Goal: Task Accomplishment & Management: Complete application form

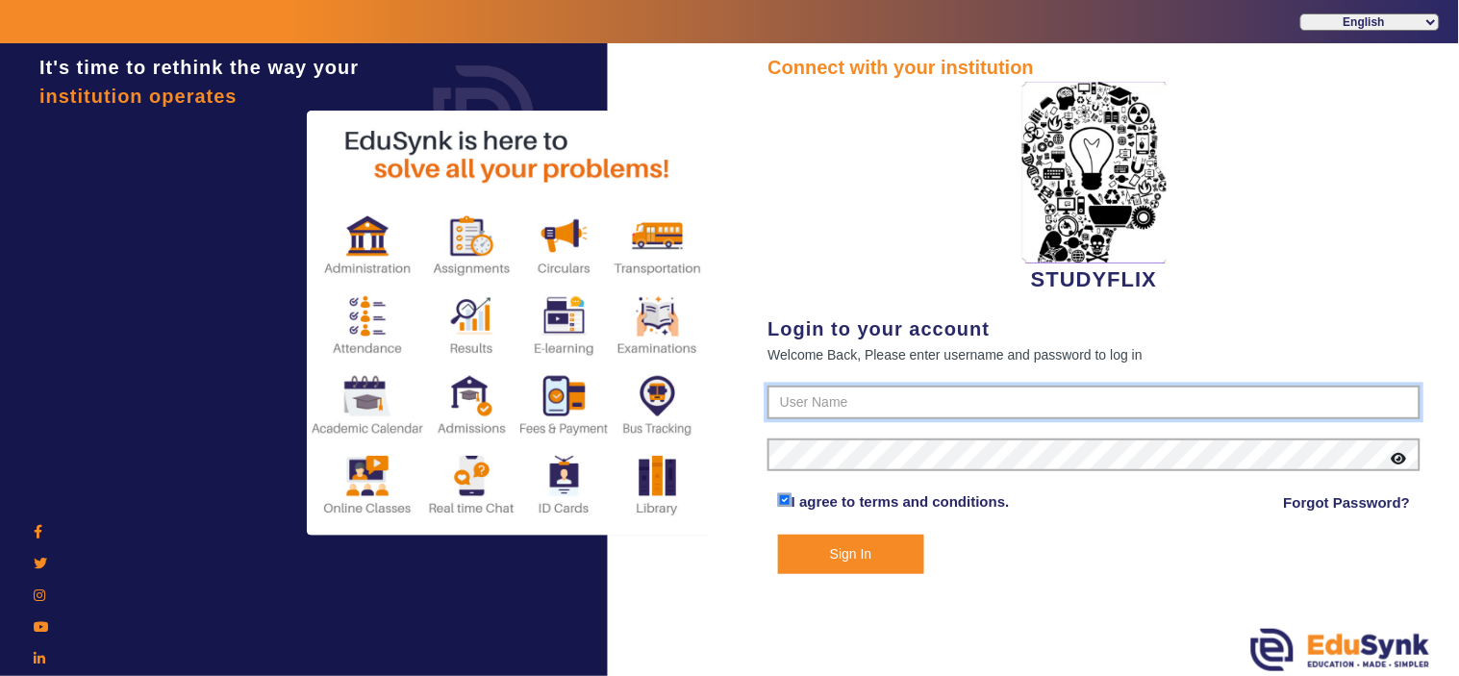
type input "6354922771"
click at [872, 554] on button "Sign In" at bounding box center [851, 554] width 146 height 39
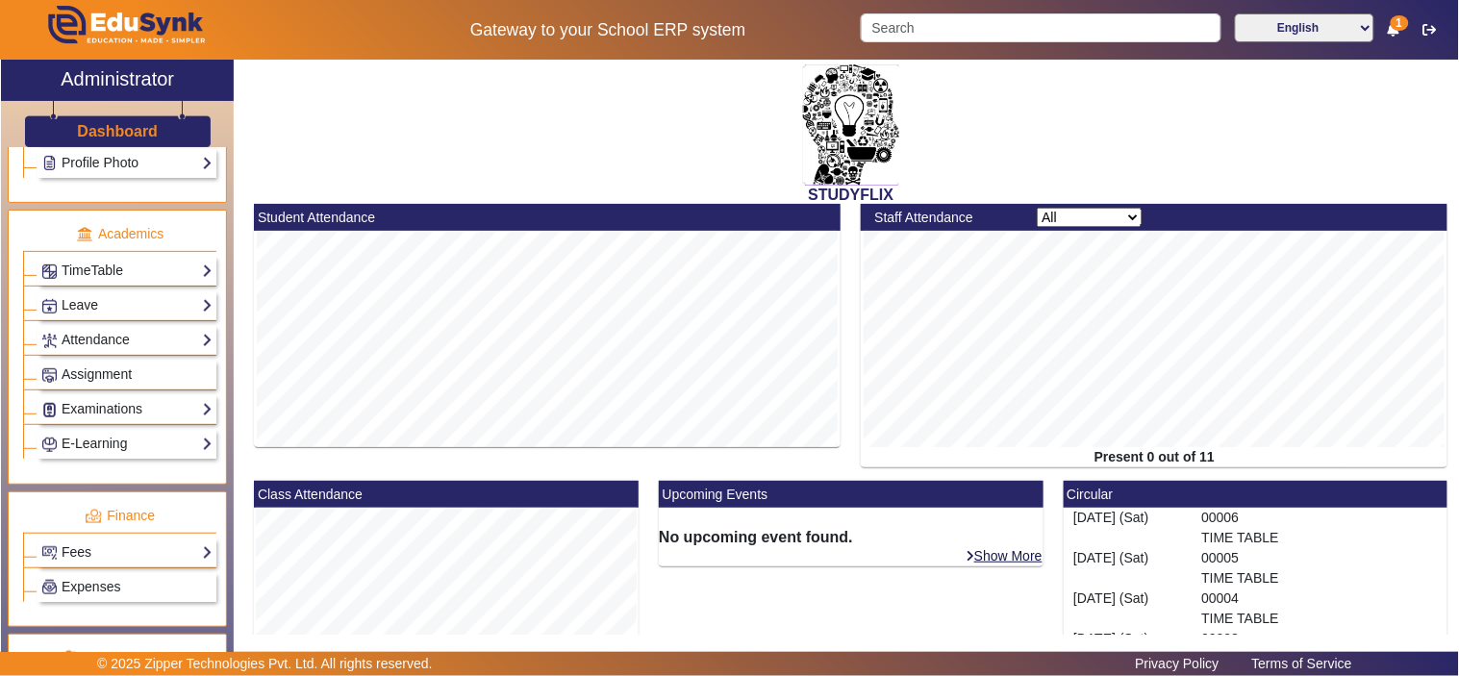
scroll to position [713, 0]
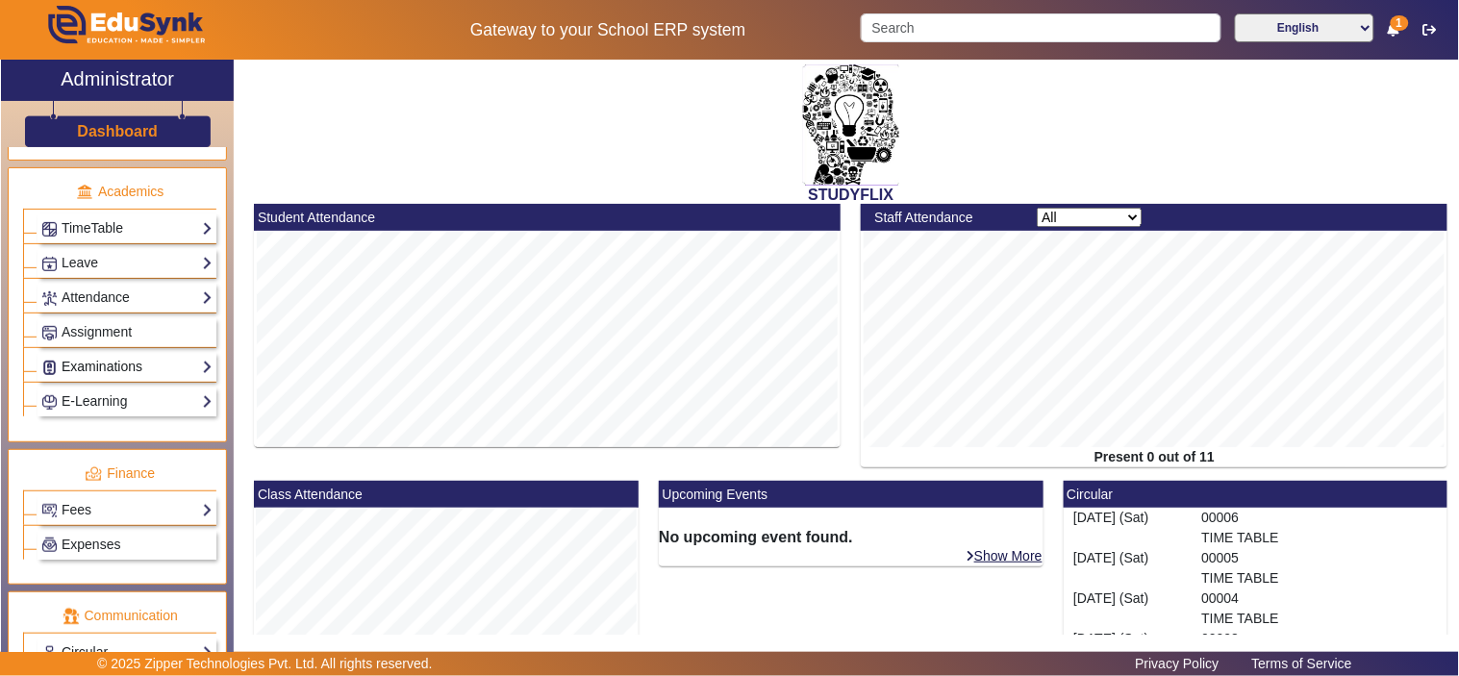
click at [71, 365] on link "Examinations" at bounding box center [126, 367] width 171 height 22
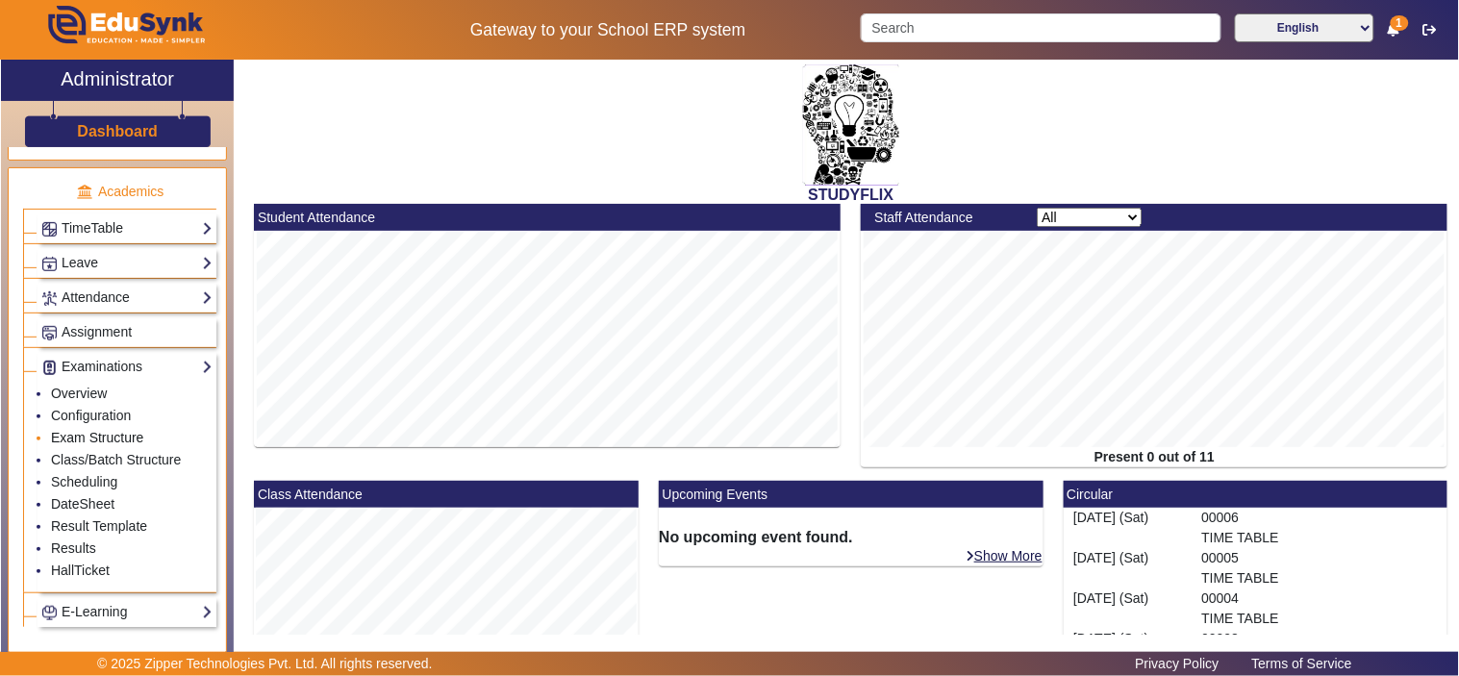
click at [78, 442] on link "Exam Structure" at bounding box center [97, 437] width 92 height 15
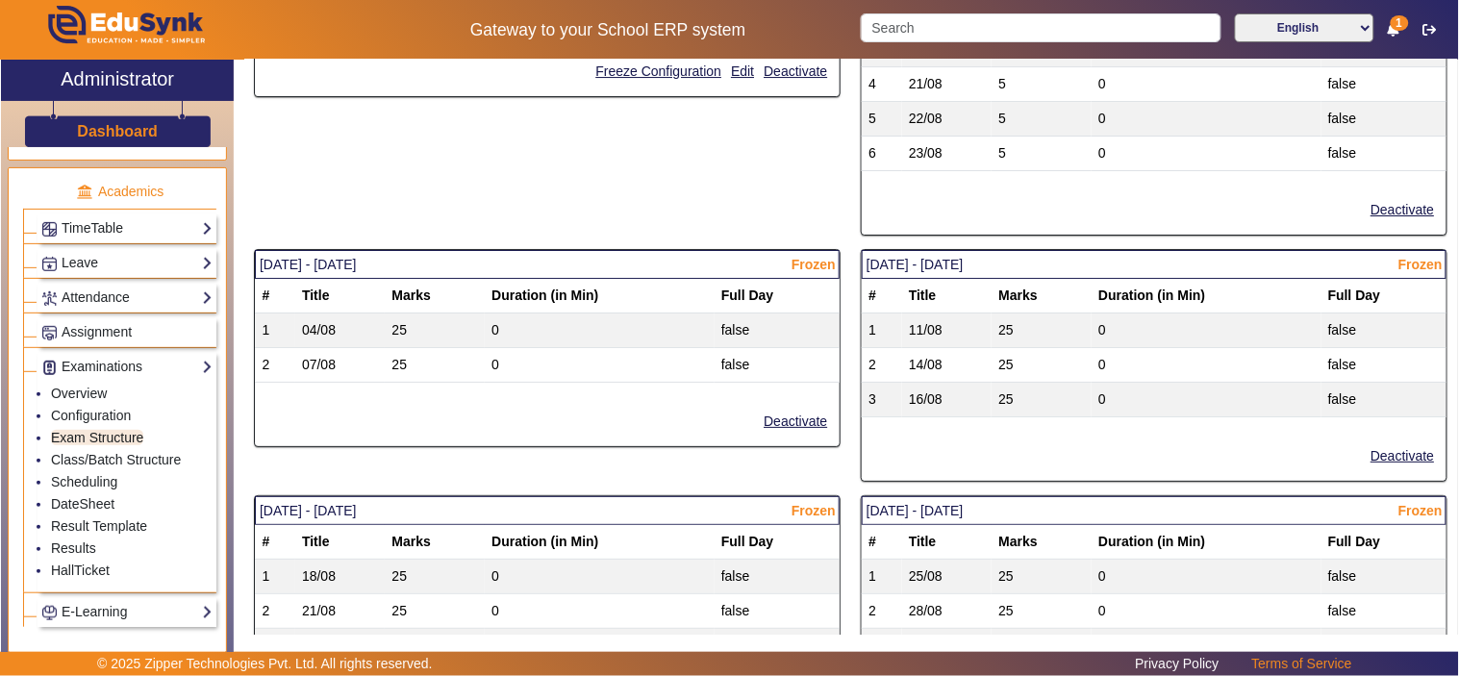
scroll to position [1958, 0]
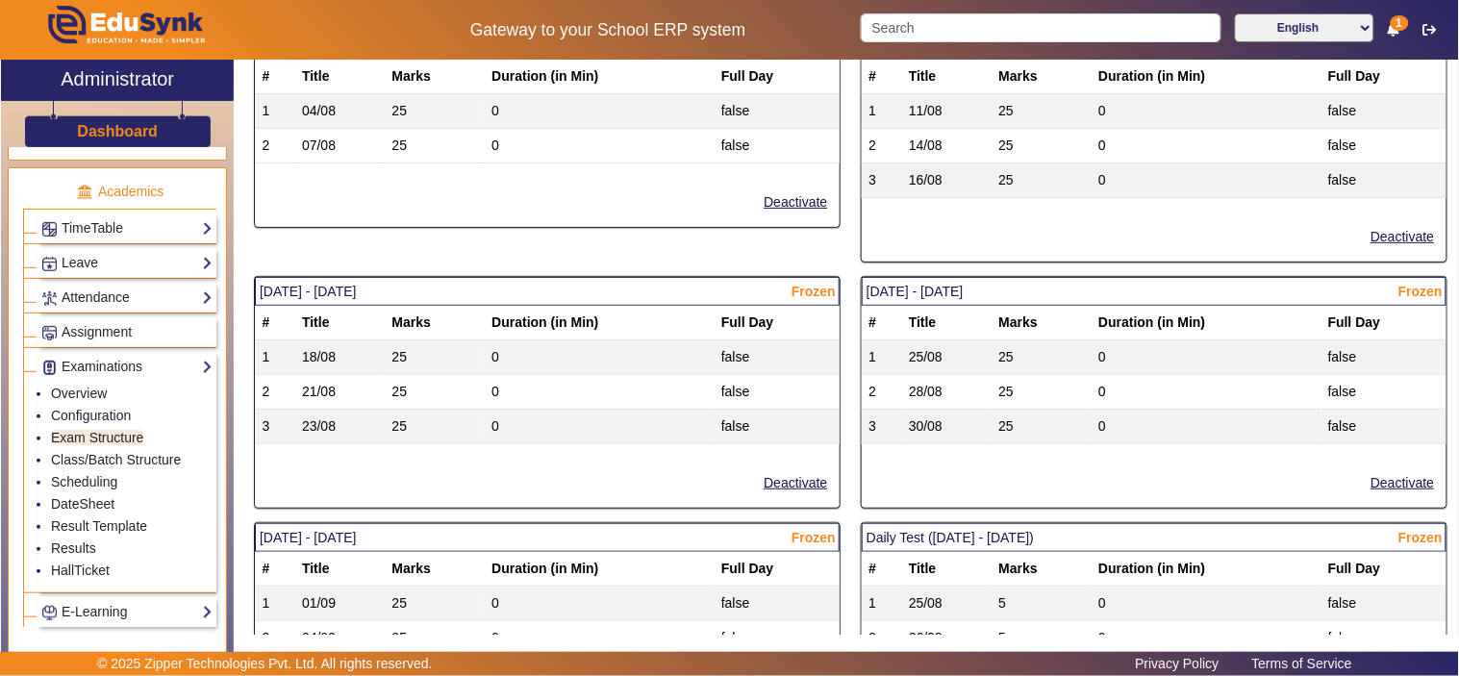
click at [914, 520] on div "25/08/2025 - 30/08/2025 Frozen # Title Marks Duration (in Min) Full Day 1 25/08…" at bounding box center [1154, 399] width 607 height 246
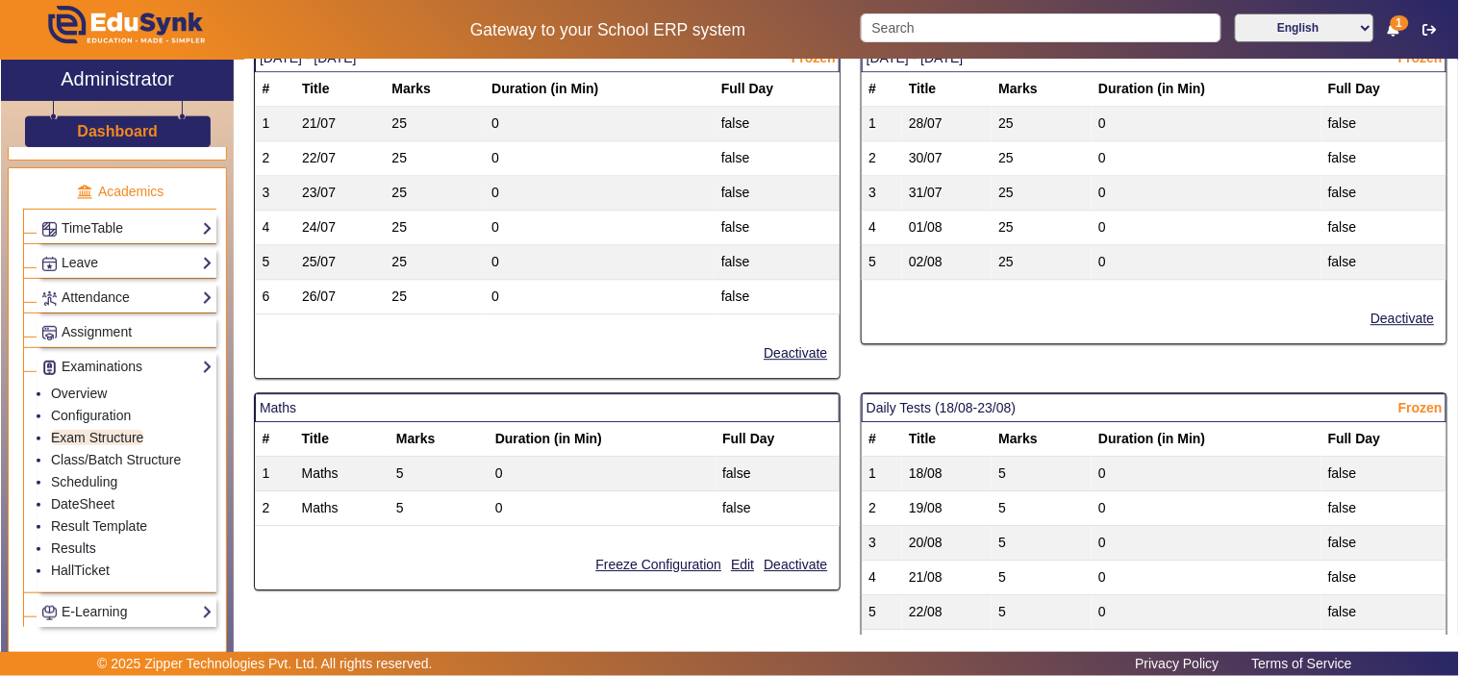
scroll to position [1236, 0]
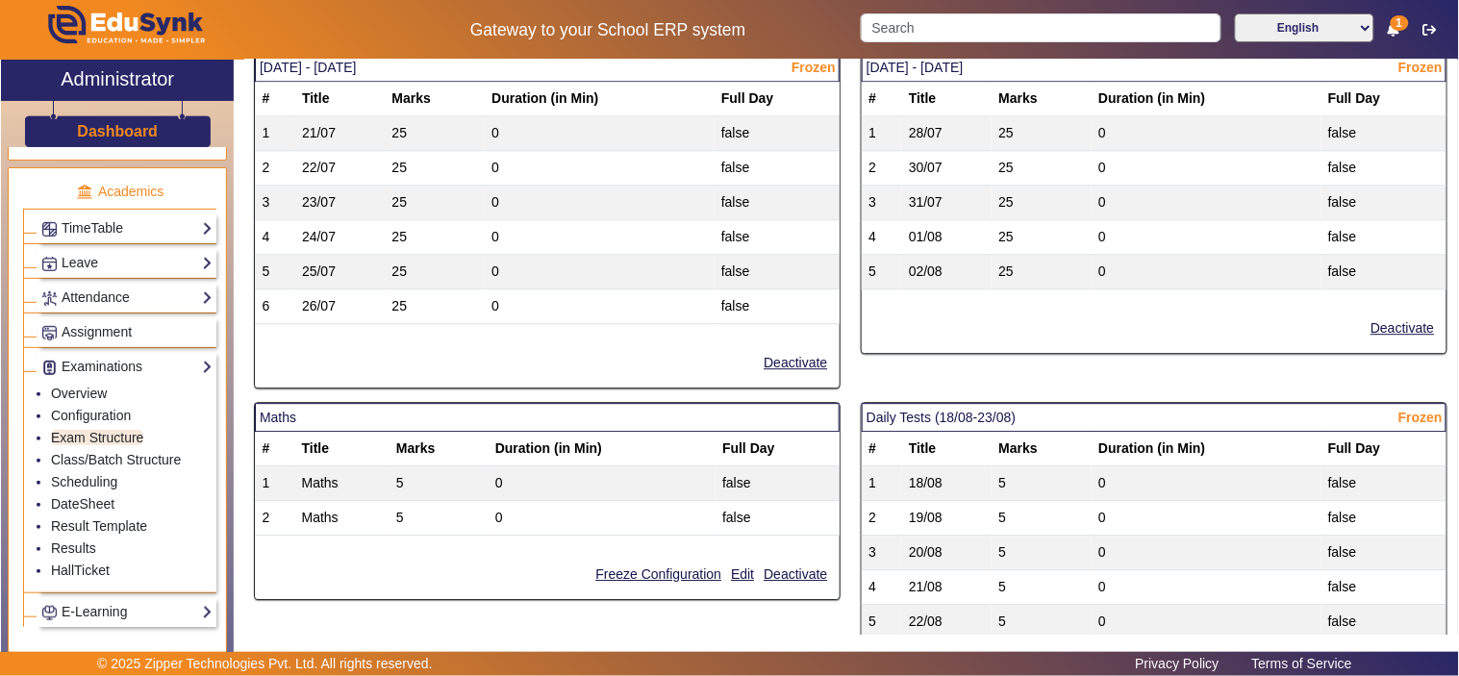
drag, startPoint x: 1055, startPoint y: 417, endPoint x: 814, endPoint y: 428, distance: 240.6
click at [814, 428] on div "26/05/2025 - 31/05/2025 Frozen # Title Marks Duration (in Min) Full Day 1 31/05…" at bounding box center [851, 337] width 1214 height 2608
click at [863, 424] on mat-card-header "Daily Tests (18/08-23/08) Frozen" at bounding box center [1154, 417] width 585 height 29
copy mat-card-header "Daily Tests (18/08-23/08)"
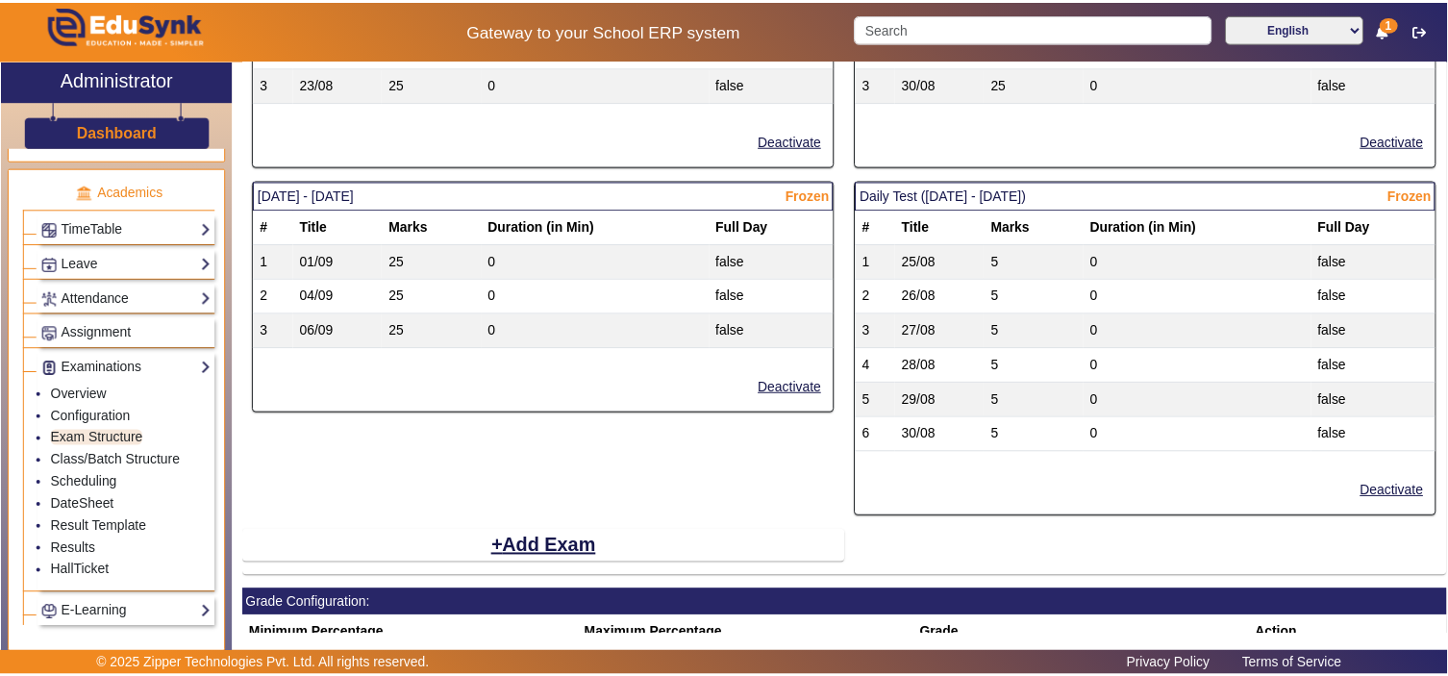
scroll to position [2304, 0]
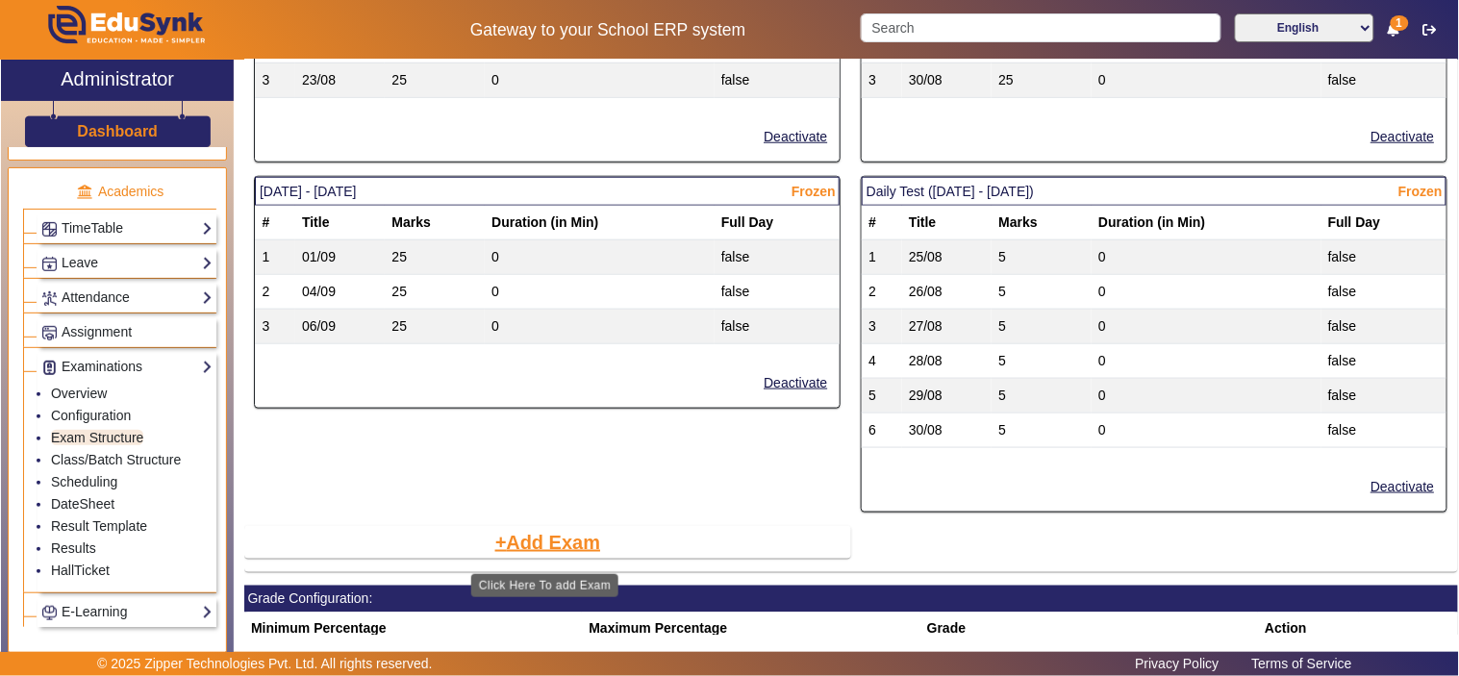
click at [513, 546] on button "Add Exam" at bounding box center [548, 542] width 110 height 33
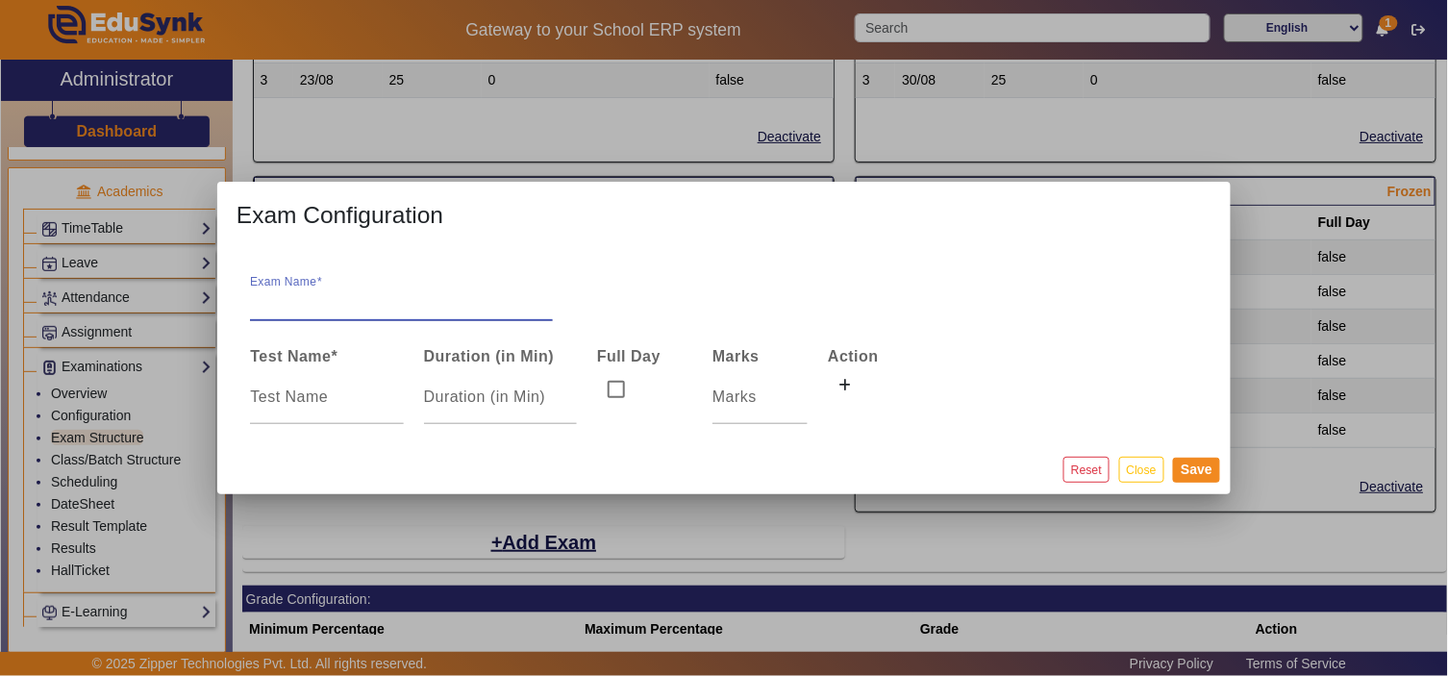
click at [342, 298] on input "Exam Name" at bounding box center [401, 301] width 302 height 23
paste input "Daily Tests (18/08-23/08)"
drag, startPoint x: 341, startPoint y: 299, endPoint x: 351, endPoint y: 300, distance: 9.7
click at [351, 300] on input "Daily Tests (18/08-23/08)" at bounding box center [401, 301] width 302 height 23
type input "Daily Tests (25/08-30/08)"
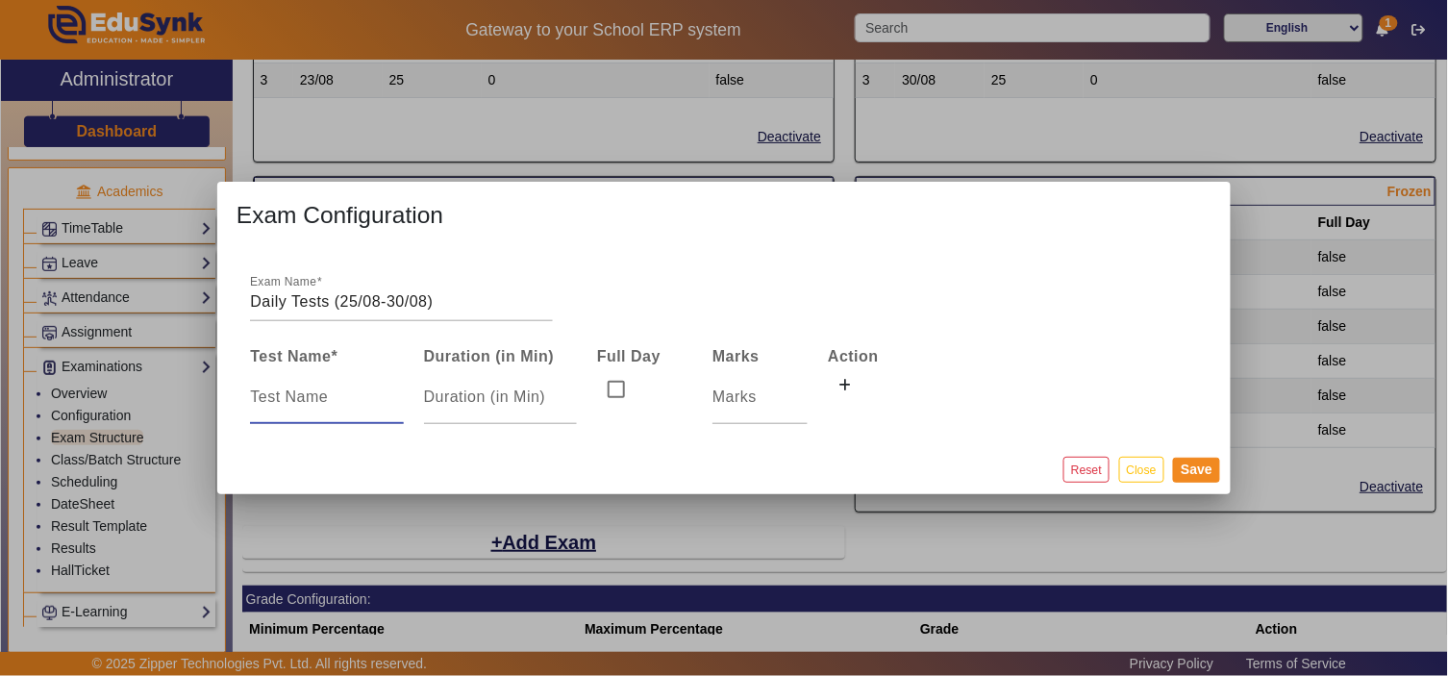
click at [305, 404] on input at bounding box center [326, 397] width 153 height 23
type input "25/08"
click at [846, 391] on icon at bounding box center [845, 385] width 13 height 13
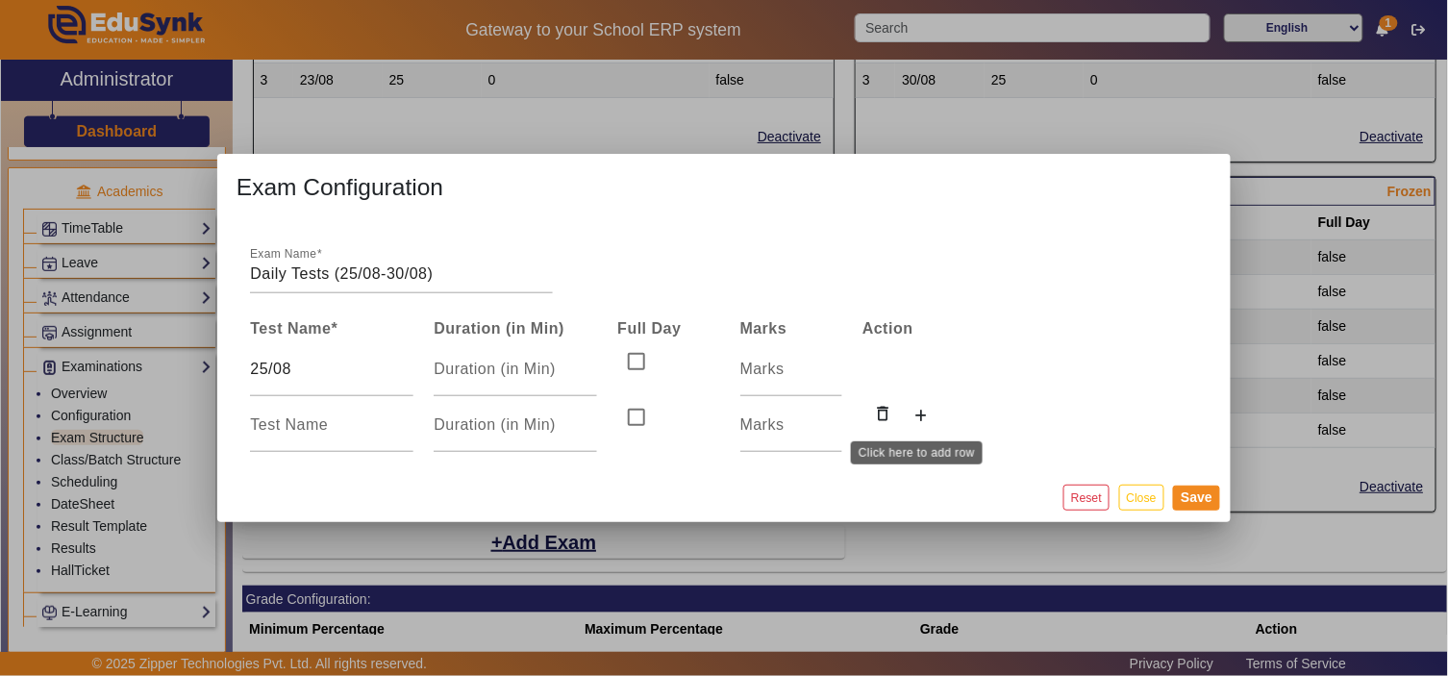
click at [915, 421] on icon at bounding box center [921, 416] width 13 height 13
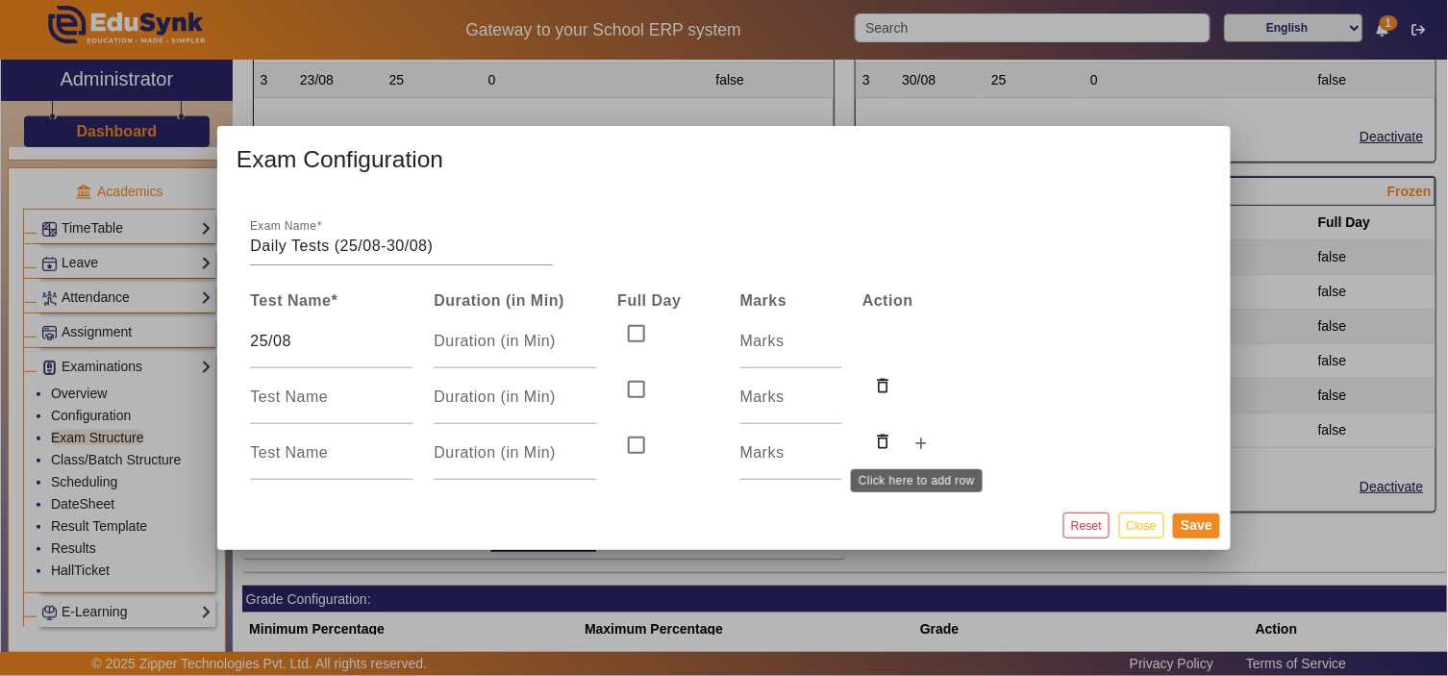
click at [926, 448] on button at bounding box center [921, 445] width 35 height 33
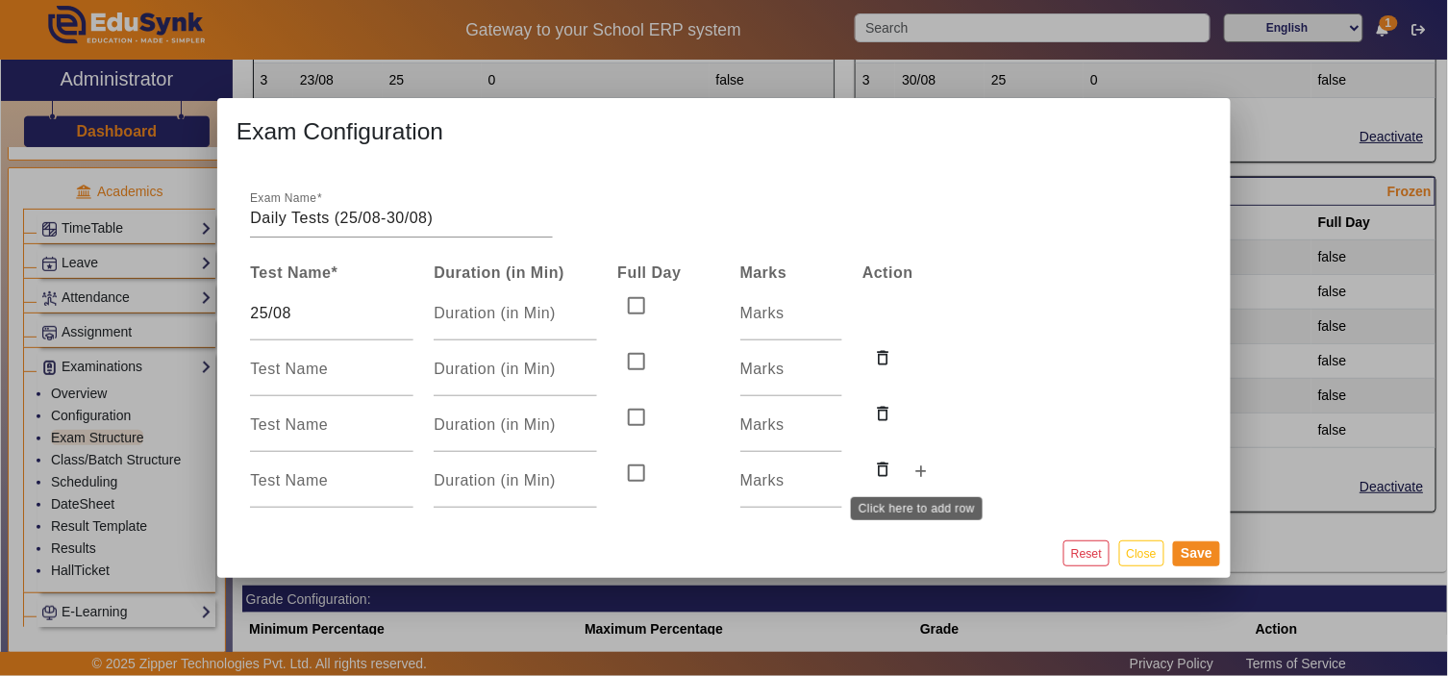
click at [921, 475] on icon at bounding box center [921, 471] width 13 height 13
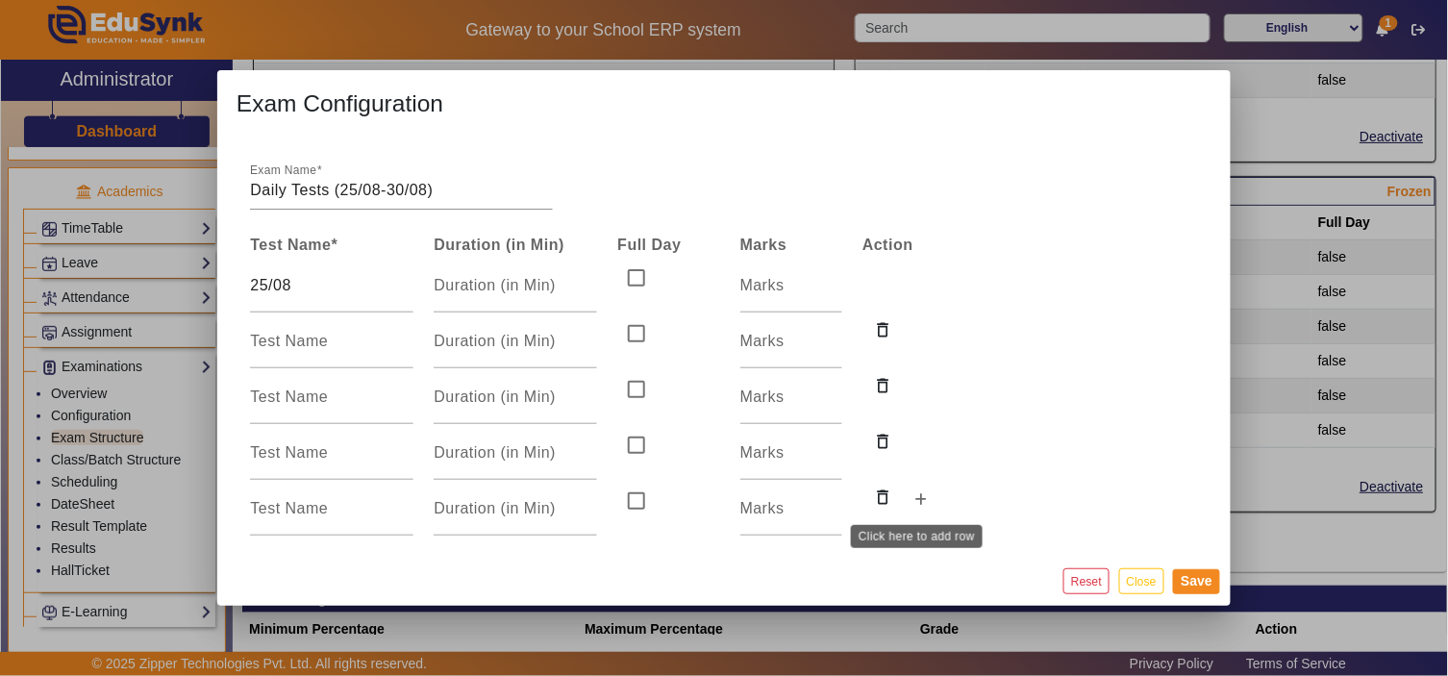
click at [915, 513] on button at bounding box center [921, 501] width 35 height 33
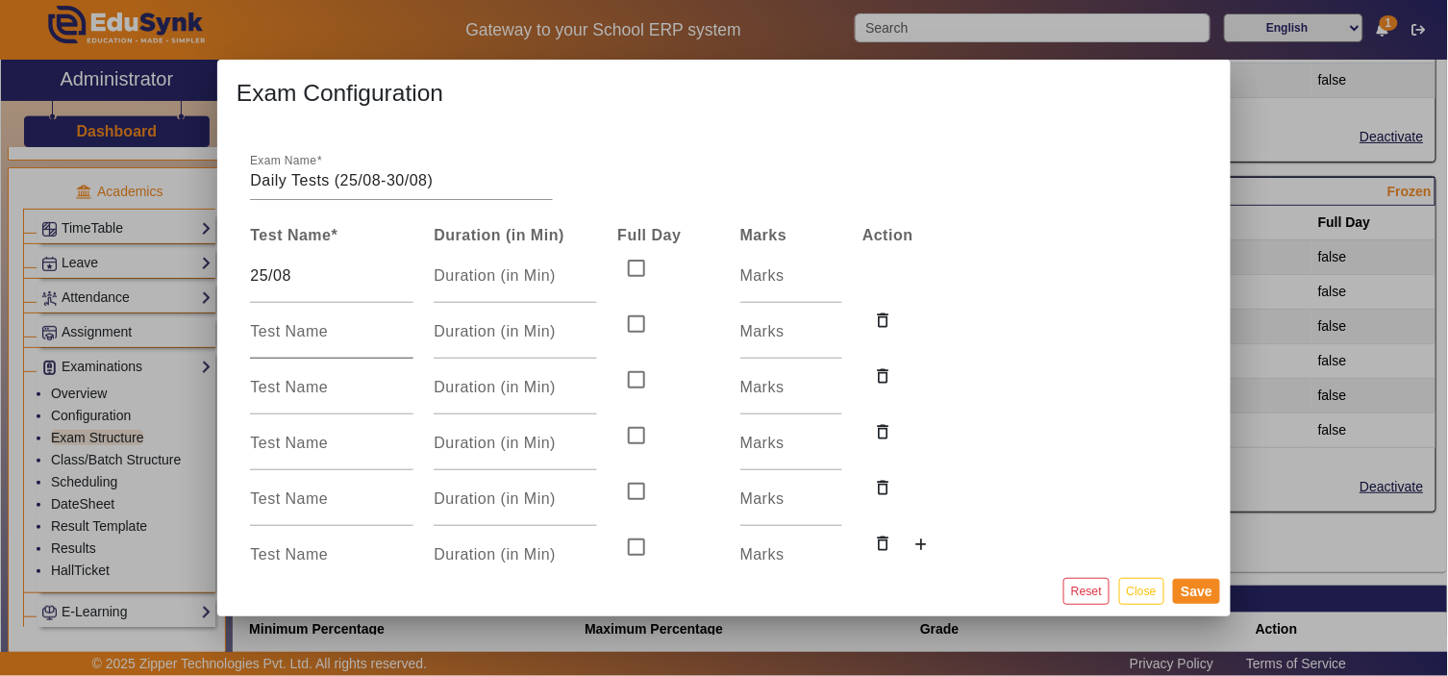
click at [330, 338] on input at bounding box center [331, 331] width 163 height 23
type input "26/08"
click at [325, 390] on input at bounding box center [331, 387] width 163 height 23
type input "27/08"
click at [338, 435] on input at bounding box center [331, 443] width 163 height 23
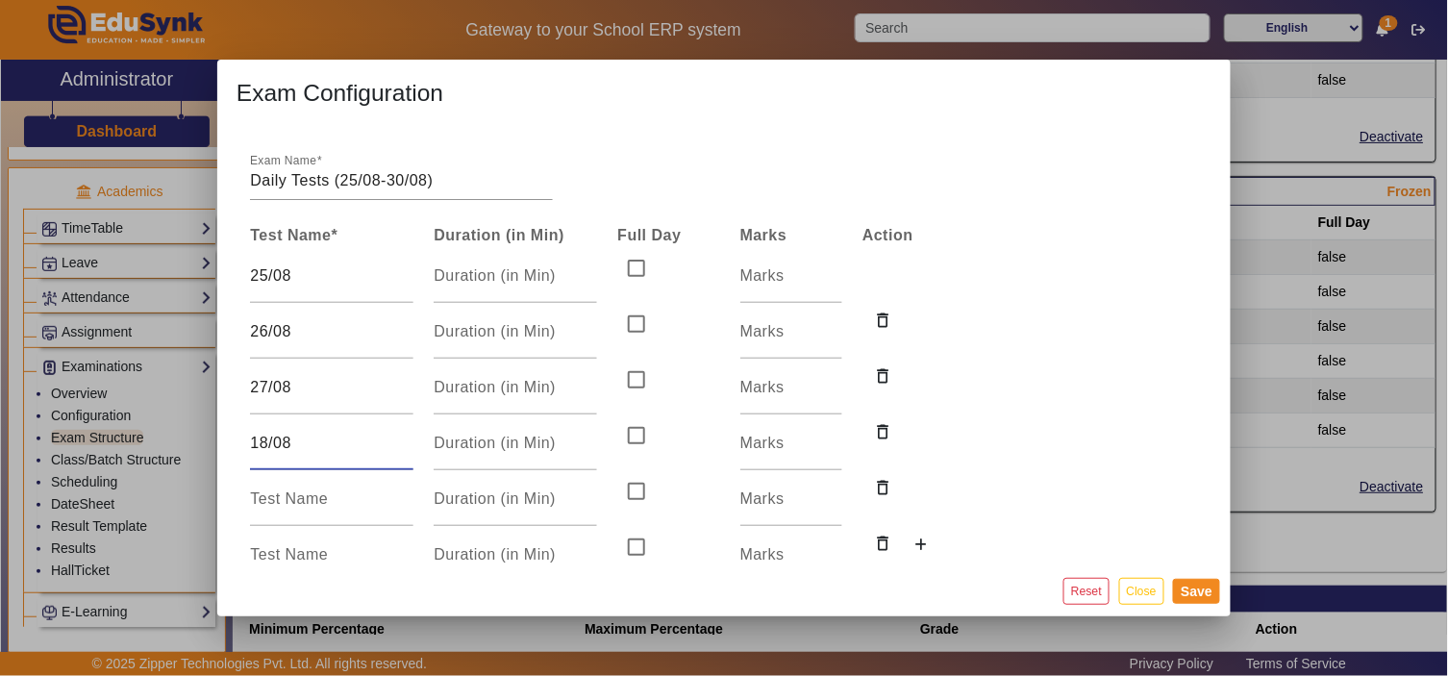
click at [255, 445] on input "18/08" at bounding box center [331, 443] width 163 height 23
type input "28/08"
click at [303, 510] on input at bounding box center [331, 499] width 163 height 23
type input "29/08"
click at [313, 543] on input at bounding box center [331, 554] width 163 height 23
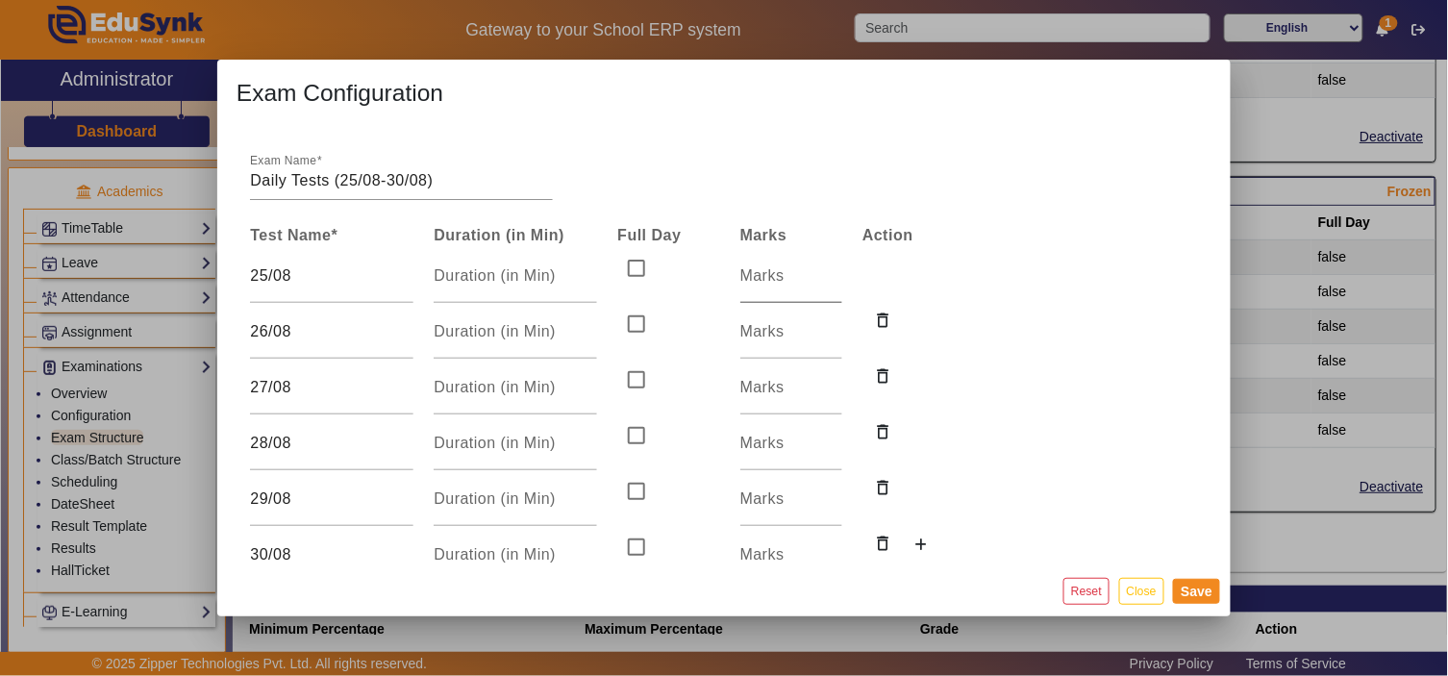
type input "30/08"
click at [755, 276] on input "number" at bounding box center [791, 275] width 102 height 23
type input "5"
drag, startPoint x: 775, startPoint y: 332, endPoint x: 777, endPoint y: 381, distance: 49.1
click at [775, 333] on input "number" at bounding box center [791, 331] width 102 height 23
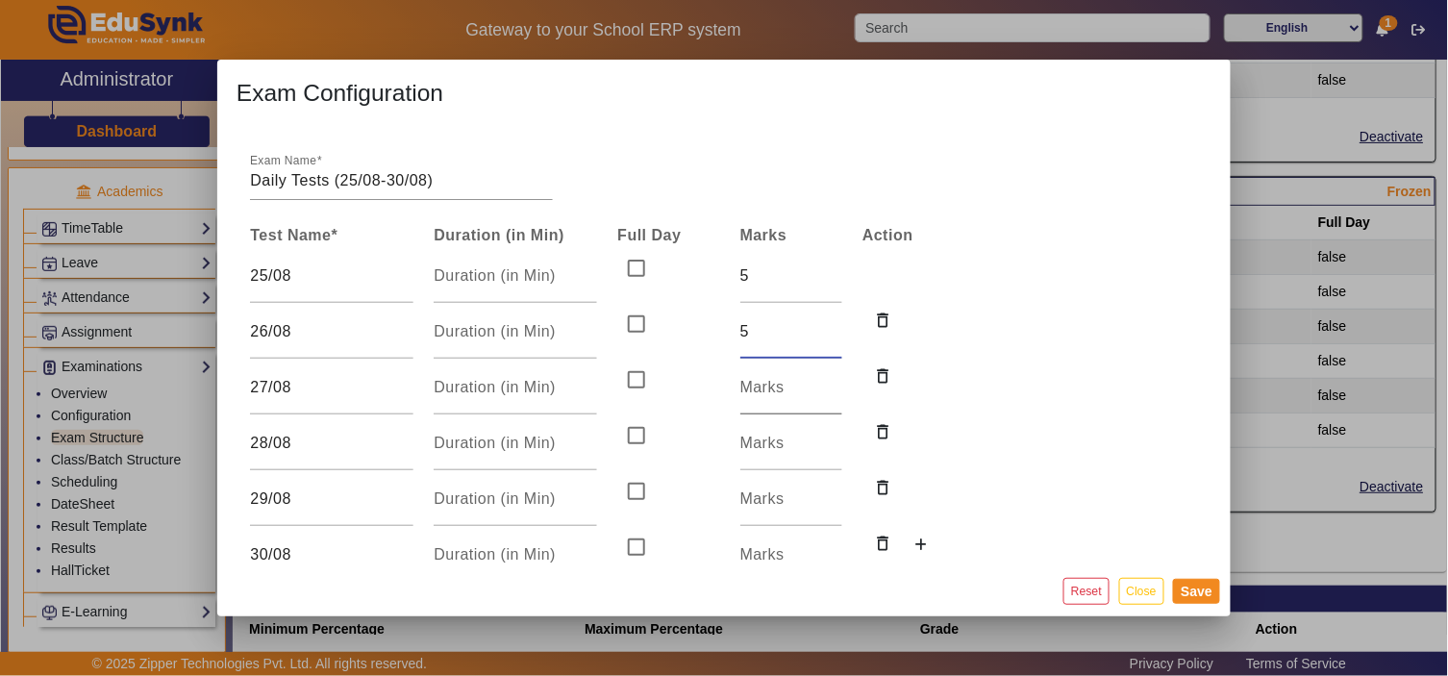
type input "5"
click at [776, 389] on input "number" at bounding box center [791, 387] width 102 height 23
type input "5"
click at [755, 455] on div at bounding box center [791, 443] width 102 height 54
type input "5"
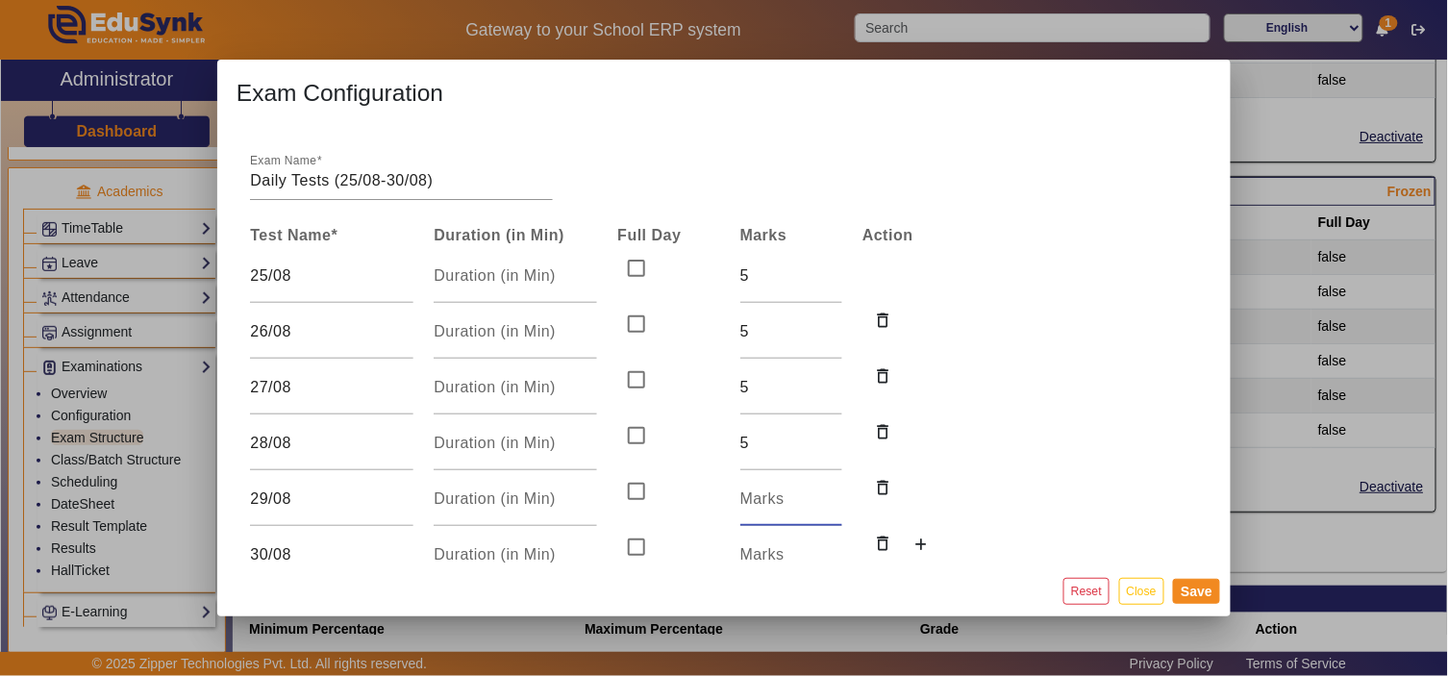
click at [764, 501] on input "number" at bounding box center [791, 499] width 102 height 23
type input "5"
click at [760, 555] on input "number" at bounding box center [791, 554] width 102 height 23
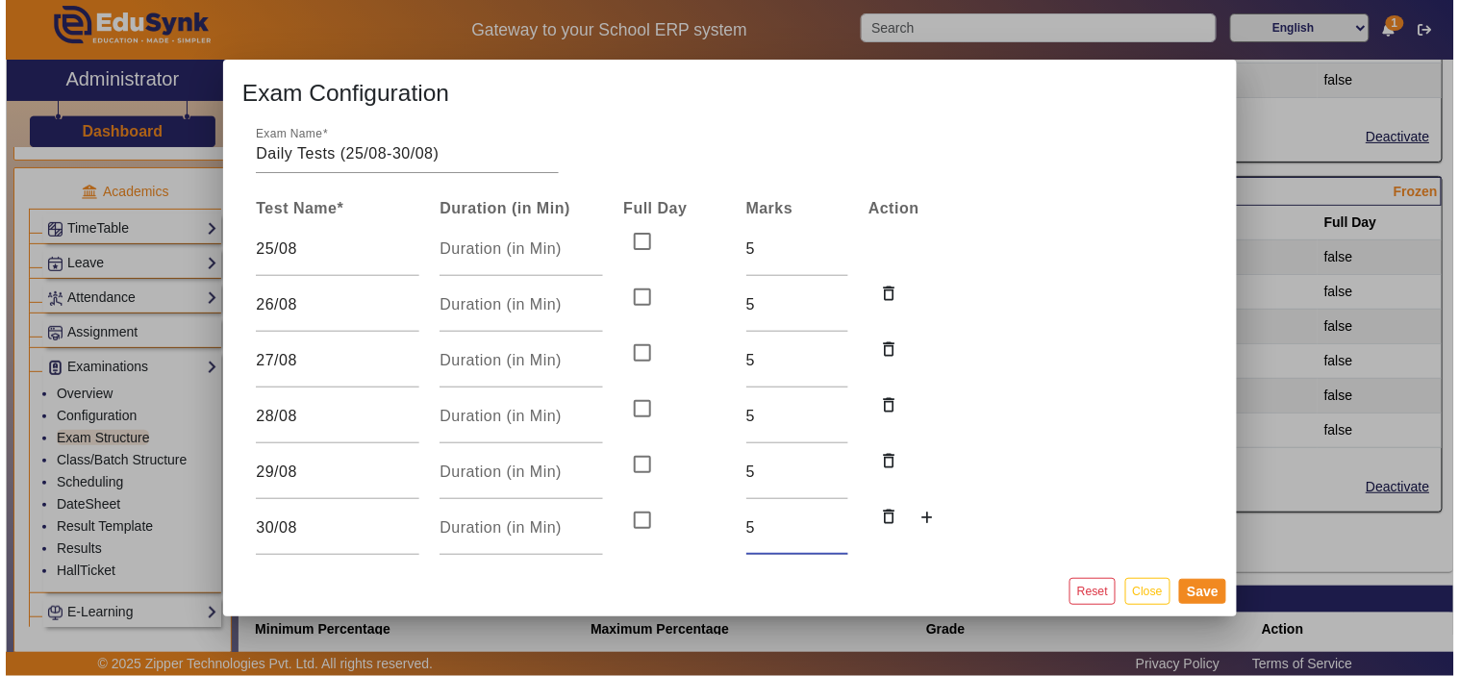
scroll to position [35, 0]
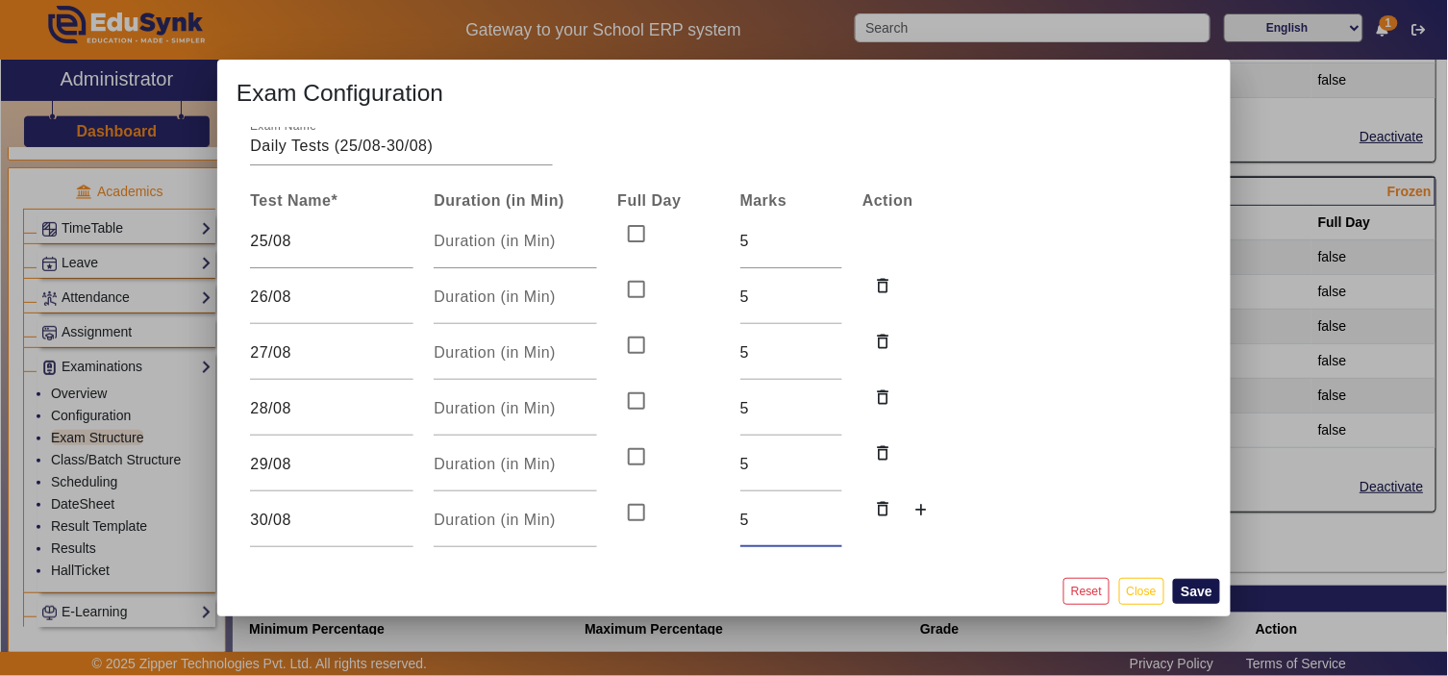
type input "5"
click at [1198, 589] on button "Save" at bounding box center [1196, 591] width 47 height 25
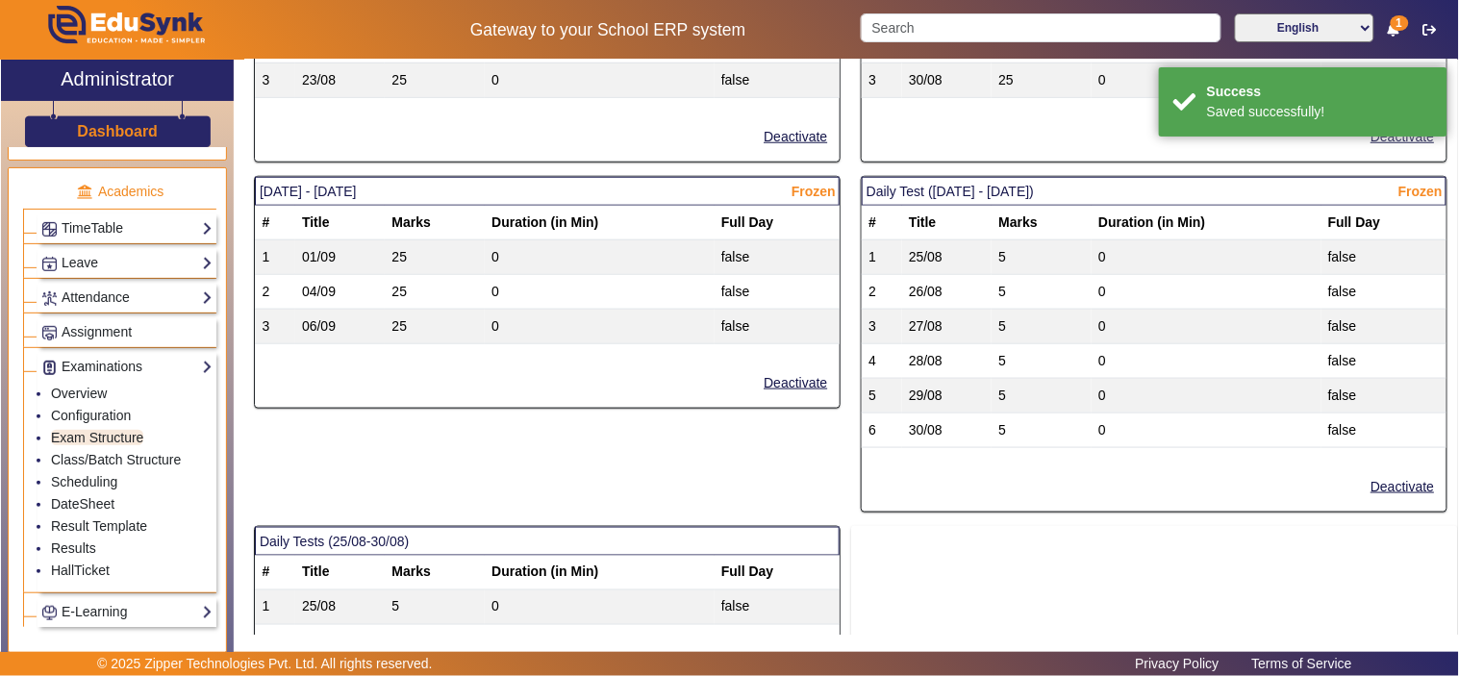
scroll to position [2787, 0]
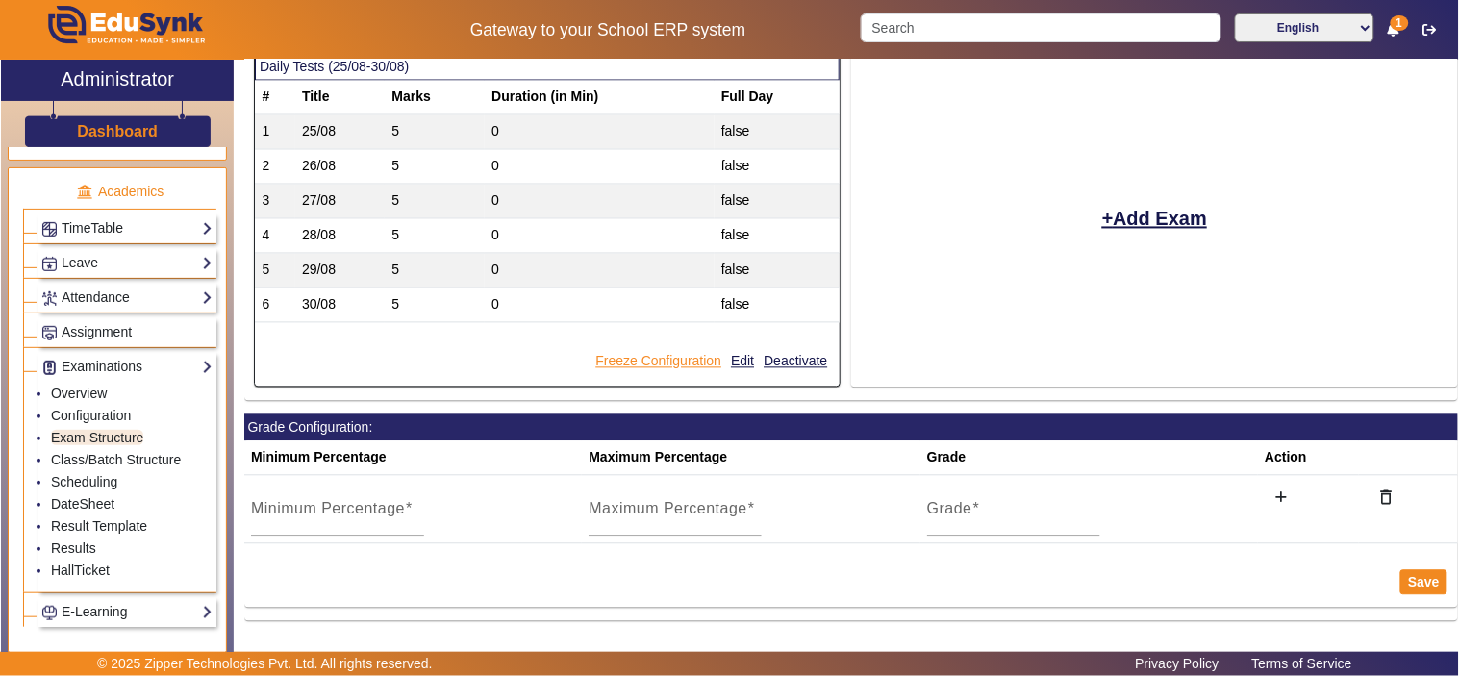
click at [669, 360] on button "Freeze Configuration" at bounding box center [658, 362] width 130 height 24
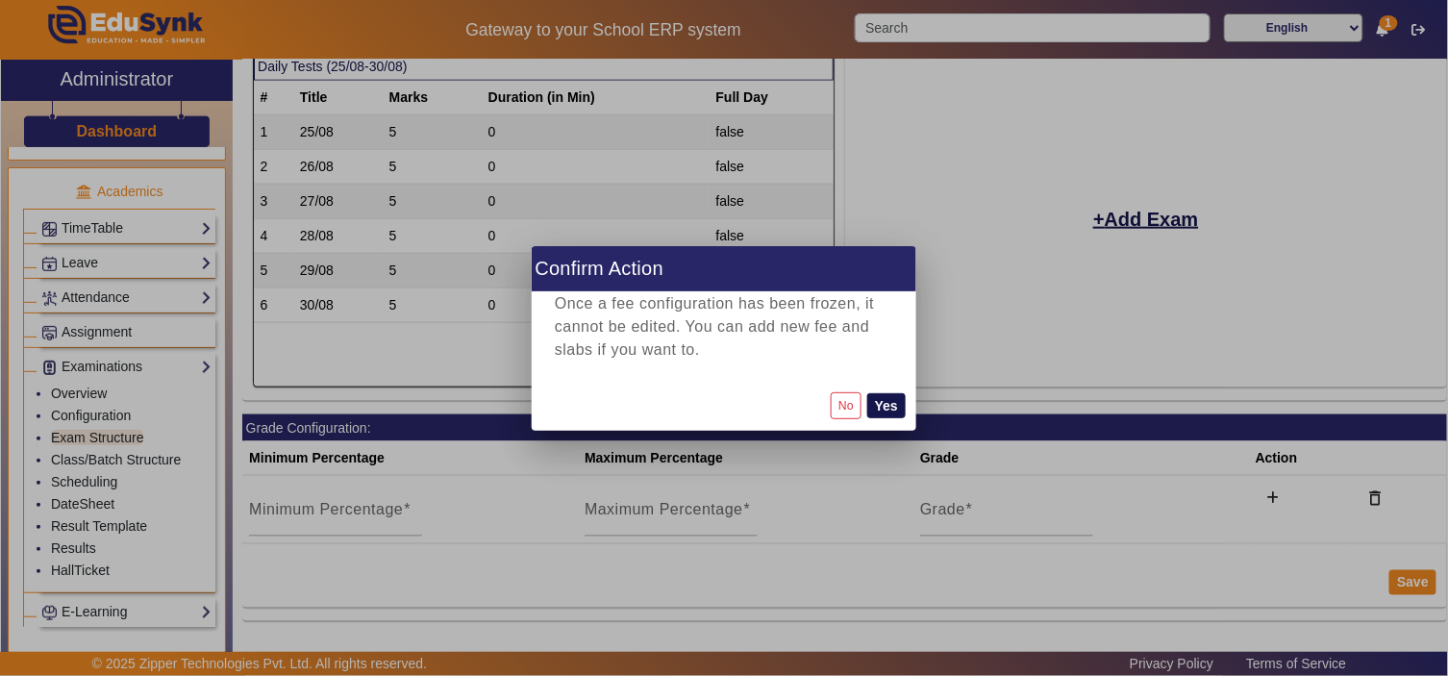
click at [886, 409] on button "Yes" at bounding box center [886, 405] width 38 height 25
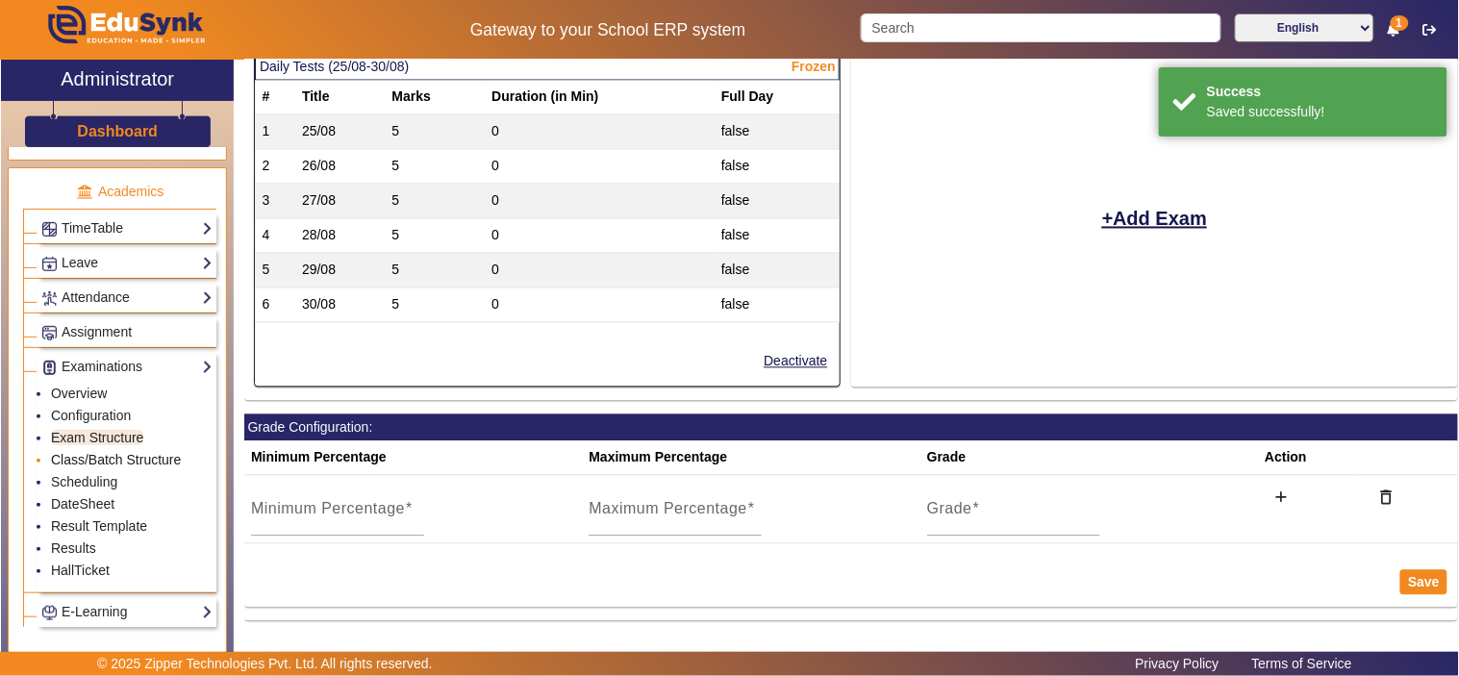
click at [116, 460] on link "Class/Batch Structure" at bounding box center [116, 459] width 130 height 15
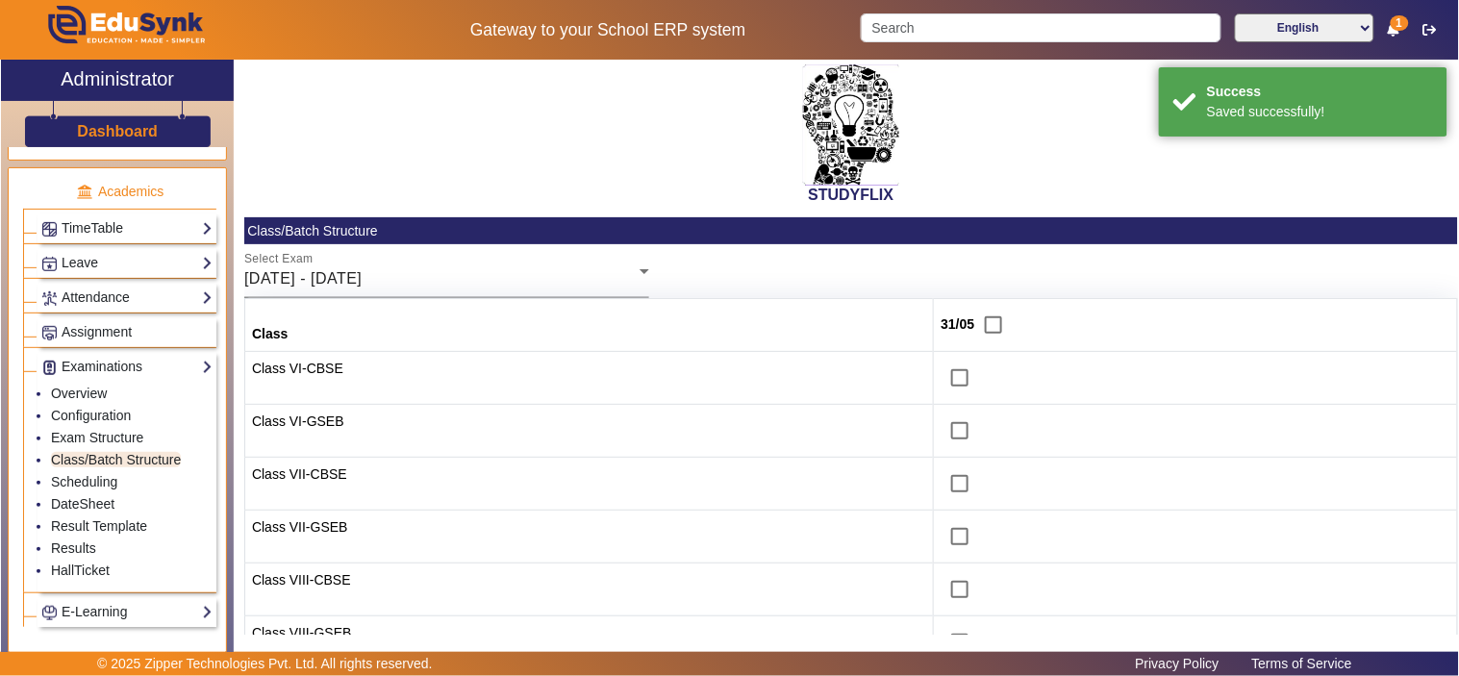
click at [633, 277] on icon at bounding box center [644, 271] width 23 height 23
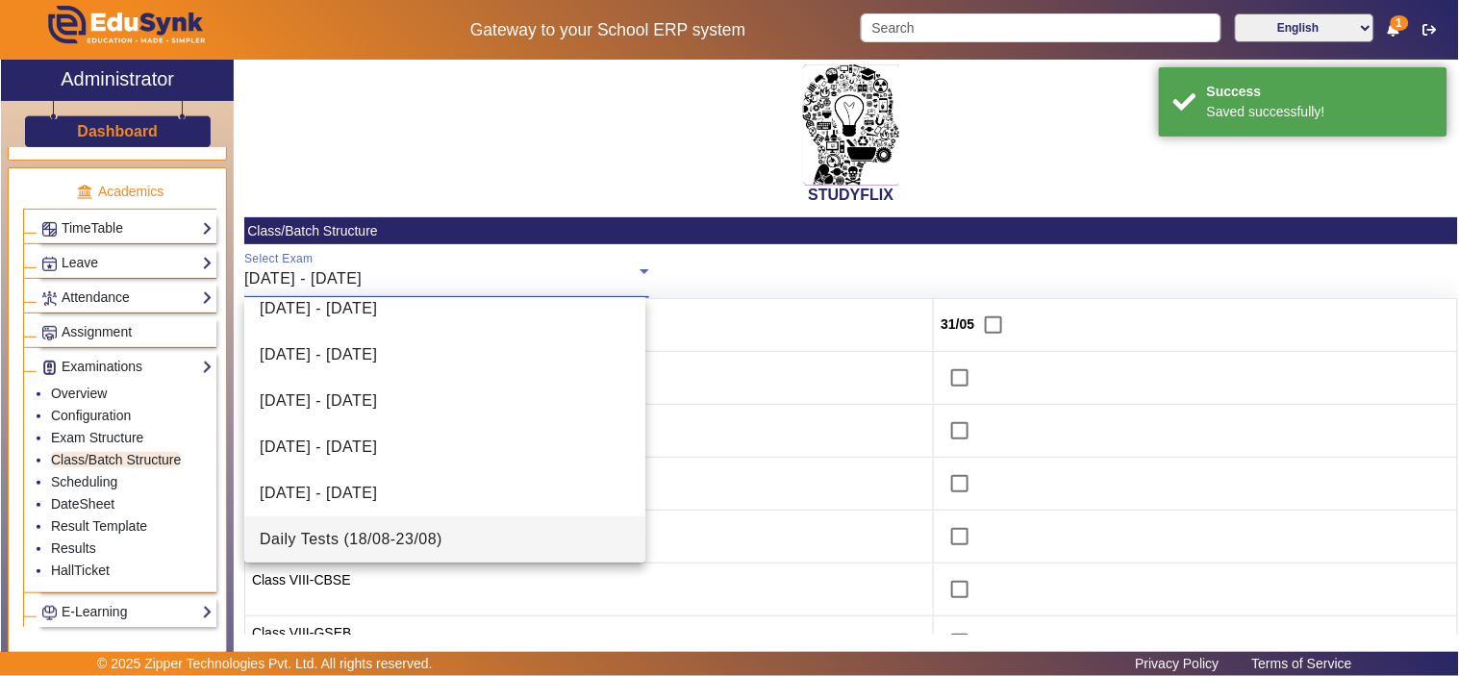
scroll to position [527, 0]
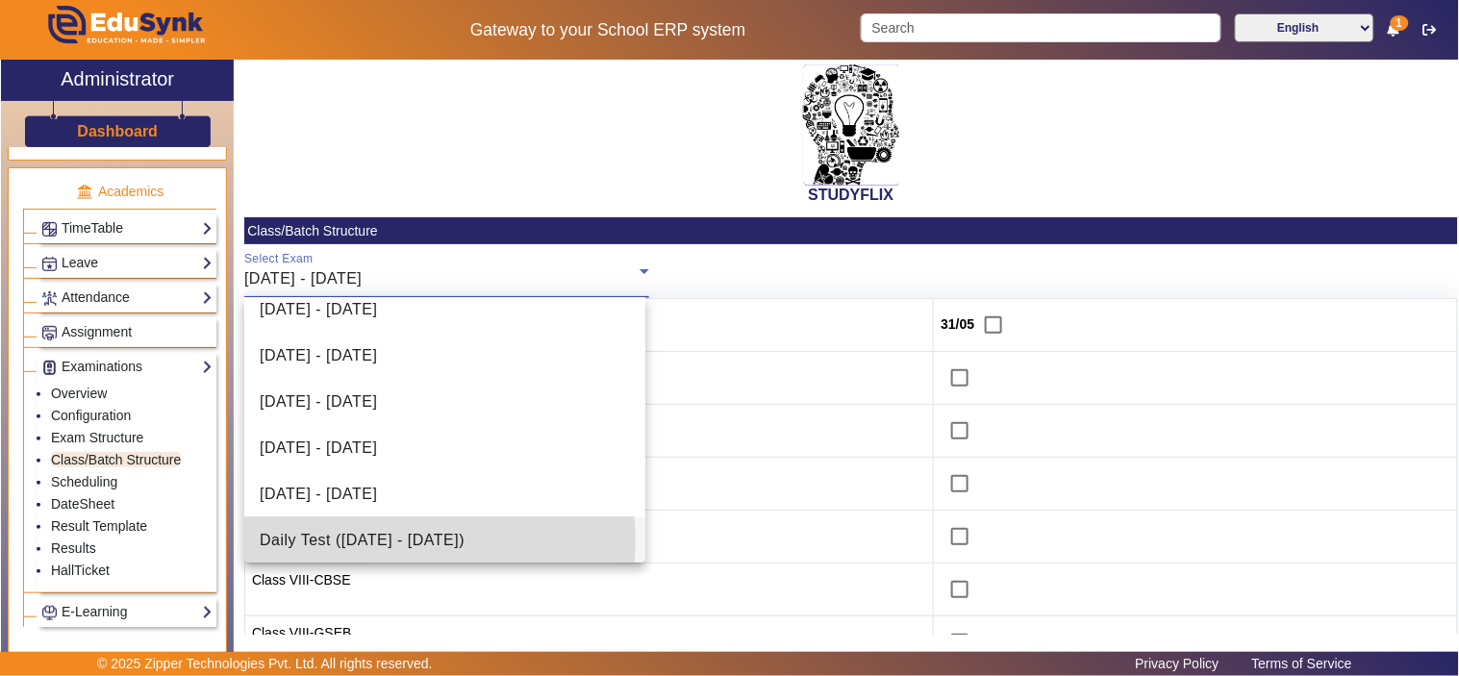
click at [394, 539] on span "Daily Test (25/08/2025 - 30/08/2025)" at bounding box center [362, 540] width 205 height 23
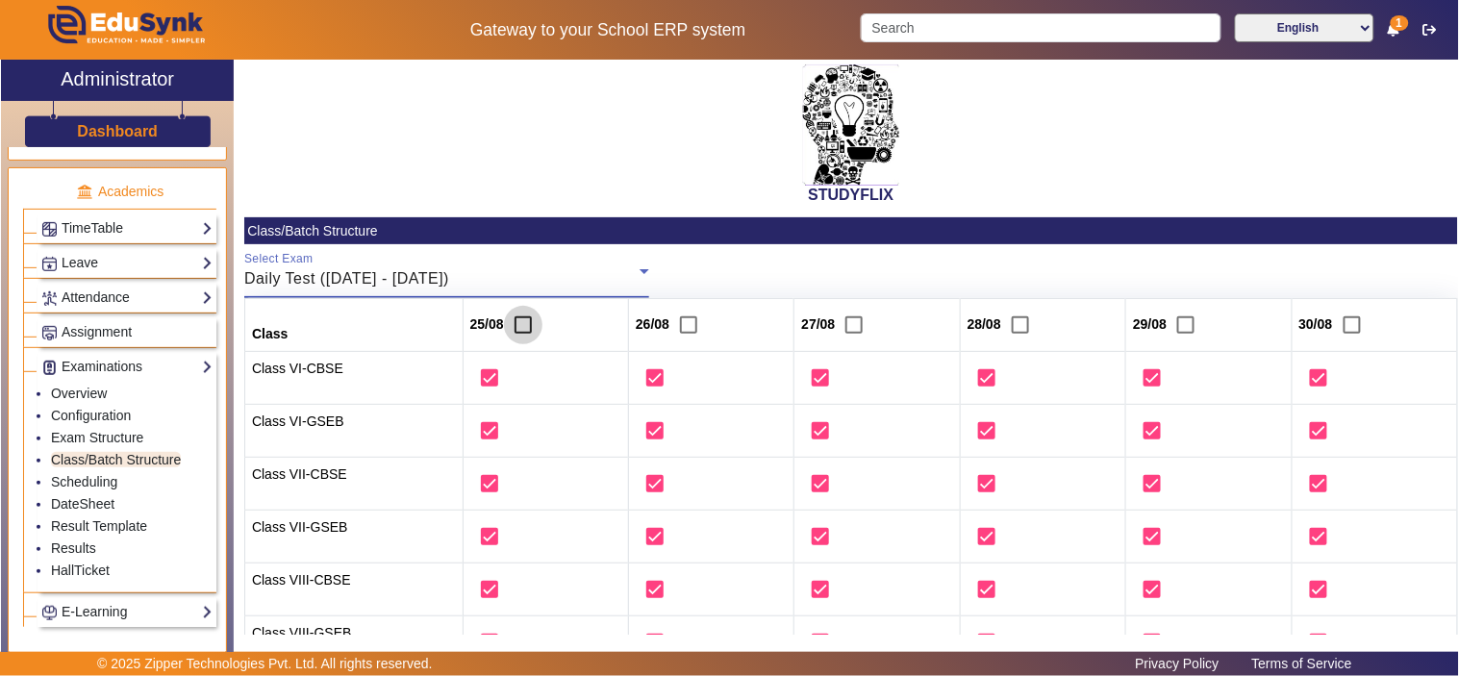
click at [512, 315] on input "checkbox" at bounding box center [523, 325] width 38 height 38
checkbox input "true"
click at [689, 322] on input "checkbox" at bounding box center [688, 325] width 38 height 38
checkbox input "true"
click at [843, 327] on input "checkbox" at bounding box center [854, 325] width 38 height 38
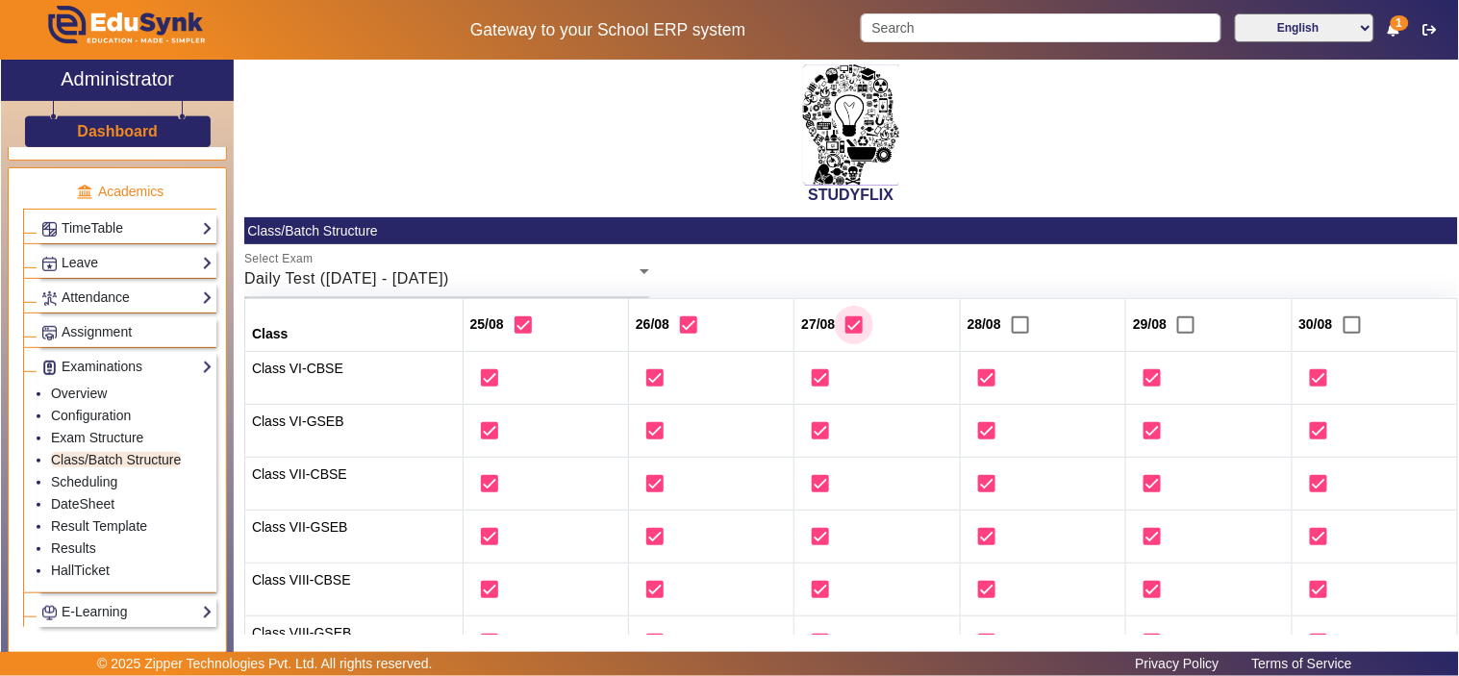
checkbox input "true"
click at [1022, 327] on input "checkbox" at bounding box center [1020, 325] width 38 height 38
checkbox input "true"
click at [449, 282] on span "Daily Test (25/08/2025 - 30/08/2025)" at bounding box center [346, 278] width 205 height 16
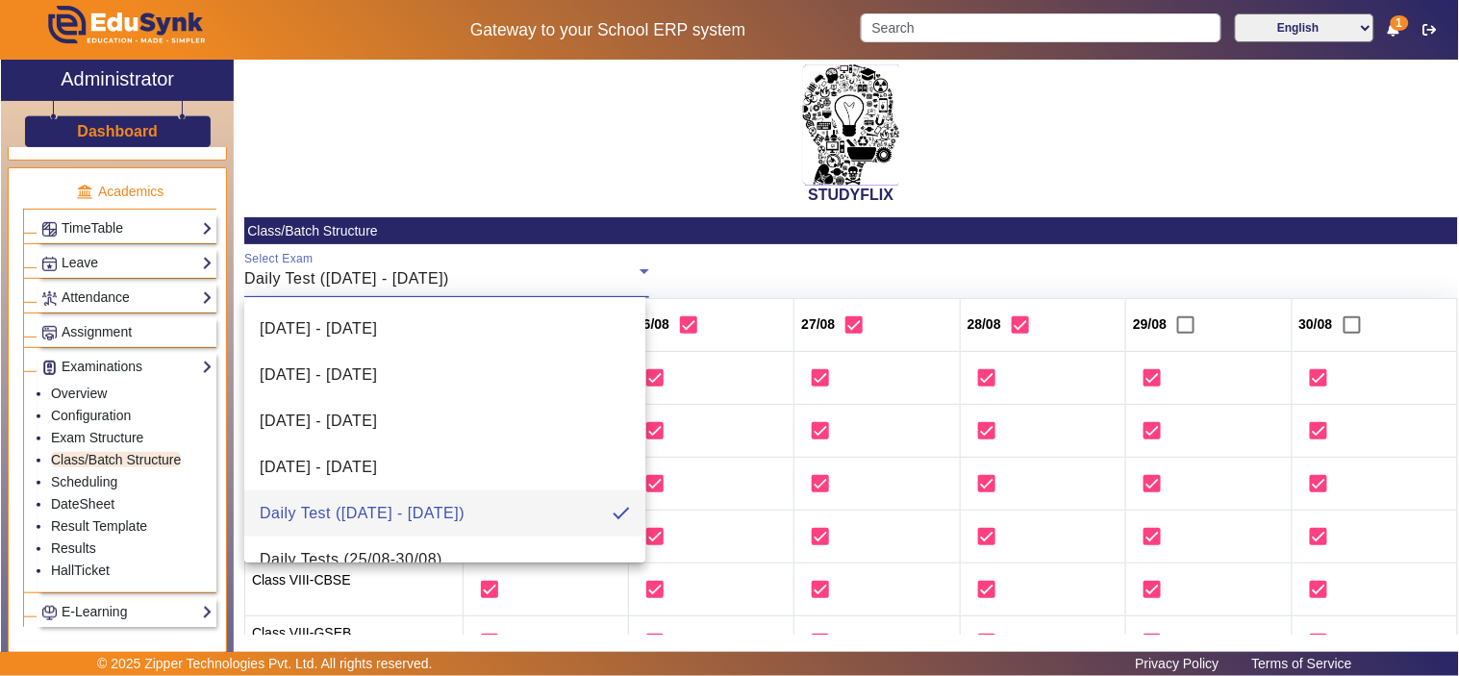
scroll to position [581, 0]
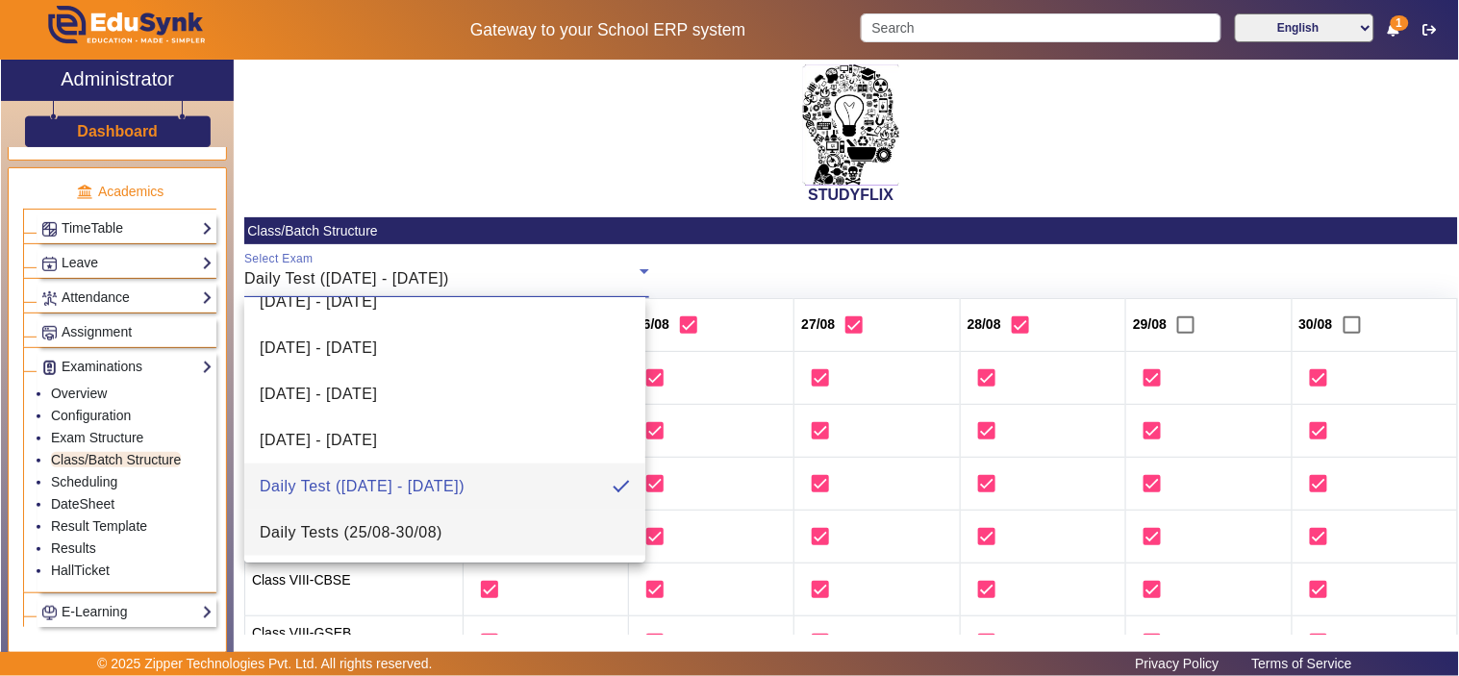
click at [495, 526] on mat-option "Daily Tests (25/08-30/08)" at bounding box center [444, 533] width 401 height 46
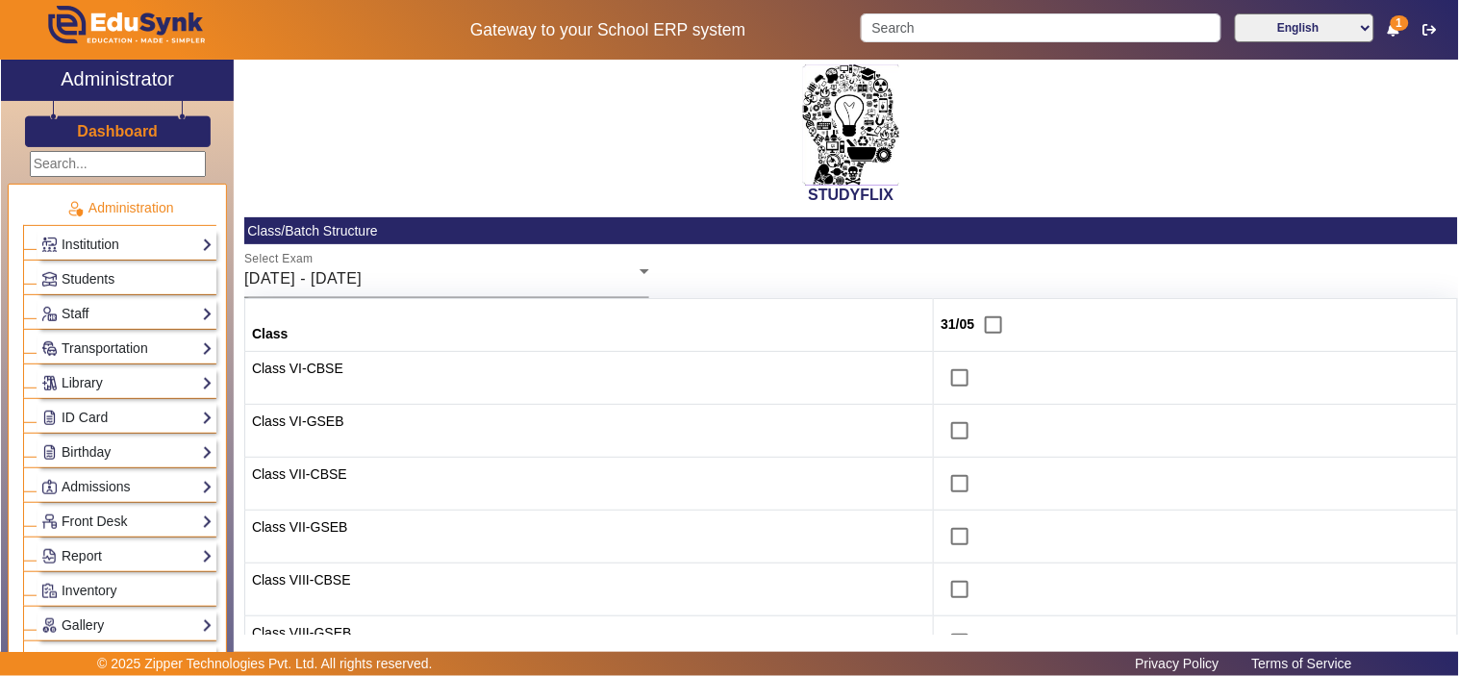
drag, startPoint x: 0, startPoint y: 0, endPoint x: 472, endPoint y: 283, distance: 550.3
click at [472, 283] on div "[DATE] - [DATE]" at bounding box center [441, 278] width 395 height 23
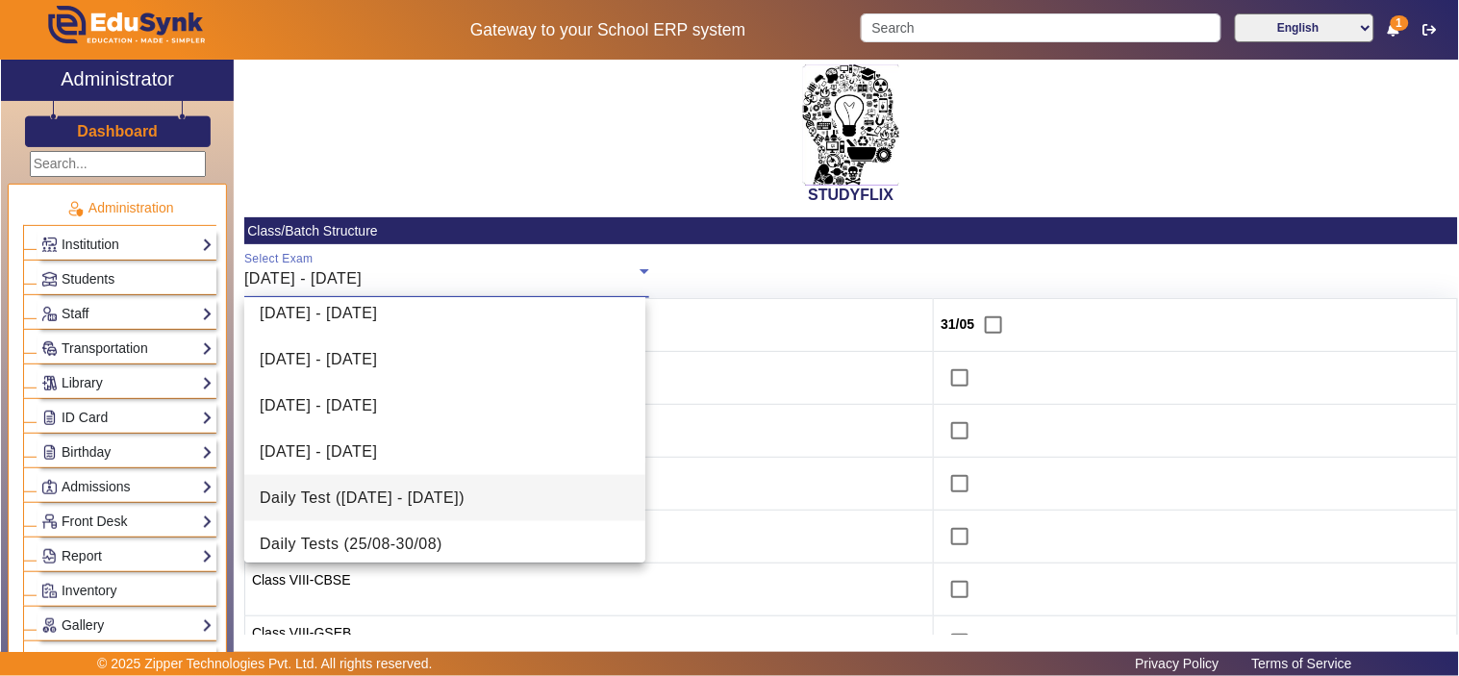
scroll to position [581, 0]
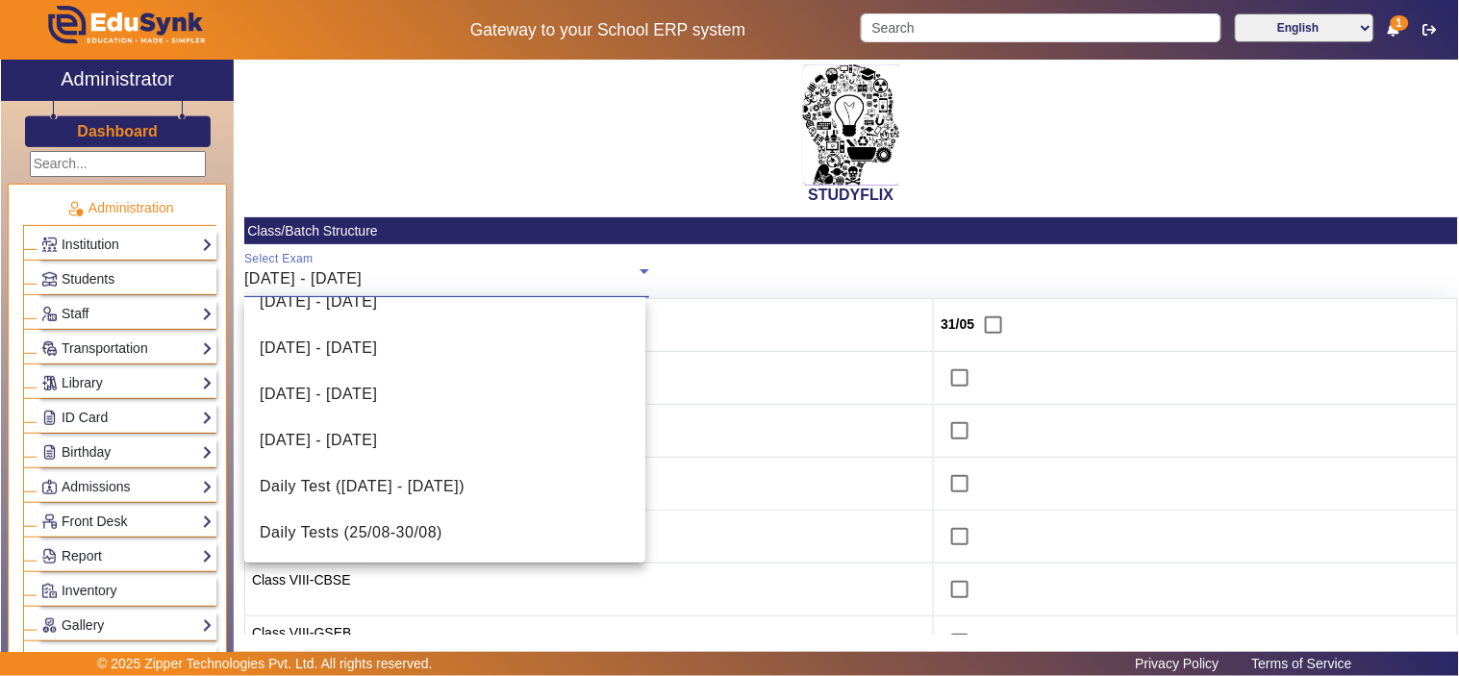
click at [482, 152] on div at bounding box center [729, 338] width 1459 height 676
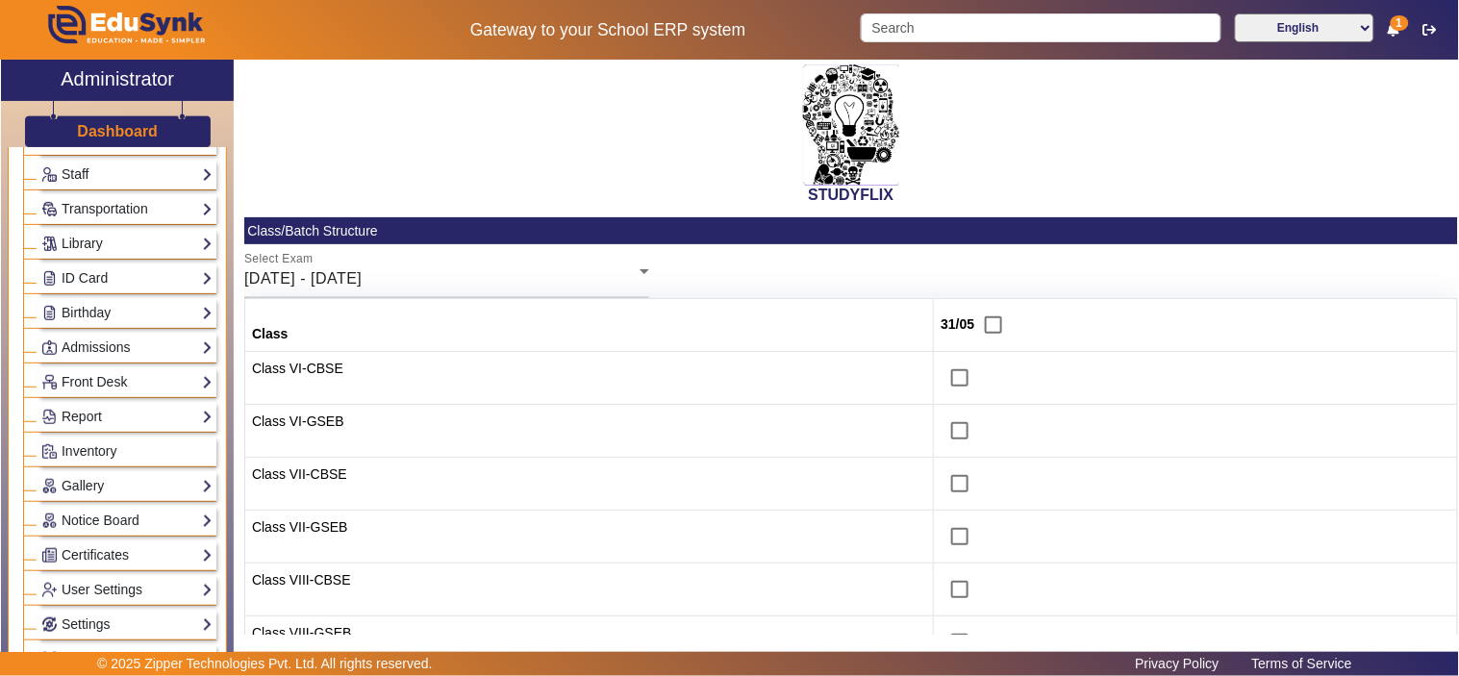
scroll to position [534, 0]
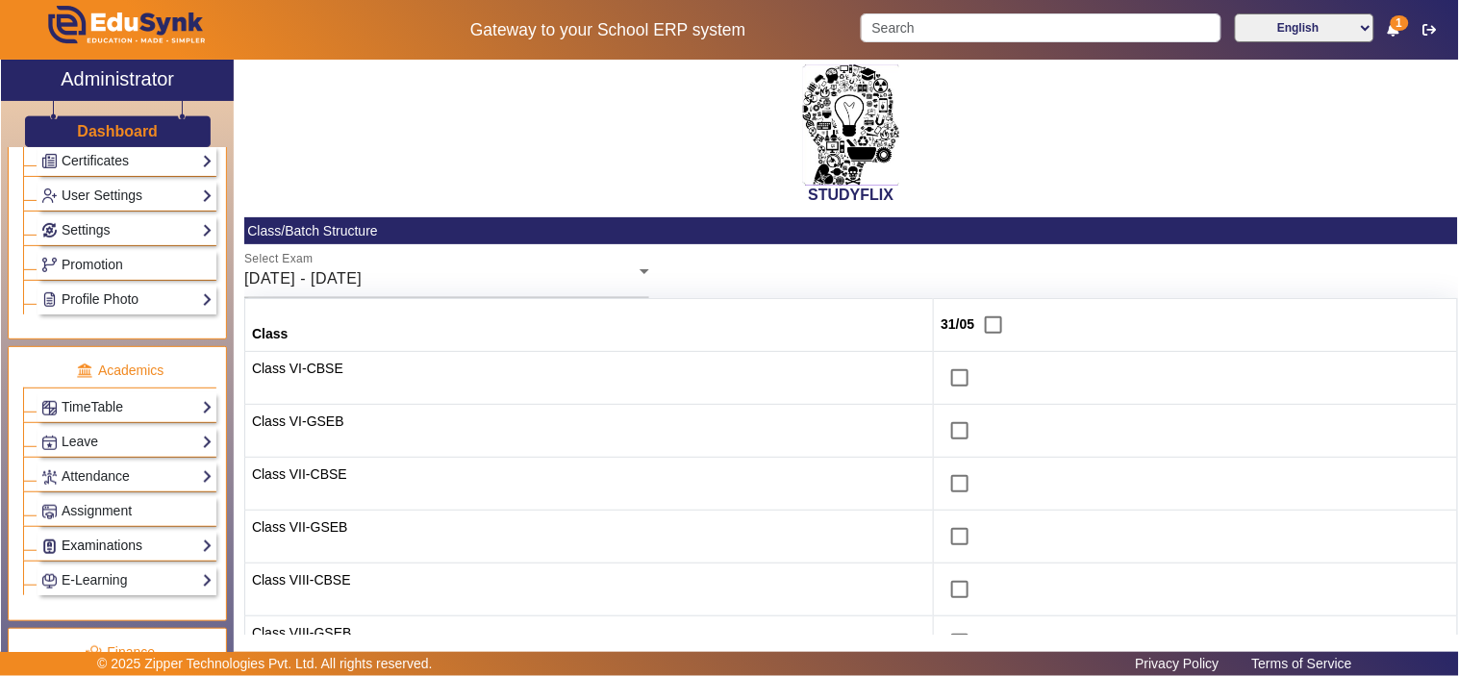
click at [110, 542] on link "Examinations" at bounding box center [126, 546] width 171 height 22
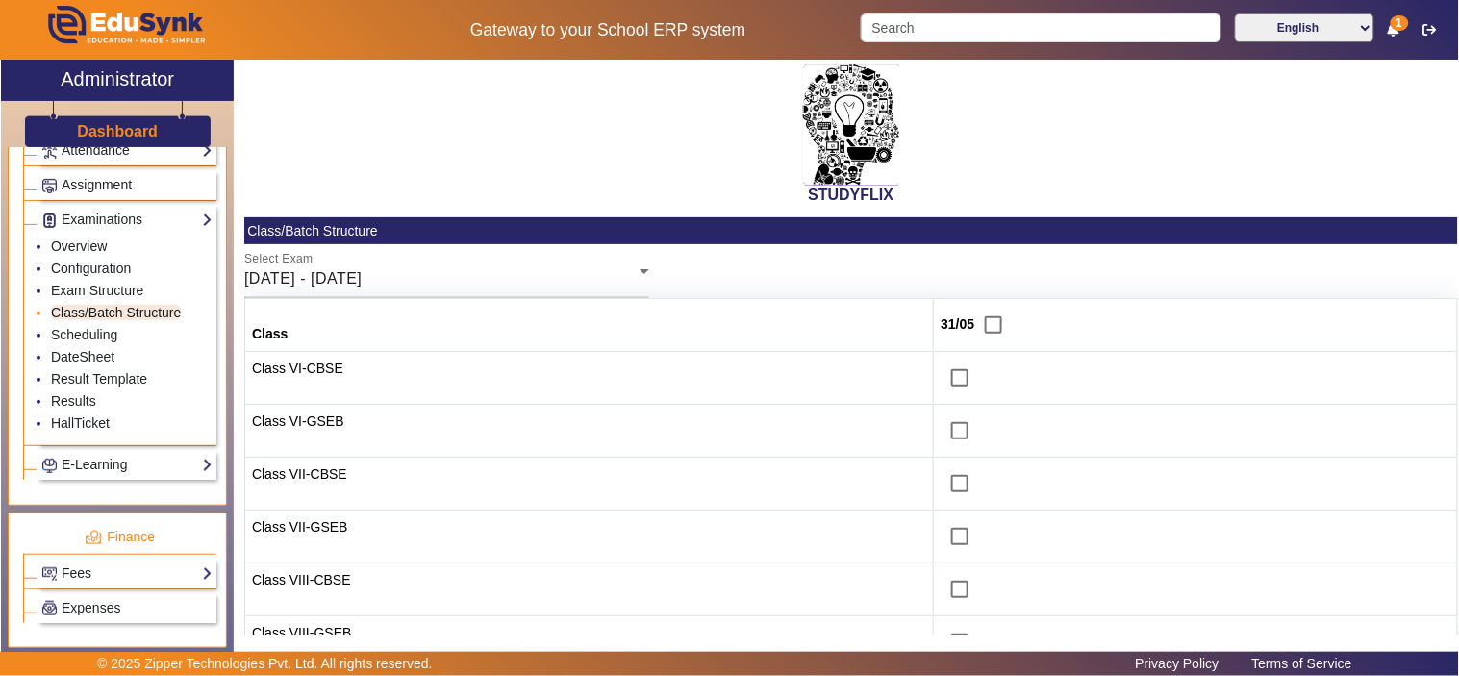
scroll to position [889, 0]
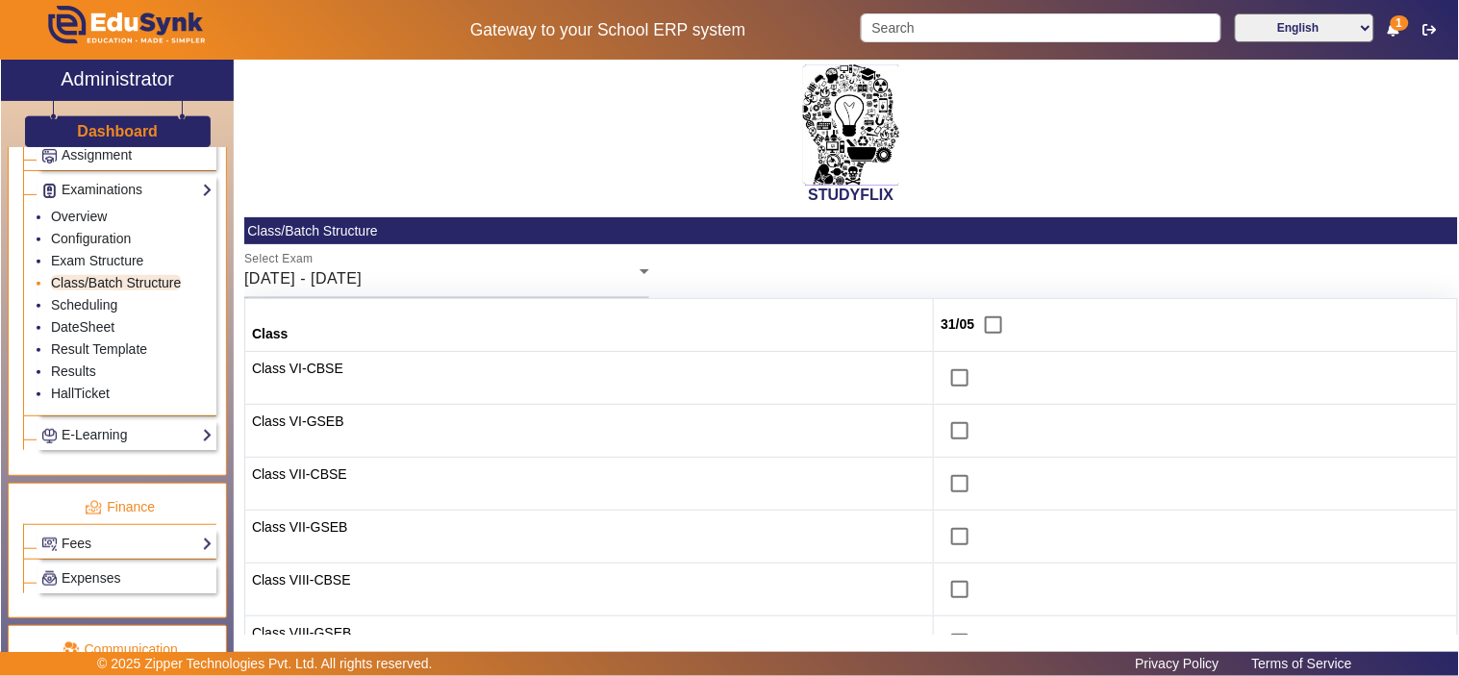
click at [106, 288] on link "Class/Batch Structure" at bounding box center [116, 282] width 130 height 15
click at [88, 284] on link "Class/Batch Structure" at bounding box center [116, 282] width 130 height 15
click at [90, 263] on link "Exam Structure" at bounding box center [97, 260] width 92 height 15
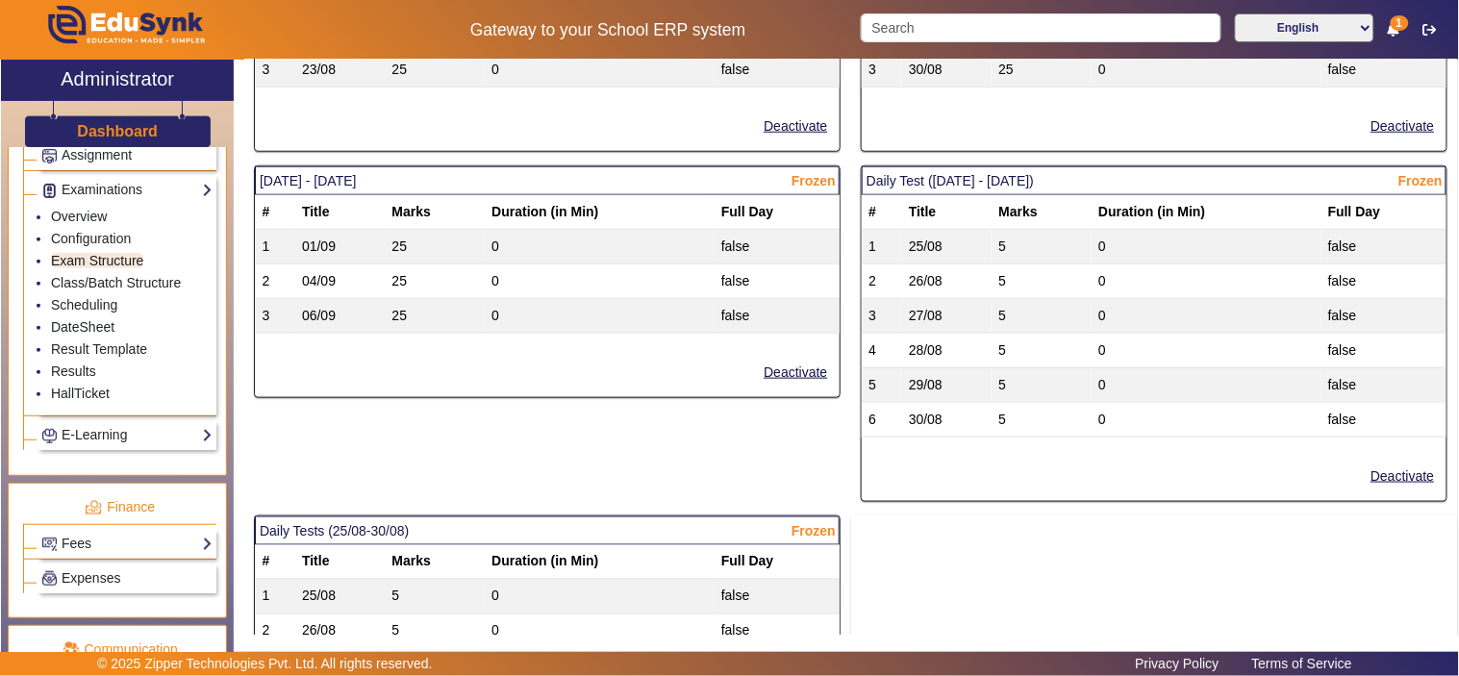
scroll to position [2670, 0]
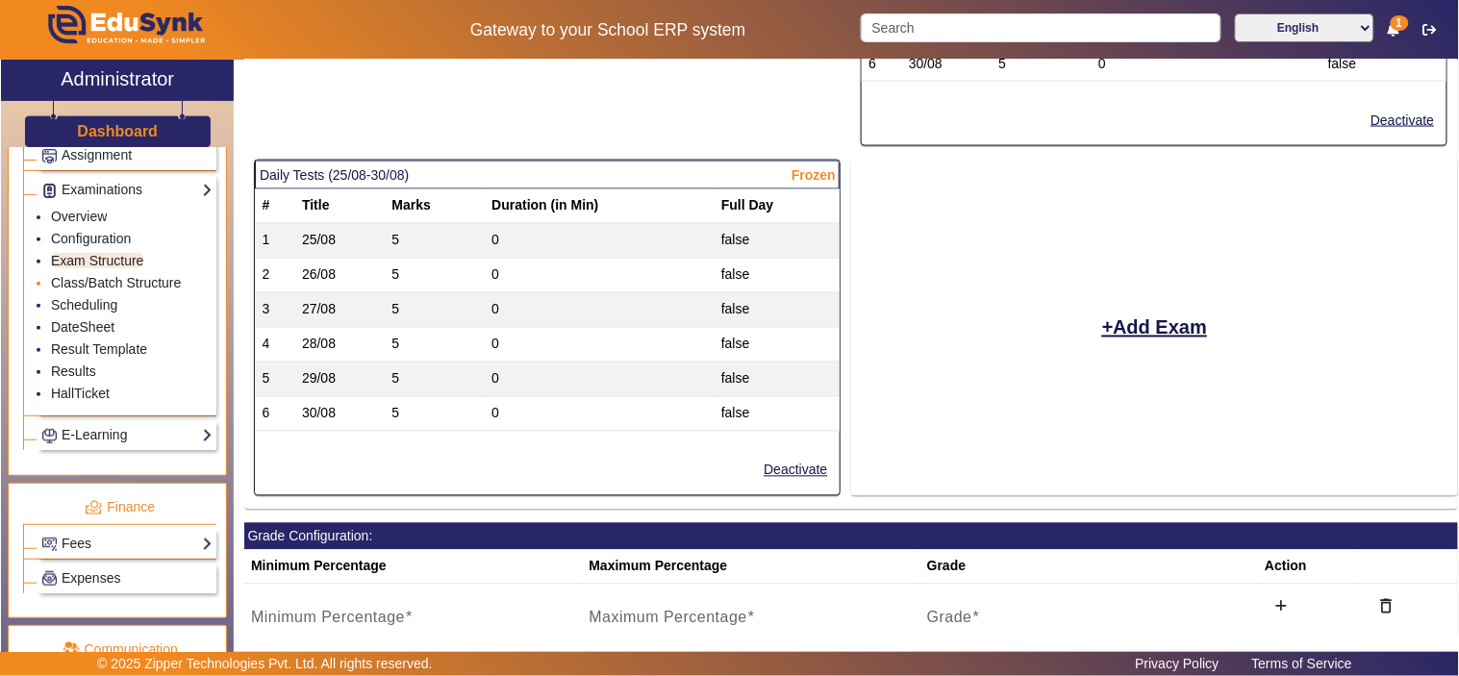
click at [101, 279] on li "Class/Batch Structure" at bounding box center [132, 284] width 162 height 22
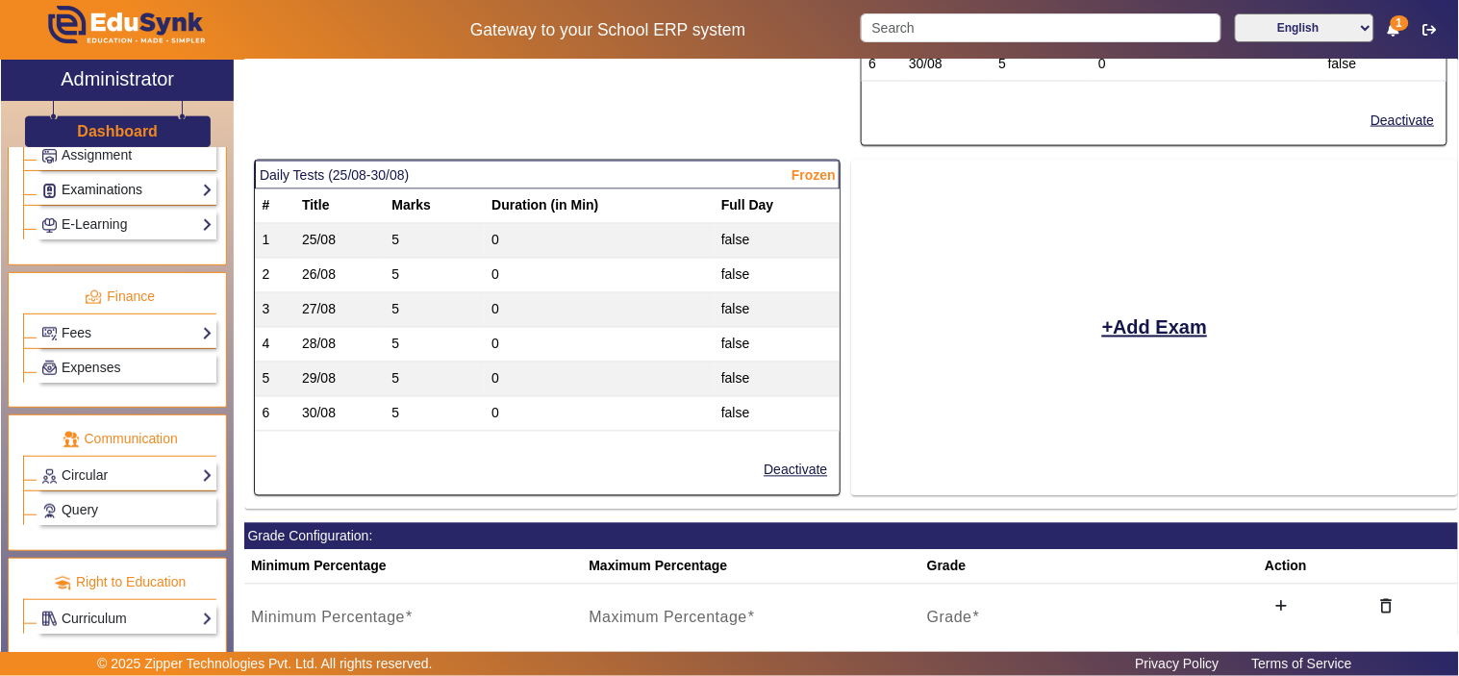
click at [104, 196] on link "Examinations" at bounding box center [126, 190] width 171 height 22
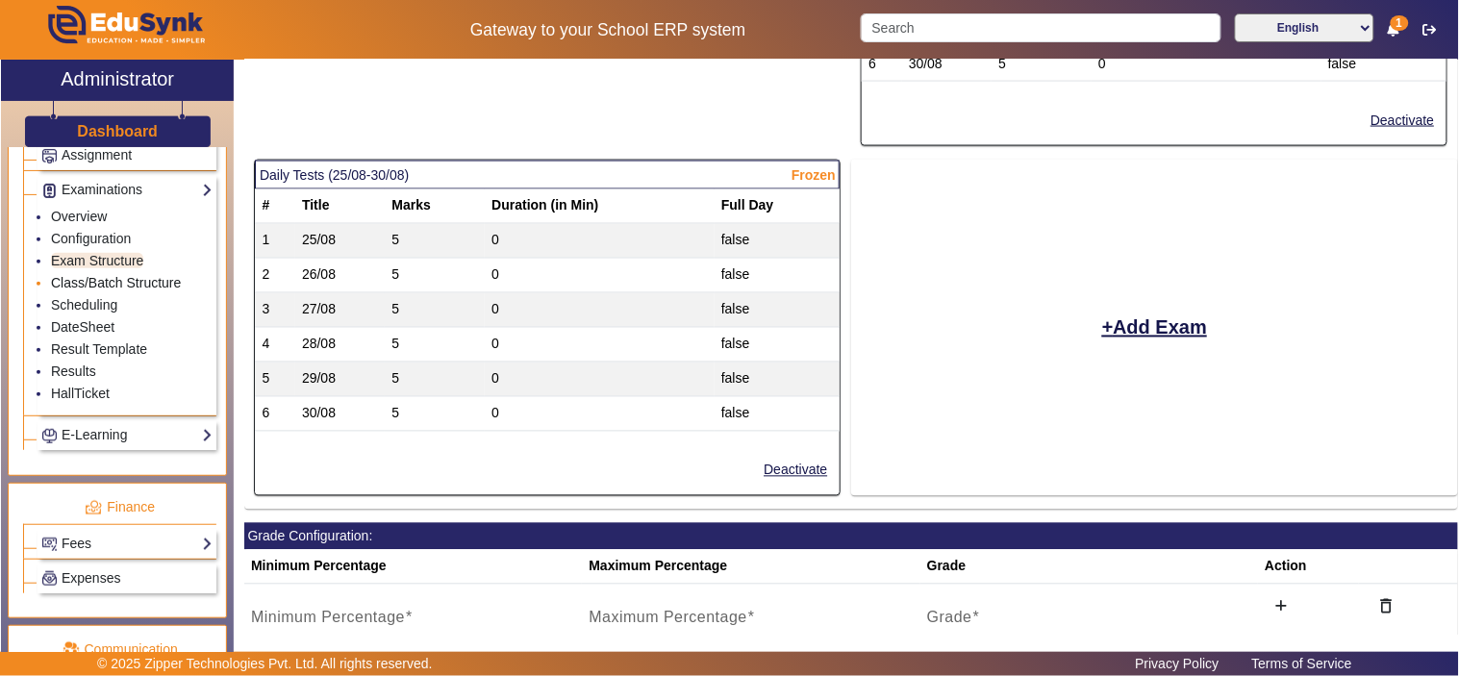
click at [102, 290] on link "Class/Batch Structure" at bounding box center [116, 282] width 130 height 15
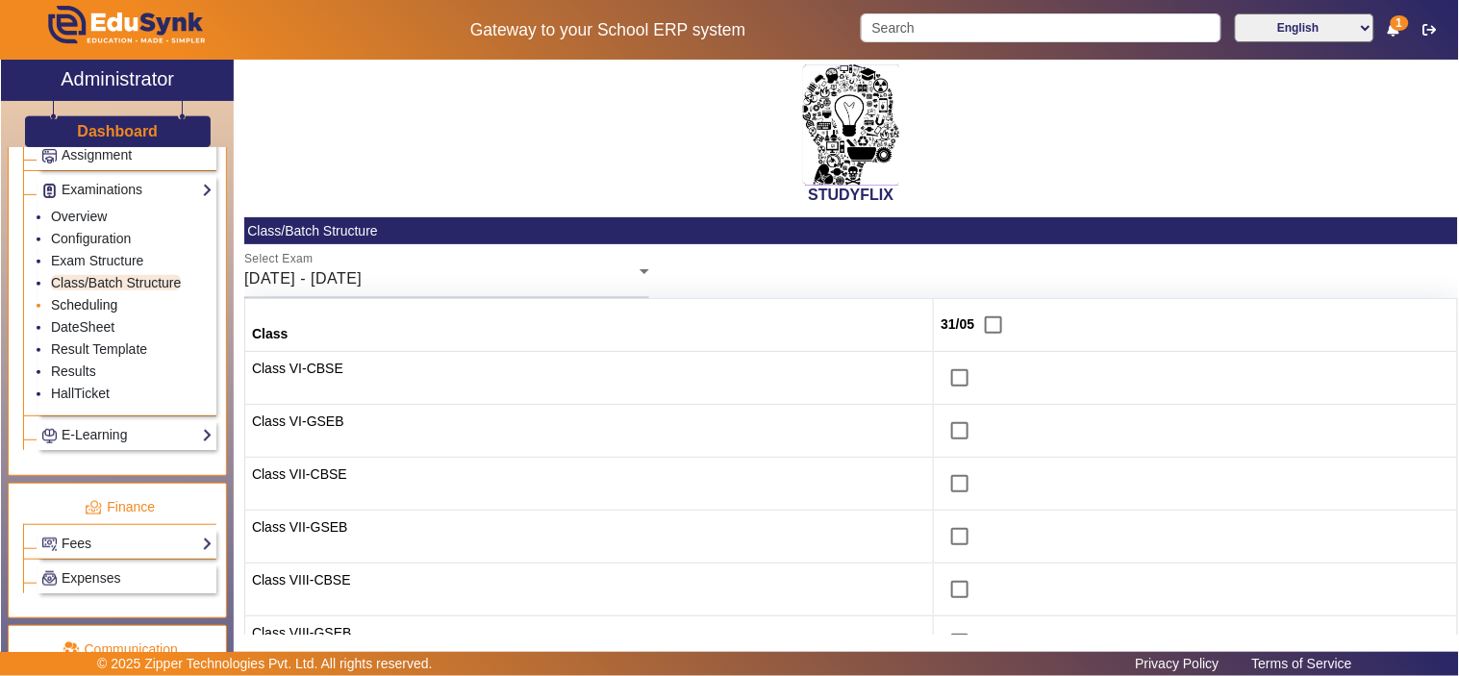
click at [99, 309] on link "Scheduling" at bounding box center [84, 304] width 66 height 15
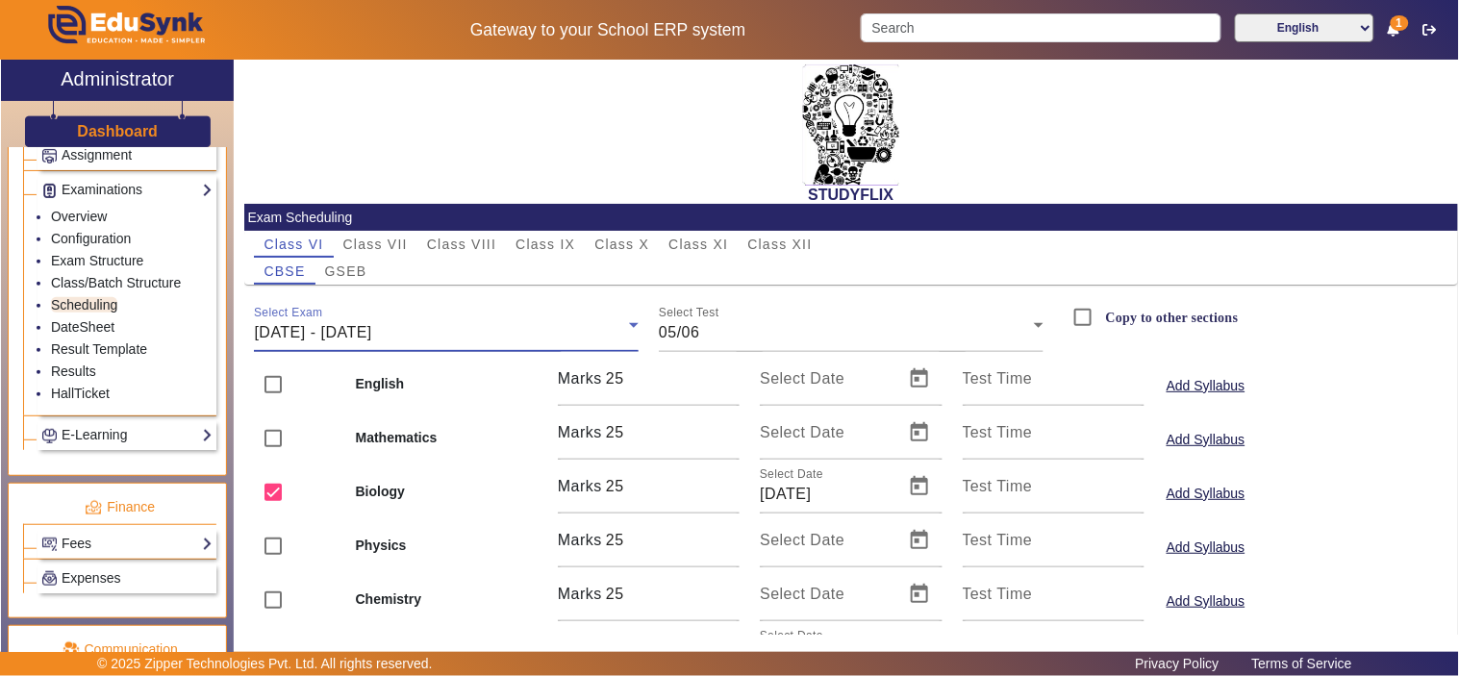
click at [371, 324] on span "02/06/2025 - 07/06/2025" at bounding box center [312, 332] width 117 height 16
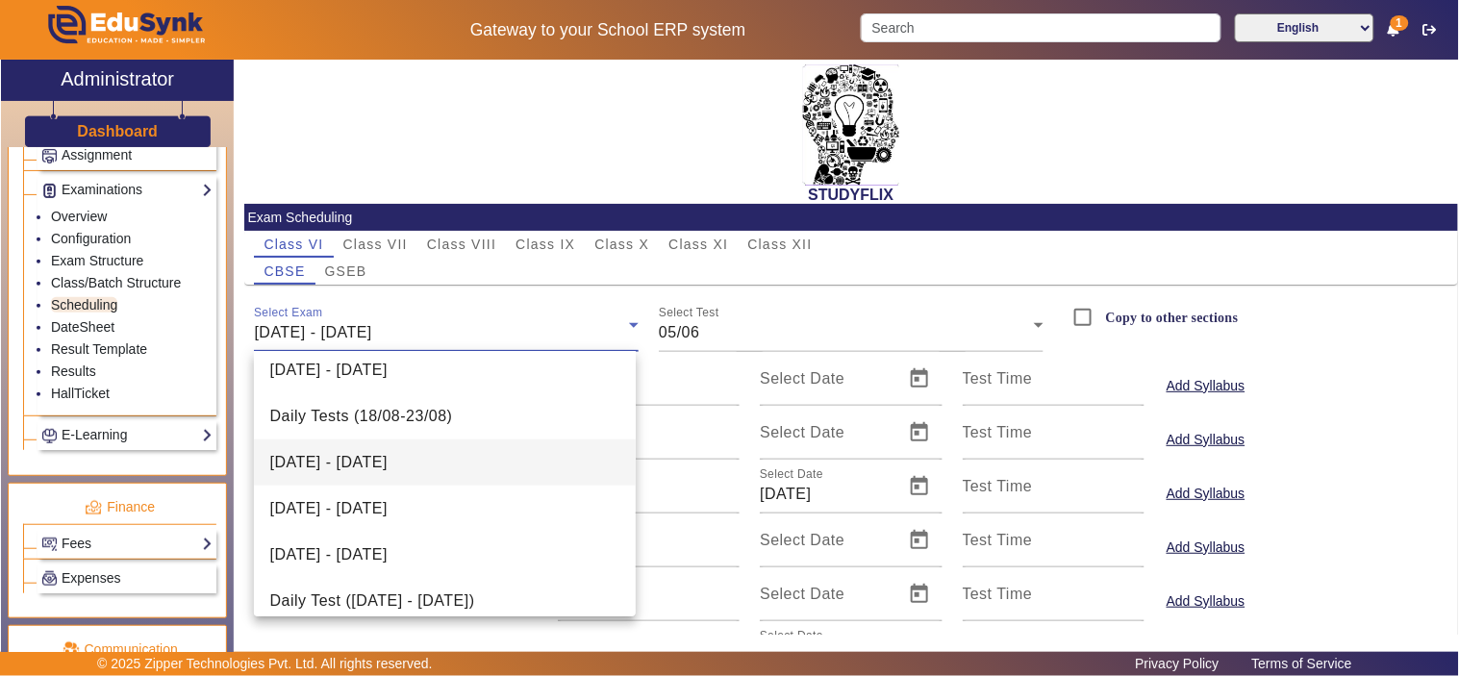
scroll to position [396, 0]
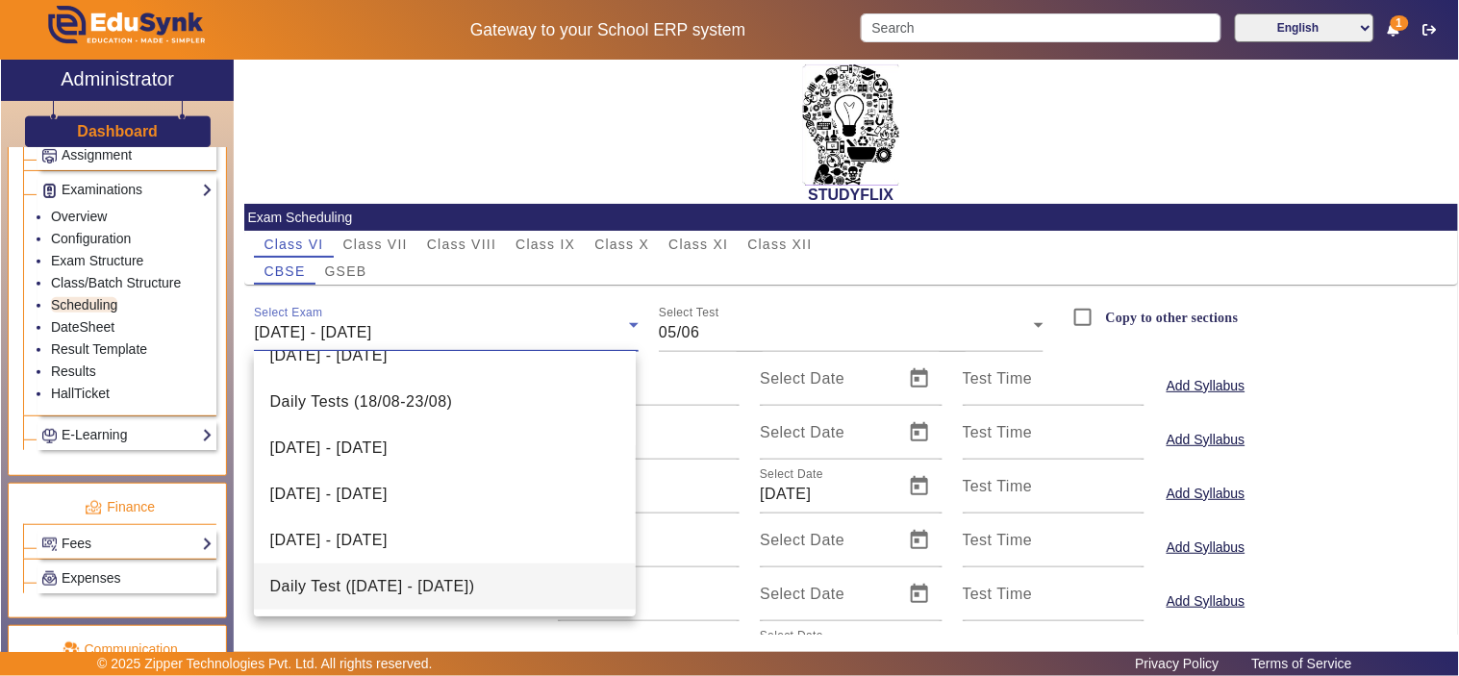
click at [452, 581] on span "Daily Test (25/08/2025 - 30/08/2025)" at bounding box center [371, 586] width 205 height 23
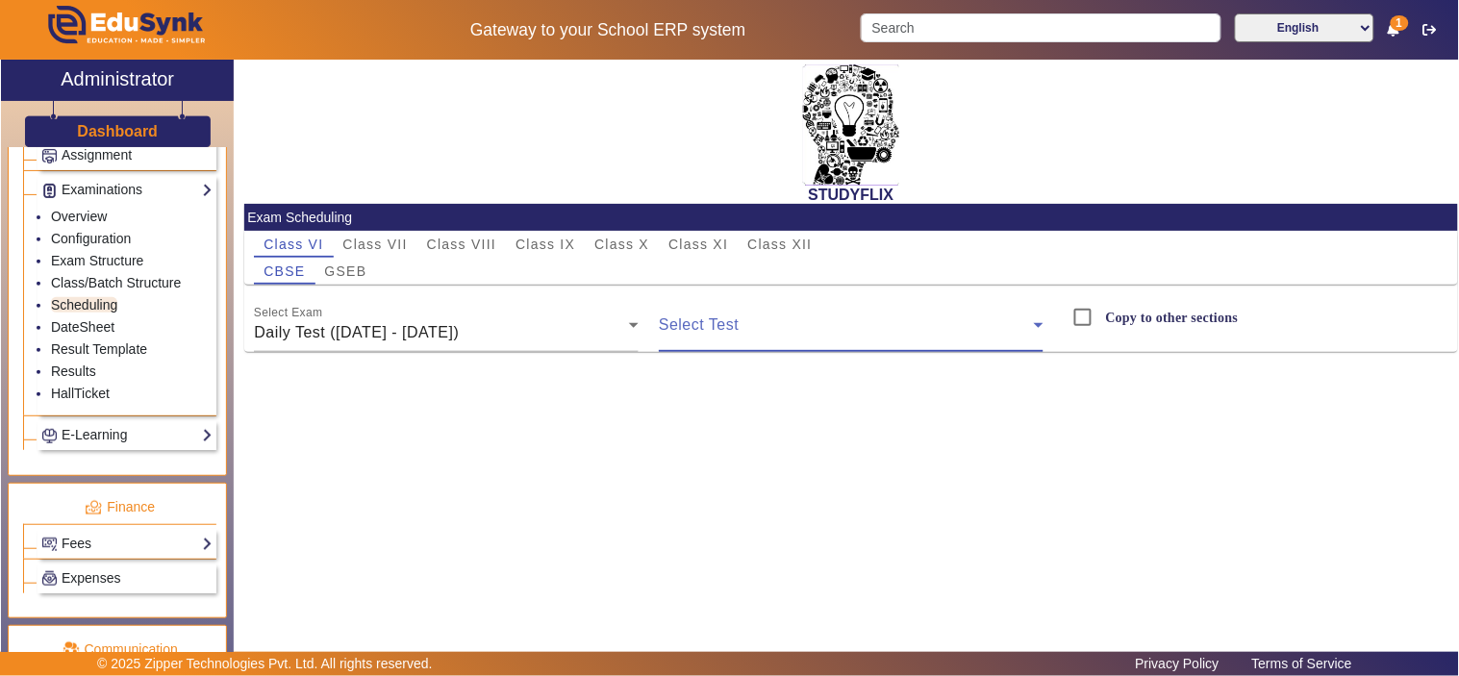
click at [738, 327] on span at bounding box center [846, 332] width 375 height 23
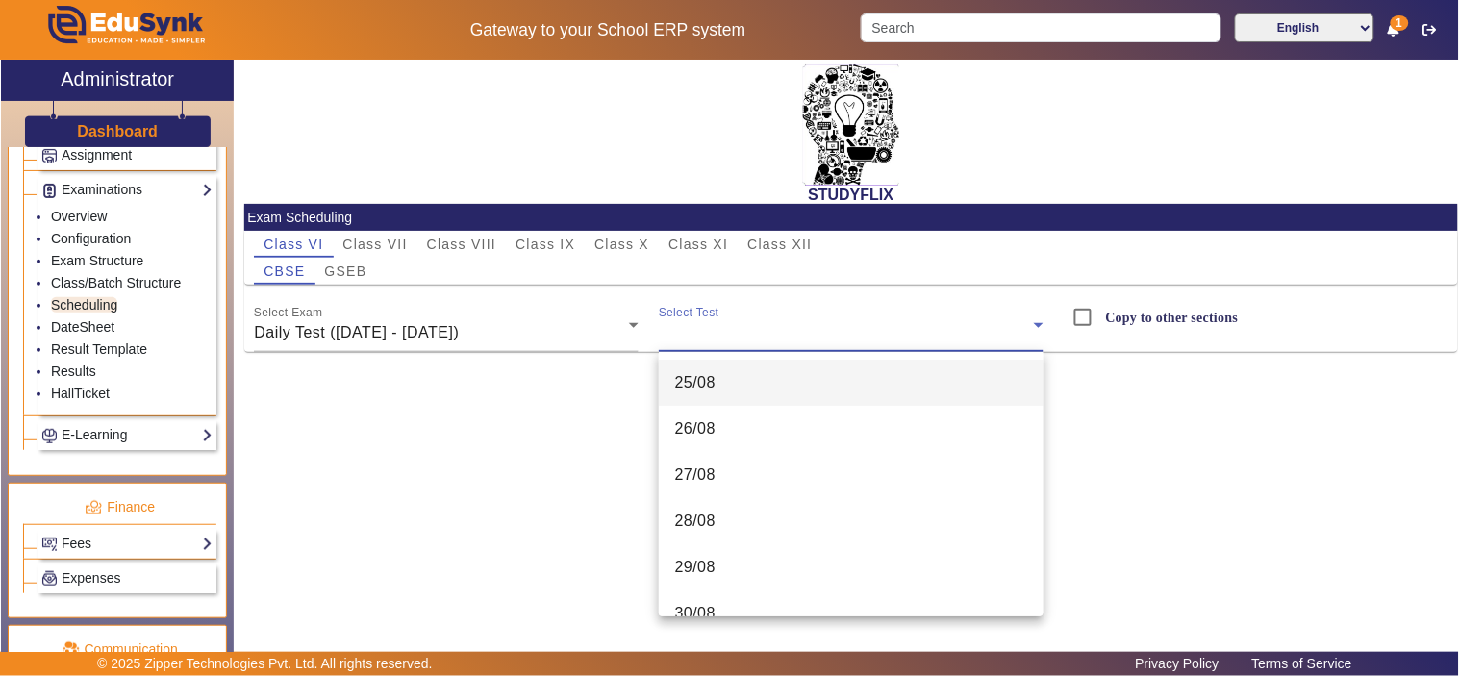
click at [715, 380] on mat-option "25/08" at bounding box center [851, 383] width 385 height 46
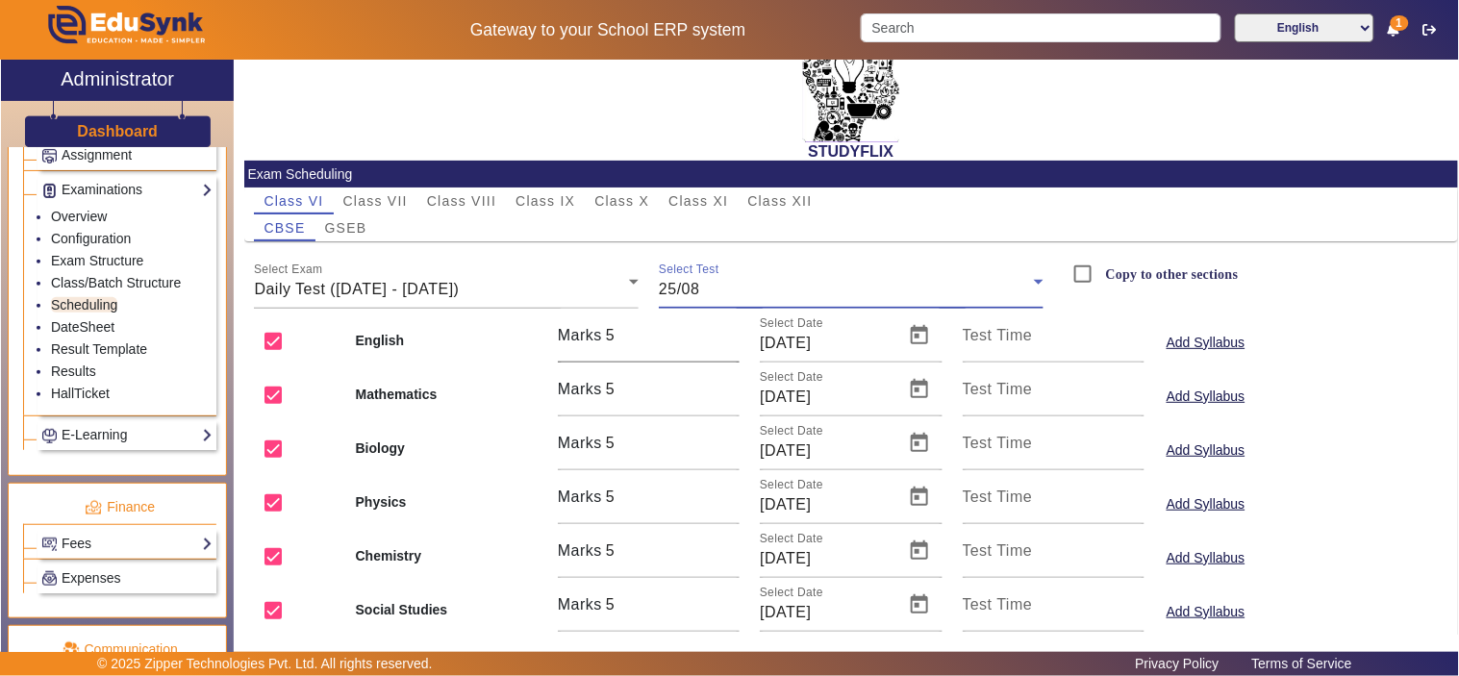
scroll to position [0, 0]
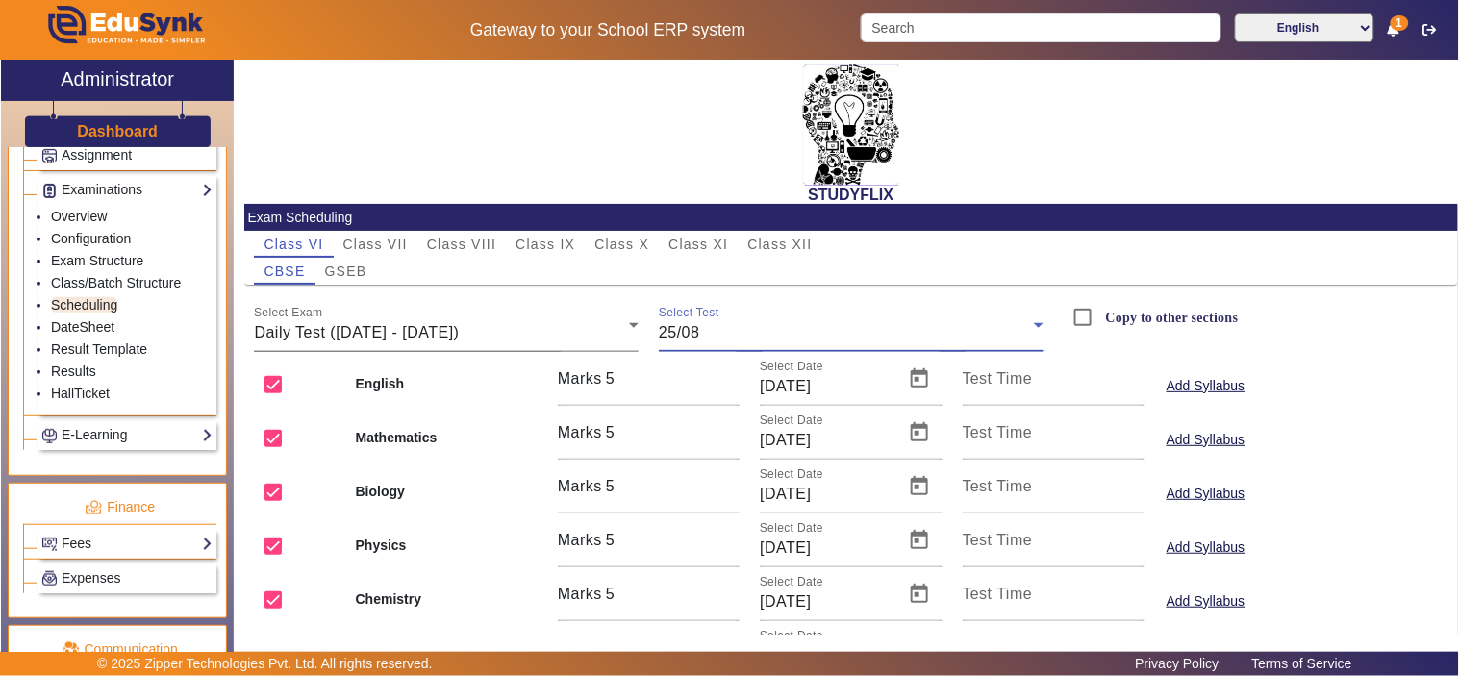
click at [533, 334] on div "Daily Test (25/08/2025 - 30/08/2025)" at bounding box center [441, 332] width 375 height 23
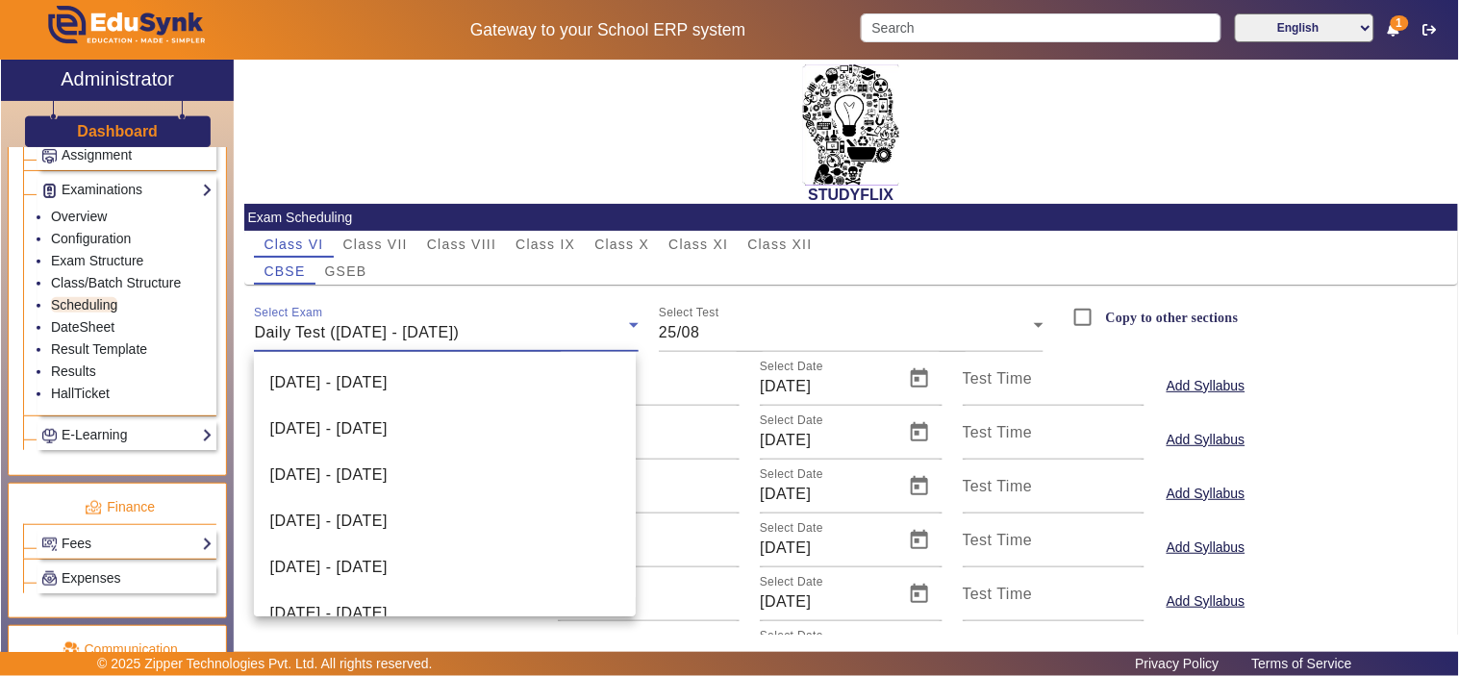
scroll to position [389, 0]
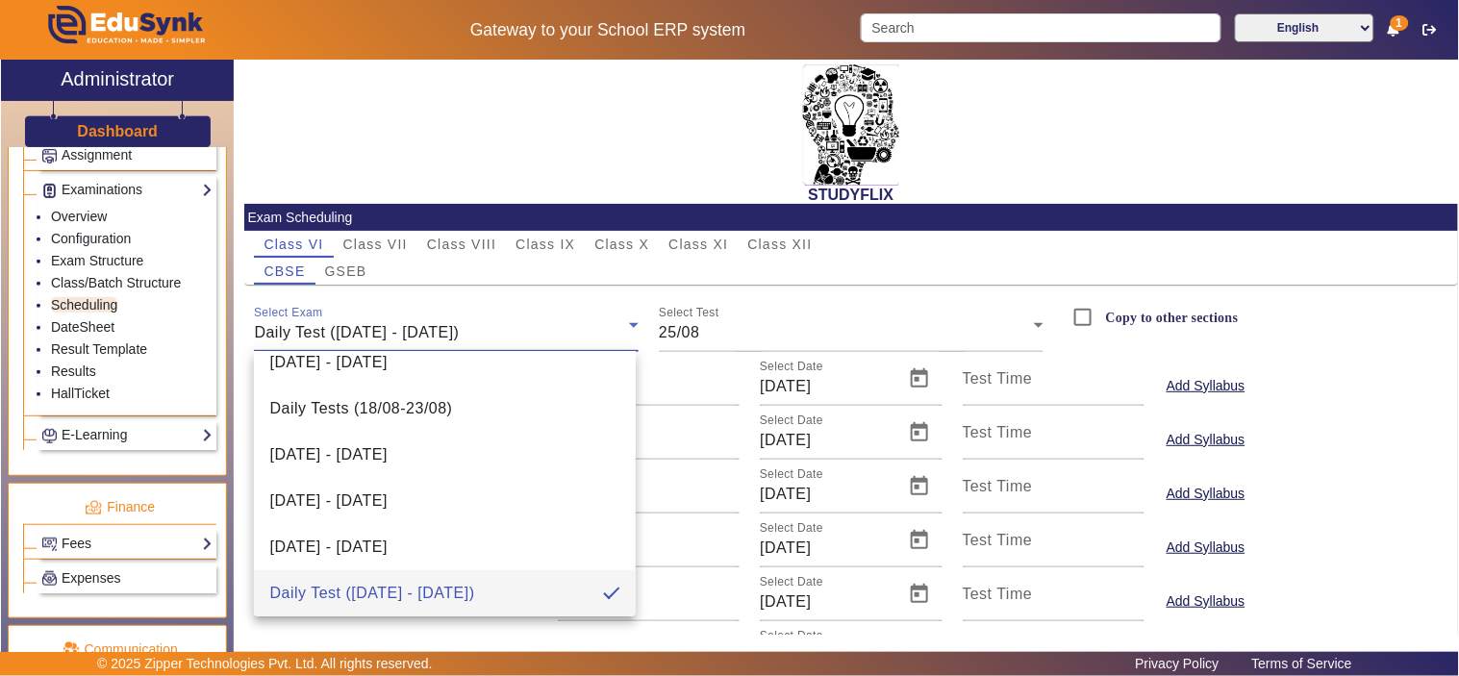
click at [713, 325] on div at bounding box center [729, 338] width 1459 height 676
click at [713, 328] on div "25/08" at bounding box center [846, 332] width 375 height 23
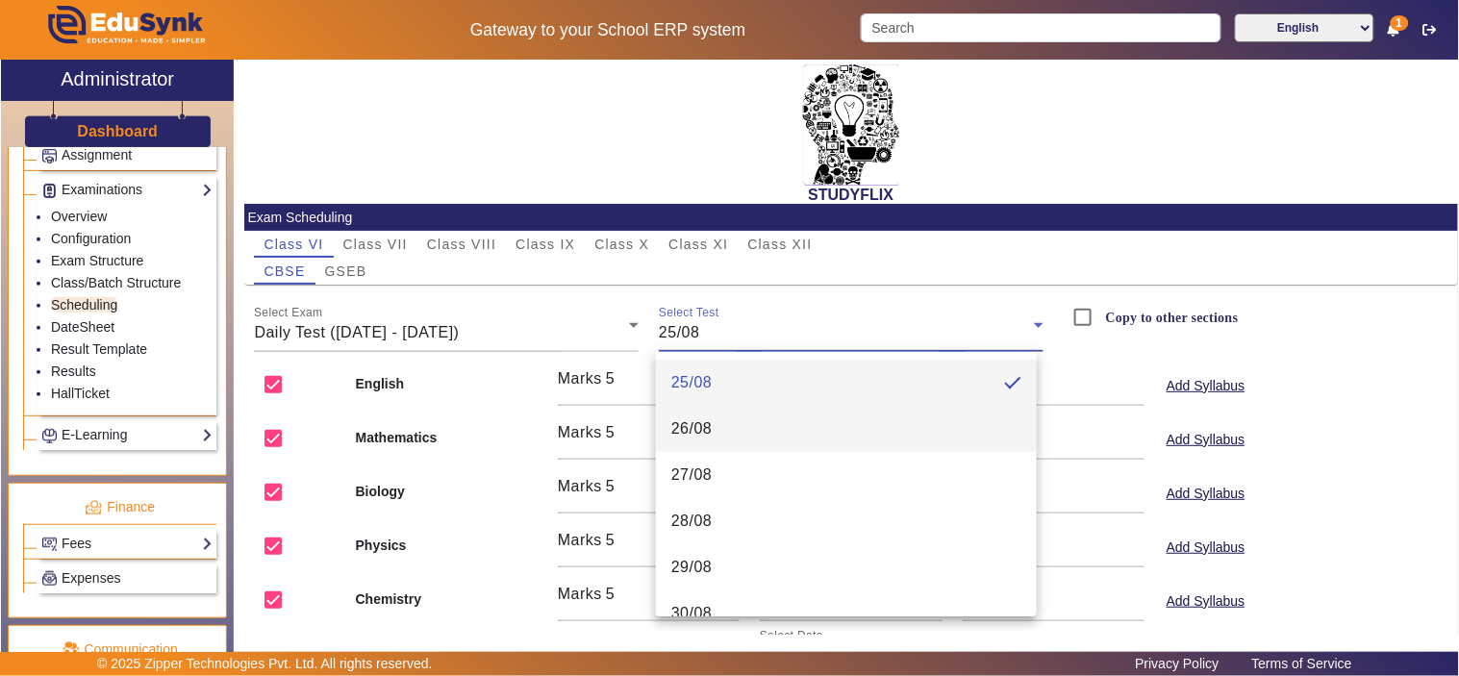
click at [694, 427] on span "26/08" at bounding box center [691, 428] width 41 height 23
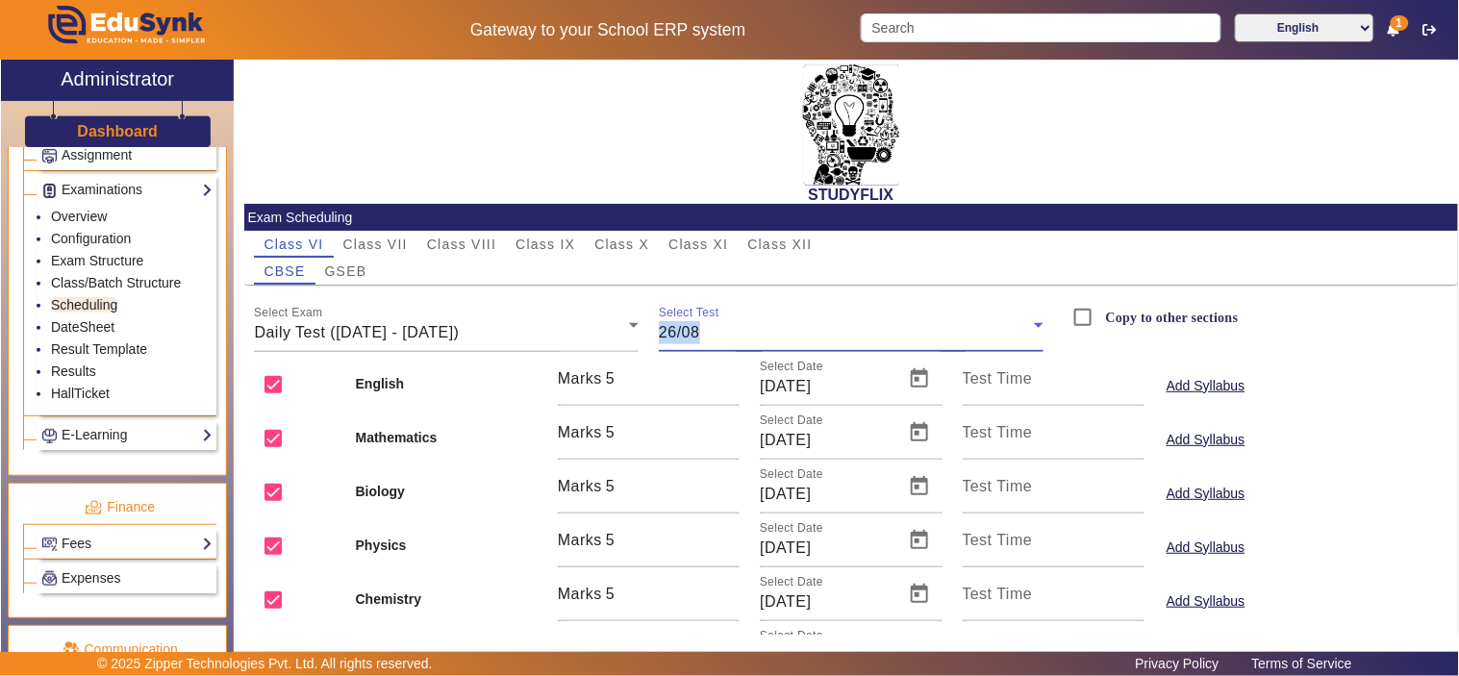
click at [734, 329] on div "26/08" at bounding box center [846, 332] width 375 height 23
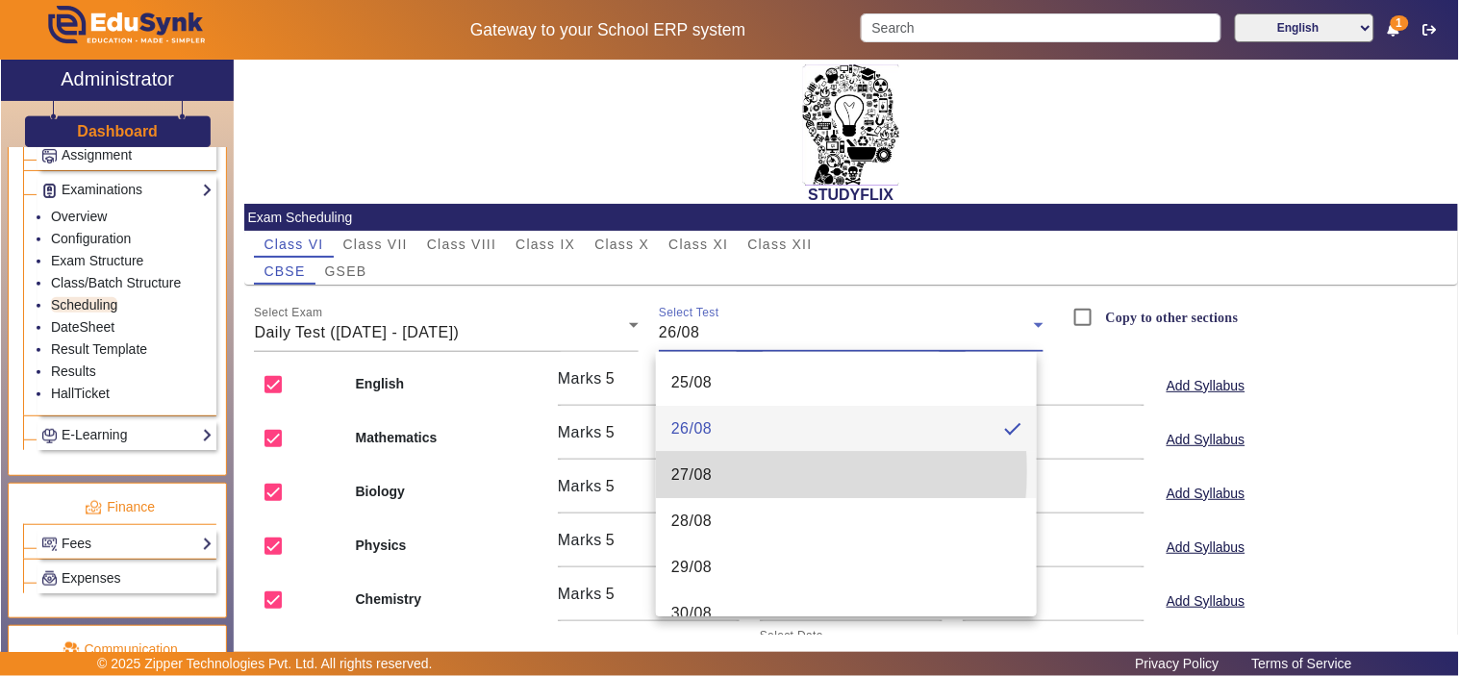
click at [710, 471] on span "27/08" at bounding box center [691, 474] width 41 height 23
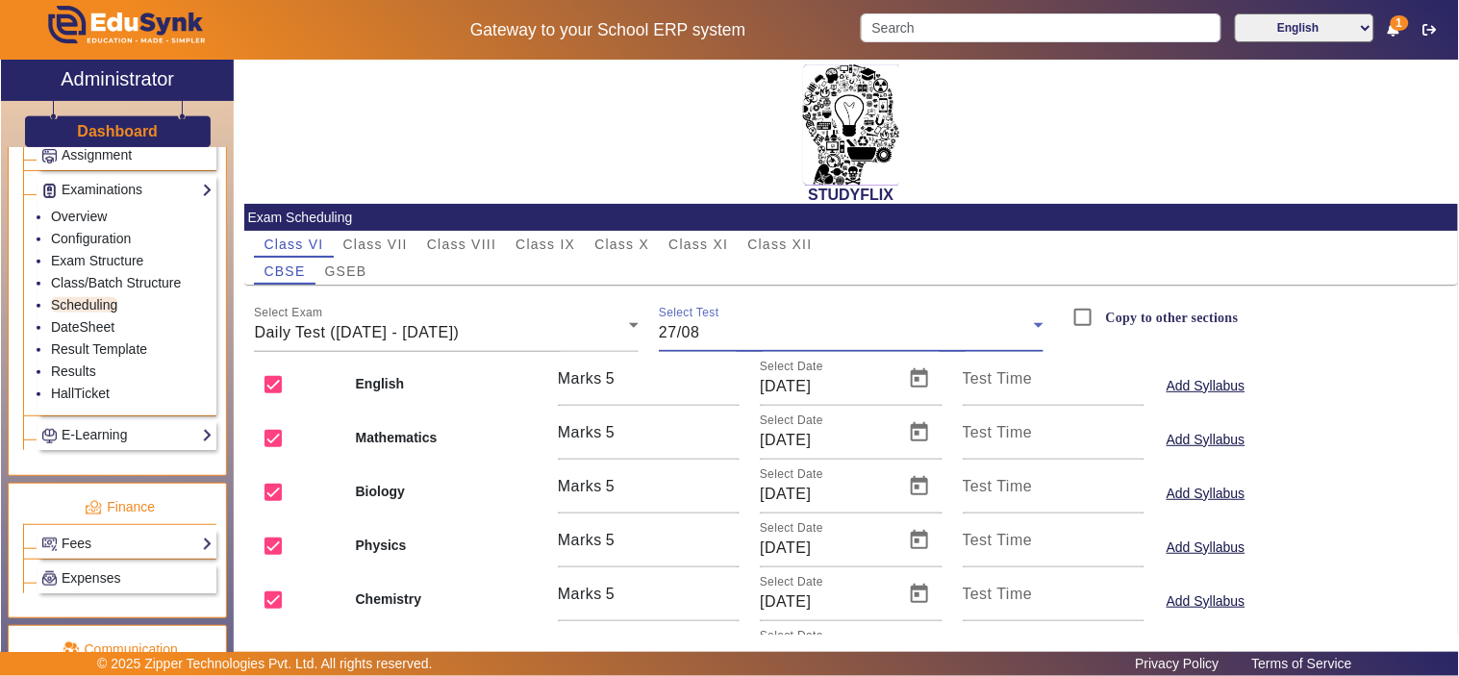
click at [734, 337] on div "27/08" at bounding box center [846, 332] width 375 height 23
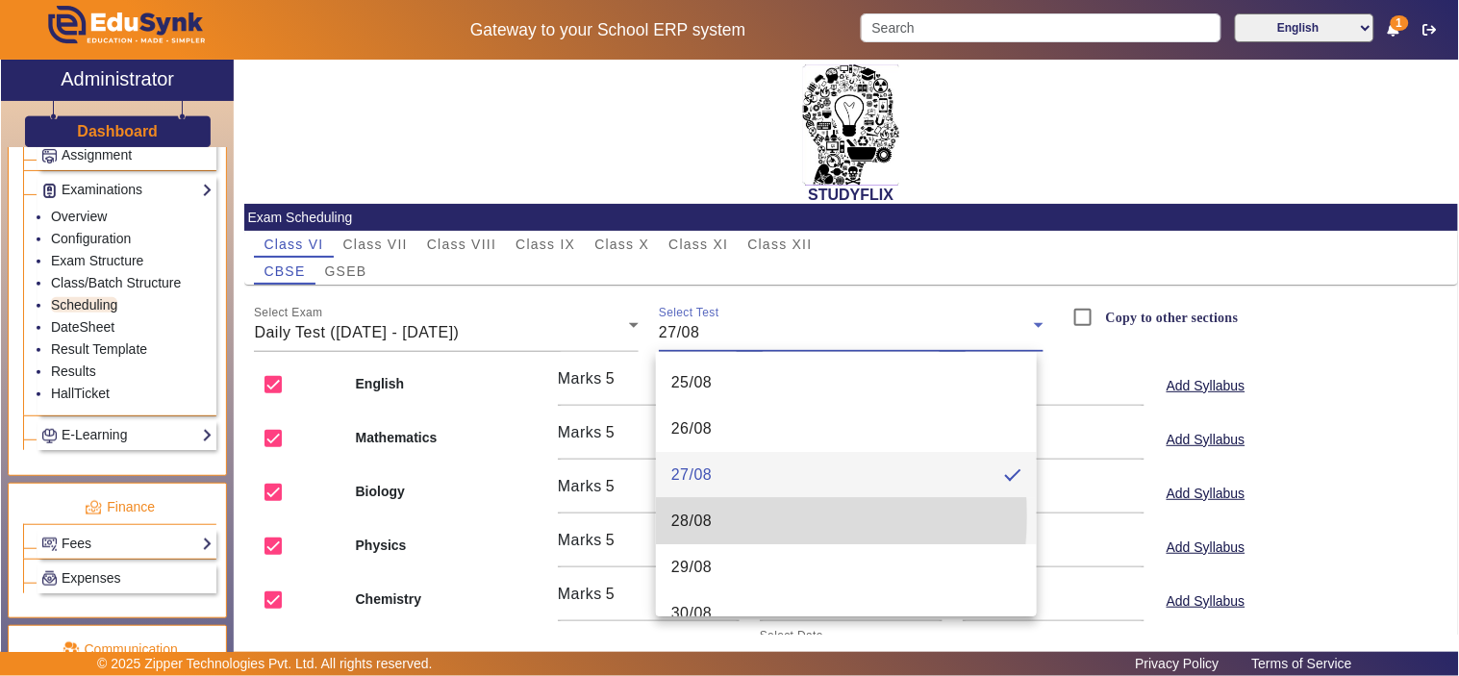
drag, startPoint x: 710, startPoint y: 516, endPoint x: 617, endPoint y: 338, distance: 200.4
click at [710, 513] on span "28/08" at bounding box center [691, 521] width 41 height 23
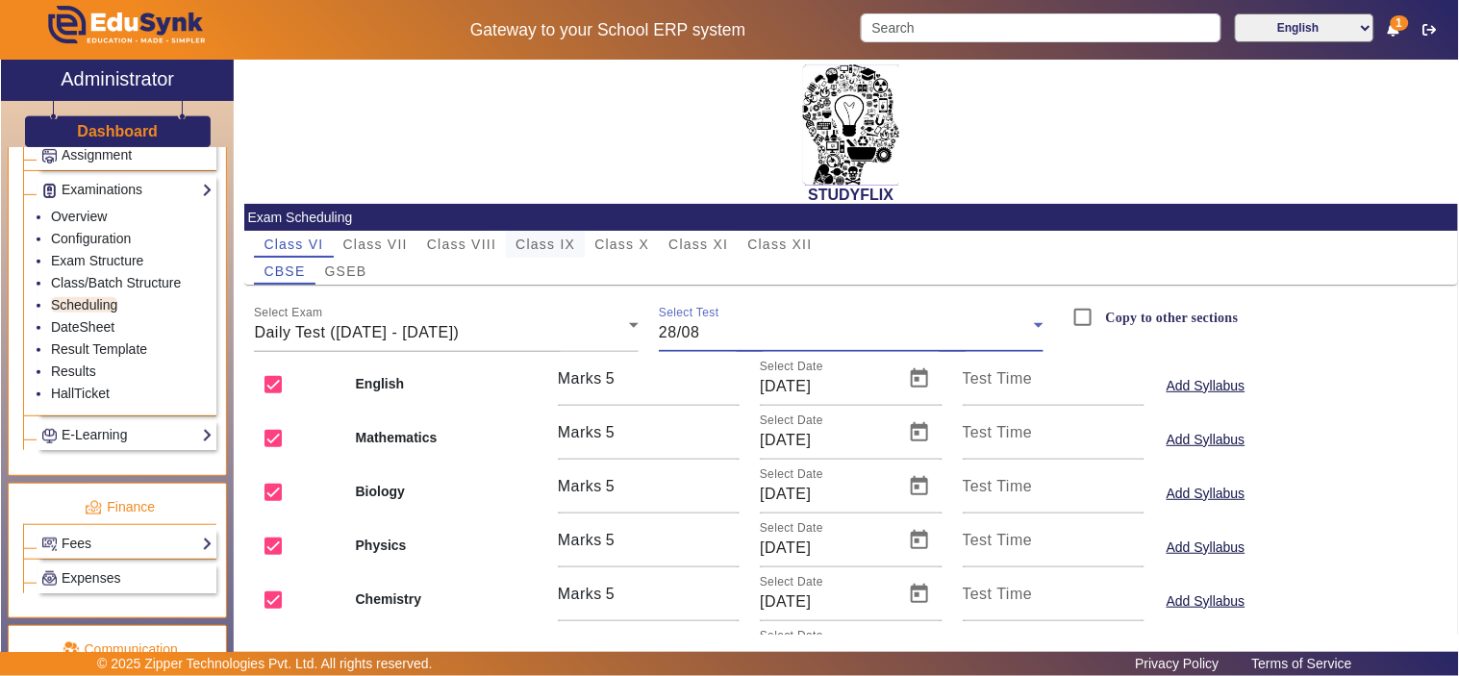
click at [542, 243] on span "Class IX" at bounding box center [545, 244] width 60 height 13
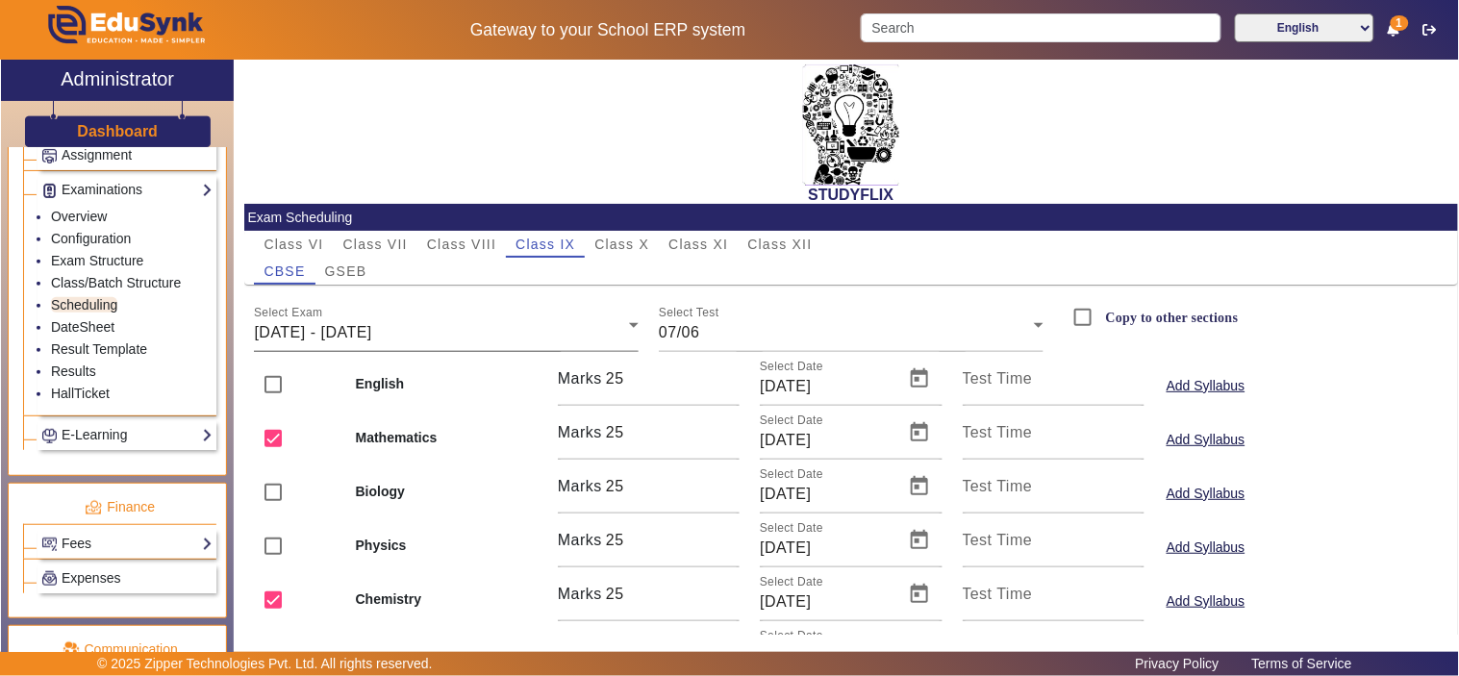
click at [467, 313] on div "Select Exam 02/06/2025 - 07/06/2025" at bounding box center [446, 325] width 385 height 54
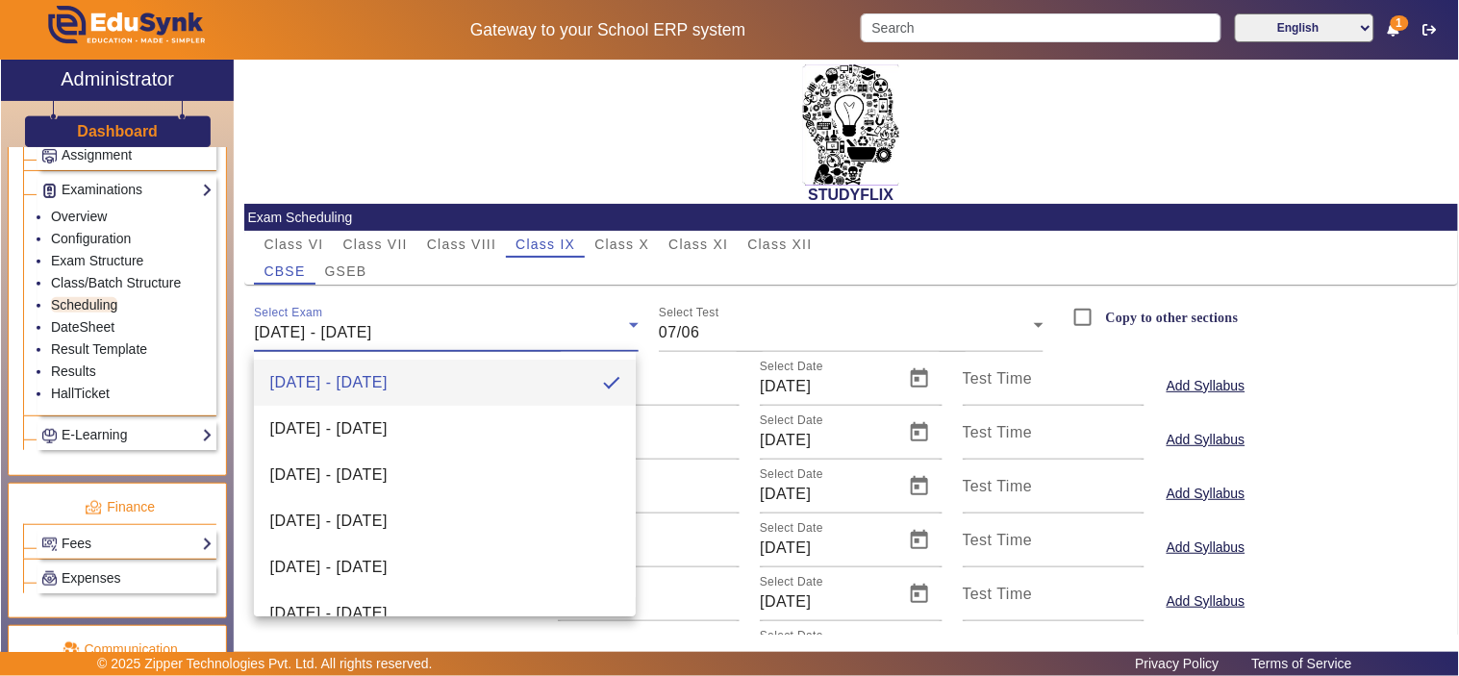
scroll to position [488, 0]
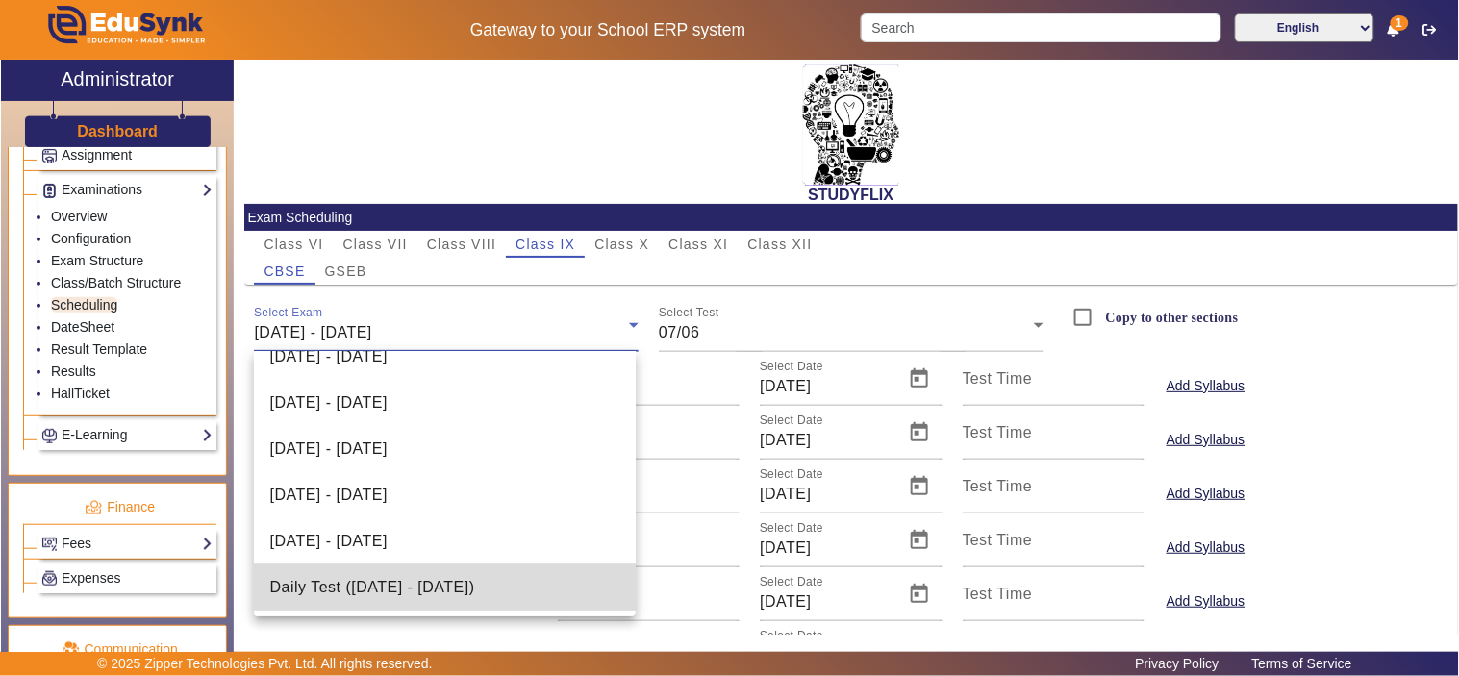
click at [471, 581] on span "Daily Test (25/08/2025 - 30/08/2025)" at bounding box center [371, 587] width 205 height 23
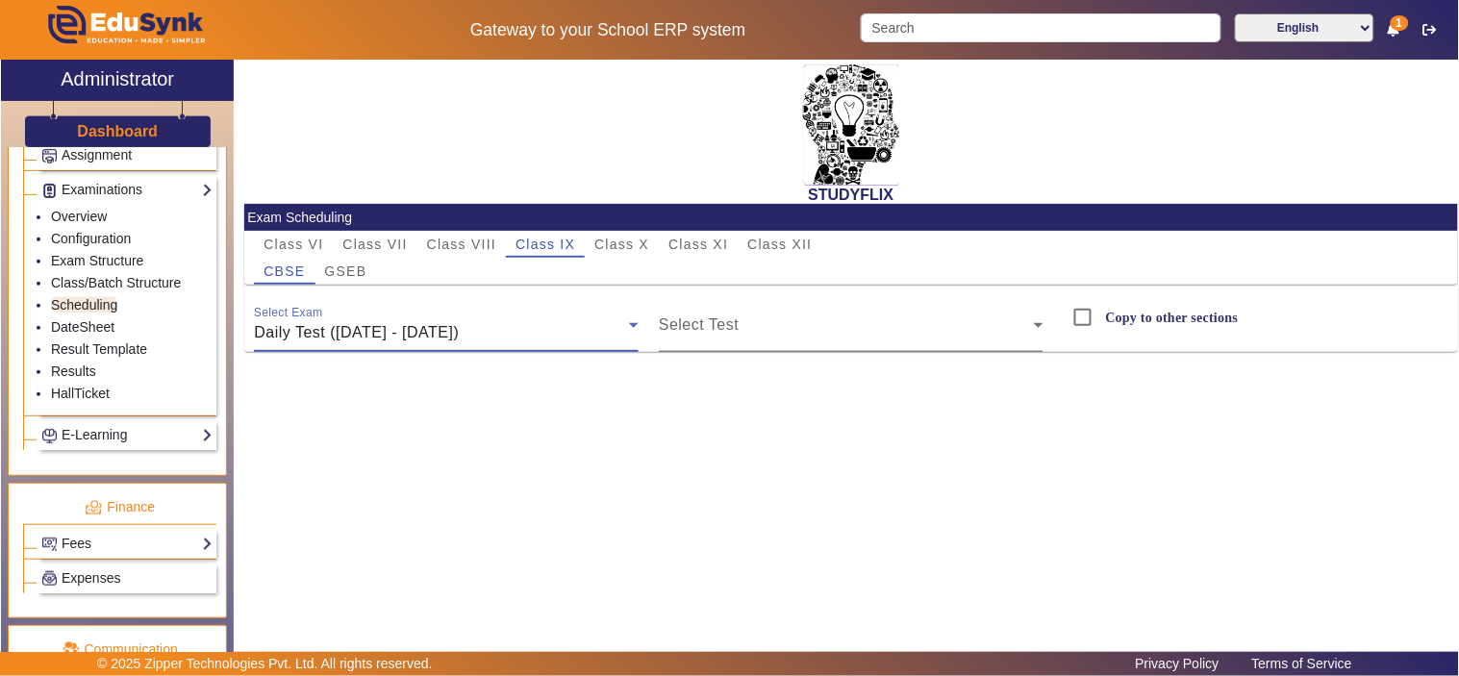
click at [791, 338] on span at bounding box center [846, 332] width 375 height 23
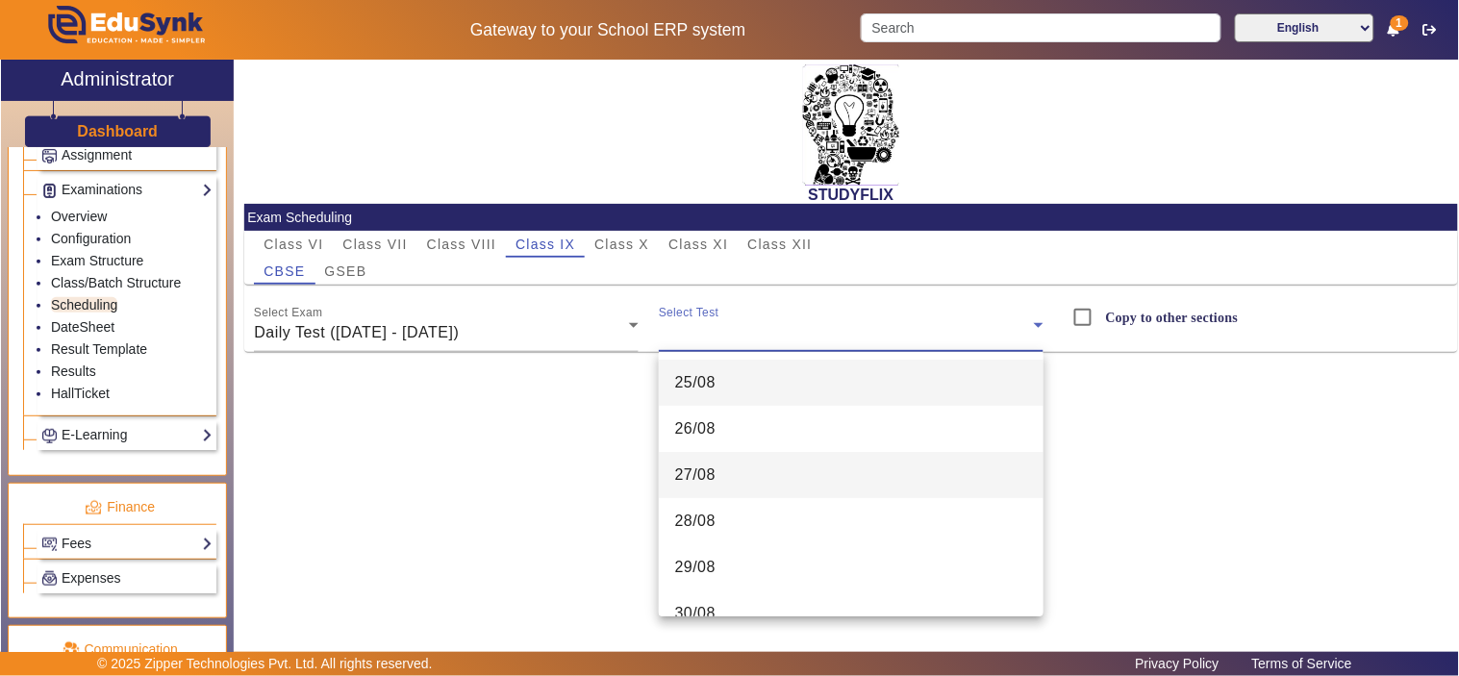
scroll to position [27, 0]
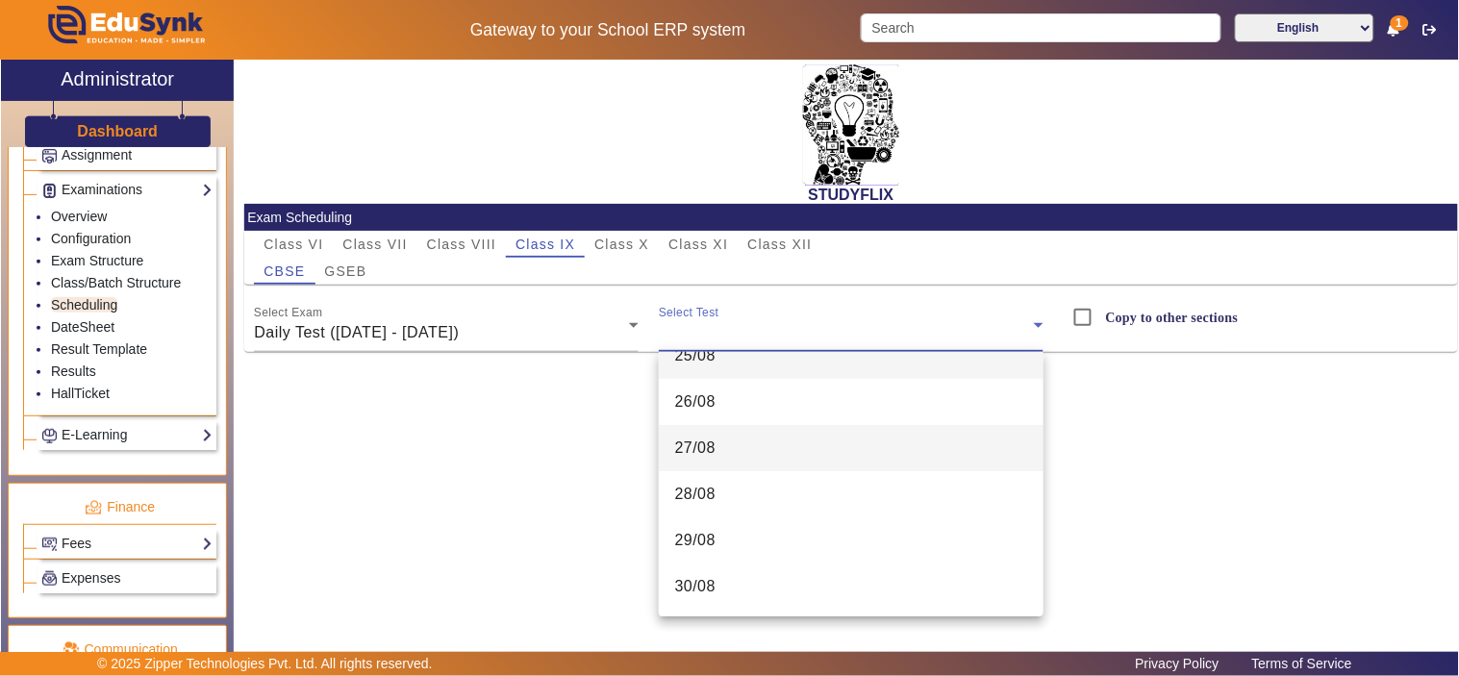
click at [750, 438] on mat-option "27/08" at bounding box center [851, 448] width 385 height 46
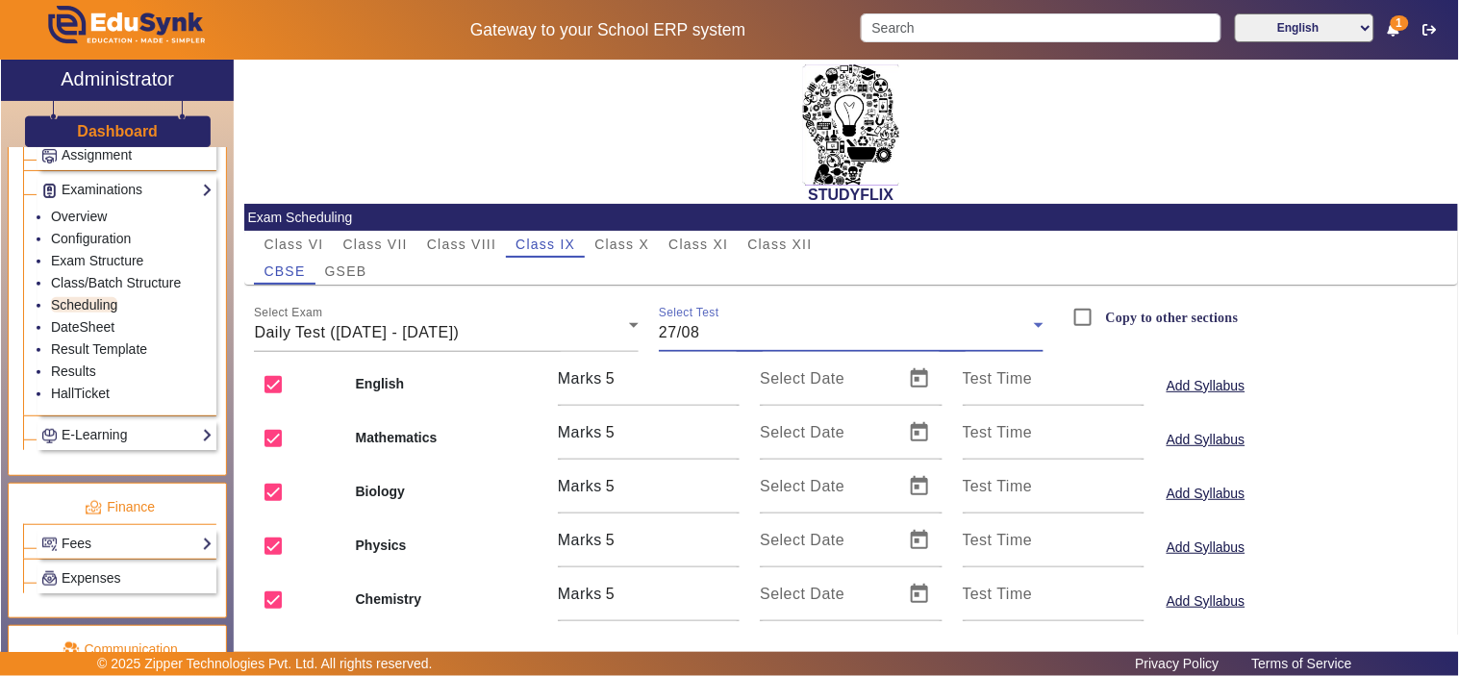
click at [774, 331] on div "27/08" at bounding box center [846, 332] width 375 height 23
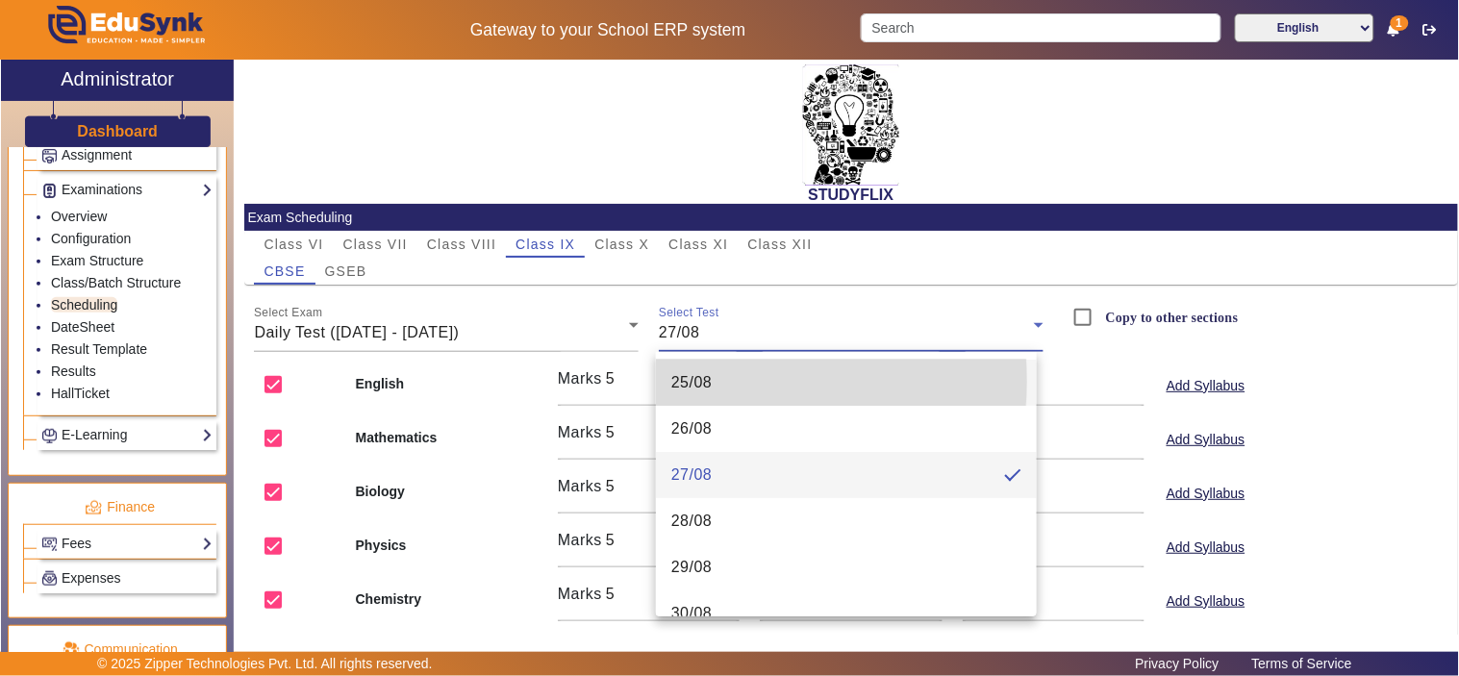
click at [706, 381] on span "25/08" at bounding box center [691, 382] width 41 height 23
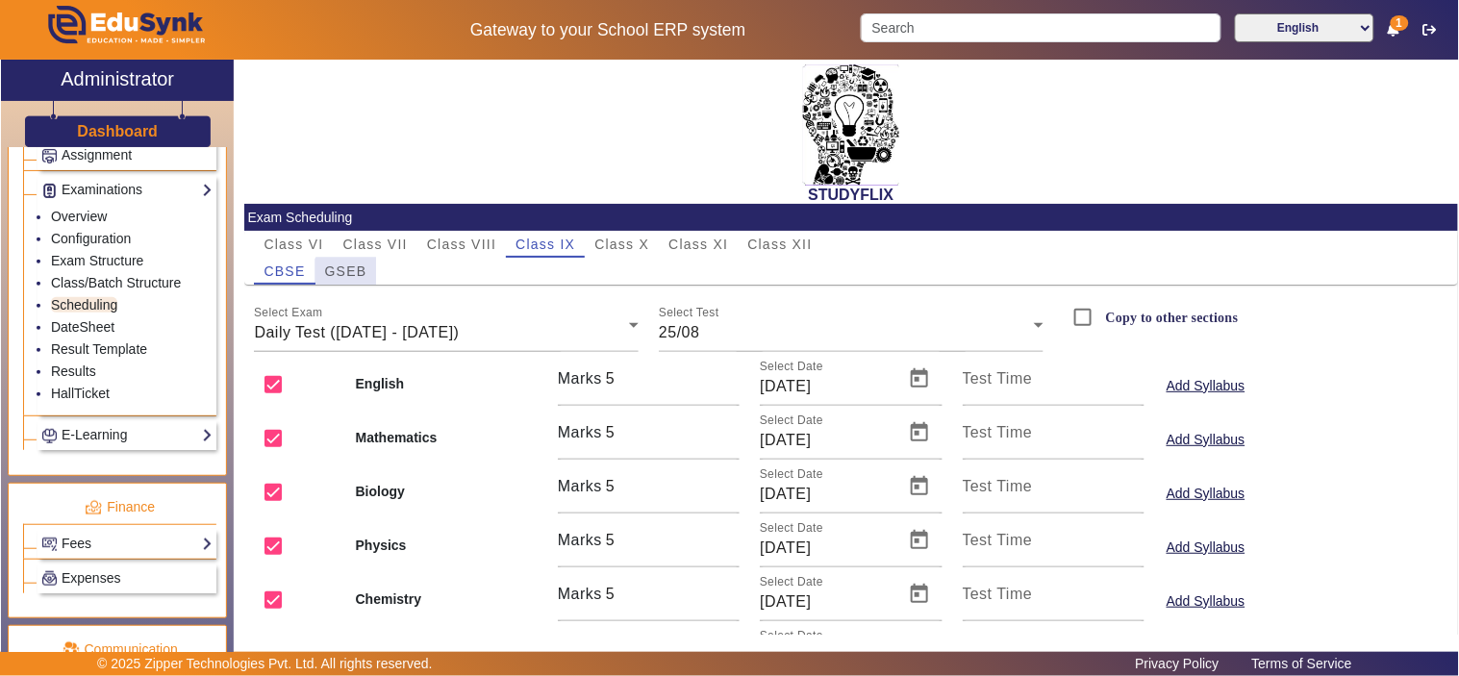
click at [350, 274] on span "GSEB" at bounding box center [346, 270] width 42 height 13
click at [368, 238] on span "Class VII" at bounding box center [375, 244] width 64 height 13
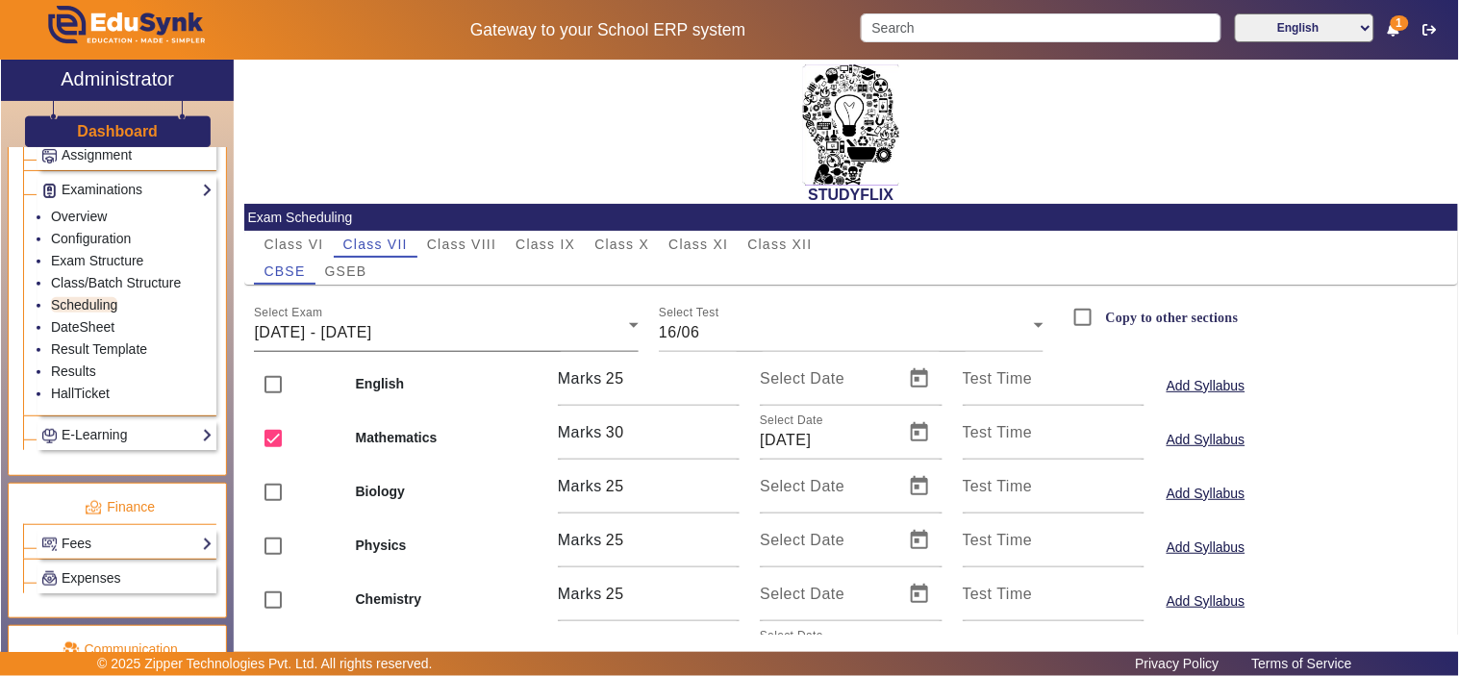
click at [449, 324] on div "16/06/2025 - 21/06/2025" at bounding box center [441, 332] width 375 height 23
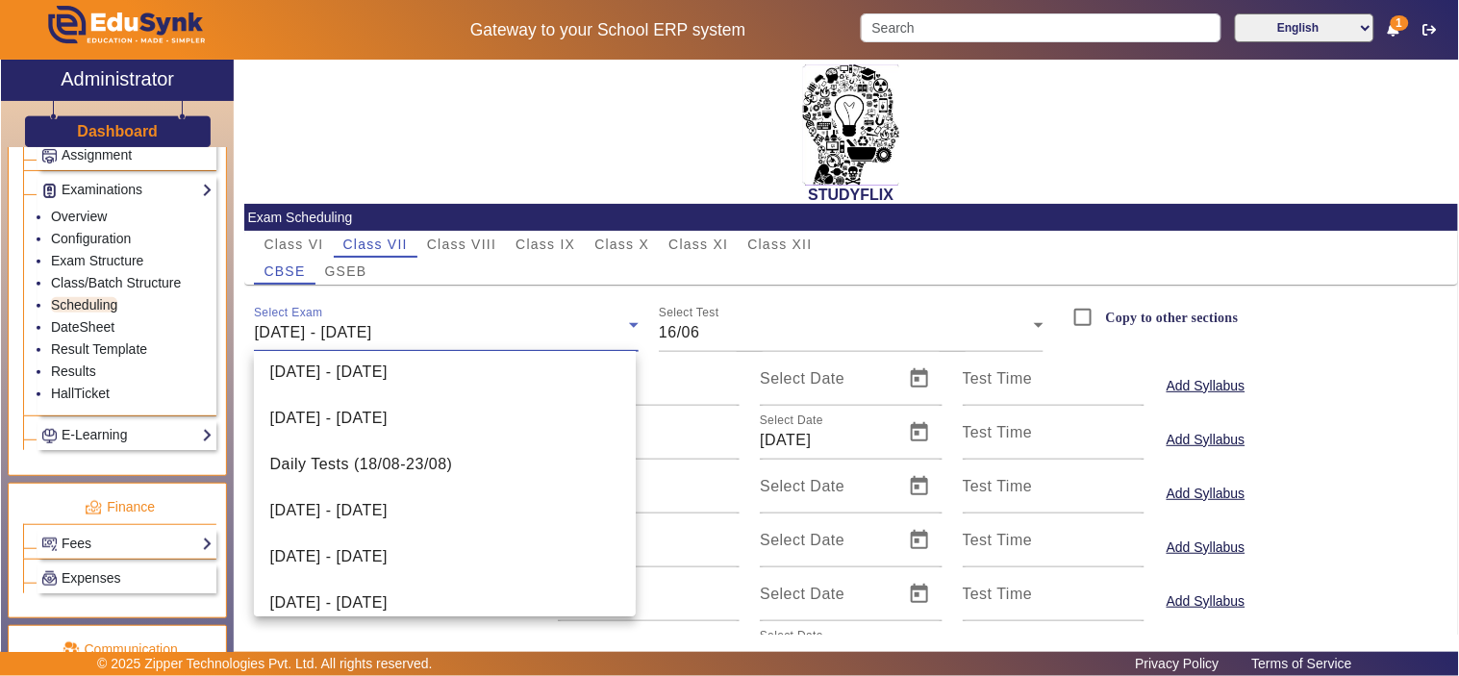
scroll to position [396, 0]
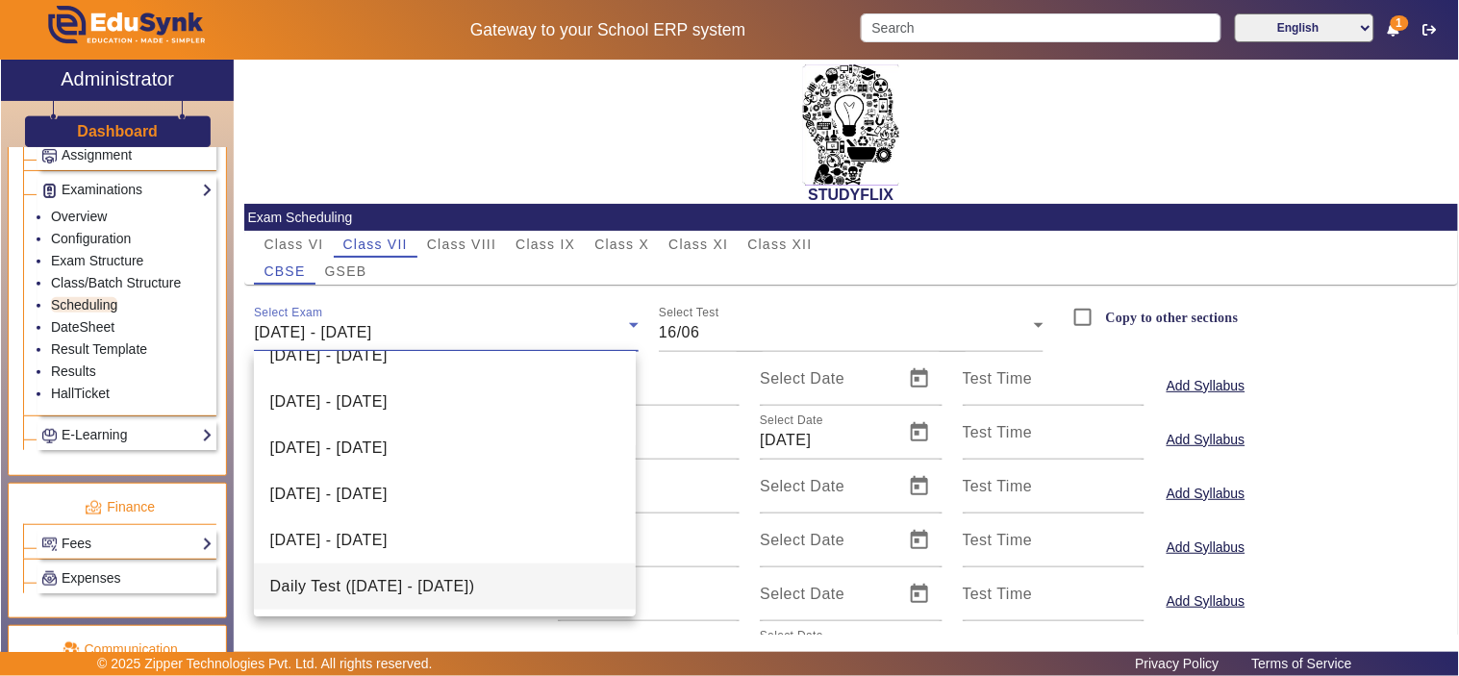
drag, startPoint x: 434, startPoint y: 580, endPoint x: 439, endPoint y: 570, distance: 11.2
click at [435, 578] on span "Daily Test (25/08/2025 - 30/08/2025)" at bounding box center [371, 586] width 205 height 23
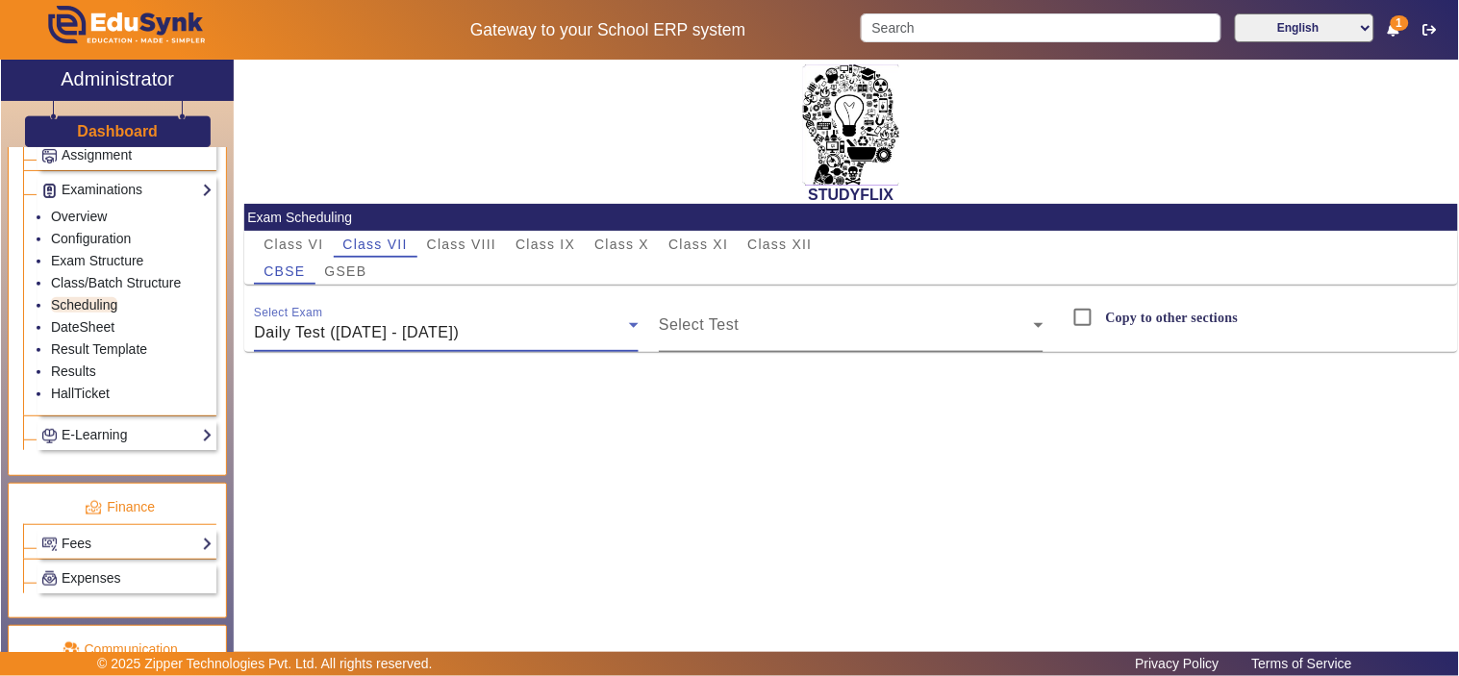
click at [796, 305] on div "Select Test" at bounding box center [851, 325] width 385 height 54
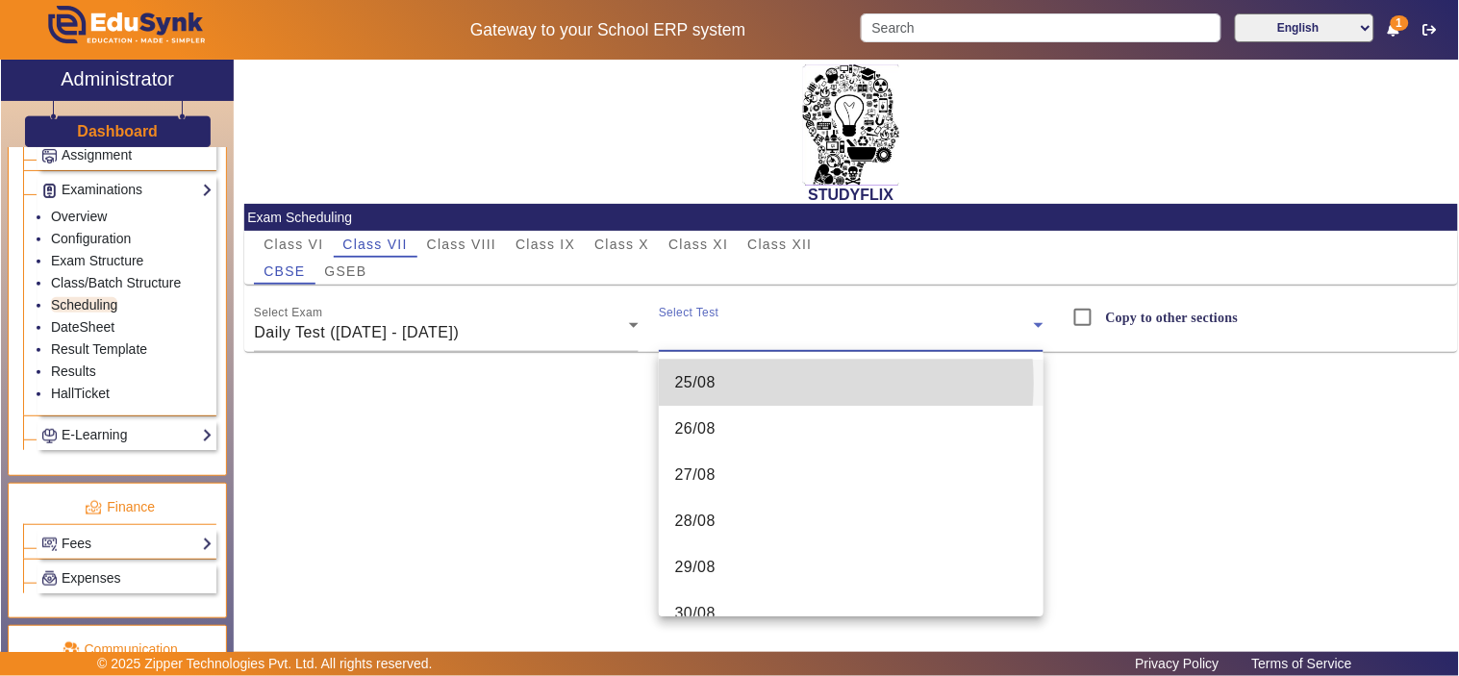
click at [745, 383] on mat-option "25/08" at bounding box center [851, 383] width 385 height 46
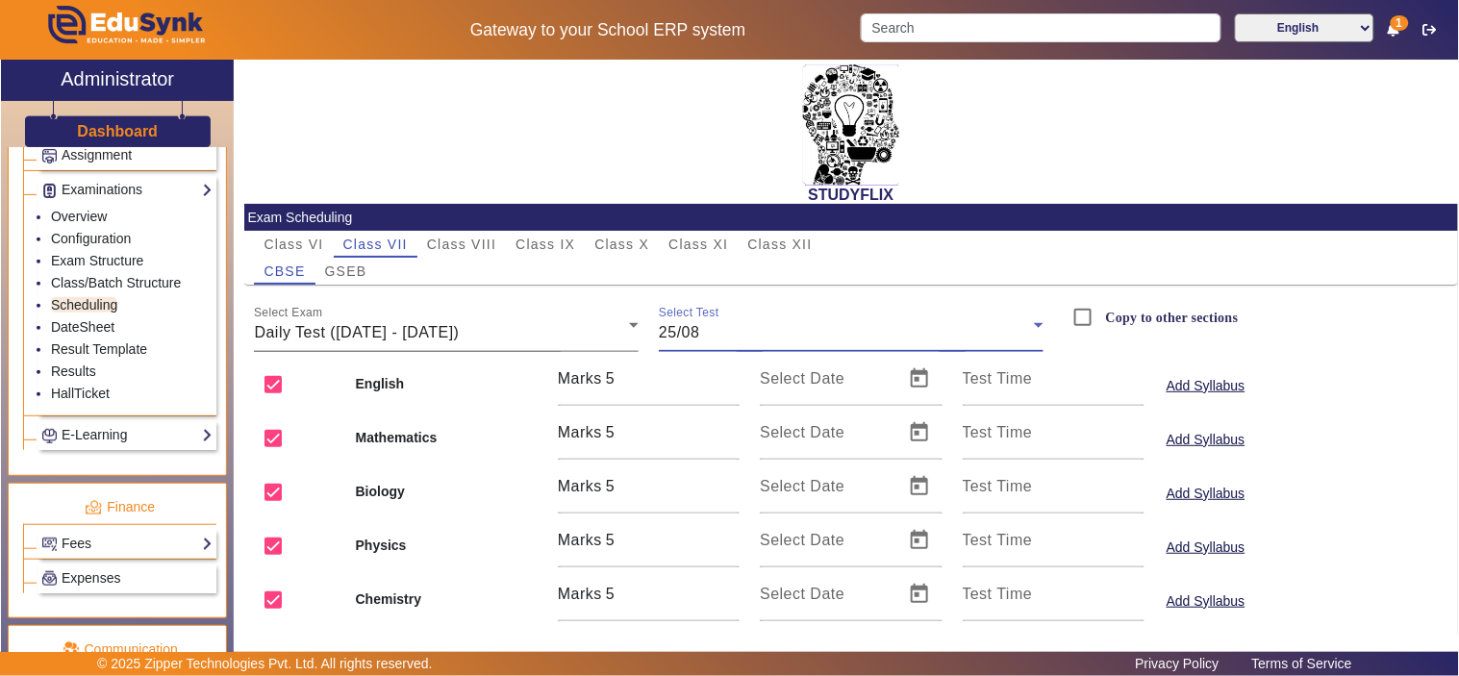
click at [459, 335] on span "Daily Test (25/08/2025 - 30/08/2025)" at bounding box center [356, 332] width 205 height 16
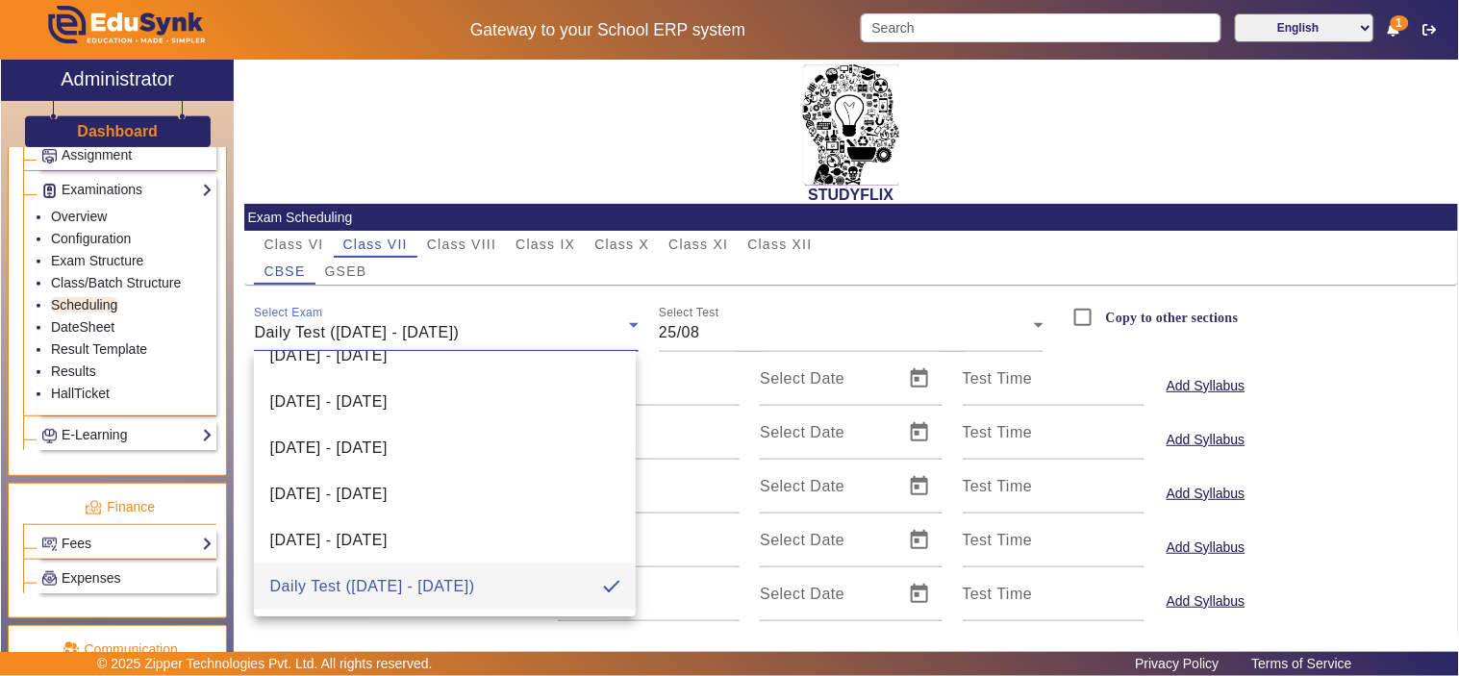
click at [462, 163] on div at bounding box center [729, 338] width 1459 height 676
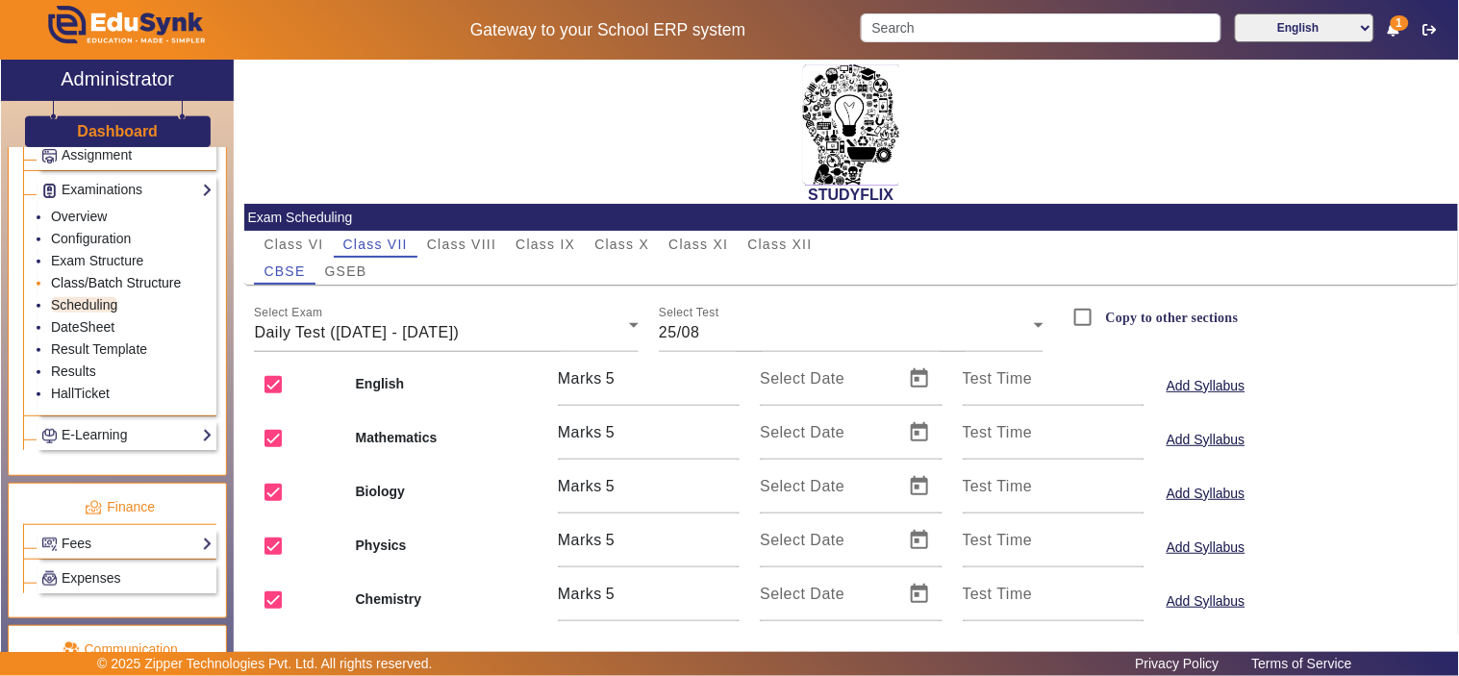
click at [97, 284] on link "Class/Batch Structure" at bounding box center [116, 282] width 130 height 15
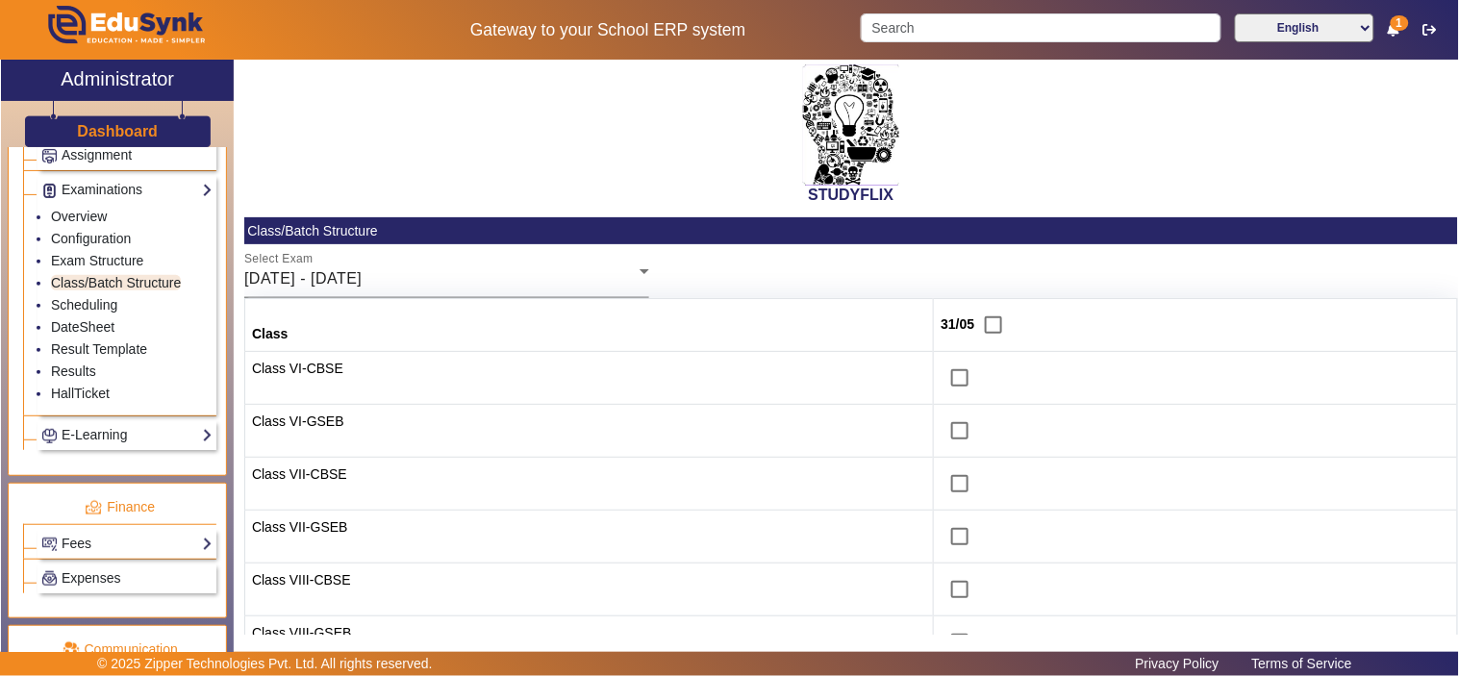
click at [436, 281] on div "26/05/2025 - 31/05/2025" at bounding box center [441, 278] width 395 height 23
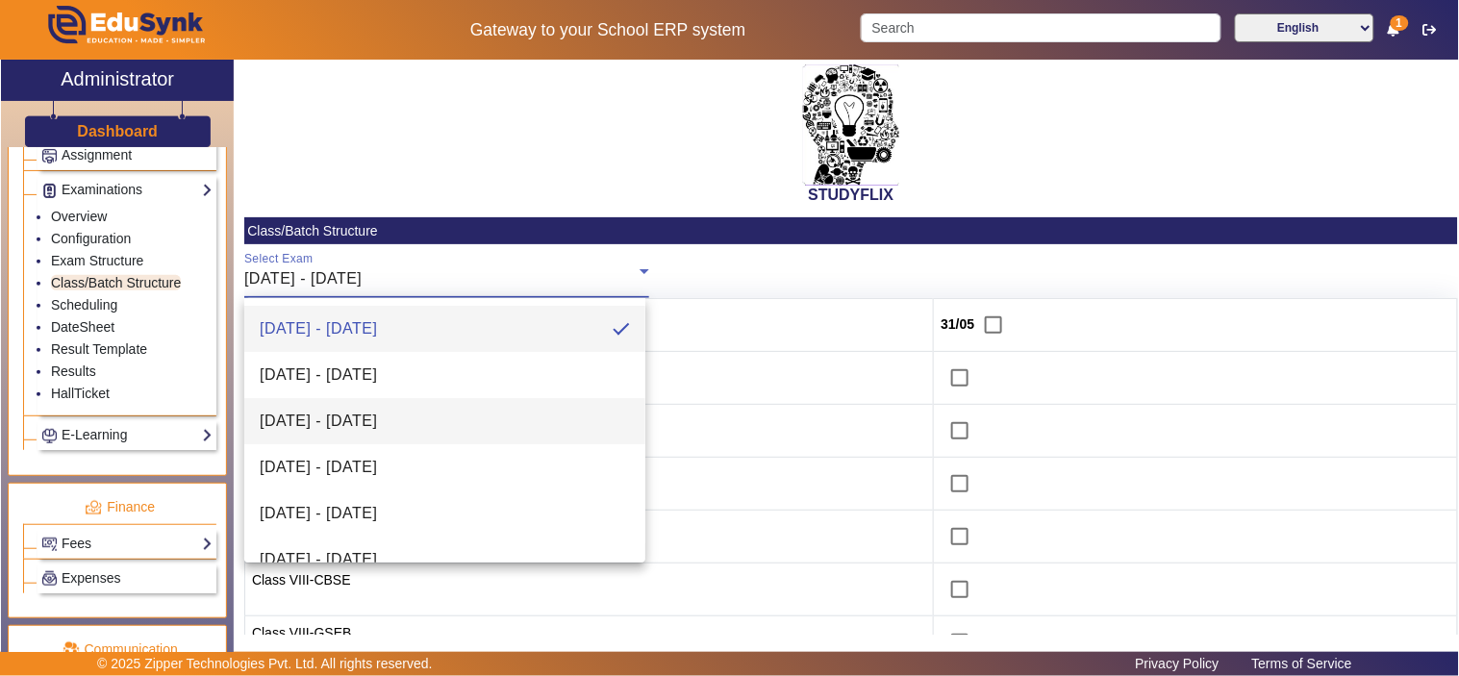
scroll to position [581, 0]
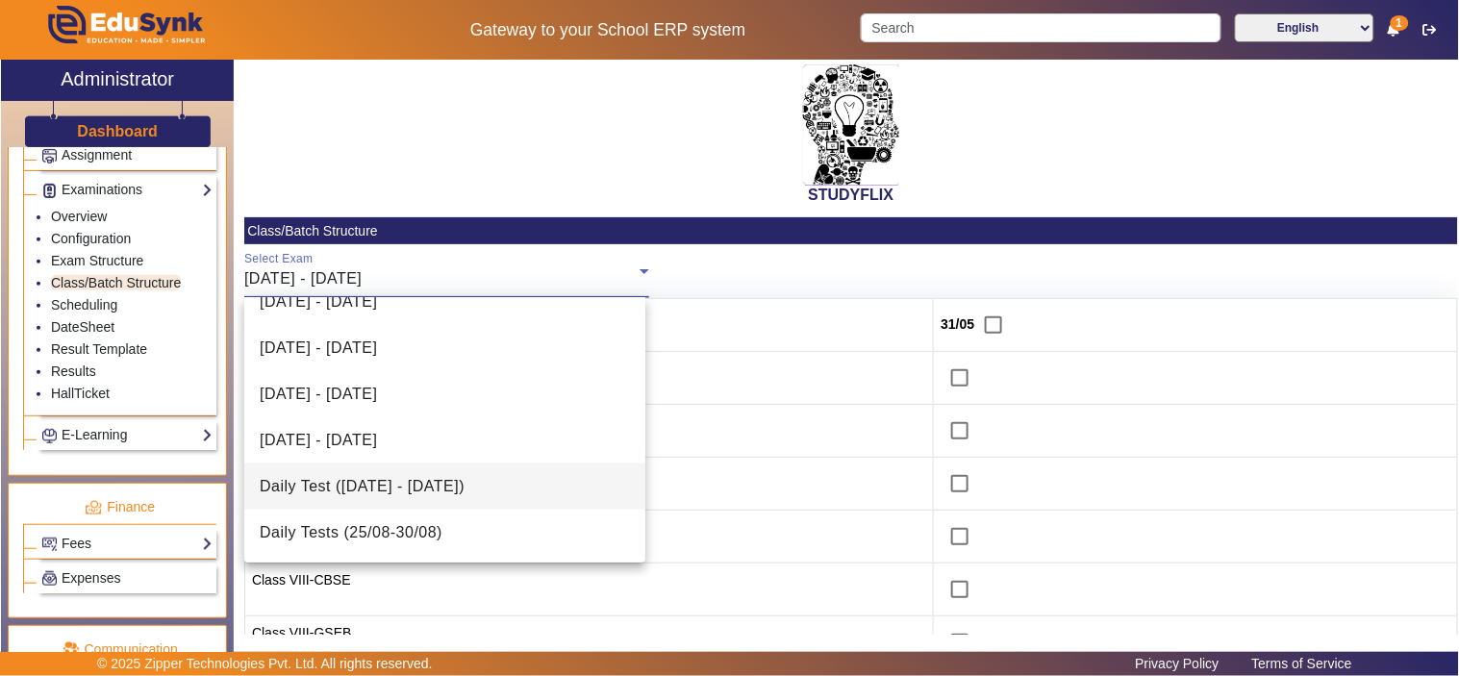
click at [436, 476] on span "Daily Test (25/08/2025 - 30/08/2025)" at bounding box center [362, 486] width 205 height 23
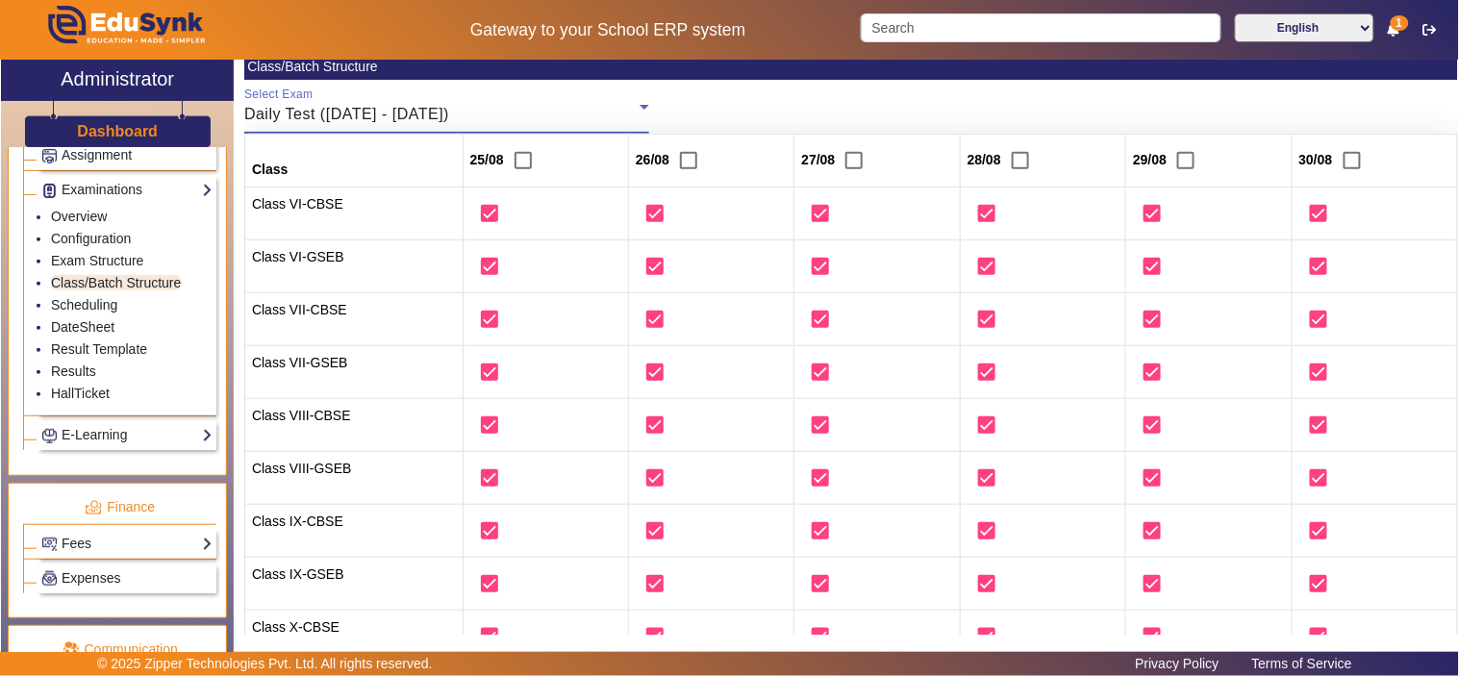
scroll to position [0, 0]
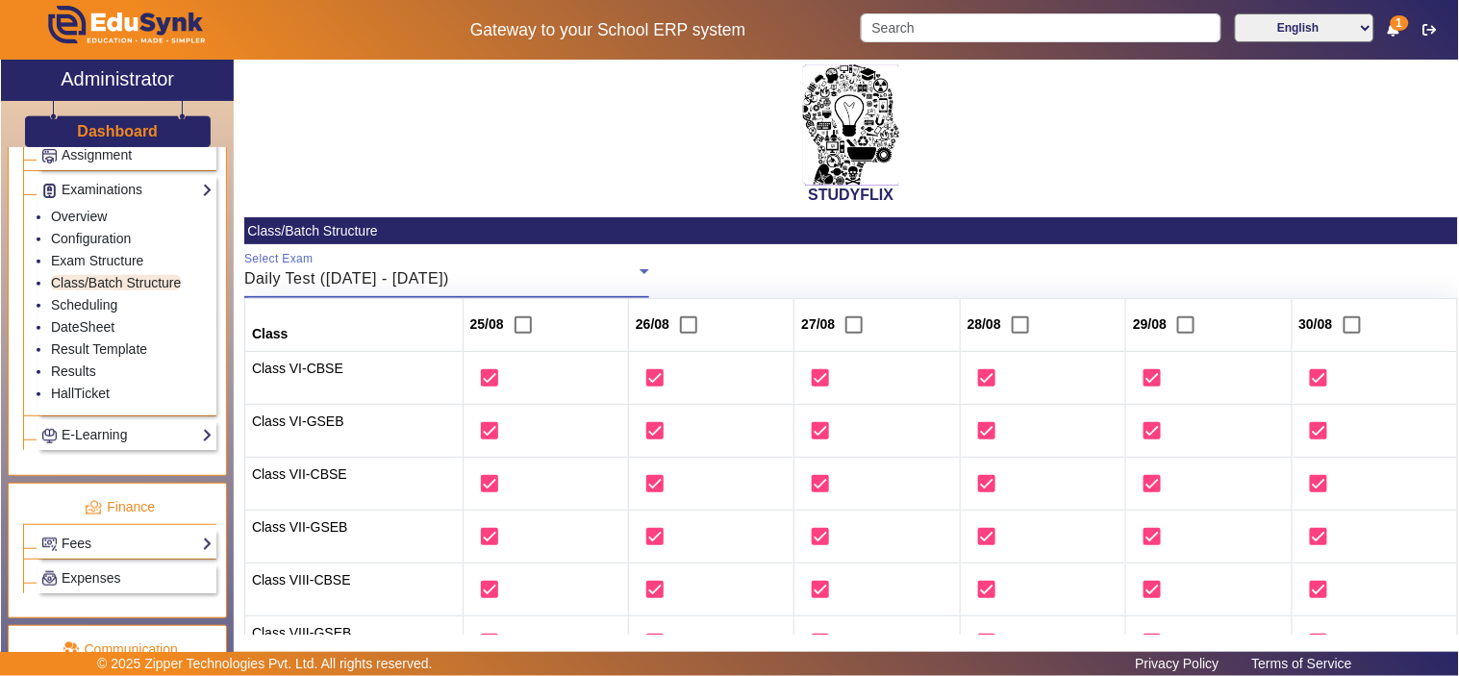
click at [473, 287] on div "Daily Test (25/08/2025 - 30/08/2025)" at bounding box center [441, 278] width 395 height 23
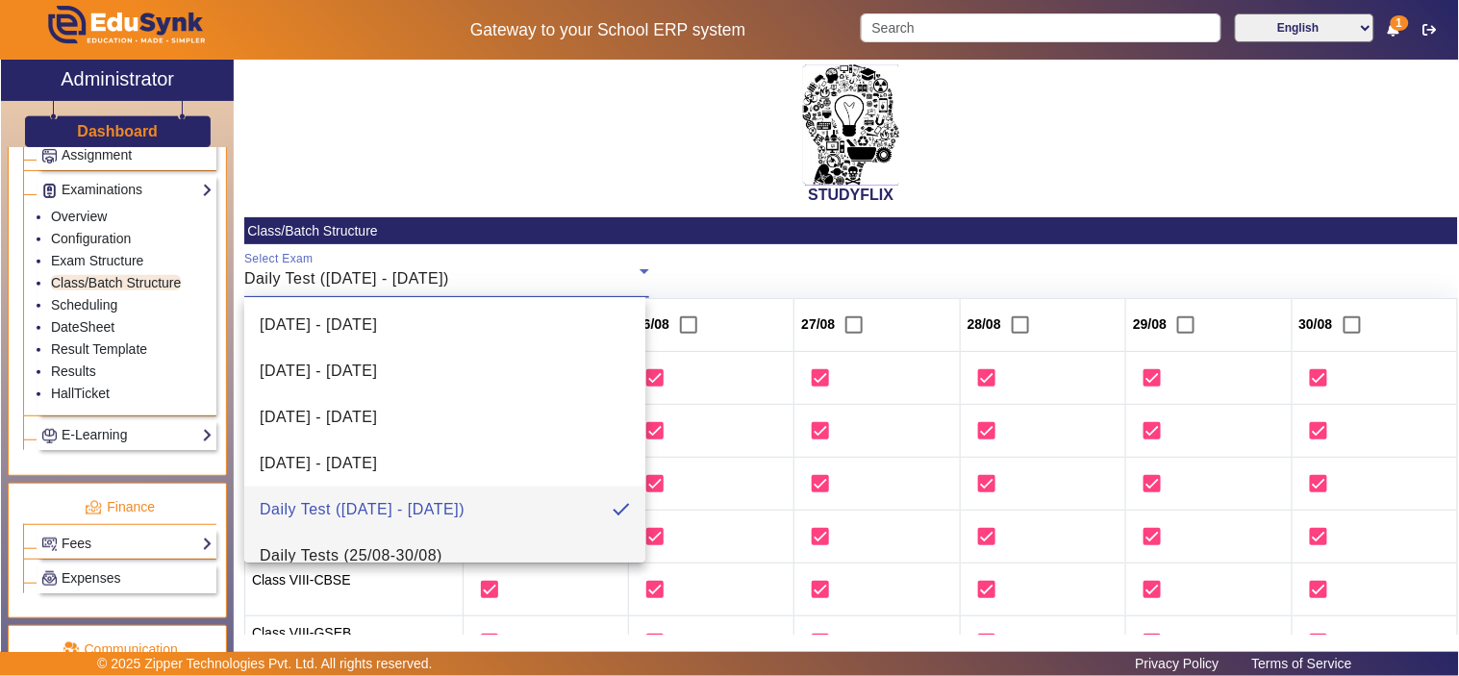
scroll to position [581, 0]
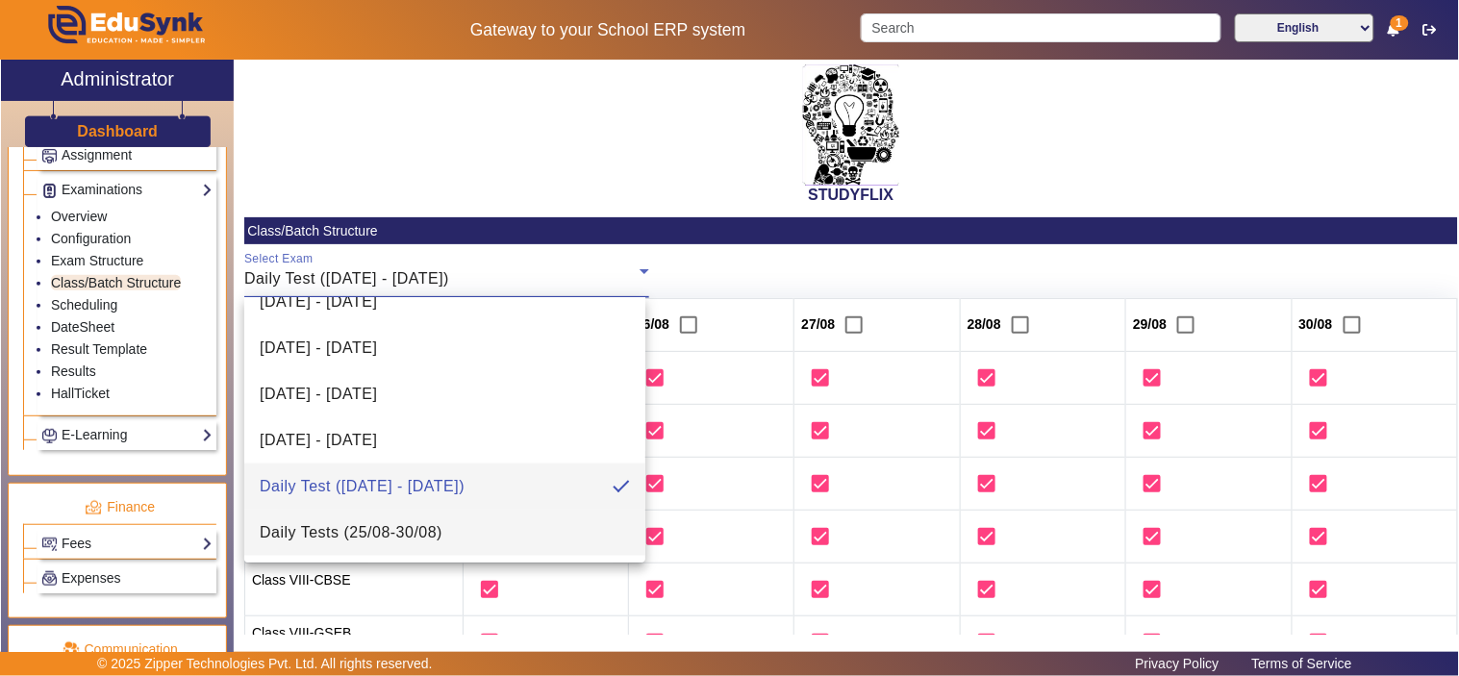
click at [424, 529] on span "Daily Tests (25/08-30/08)" at bounding box center [351, 532] width 183 height 23
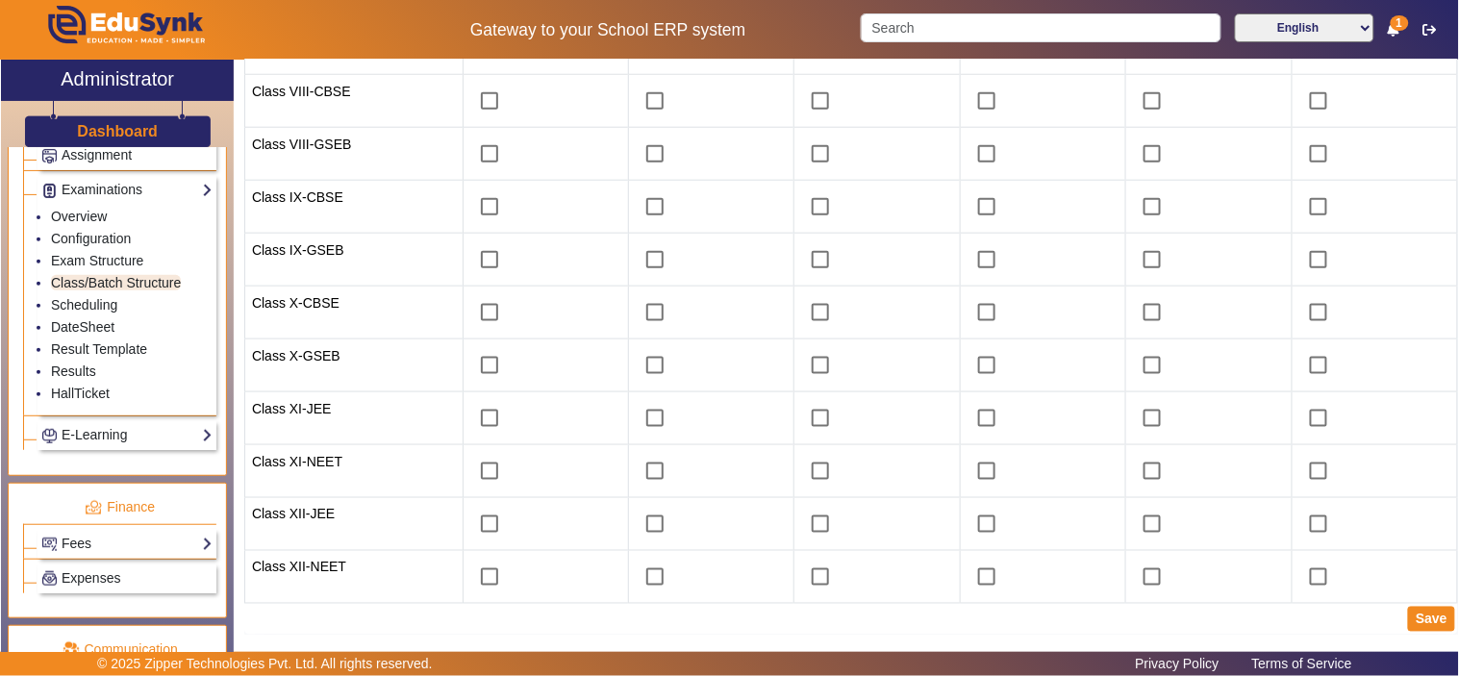
scroll to position [0, 0]
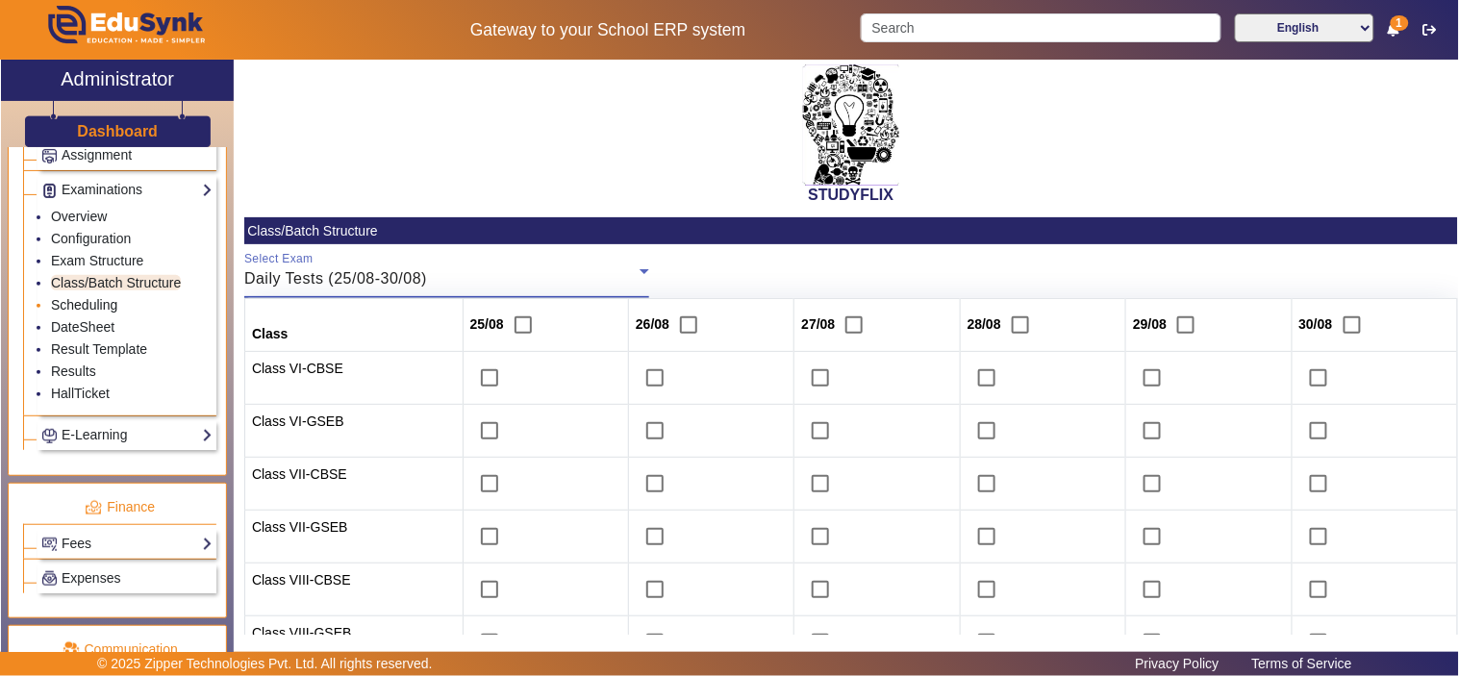
click at [89, 306] on link "Scheduling" at bounding box center [84, 304] width 66 height 15
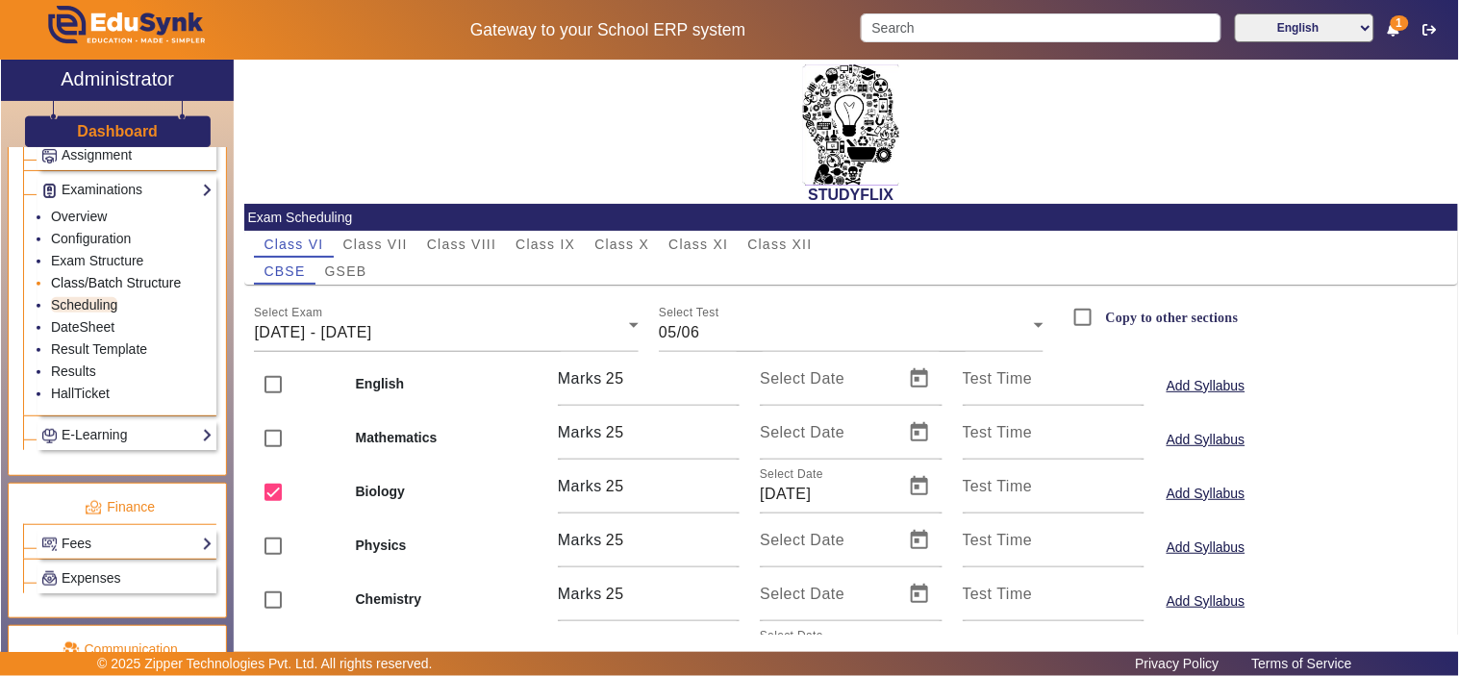
click at [94, 283] on link "Class/Batch Structure" at bounding box center [116, 282] width 130 height 15
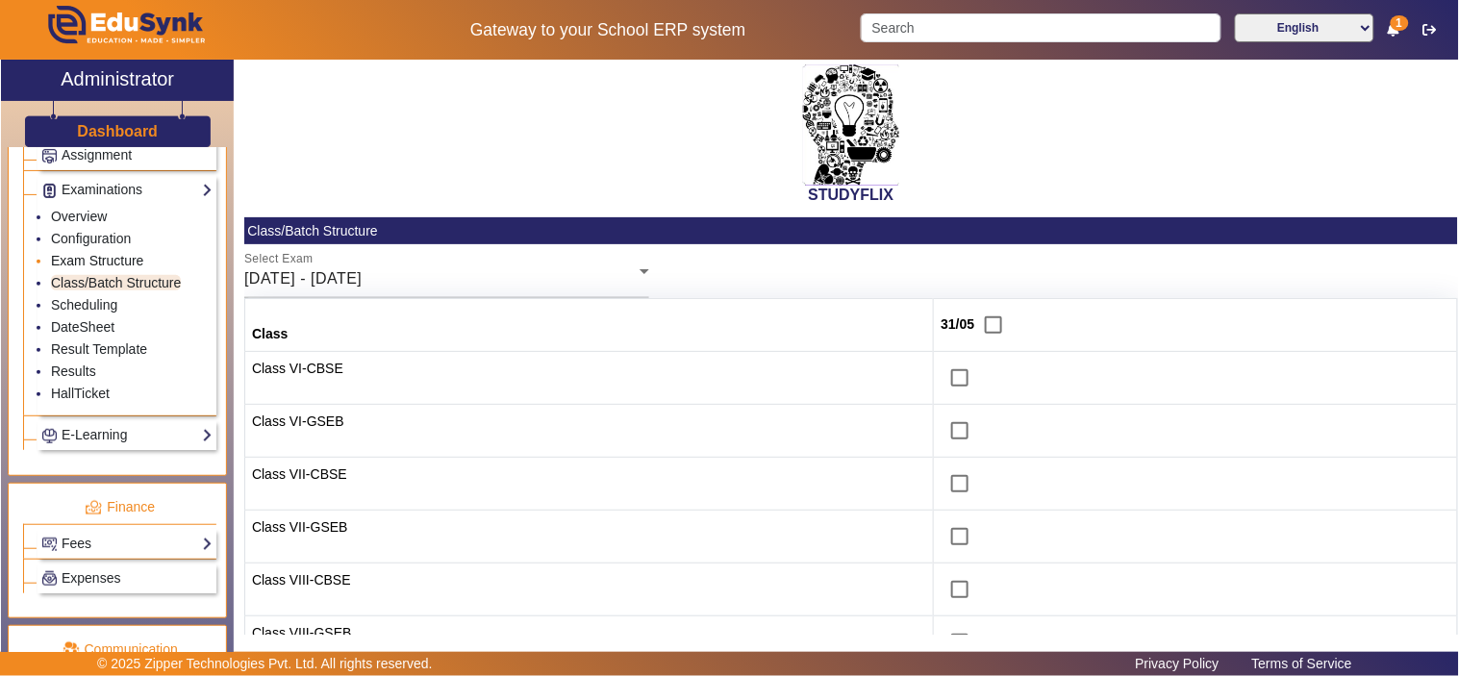
click at [108, 260] on link "Exam Structure" at bounding box center [97, 260] width 92 height 15
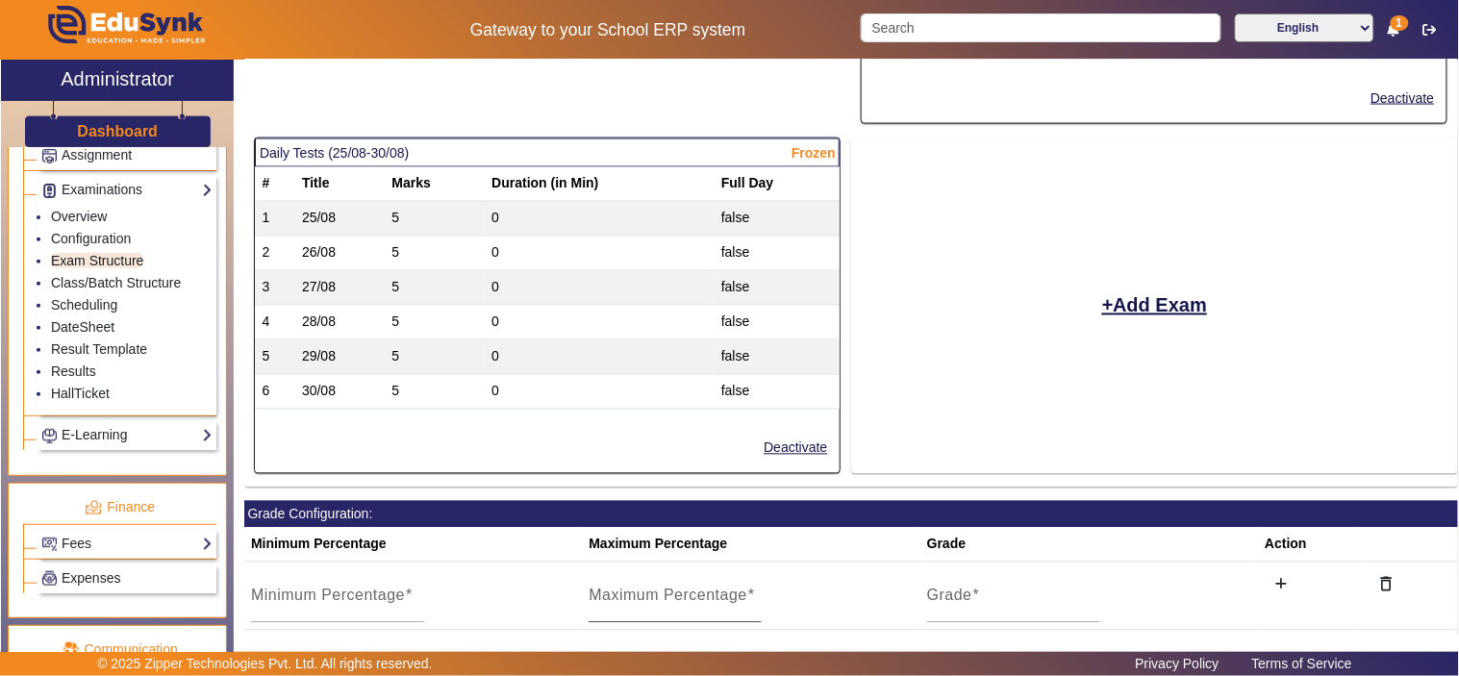
scroll to position [2787, 0]
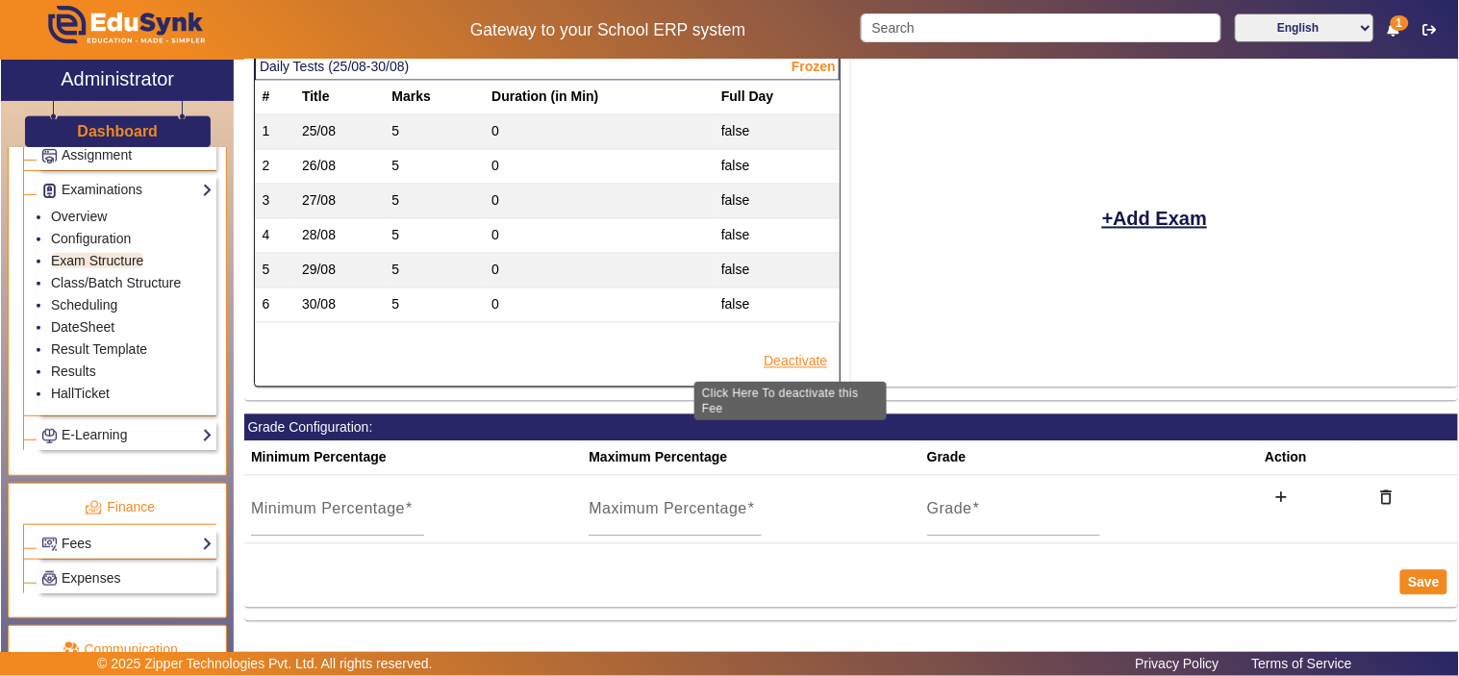
click at [785, 361] on button "Deactivate" at bounding box center [795, 362] width 67 height 24
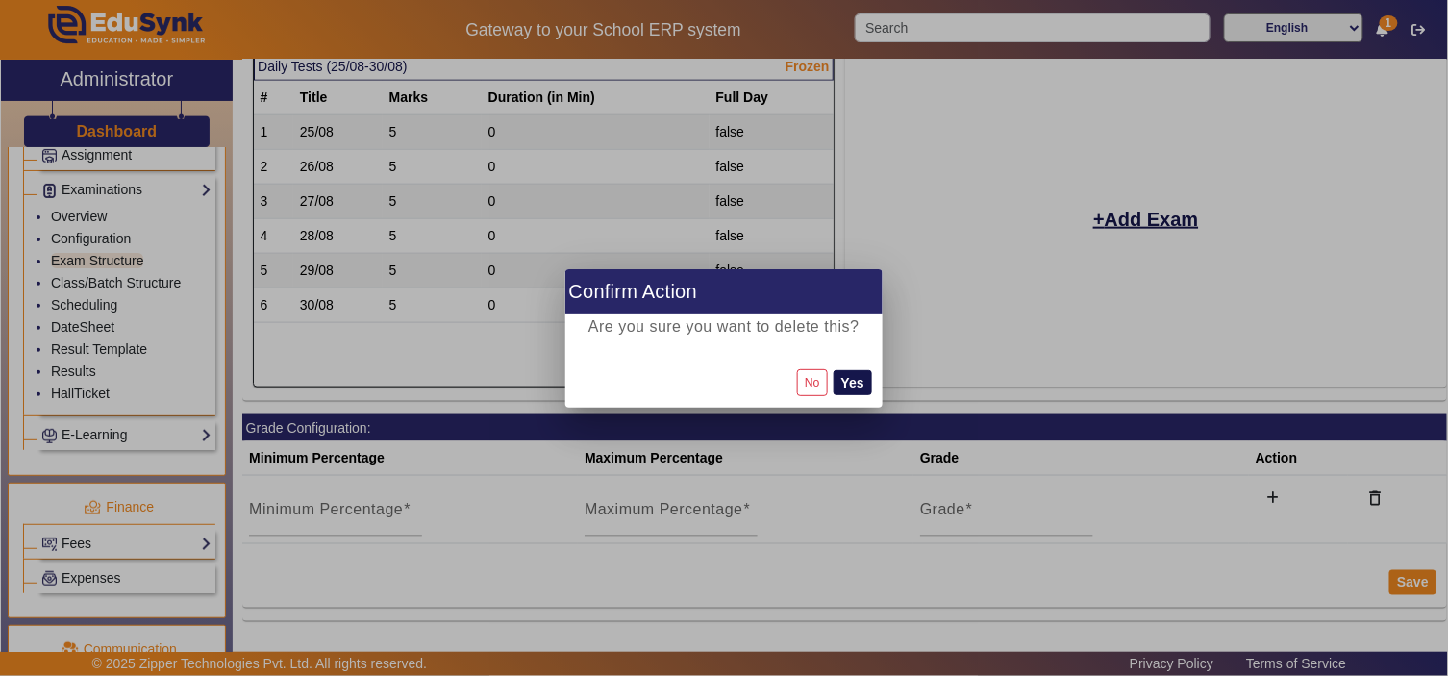
click at [851, 383] on button "Yes" at bounding box center [853, 382] width 38 height 25
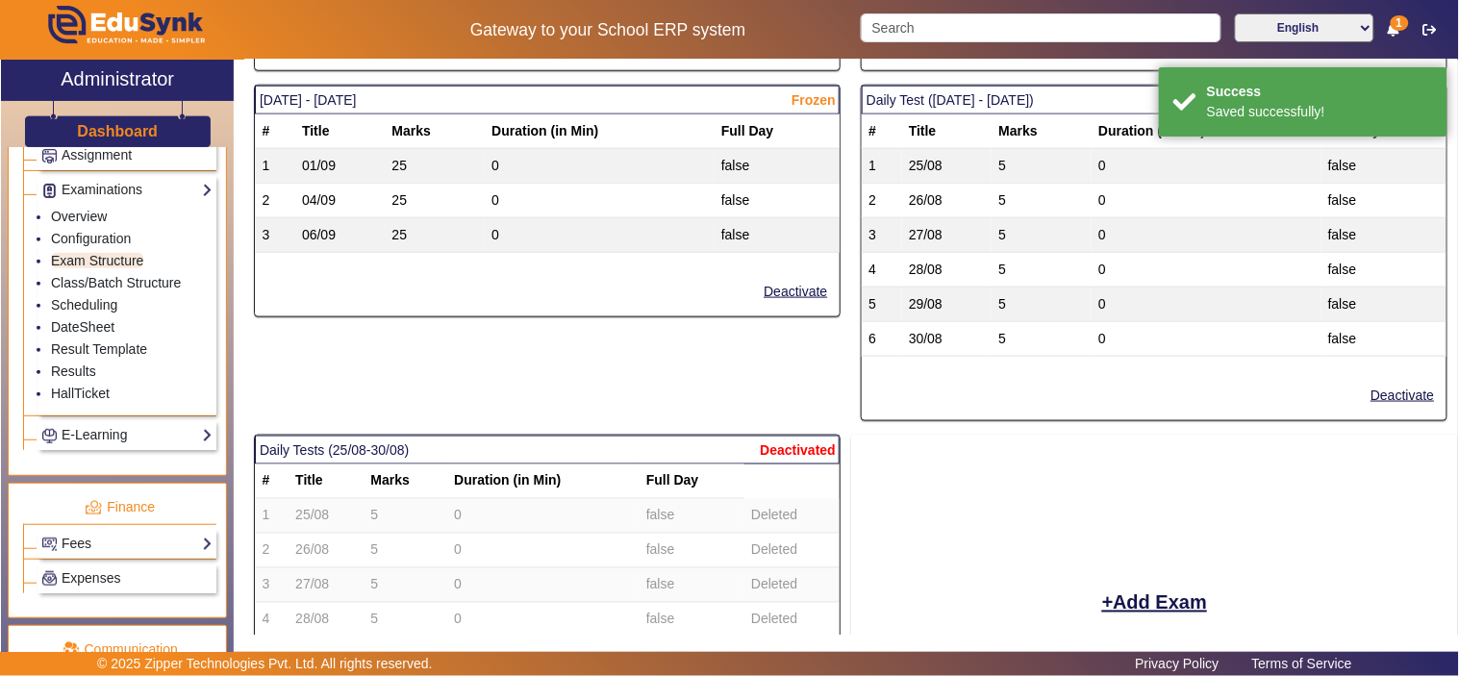
scroll to position [2253, 0]
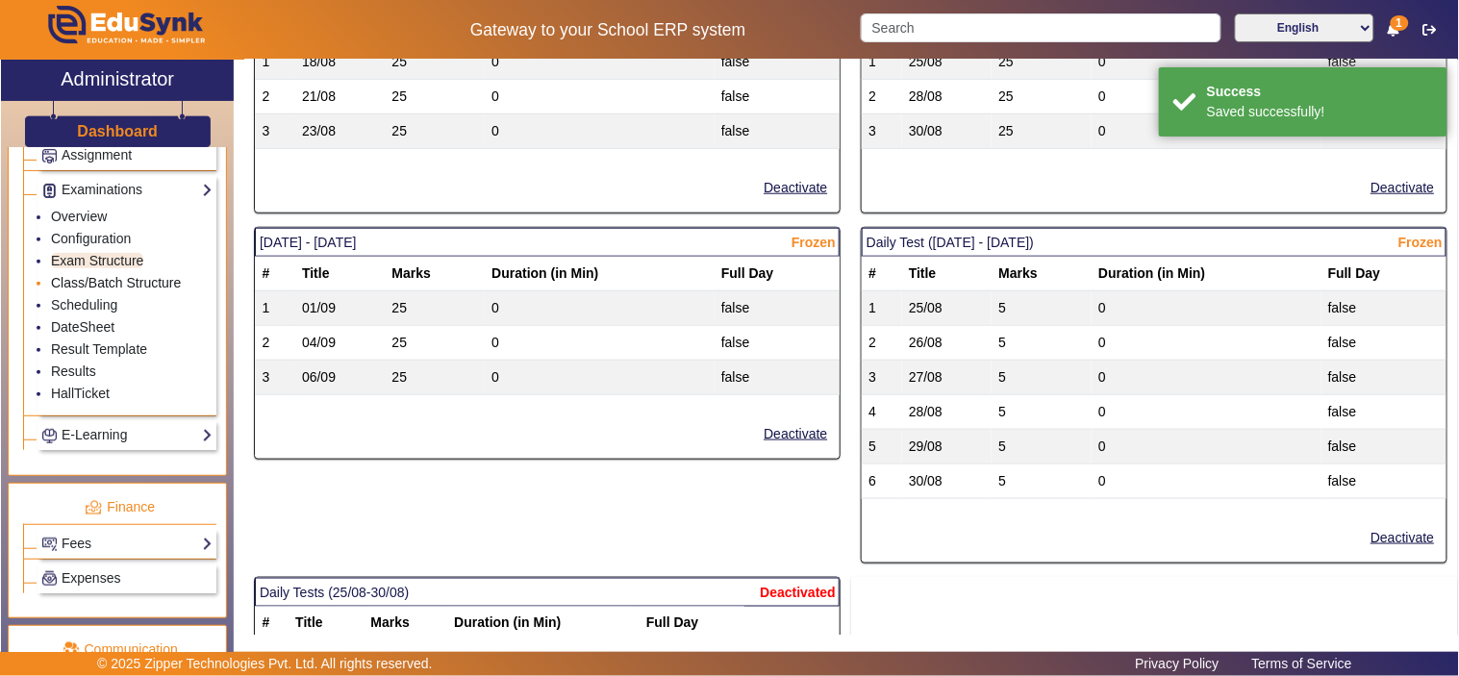
click at [68, 288] on link "Class/Batch Structure" at bounding box center [116, 282] width 130 height 15
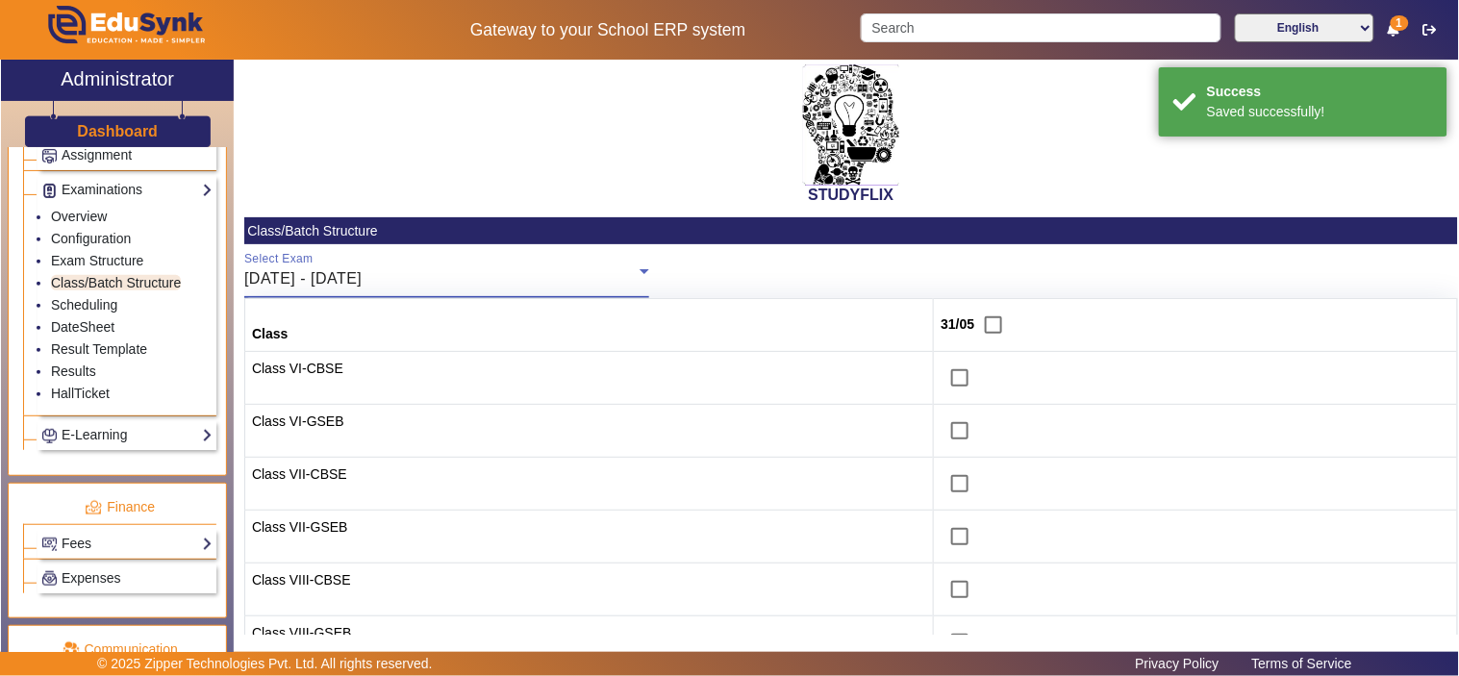
click at [456, 274] on div "26/05/2025 - 31/05/2025" at bounding box center [441, 278] width 395 height 23
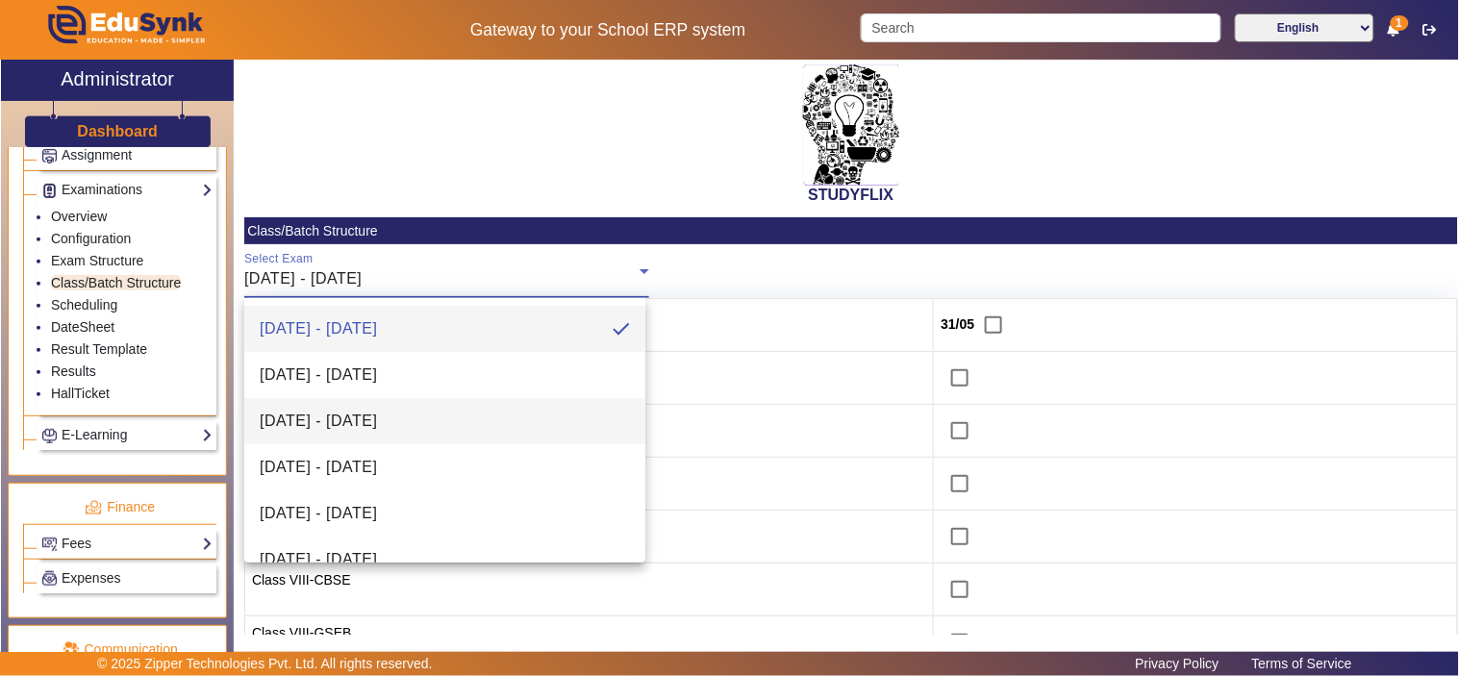
scroll to position [535, 0]
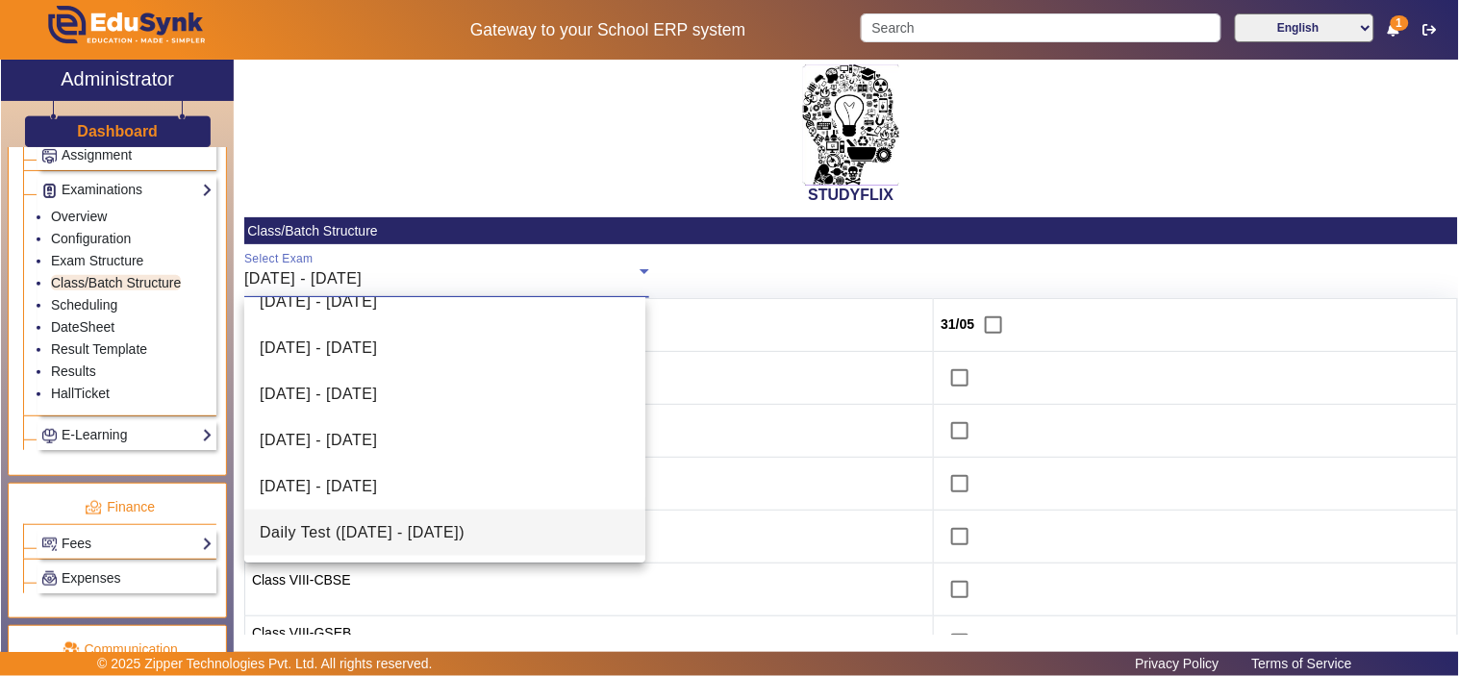
click at [426, 527] on span "Daily Test (25/08/2025 - 30/08/2025)" at bounding box center [362, 532] width 205 height 23
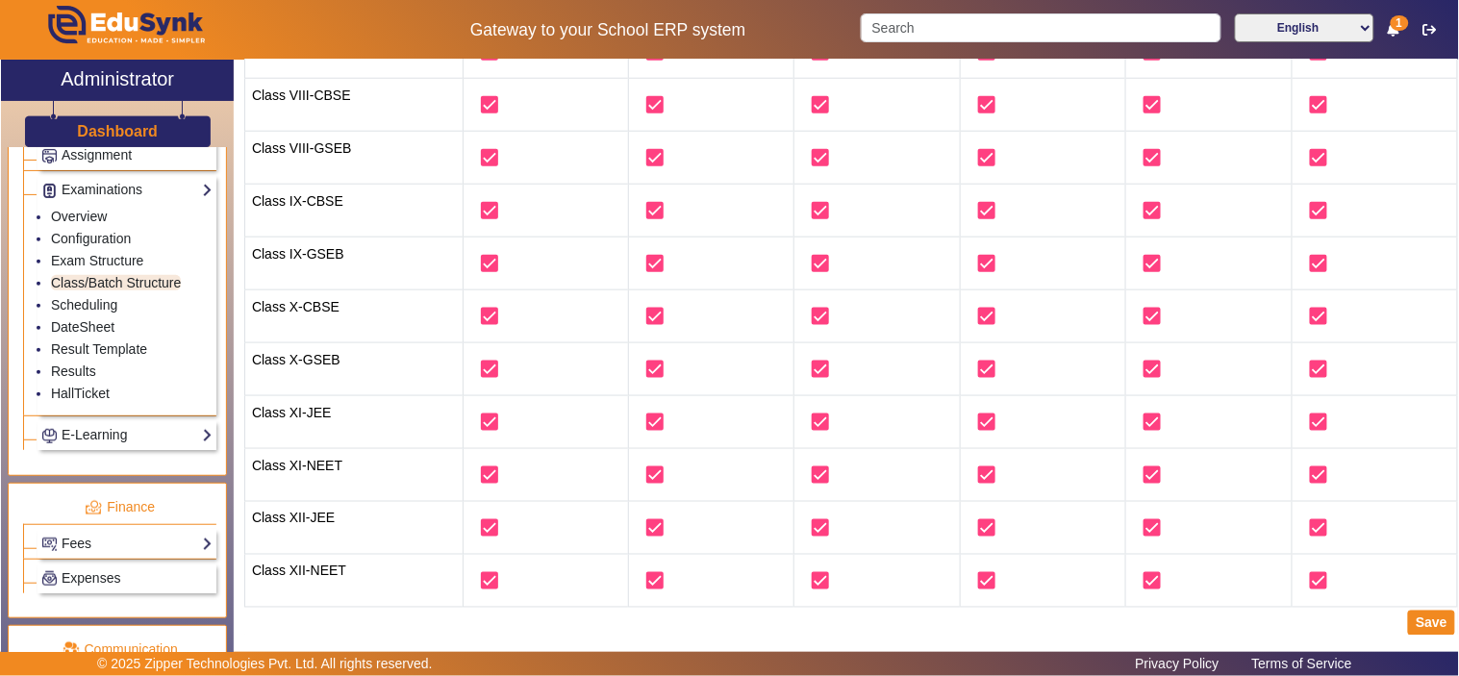
scroll to position [488, 0]
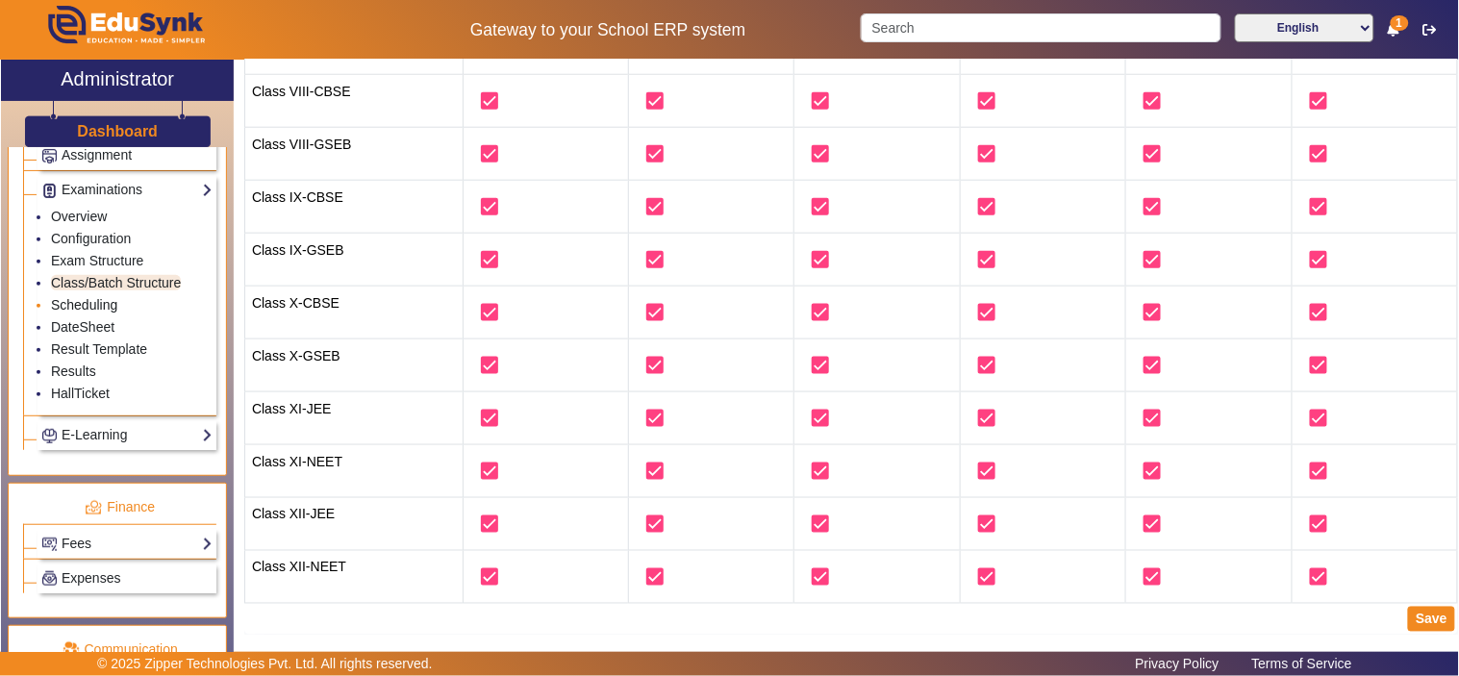
click at [104, 305] on link "Scheduling" at bounding box center [84, 304] width 66 height 15
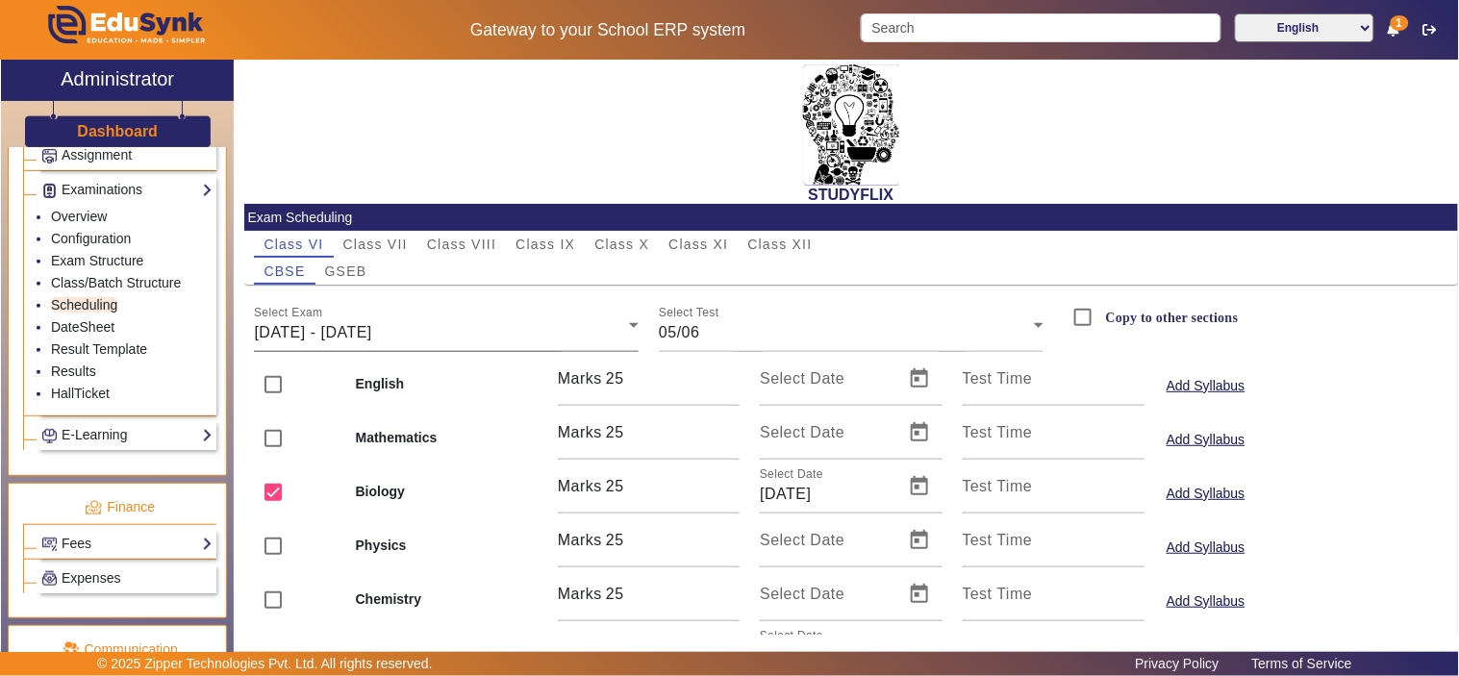
click at [354, 324] on span "02/06/2025 - 07/06/2025" at bounding box center [312, 332] width 117 height 16
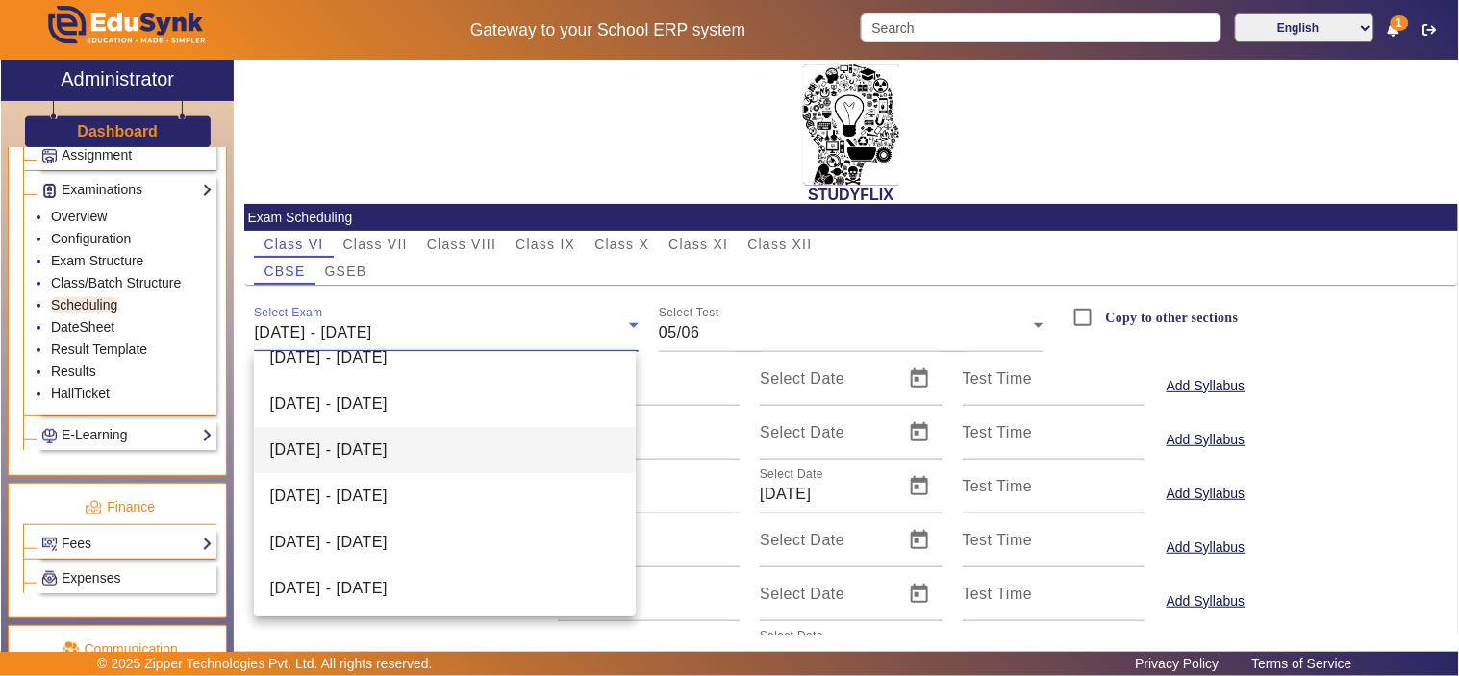
scroll to position [396, 0]
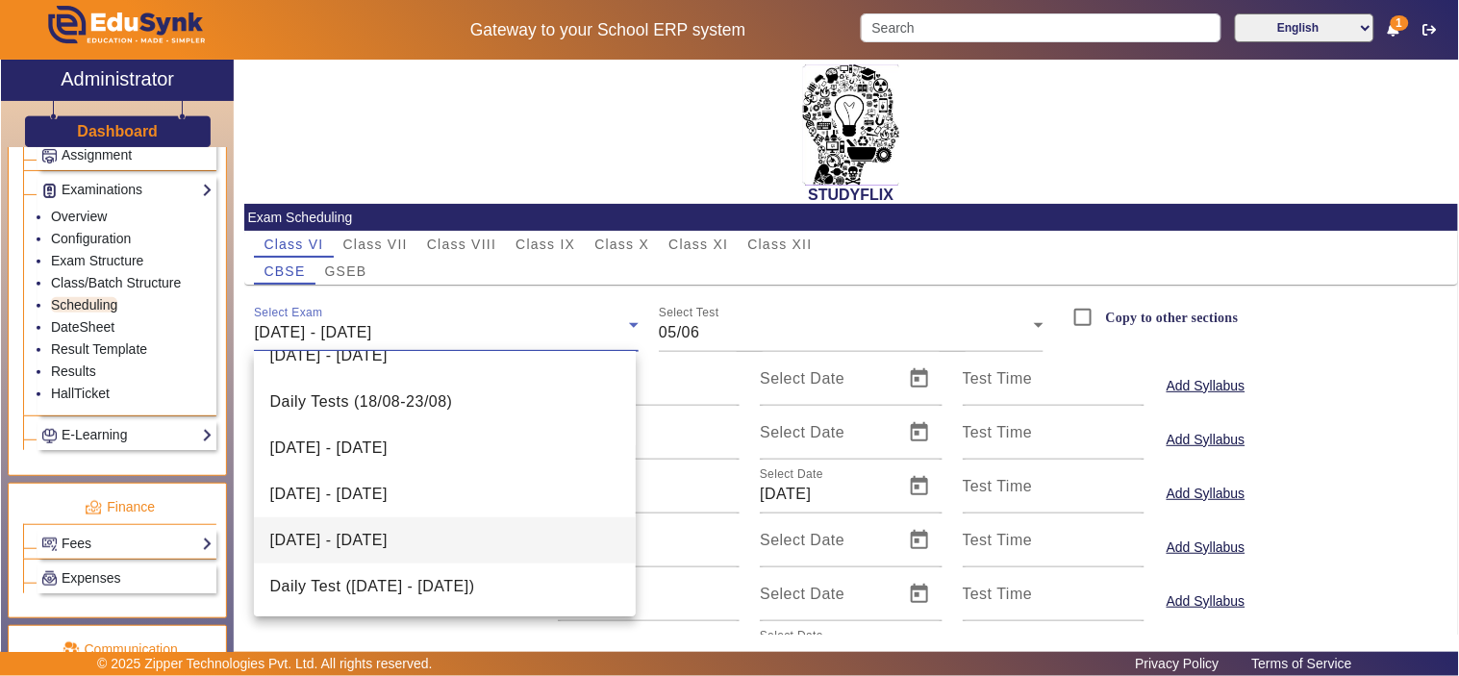
click at [445, 560] on mat-option "18/08/2025 - 23/08/2025" at bounding box center [444, 540] width 381 height 46
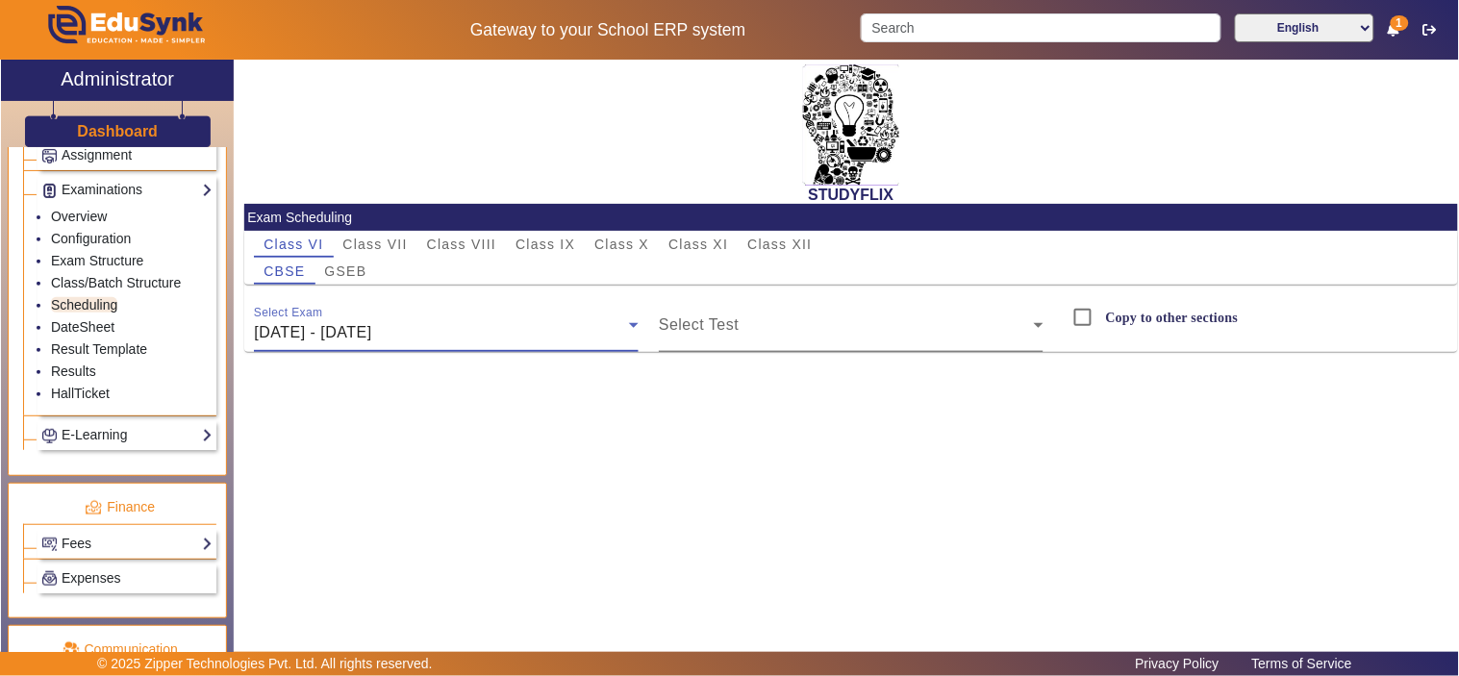
click at [830, 342] on span at bounding box center [846, 332] width 375 height 23
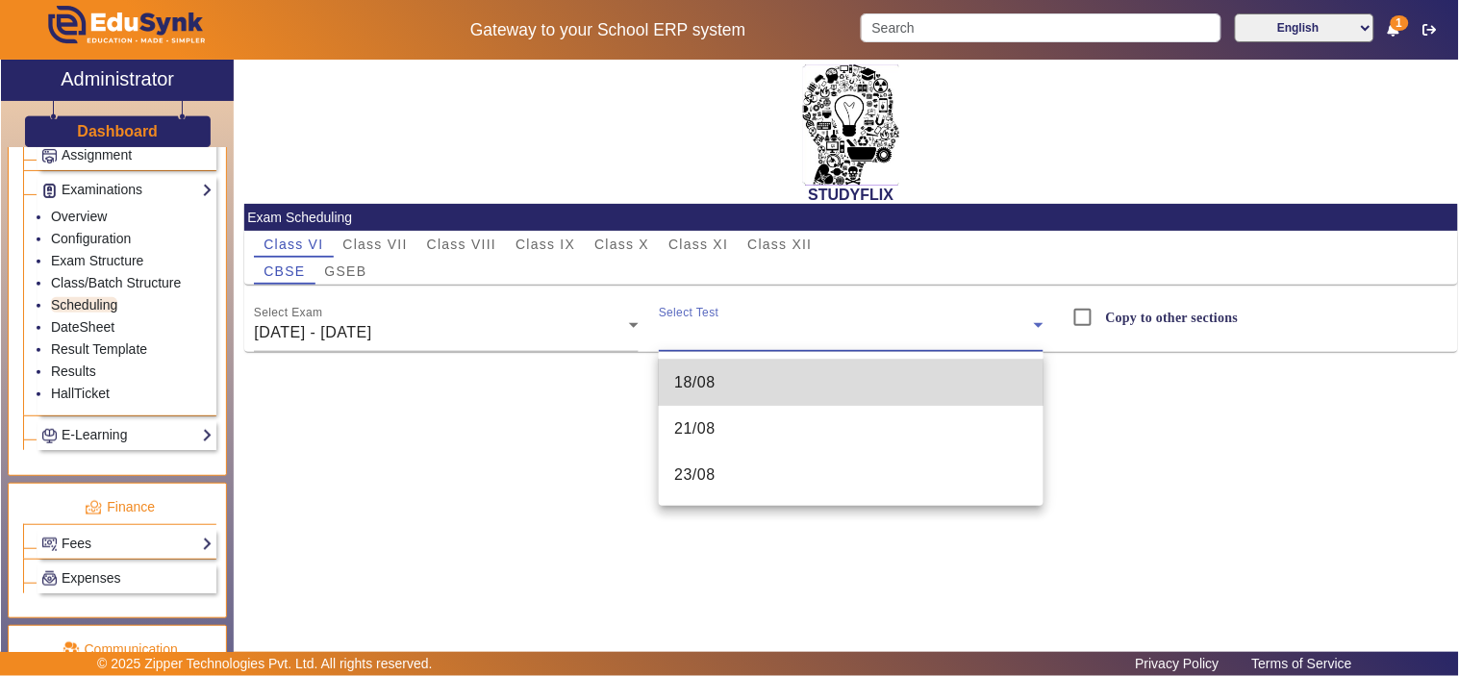
click at [784, 387] on mat-option "18/08" at bounding box center [851, 383] width 385 height 46
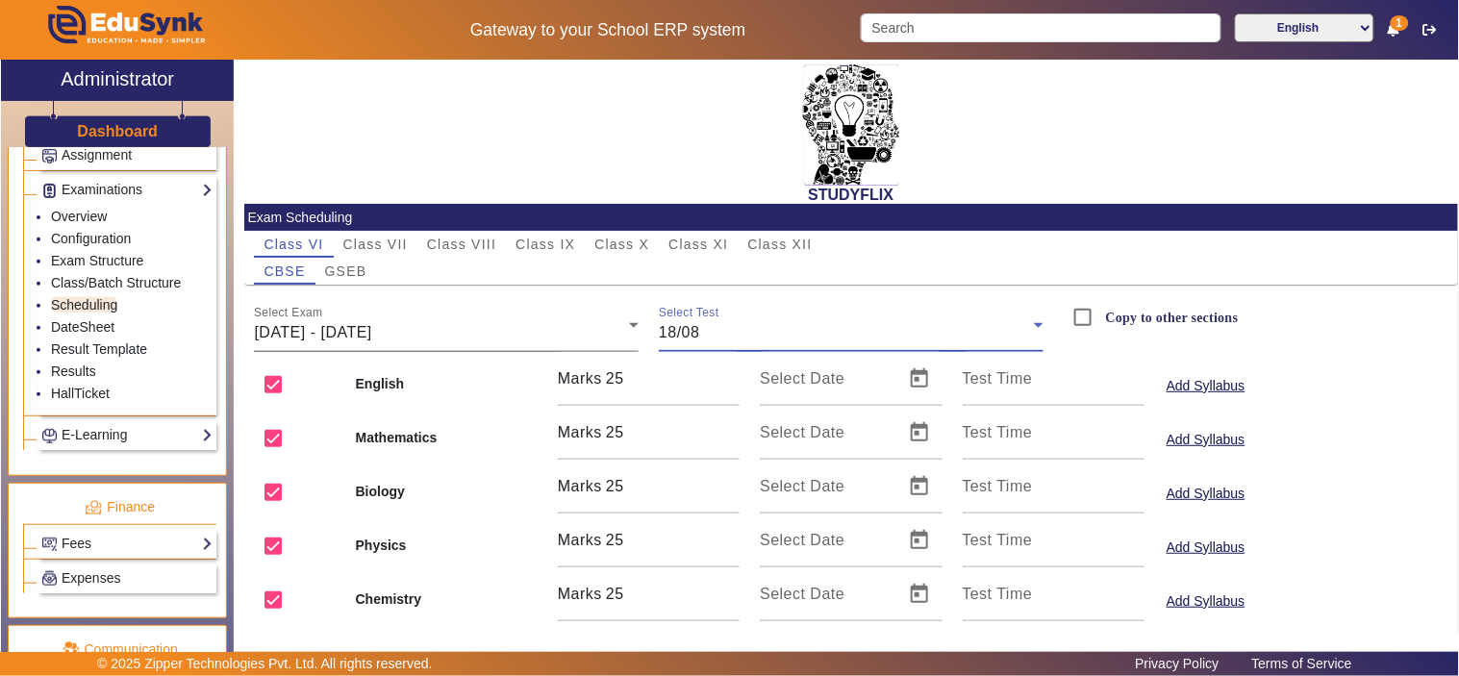
click at [448, 328] on div "18/08/2025 - 23/08/2025" at bounding box center [441, 332] width 375 height 23
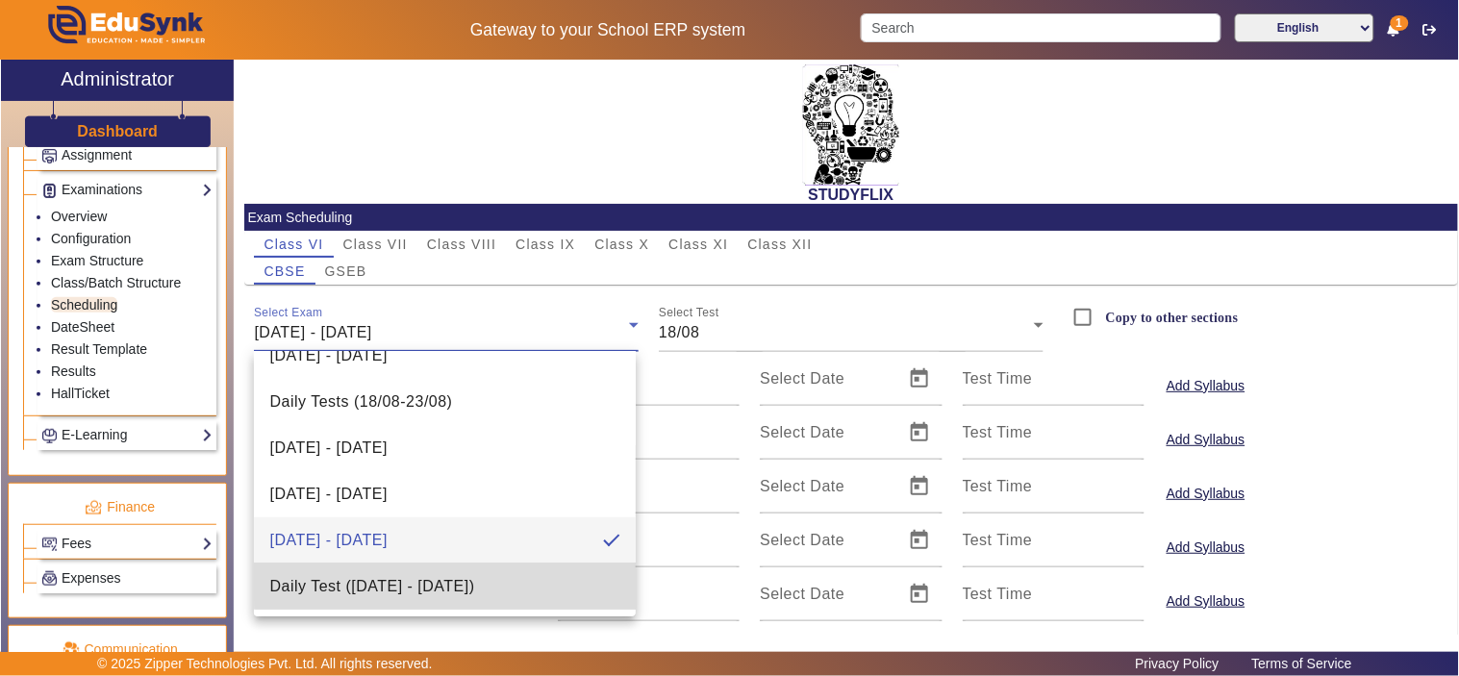
click at [446, 575] on span "Daily Test (25/08/2025 - 30/08/2025)" at bounding box center [371, 586] width 205 height 23
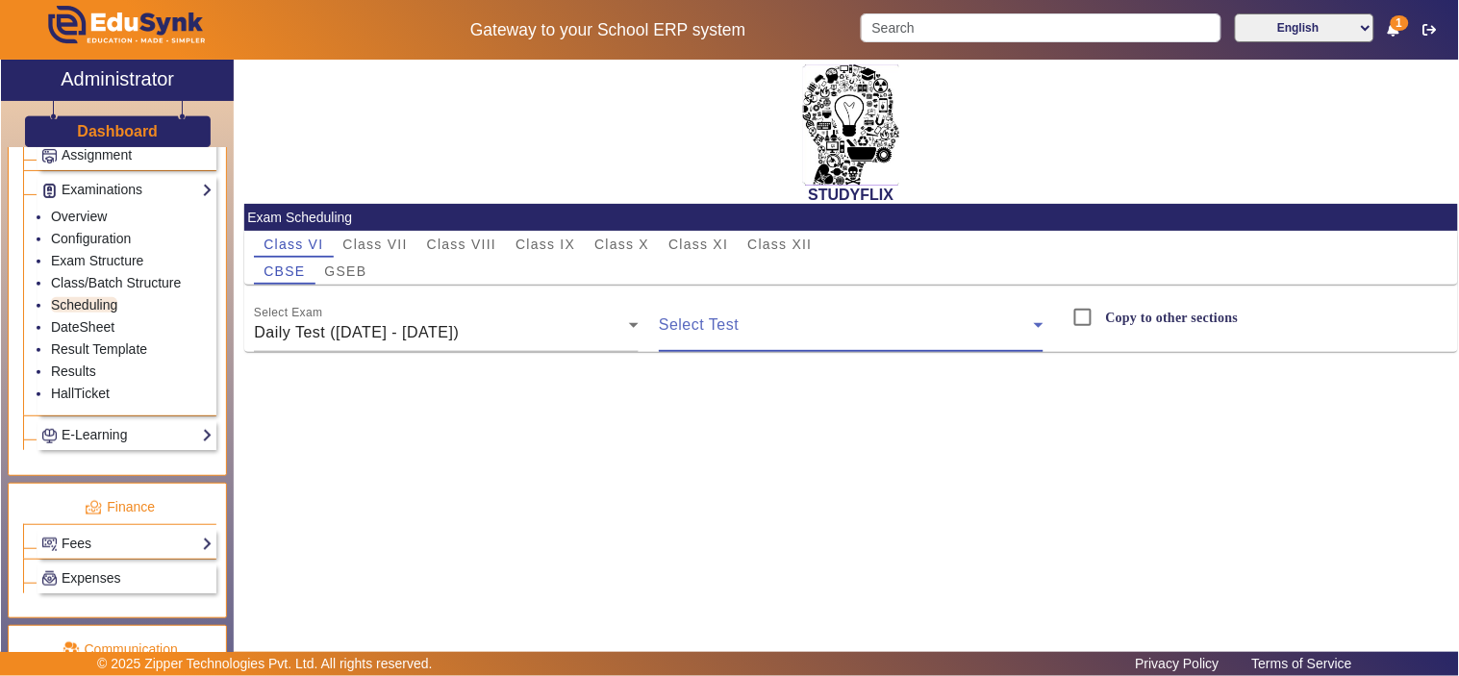
click at [804, 325] on span at bounding box center [846, 332] width 375 height 23
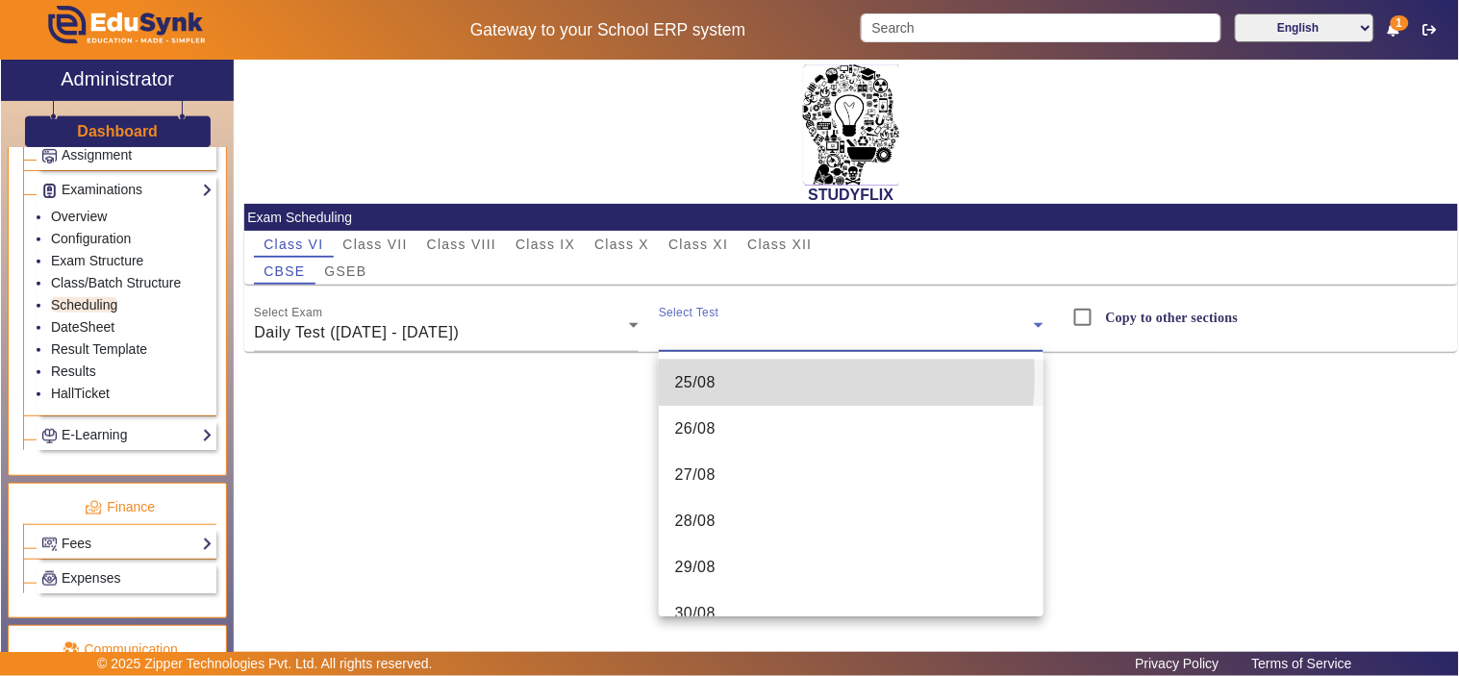
click at [762, 377] on mat-option "25/08" at bounding box center [851, 383] width 385 height 46
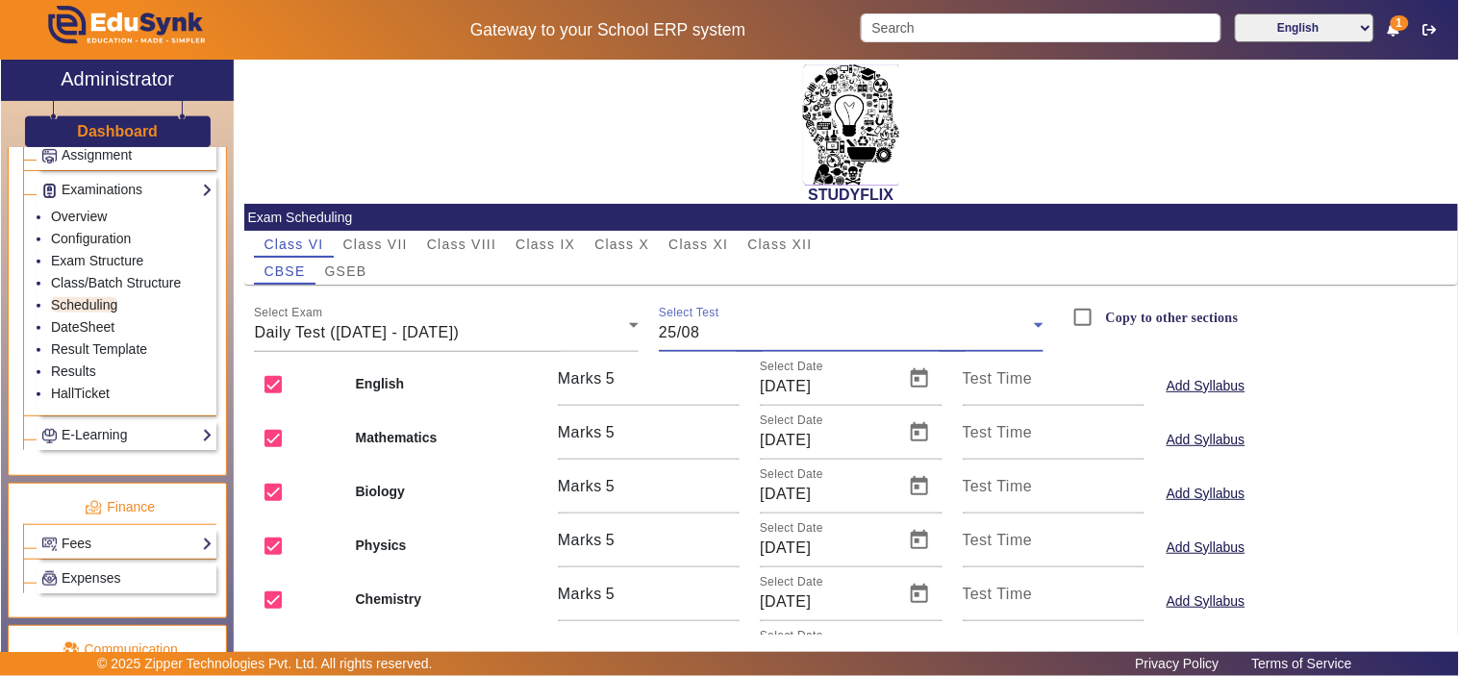
click at [790, 325] on div "25/08" at bounding box center [846, 332] width 375 height 23
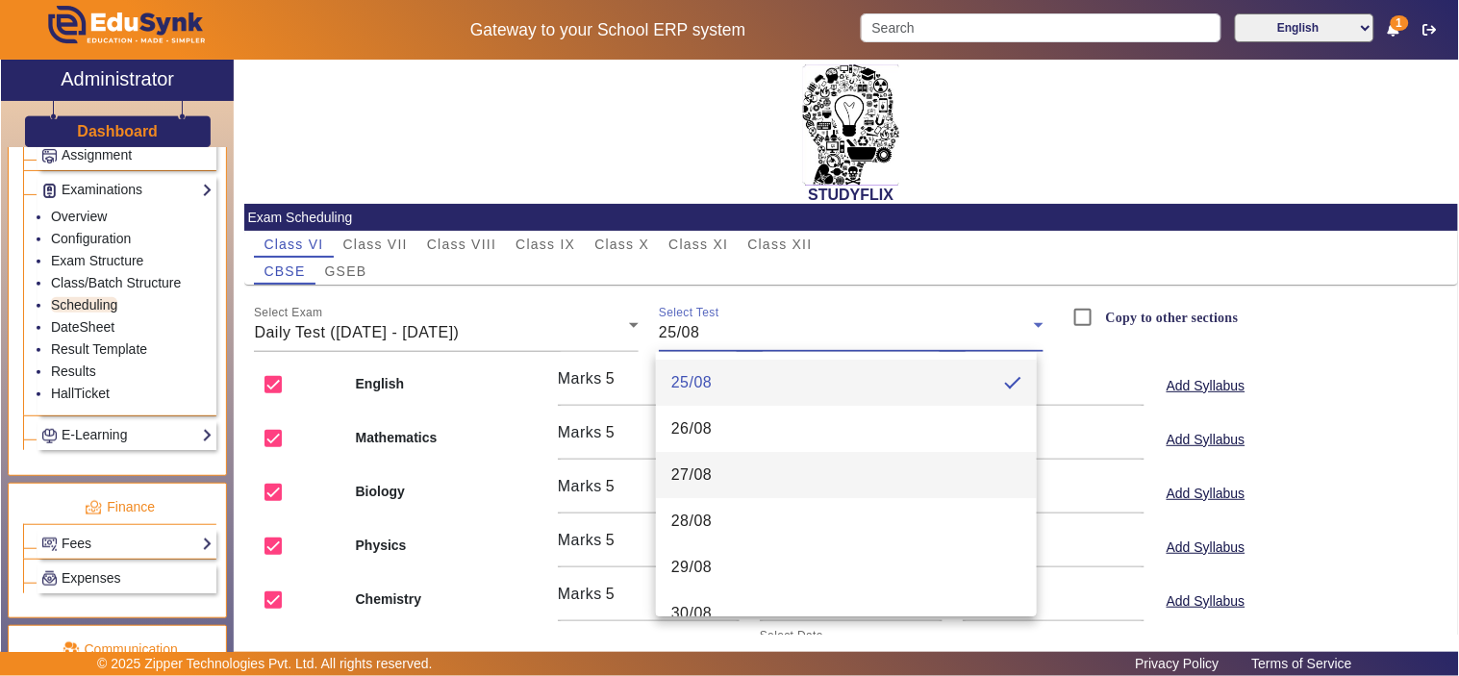
click at [787, 454] on mat-option "27/08" at bounding box center [846, 475] width 381 height 46
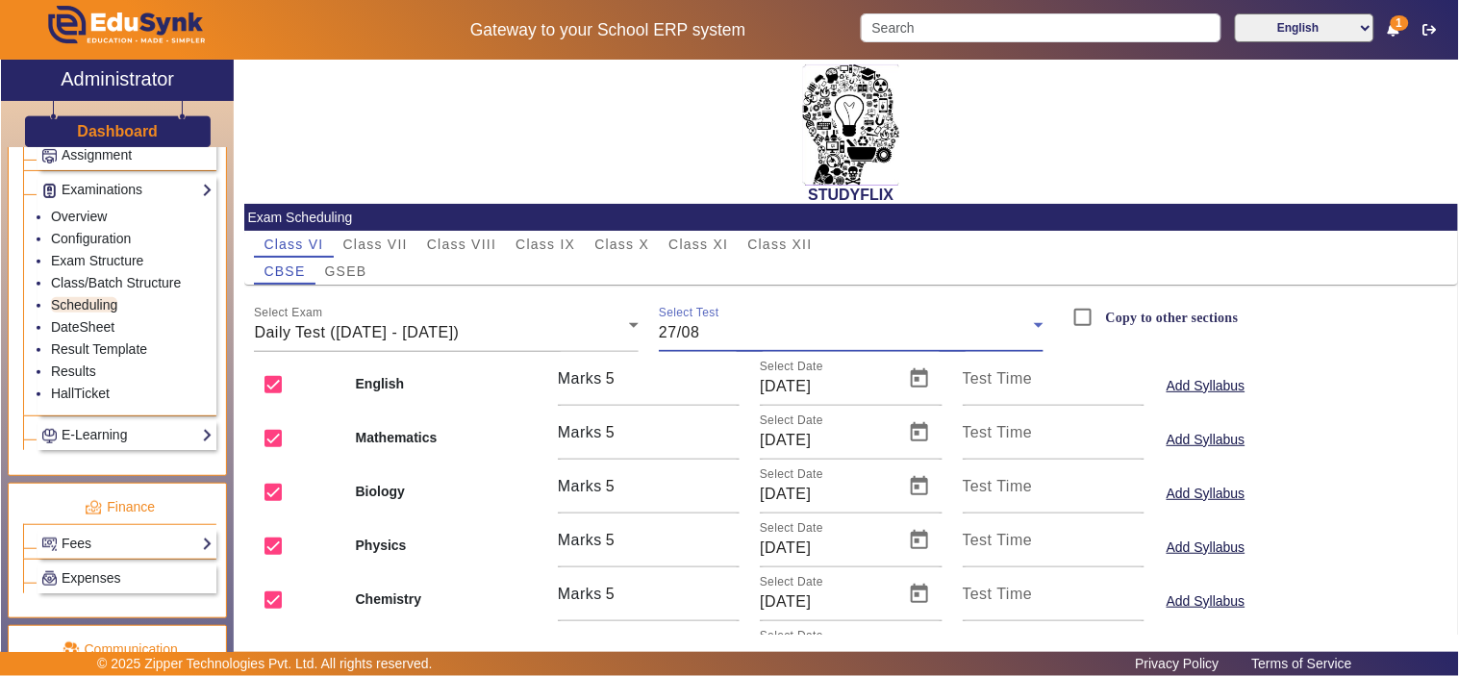
click at [793, 329] on div "27/08" at bounding box center [846, 332] width 375 height 23
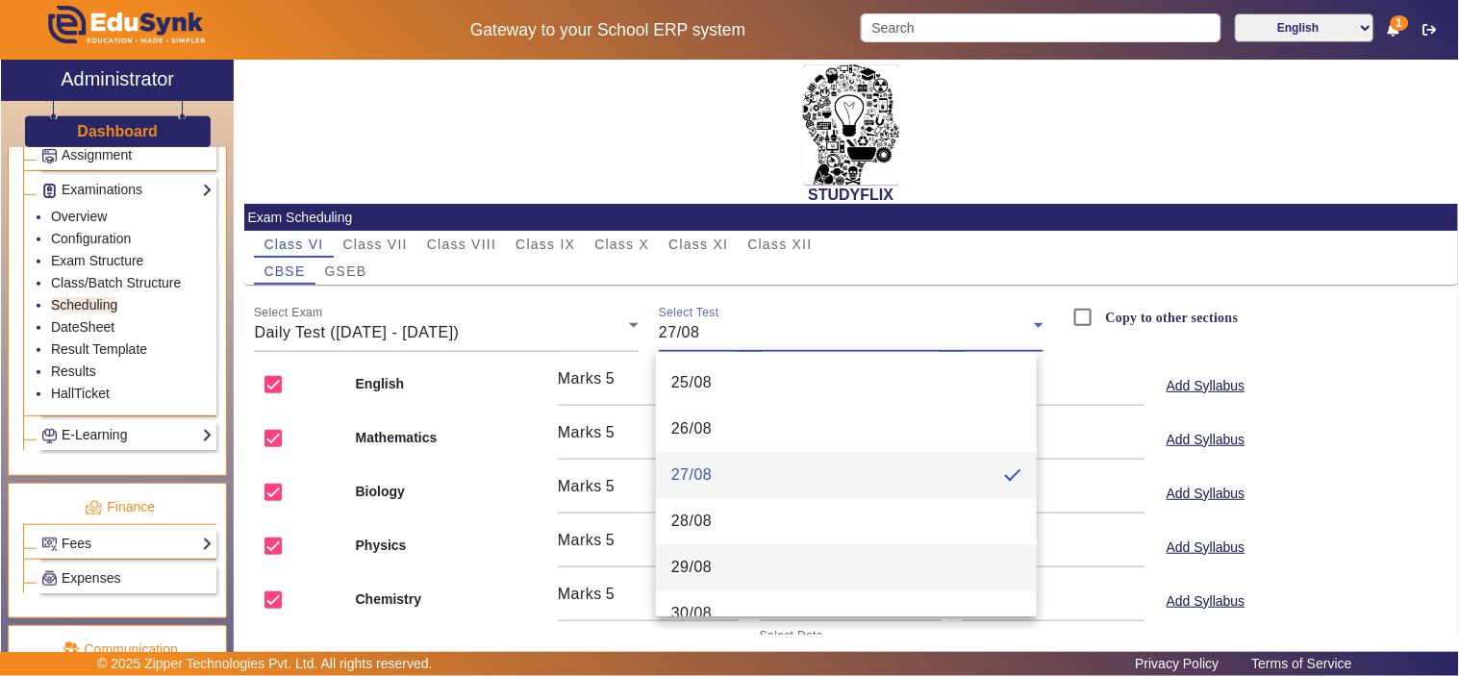
click at [784, 588] on mat-option "29/08" at bounding box center [846, 567] width 381 height 46
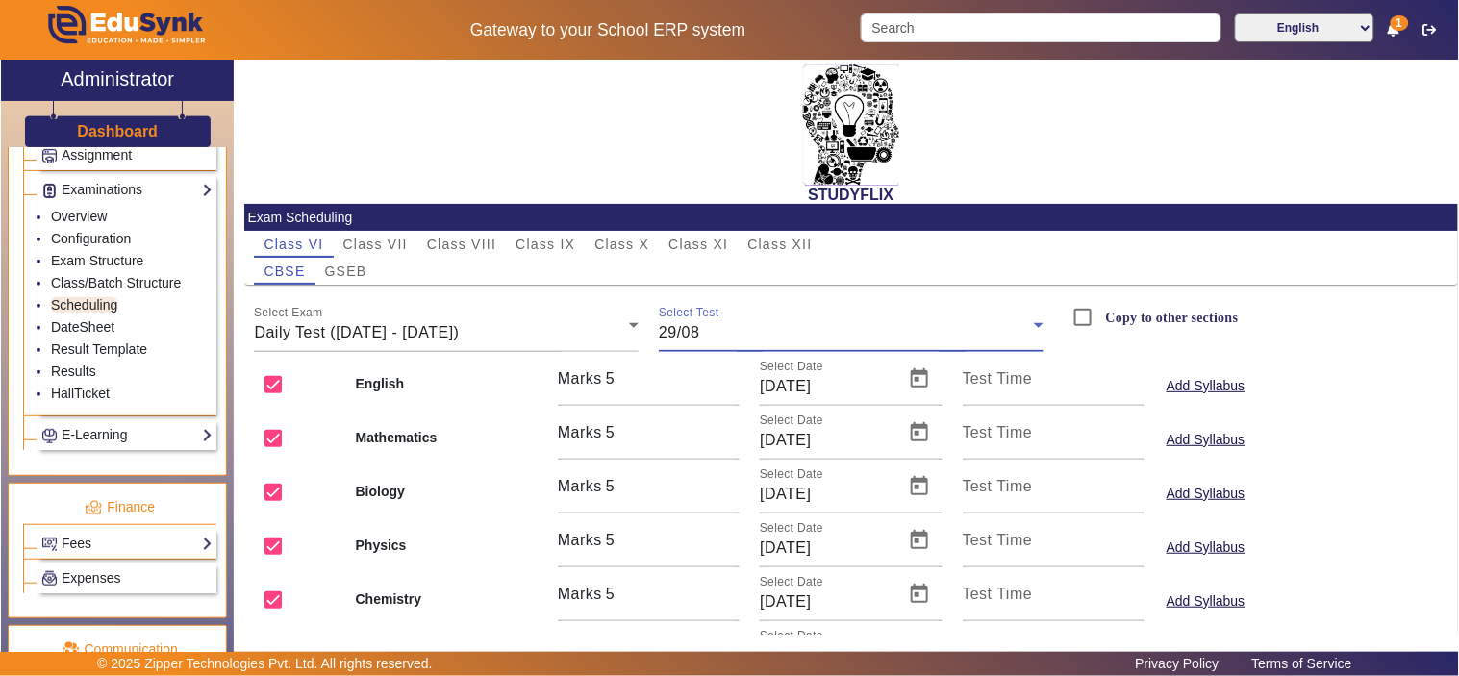
click at [794, 325] on div "29/08" at bounding box center [846, 332] width 375 height 23
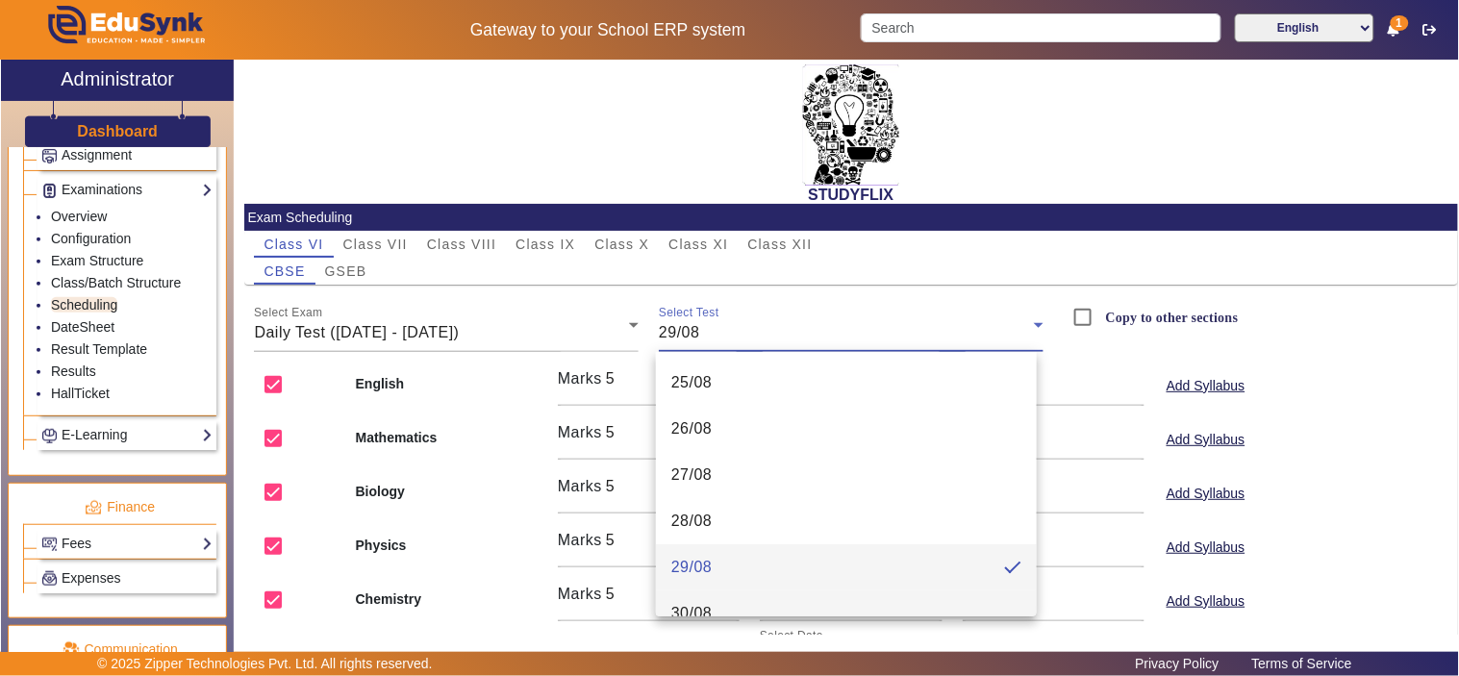
click at [774, 604] on mat-option "30/08" at bounding box center [846, 613] width 381 height 46
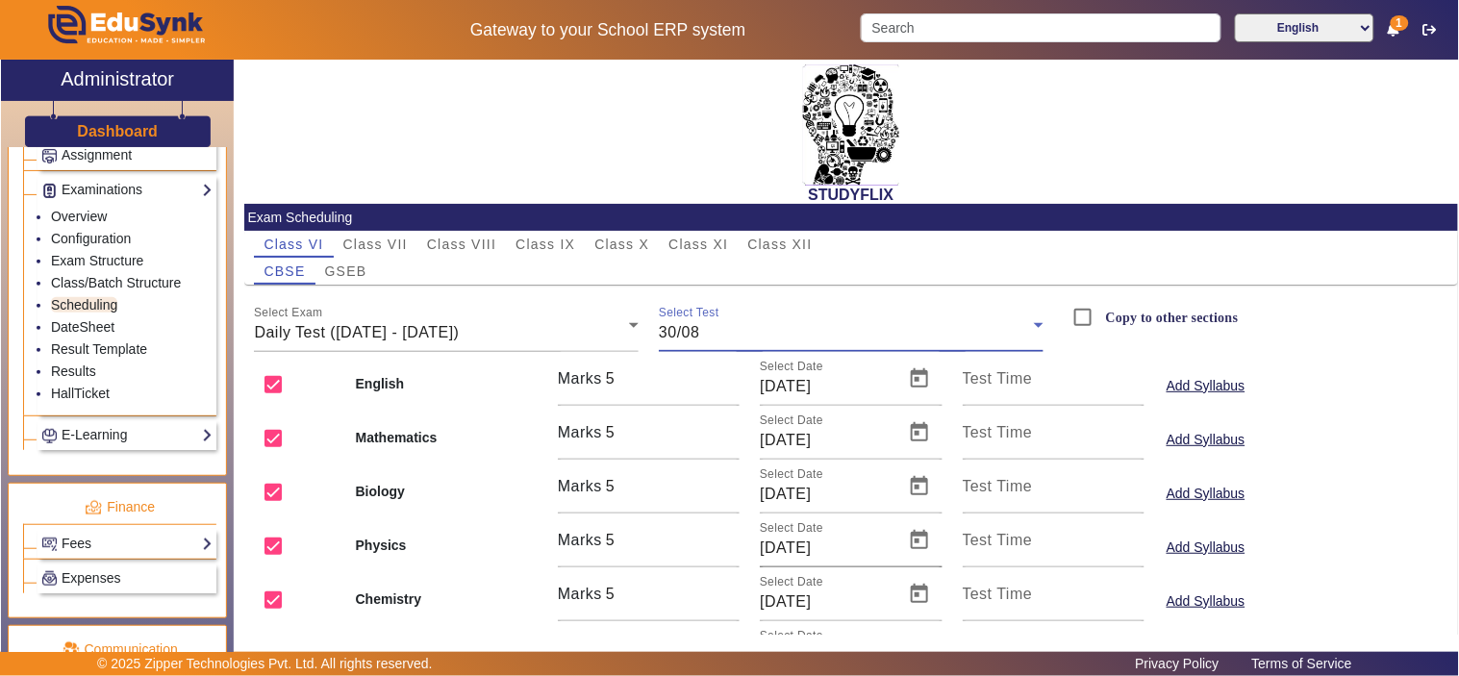
scroll to position [158, 0]
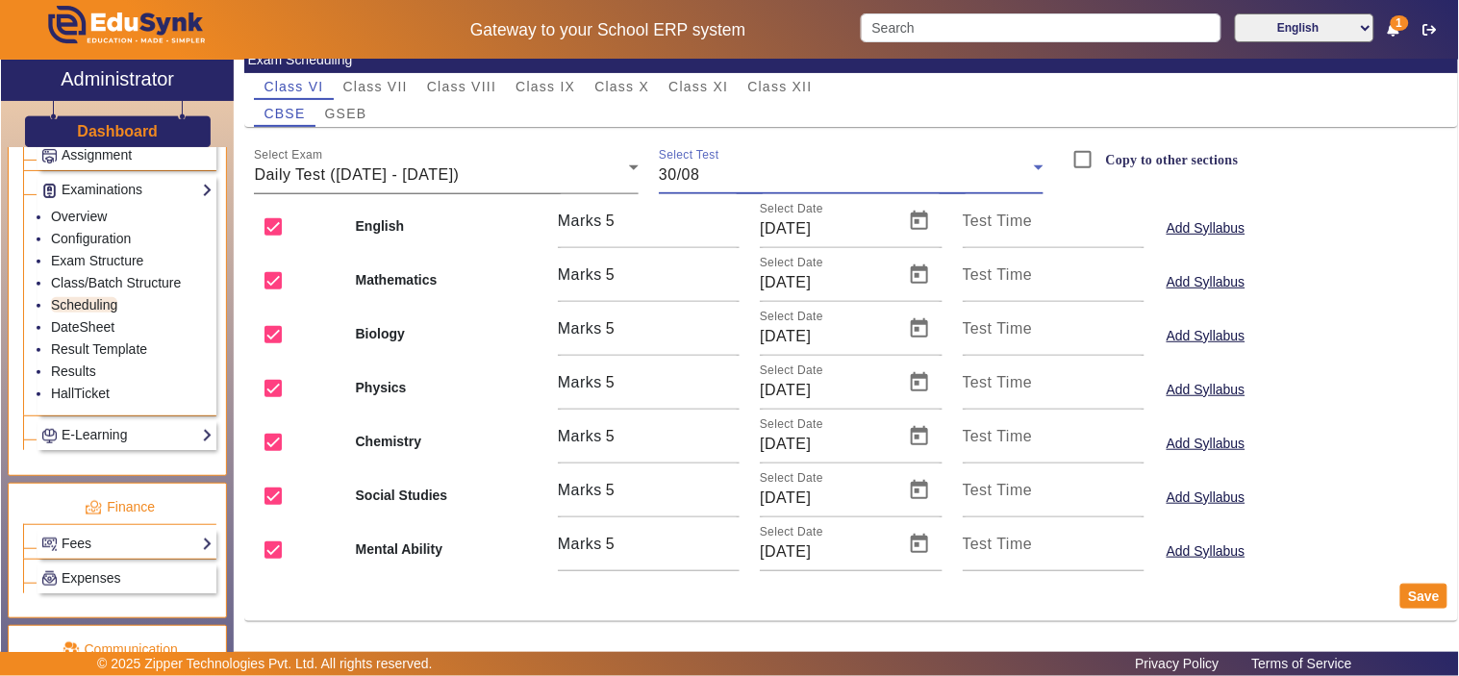
click at [321, 171] on span "Daily Test (25/08/2025 - 30/08/2025)" at bounding box center [356, 174] width 205 height 16
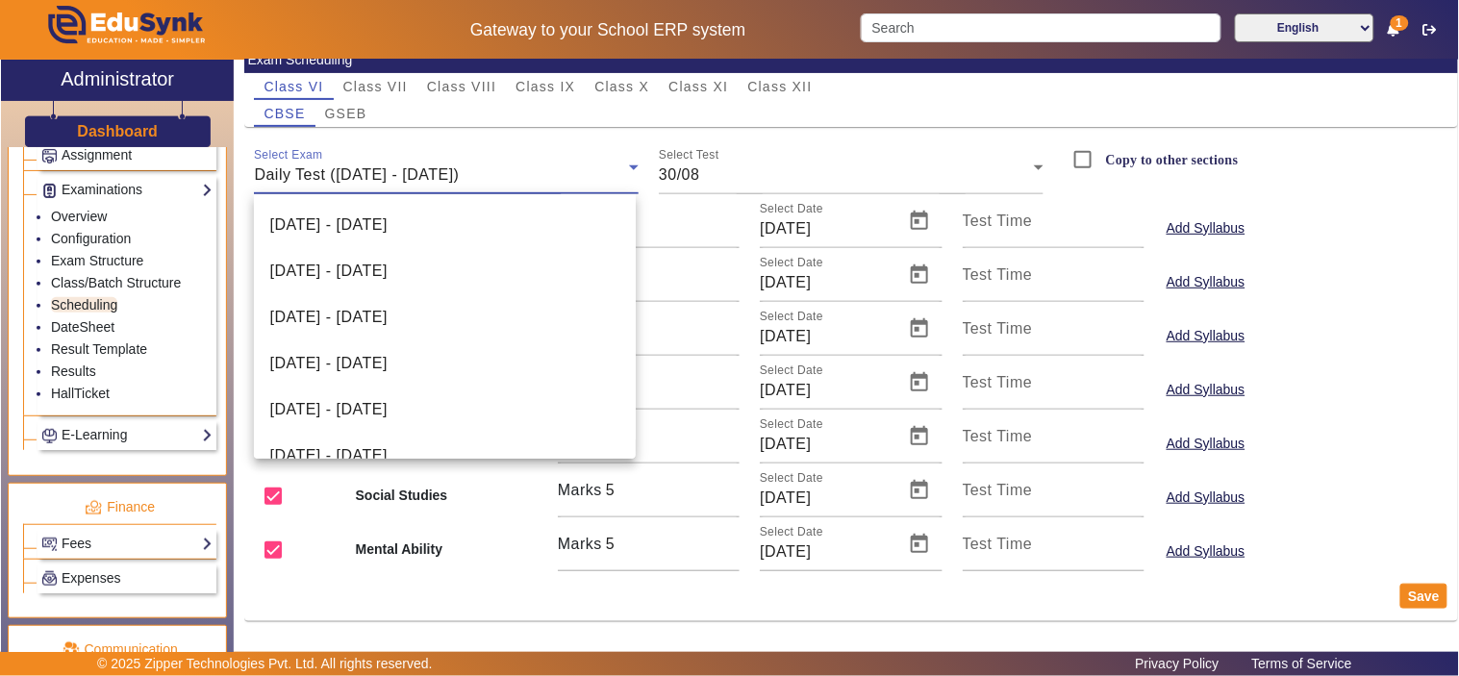
scroll to position [389, 0]
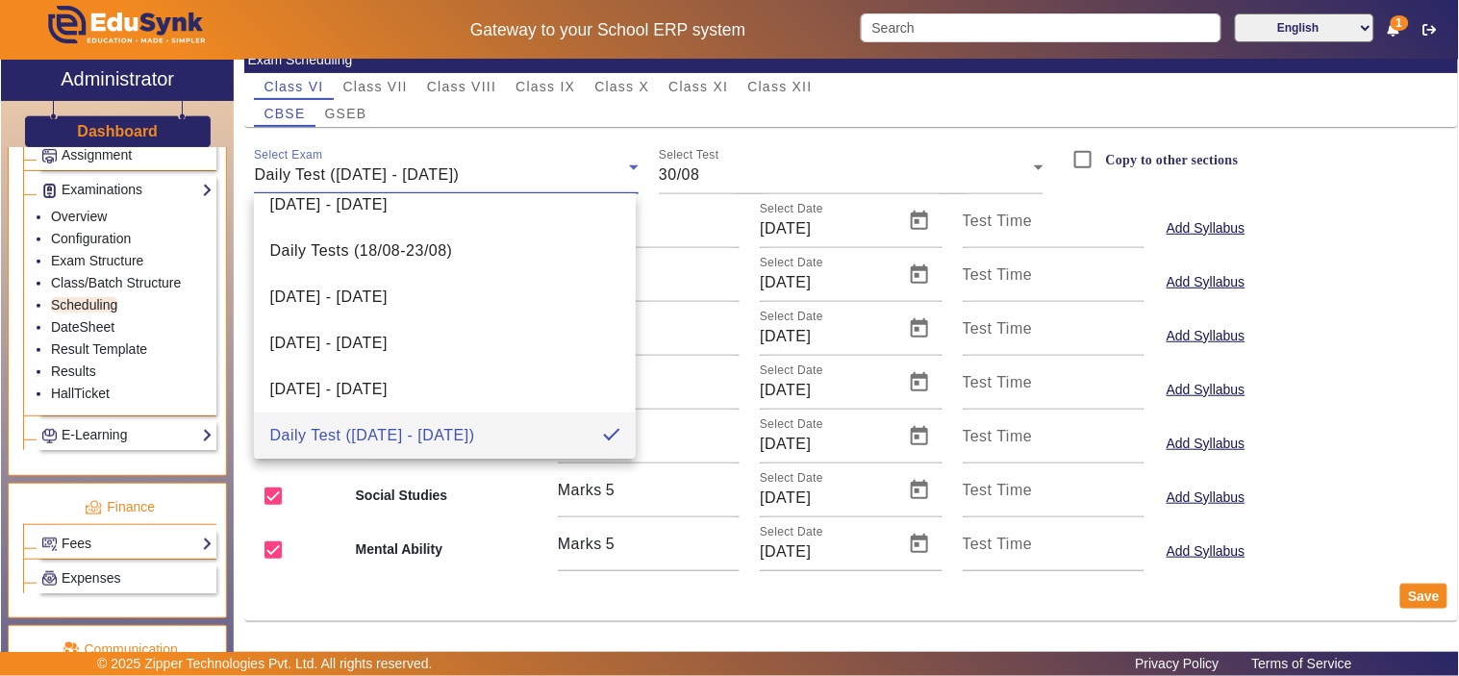
click at [338, 117] on div at bounding box center [729, 338] width 1459 height 676
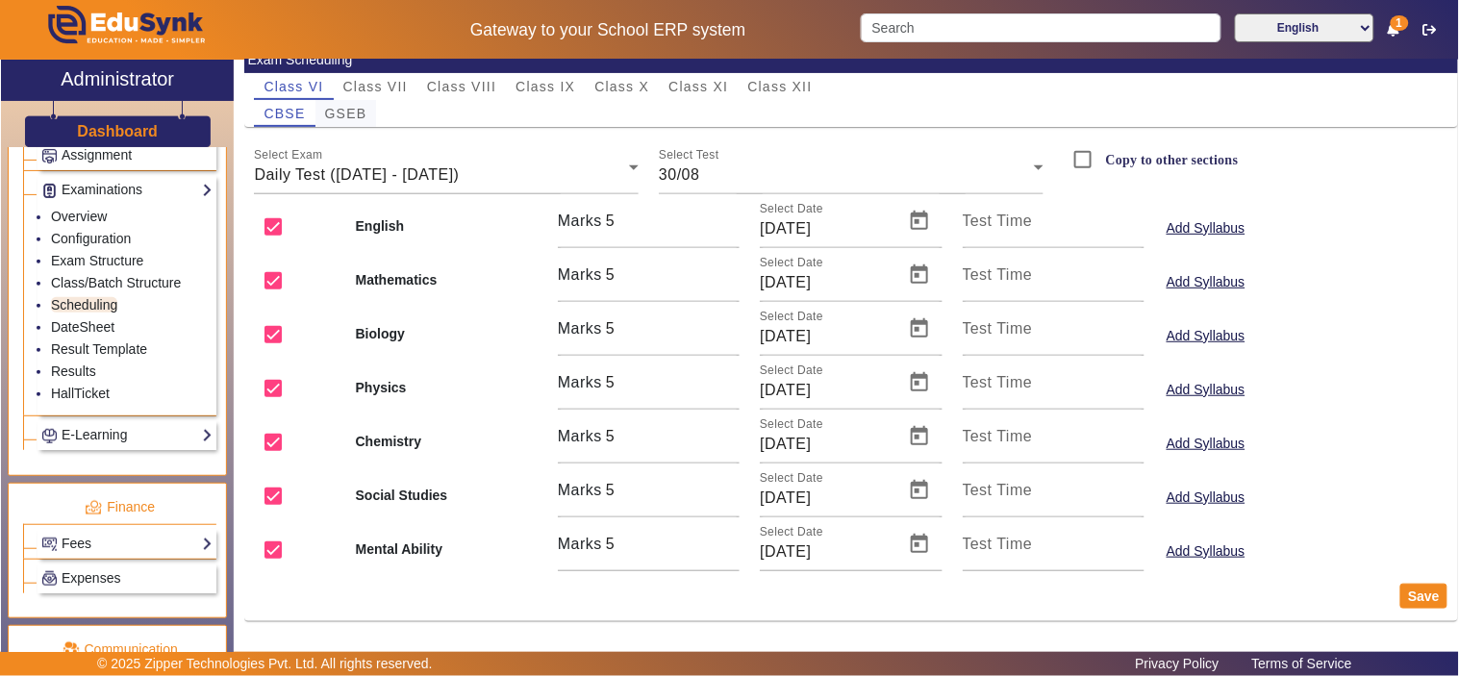
click at [346, 111] on span "GSEB" at bounding box center [346, 113] width 42 height 13
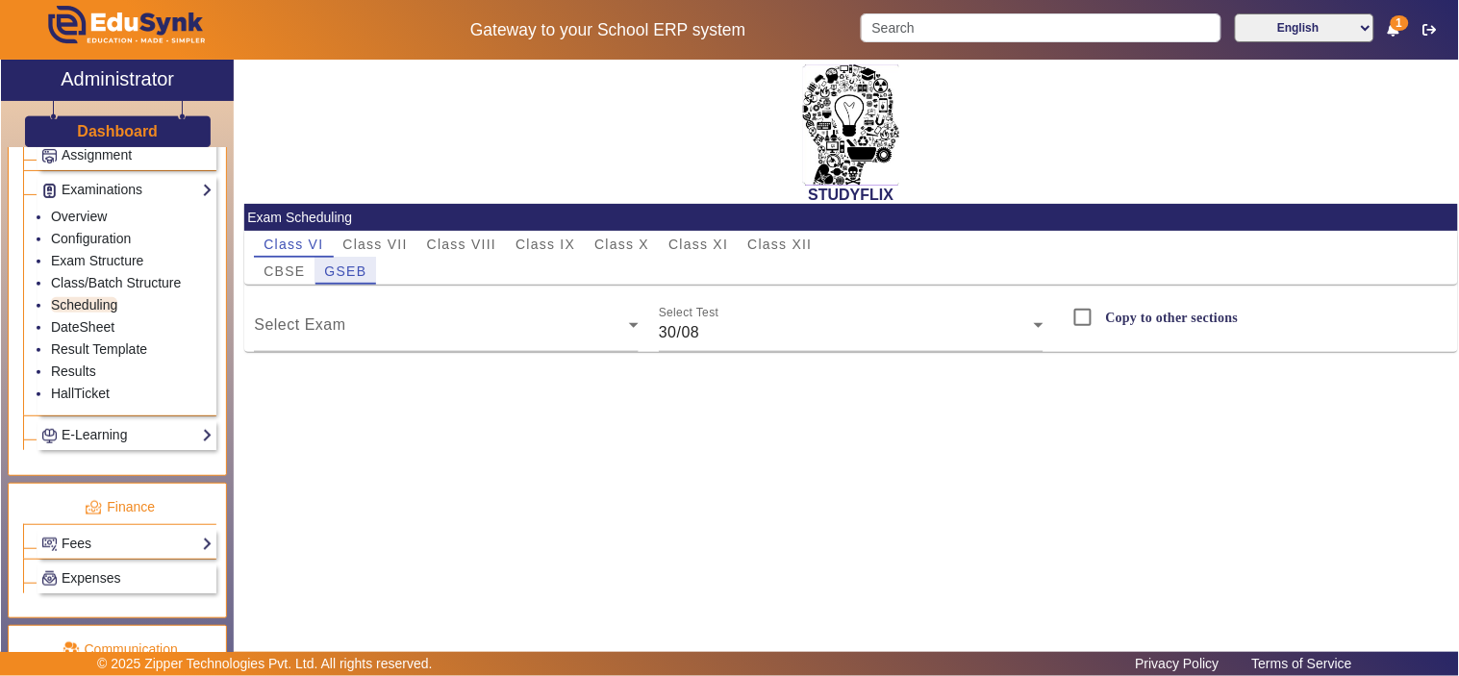
scroll to position [0, 0]
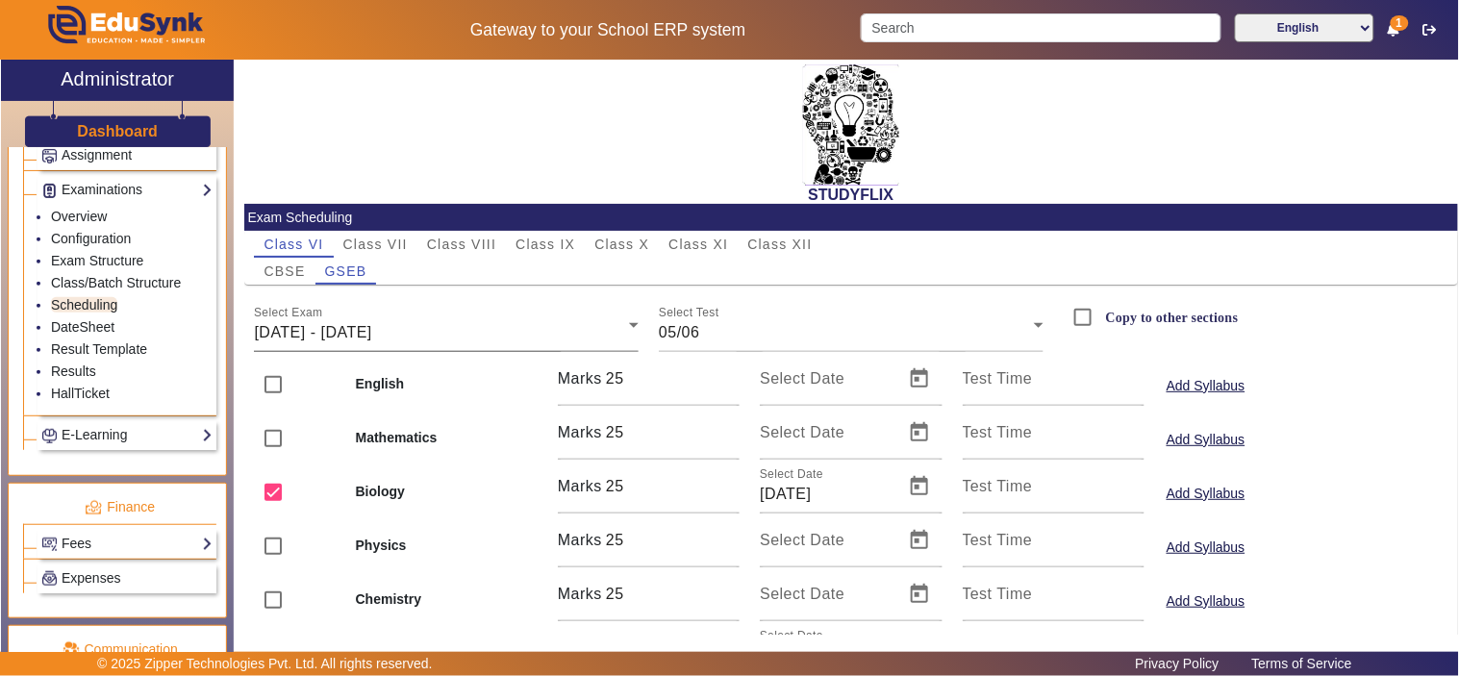
click at [495, 321] on div "02/06/2025 - 07/06/2025" at bounding box center [441, 332] width 375 height 23
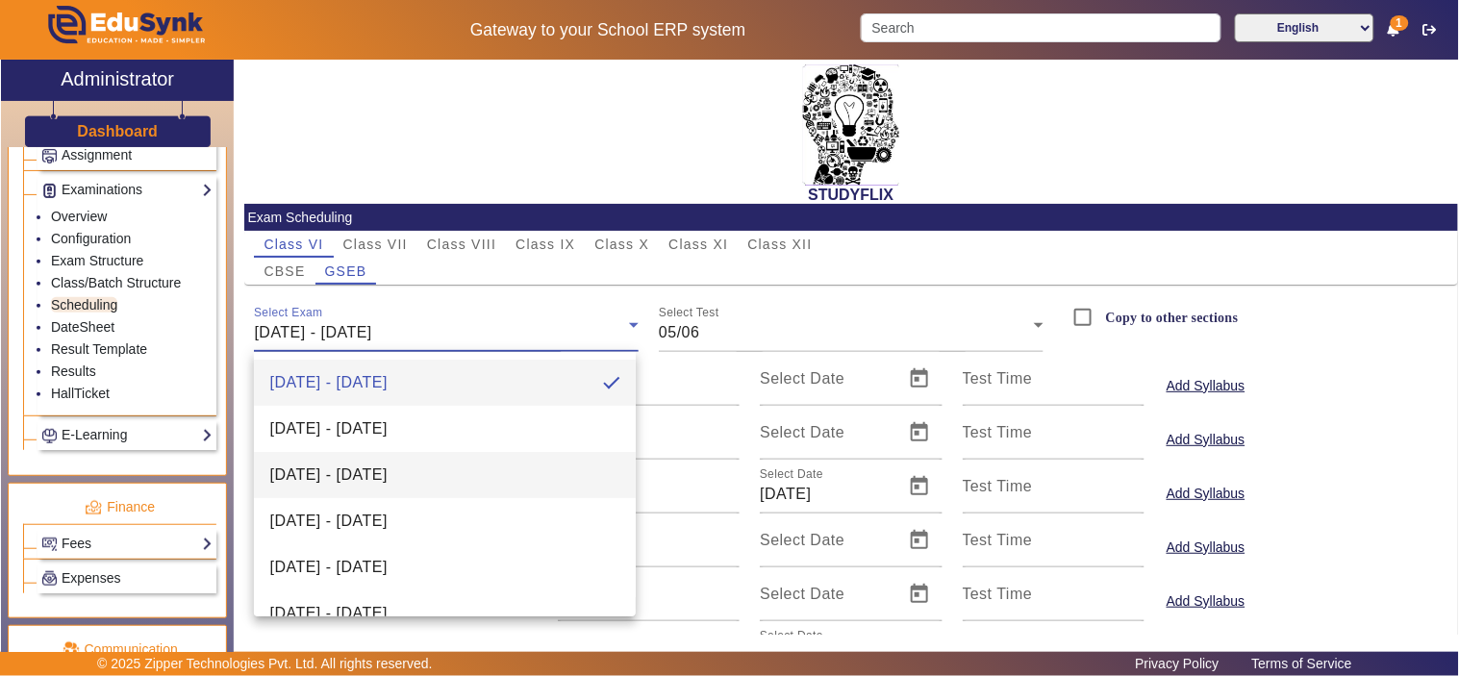
scroll to position [396, 0]
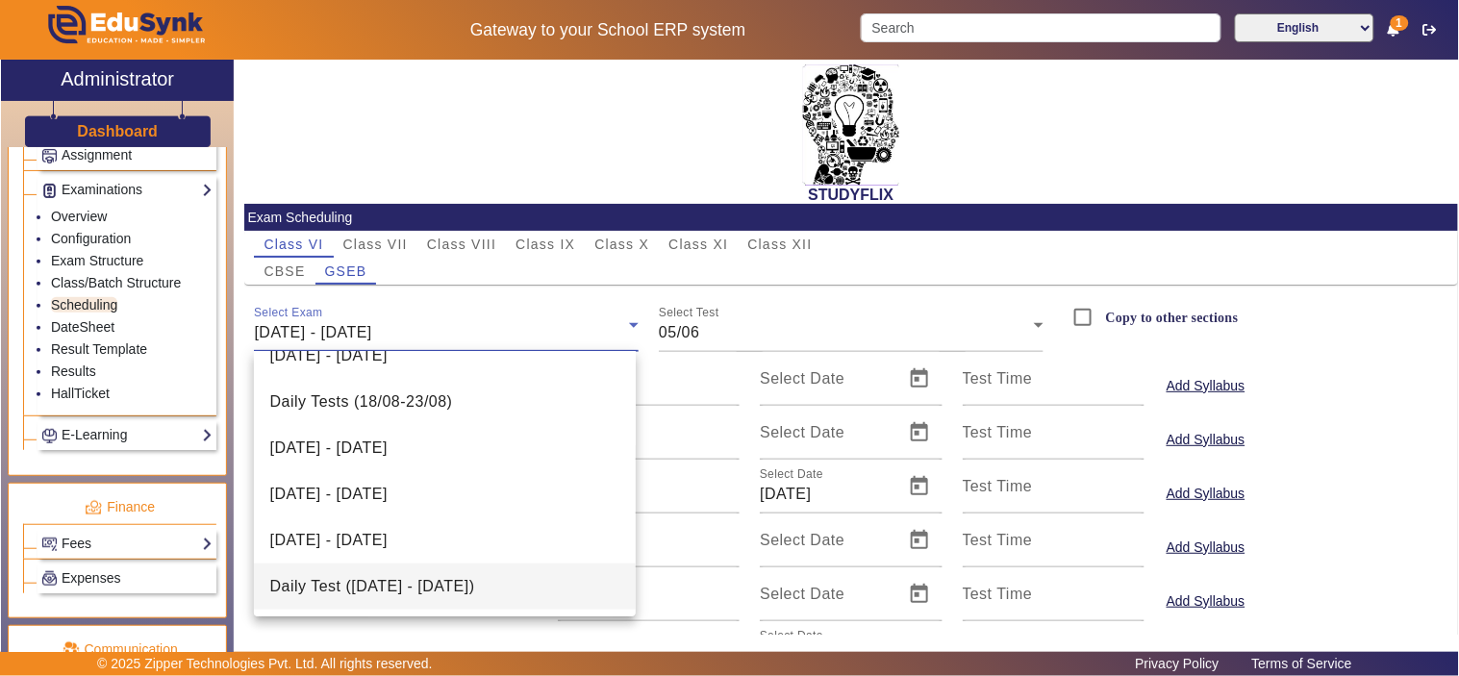
click at [472, 577] on span "Daily Test (25/08/2025 - 30/08/2025)" at bounding box center [371, 586] width 205 height 23
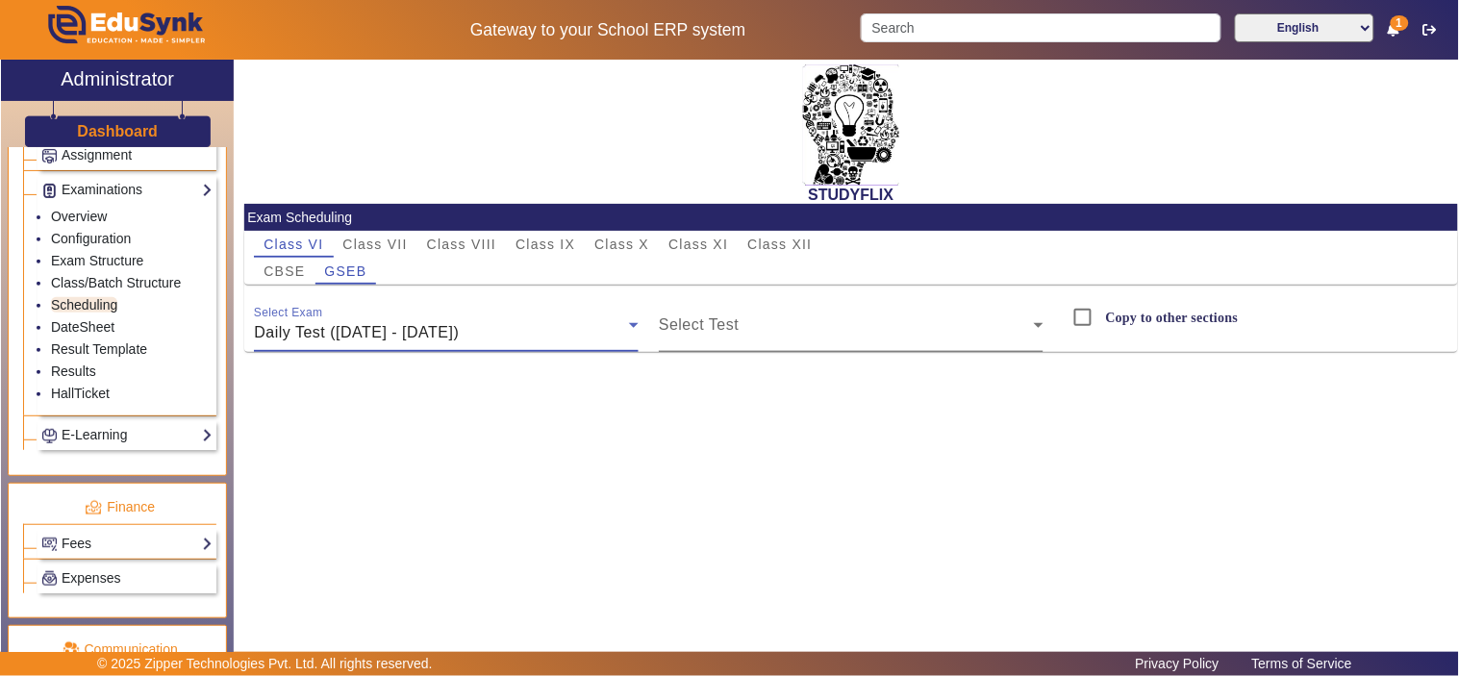
click at [775, 323] on span at bounding box center [846, 332] width 375 height 23
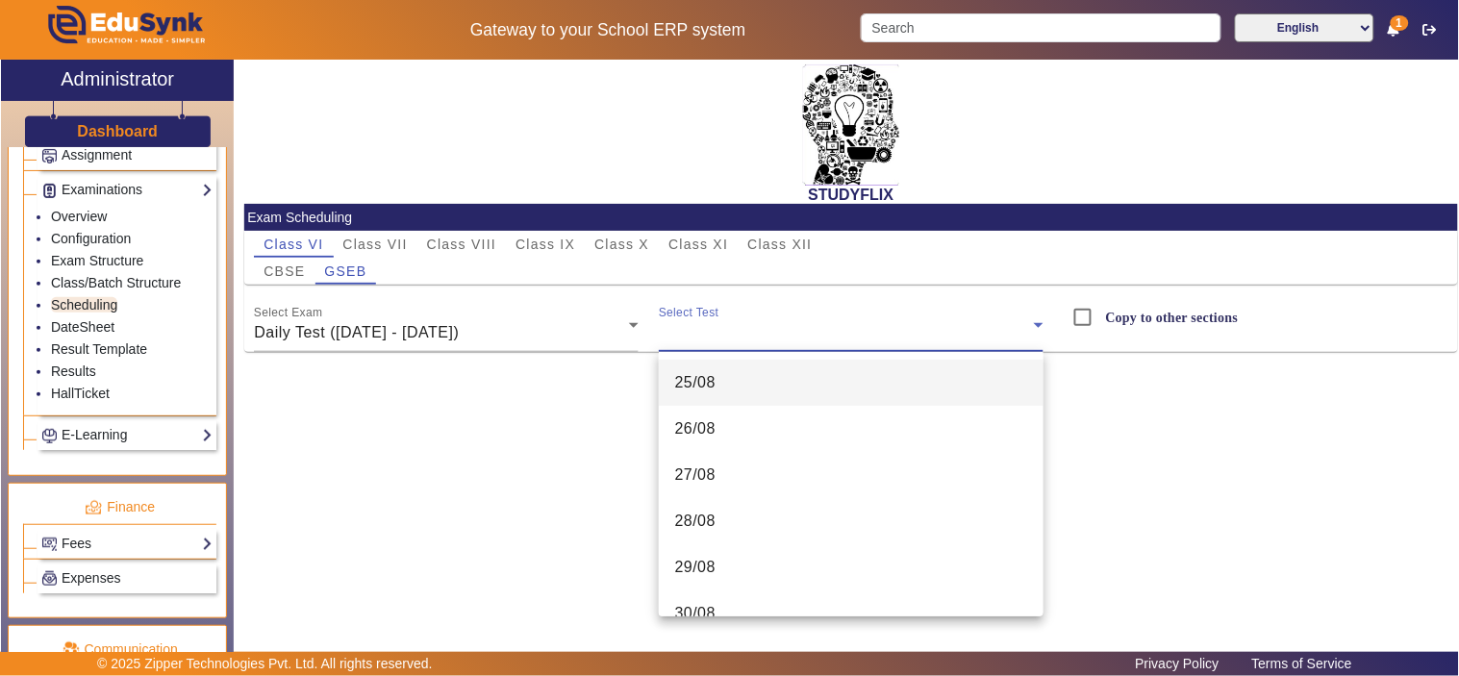
click at [763, 377] on mat-option "25/08" at bounding box center [851, 383] width 385 height 46
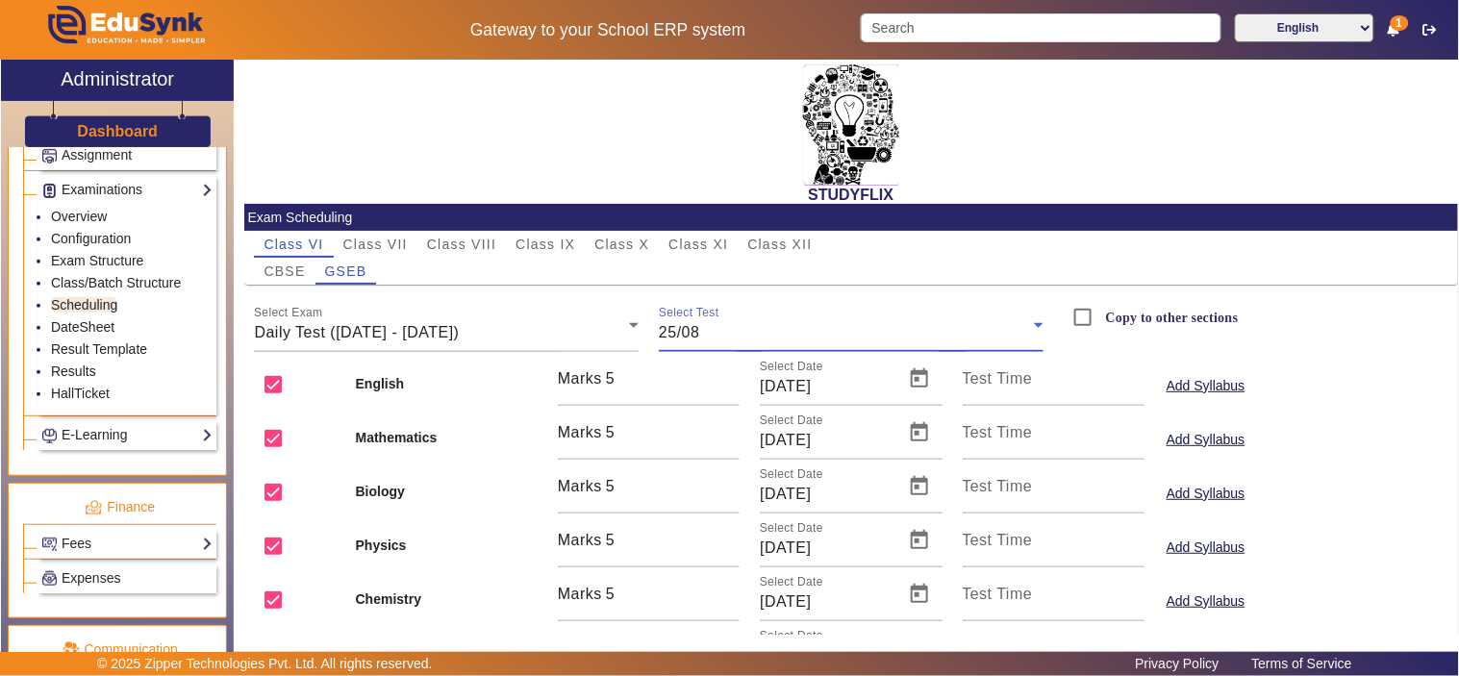
click at [811, 329] on div "25/08" at bounding box center [846, 332] width 375 height 23
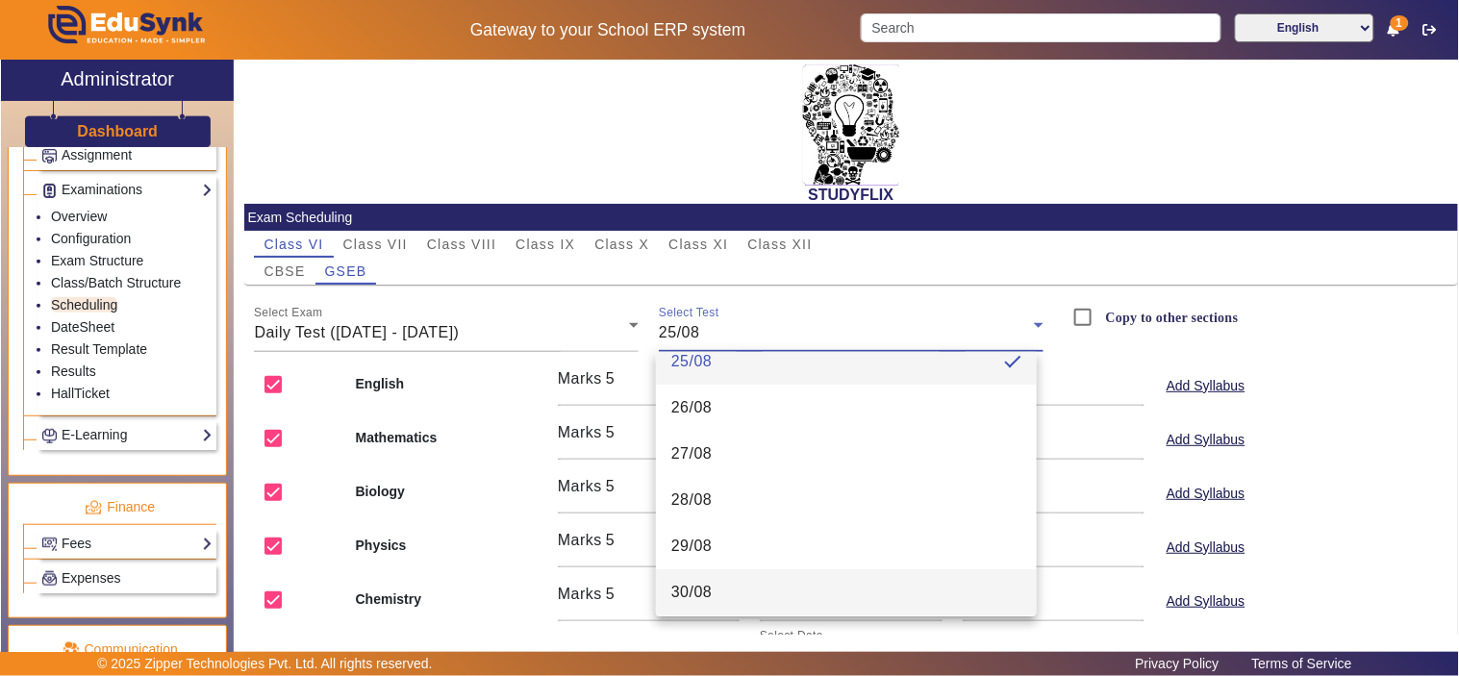
scroll to position [27, 0]
click at [765, 585] on mat-option "30/08" at bounding box center [846, 587] width 381 height 46
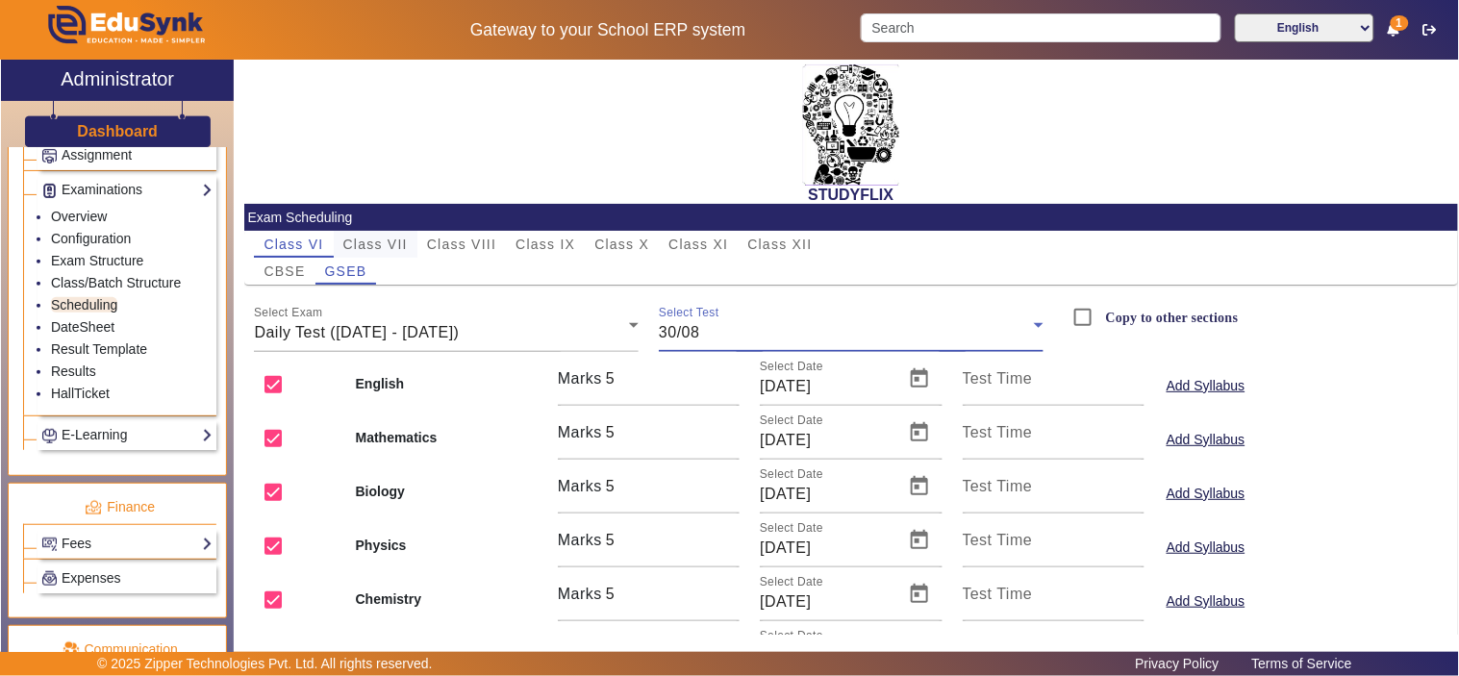
click at [391, 231] on span "Class VII" at bounding box center [375, 244] width 64 height 27
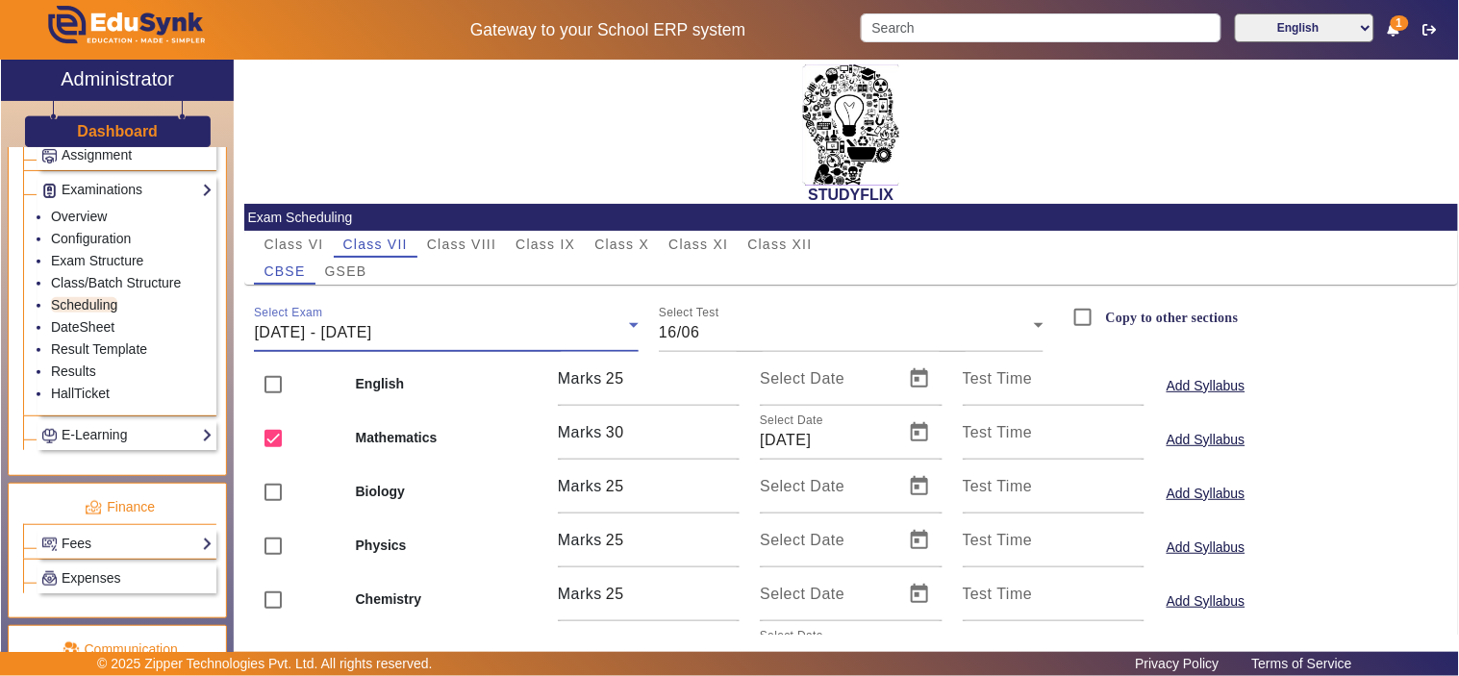
click at [371, 337] on span "16/06/2025 - 21/06/2025" at bounding box center [312, 332] width 117 height 16
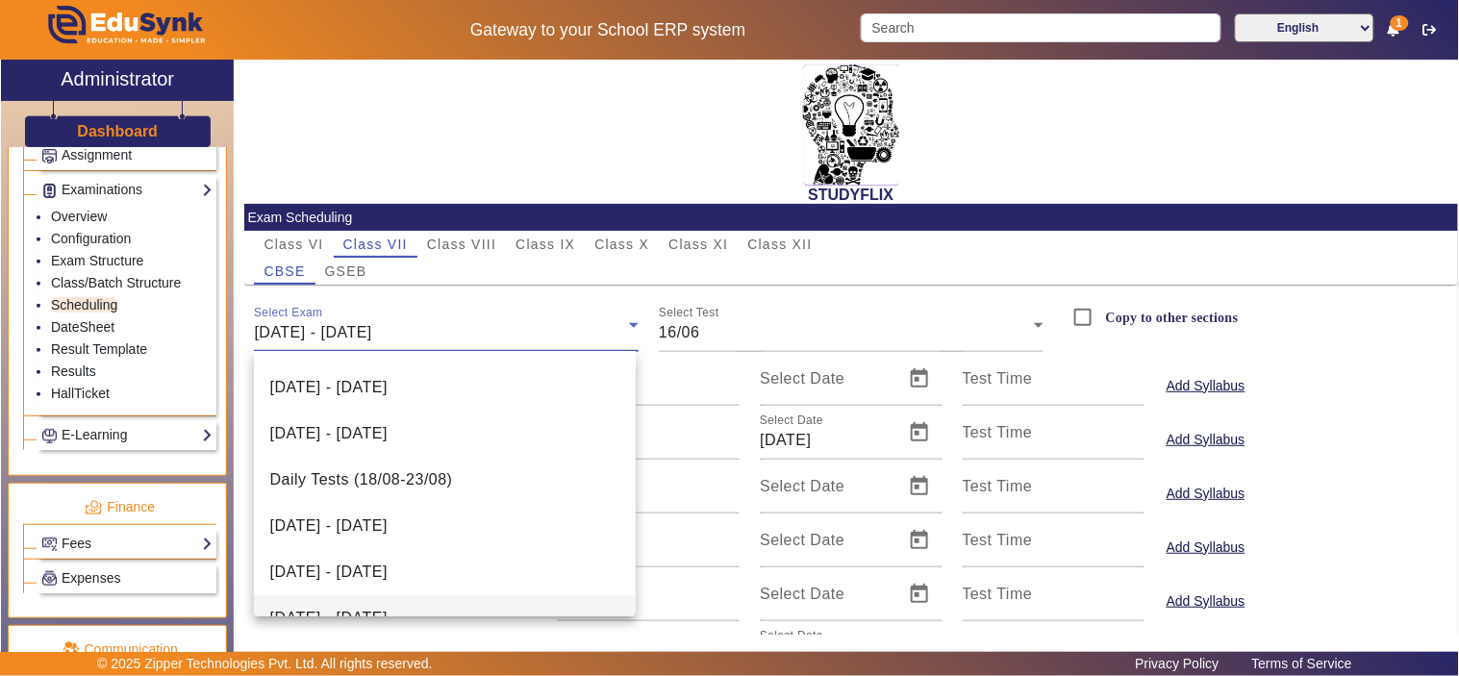
scroll to position [396, 0]
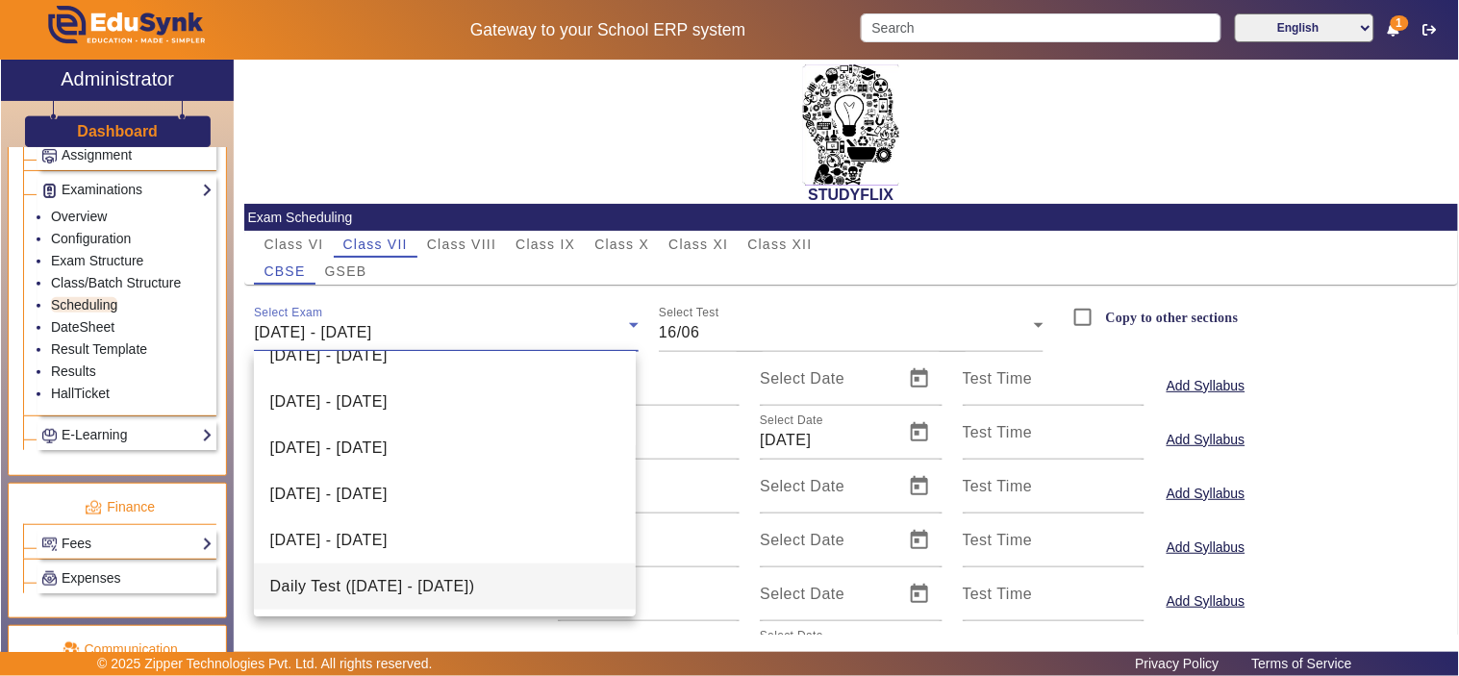
click at [427, 582] on span "Daily Test (25/08/2025 - 30/08/2025)" at bounding box center [371, 586] width 205 height 23
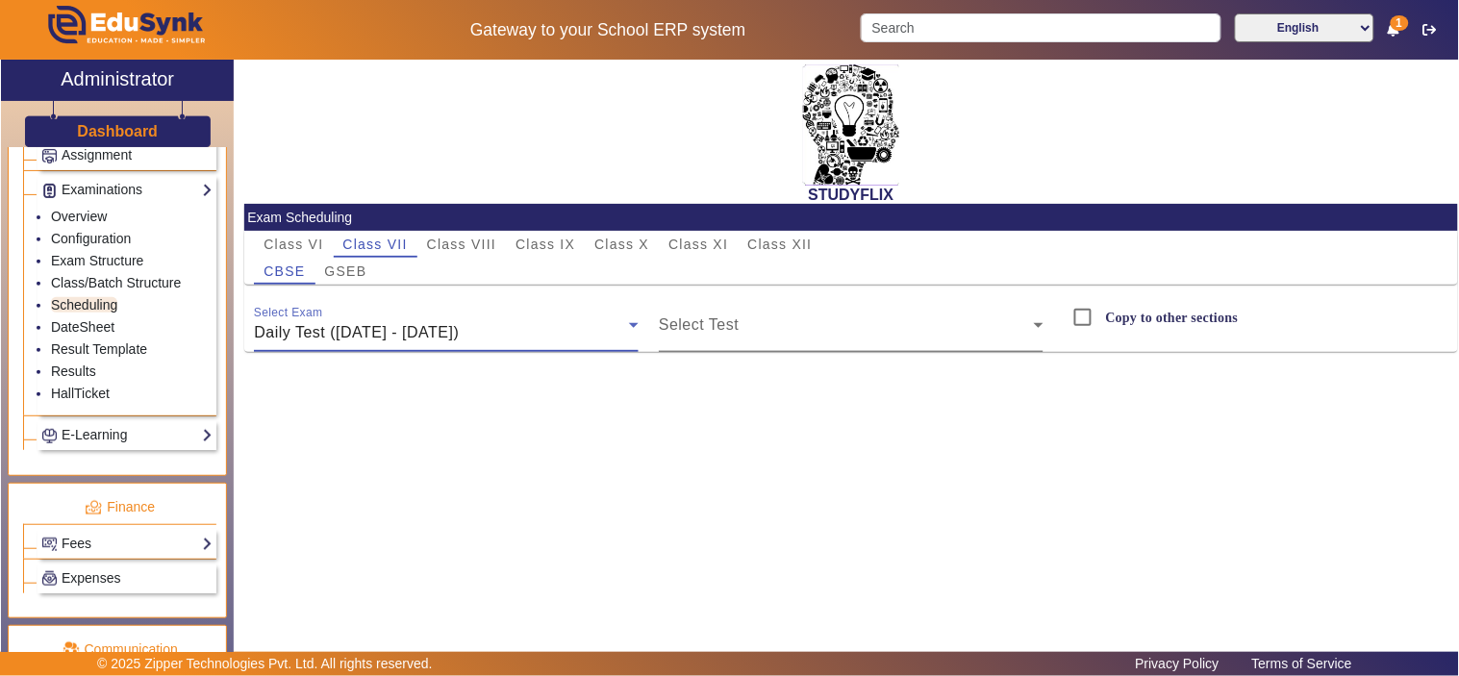
click at [806, 328] on span at bounding box center [846, 332] width 375 height 23
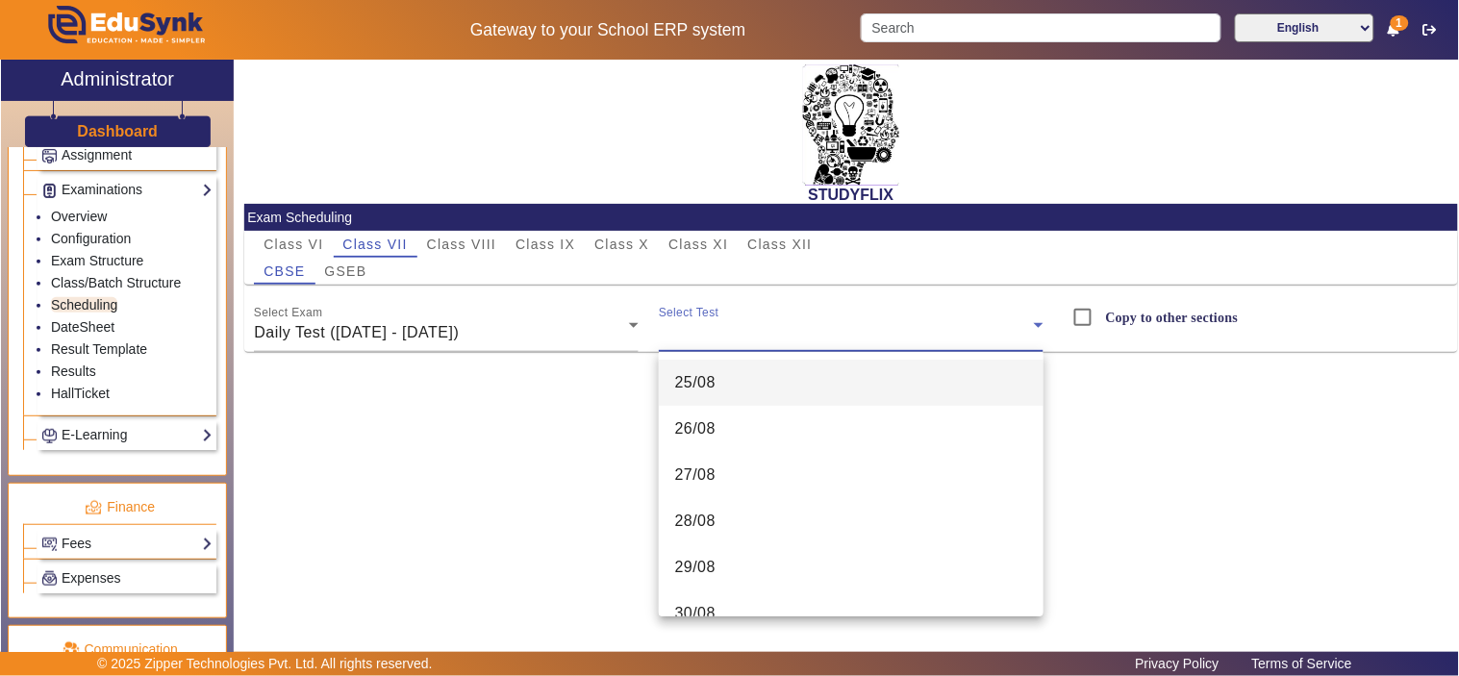
click at [777, 383] on mat-option "25/08" at bounding box center [851, 383] width 385 height 46
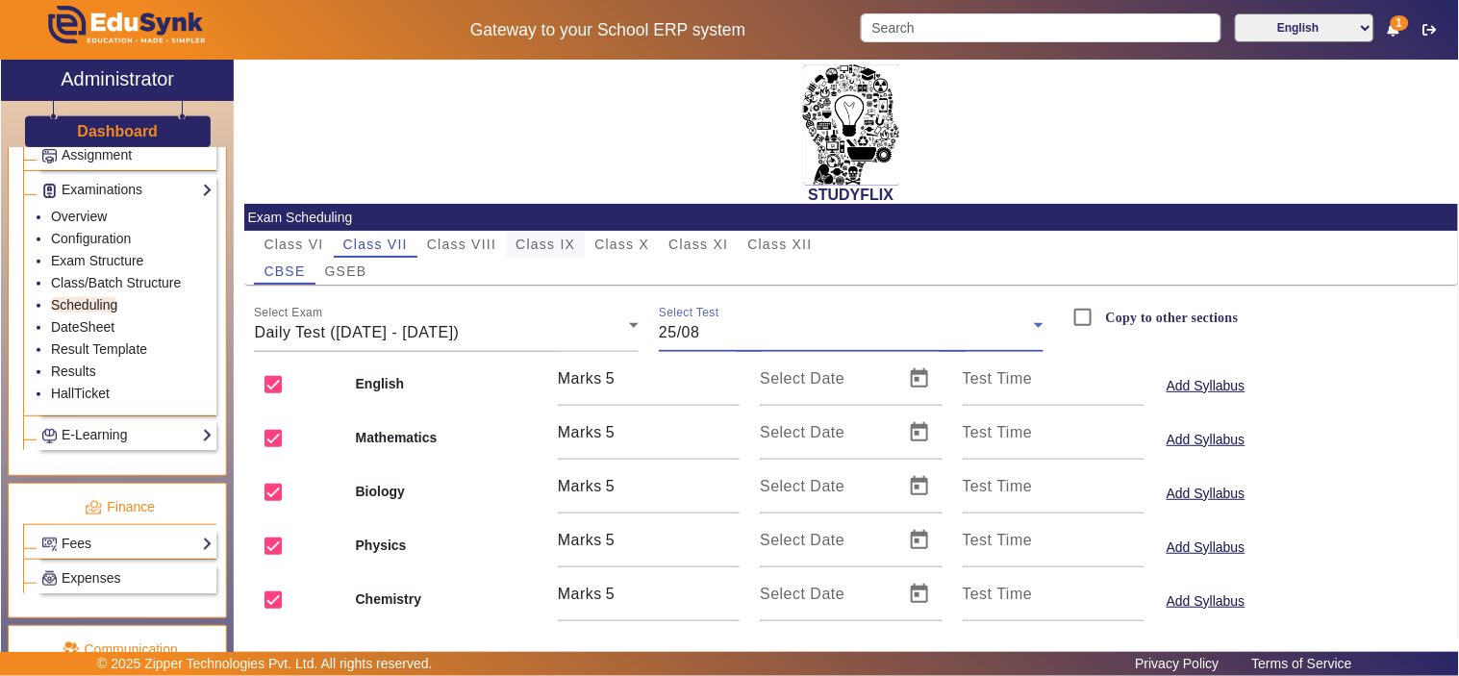
click at [545, 242] on span "Class IX" at bounding box center [545, 244] width 60 height 13
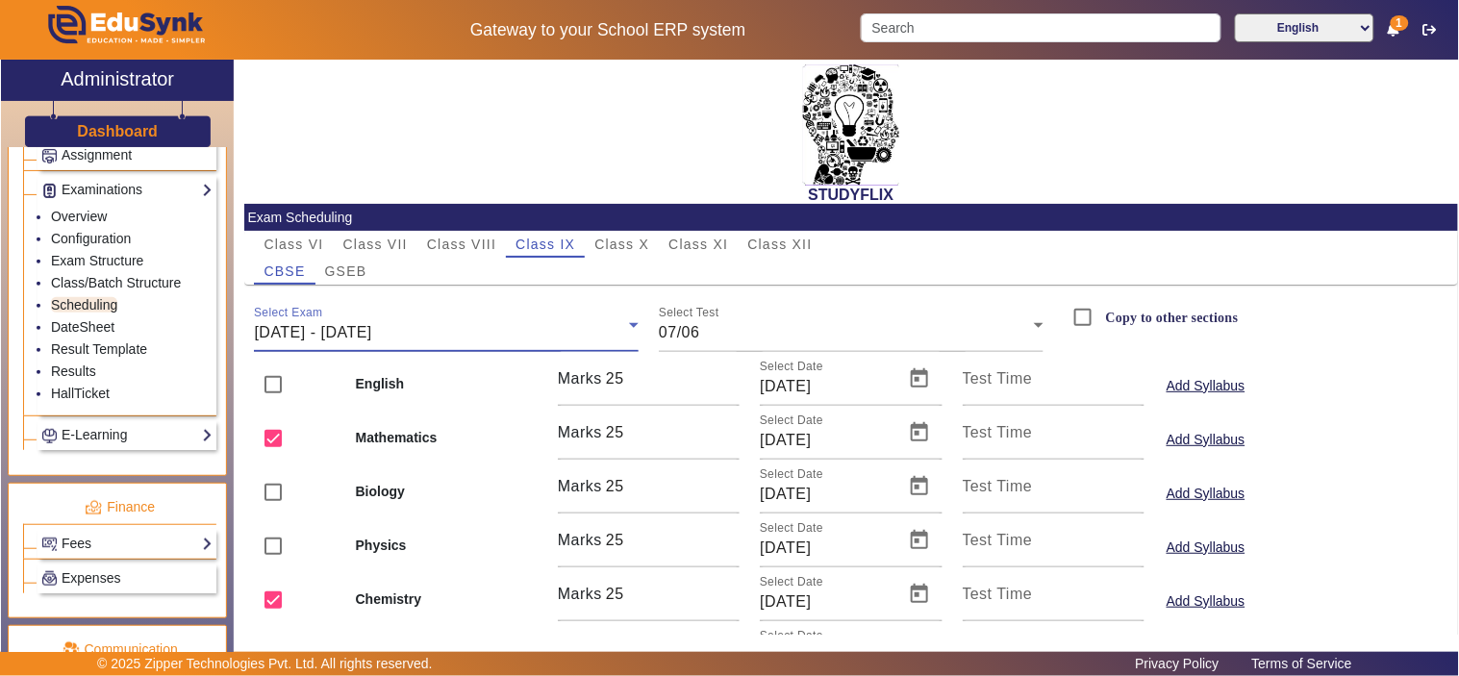
click at [447, 329] on div "02/06/2025 - 07/06/2025" at bounding box center [441, 332] width 375 height 23
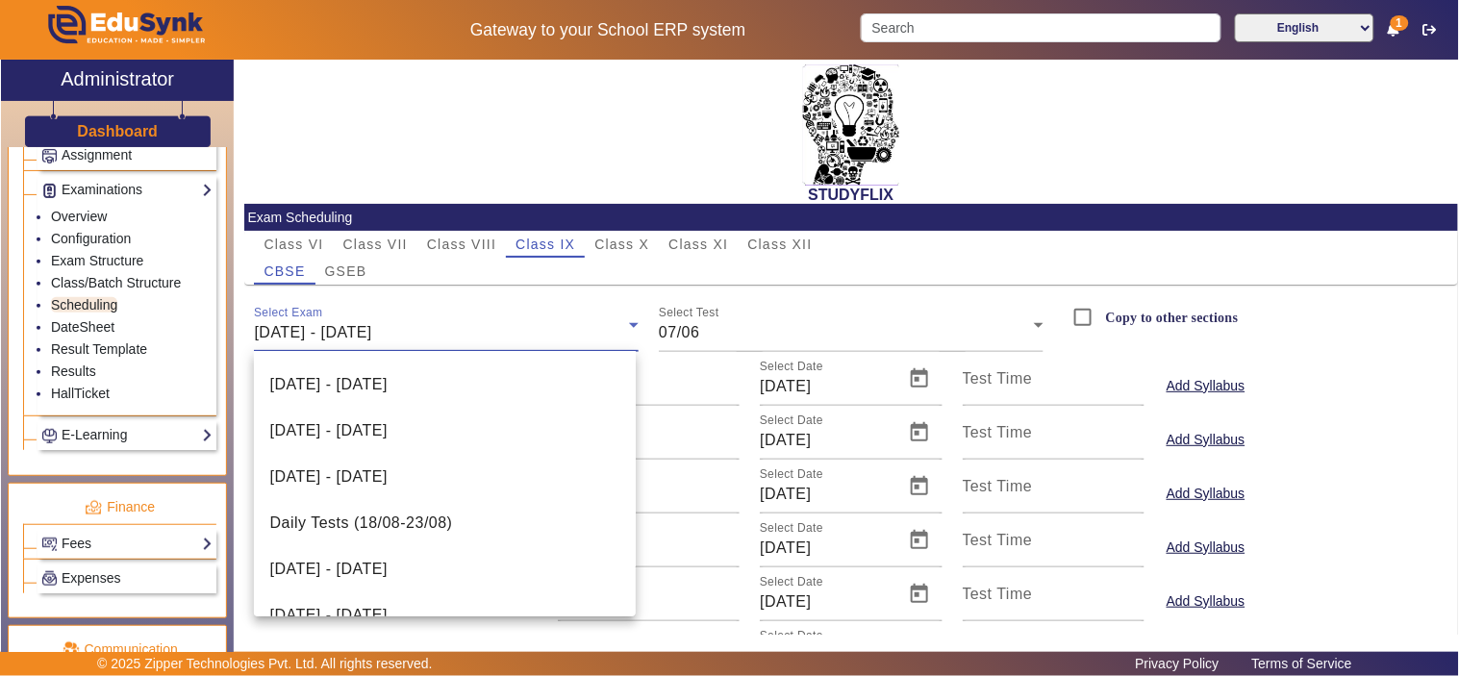
scroll to position [488, 0]
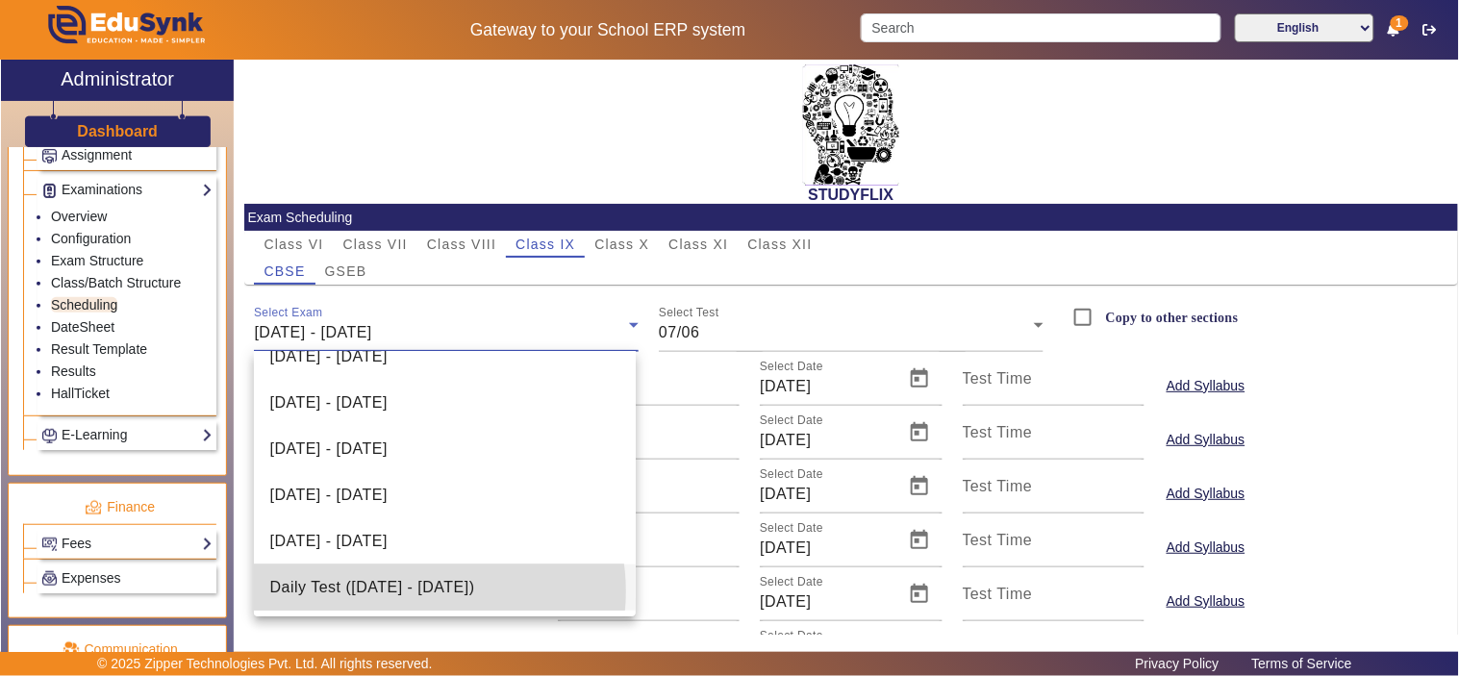
click at [419, 590] on span "Daily Test (25/08/2025 - 30/08/2025)" at bounding box center [371, 587] width 205 height 23
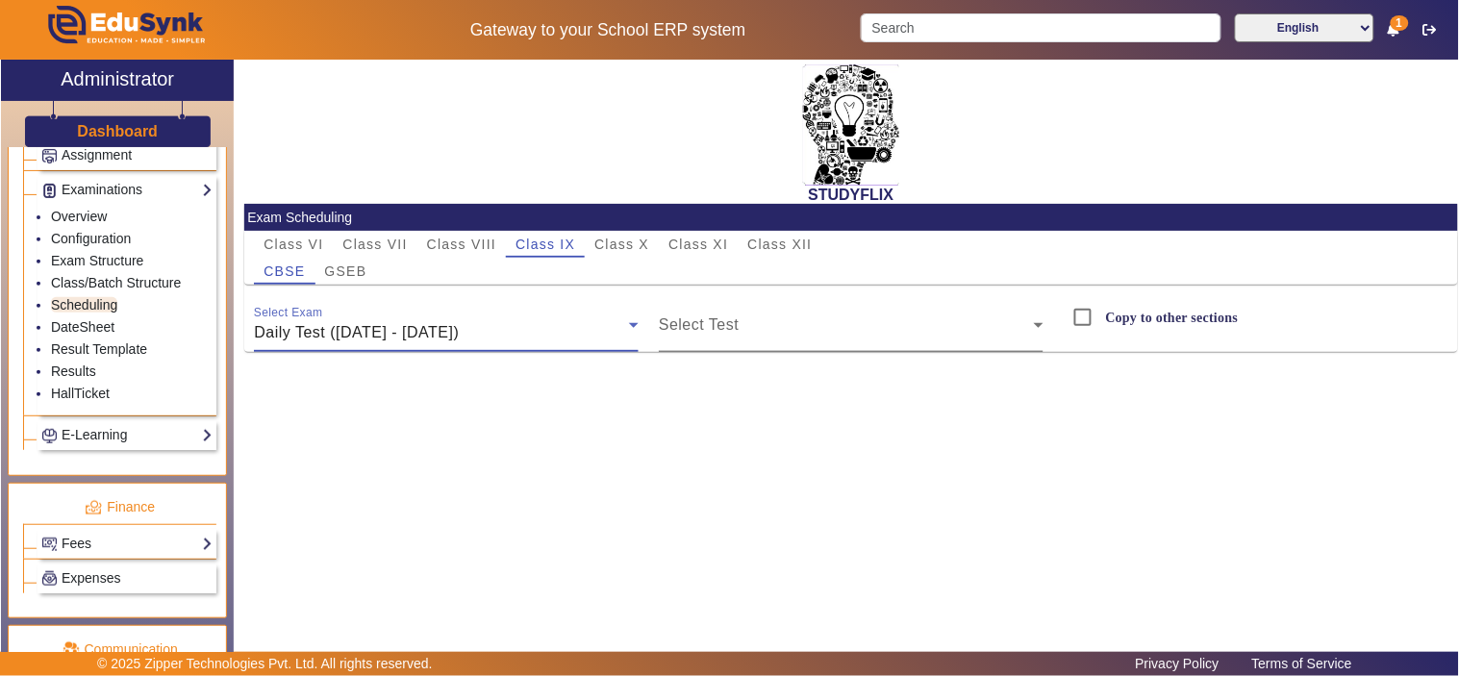
click at [715, 324] on span at bounding box center [846, 332] width 375 height 23
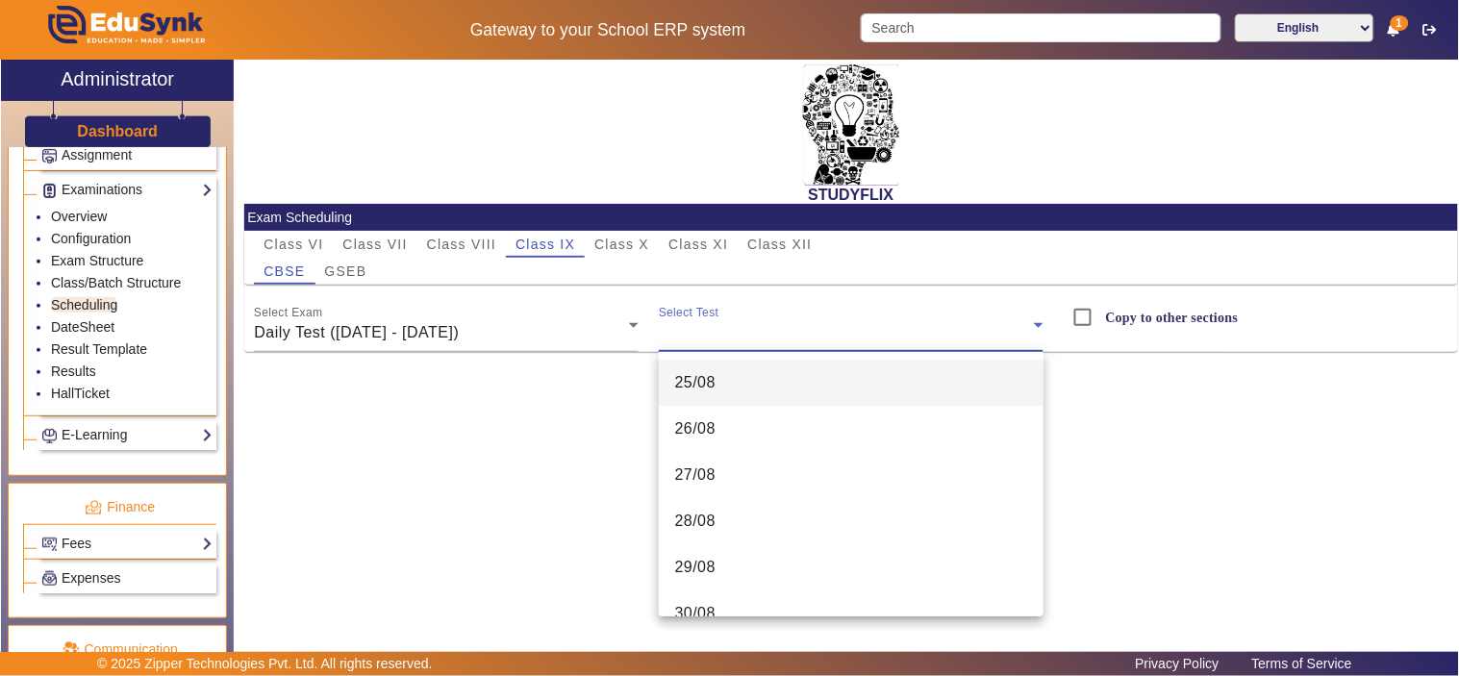
click at [745, 378] on mat-option "25/08" at bounding box center [851, 383] width 385 height 46
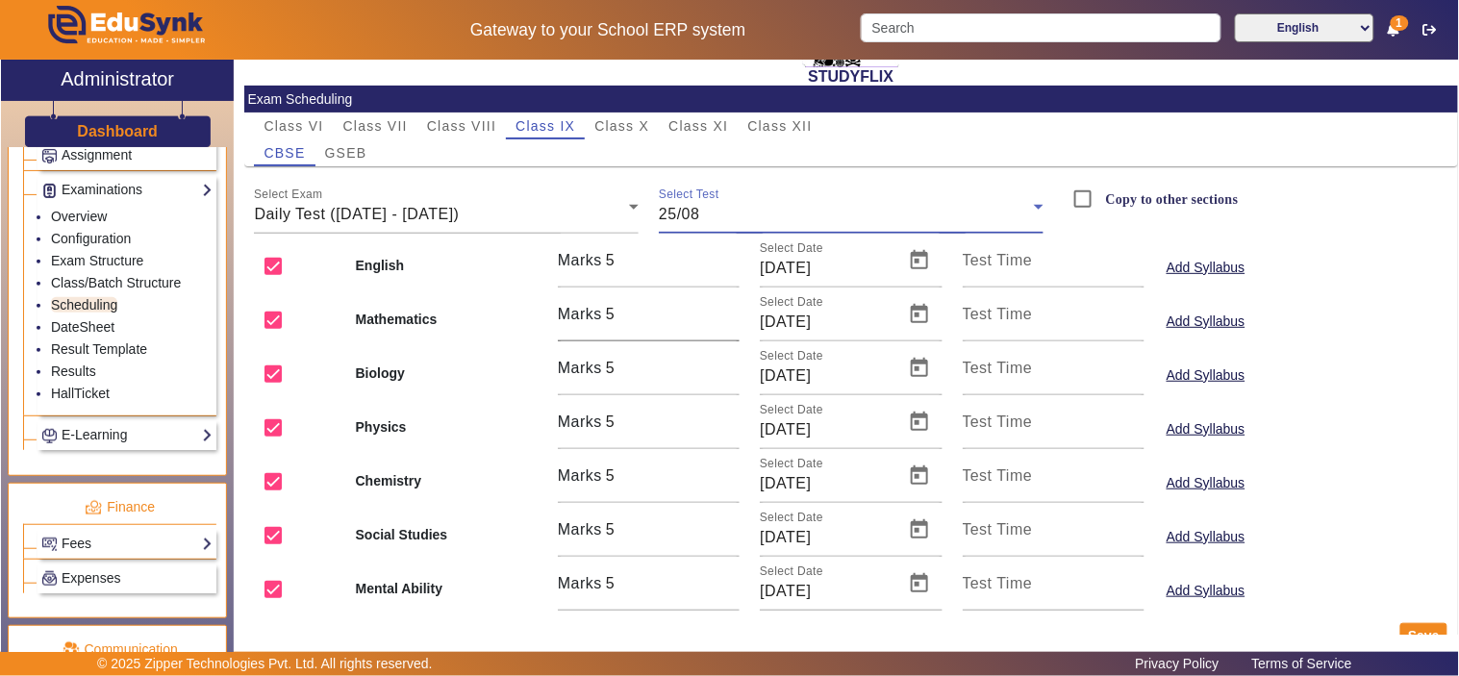
scroll to position [158, 0]
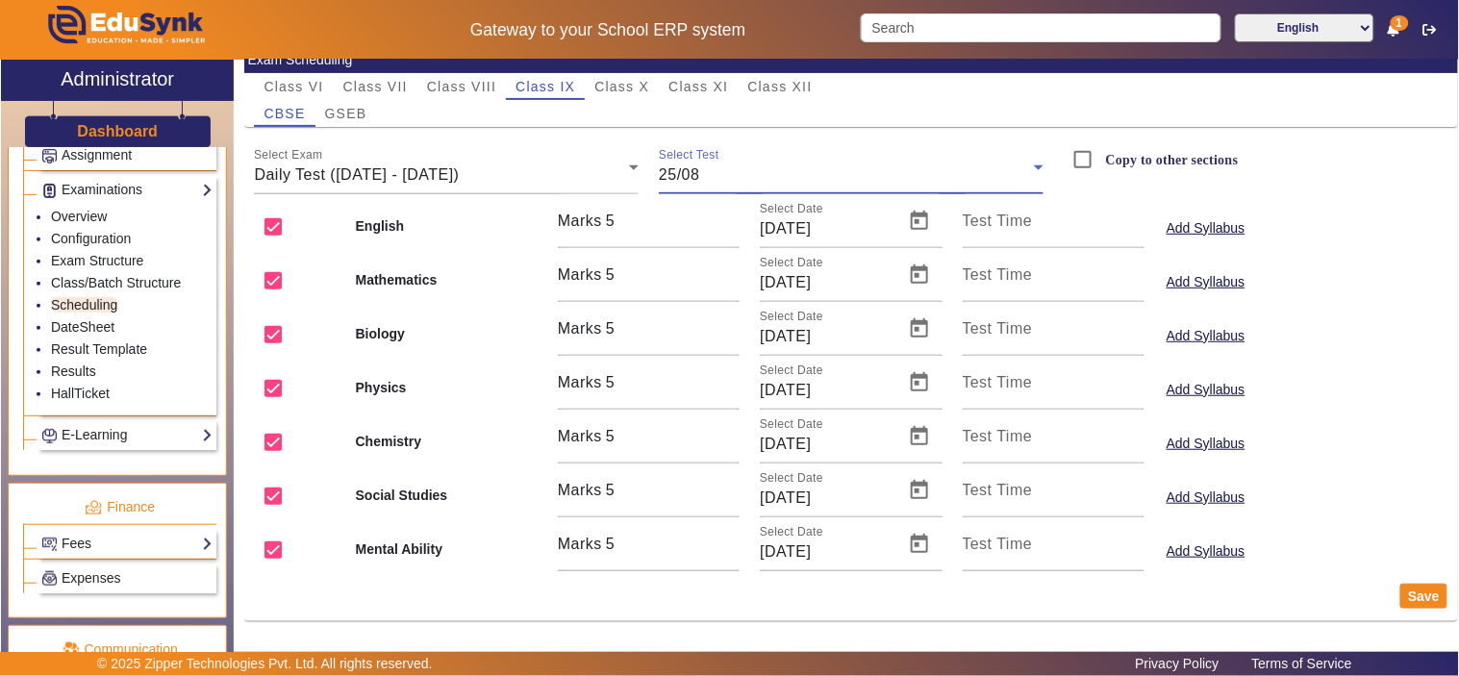
click at [713, 183] on div "25/08" at bounding box center [846, 174] width 375 height 23
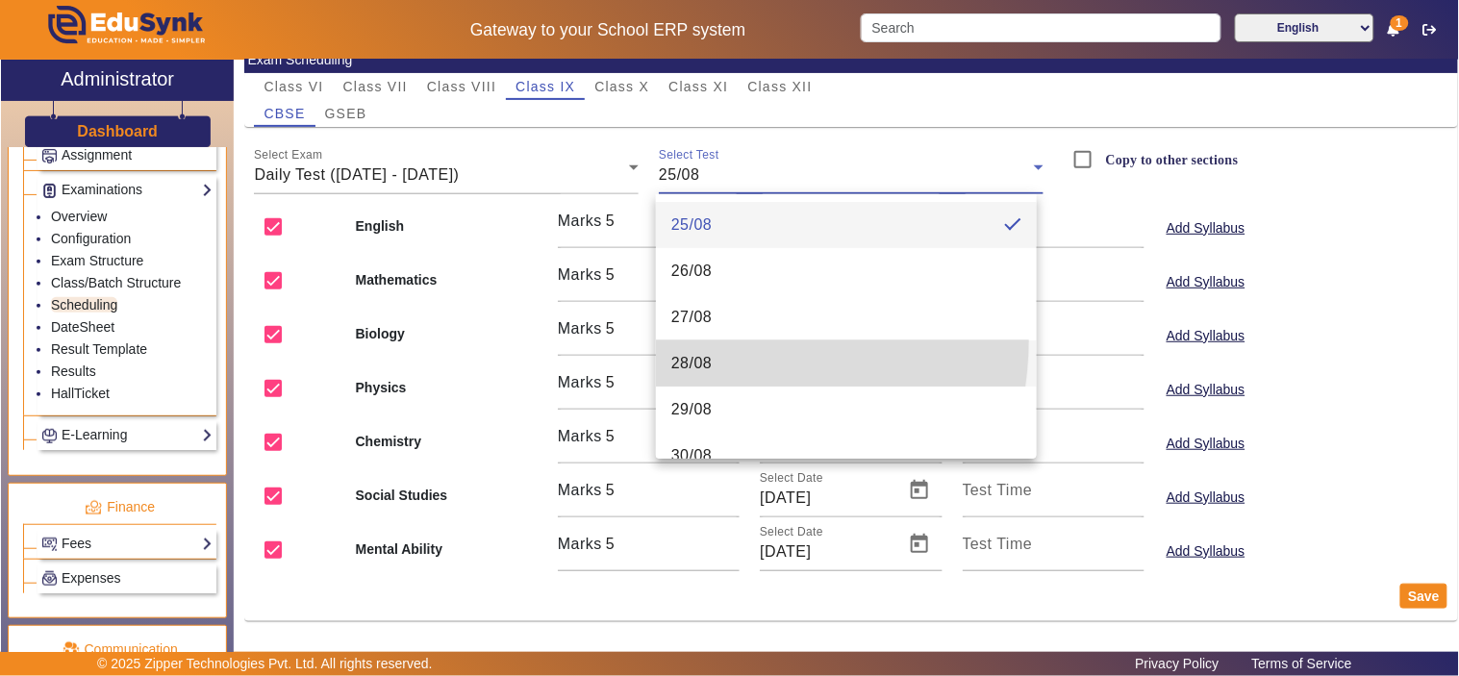
click at [704, 340] on mat-option "28/08" at bounding box center [846, 363] width 381 height 46
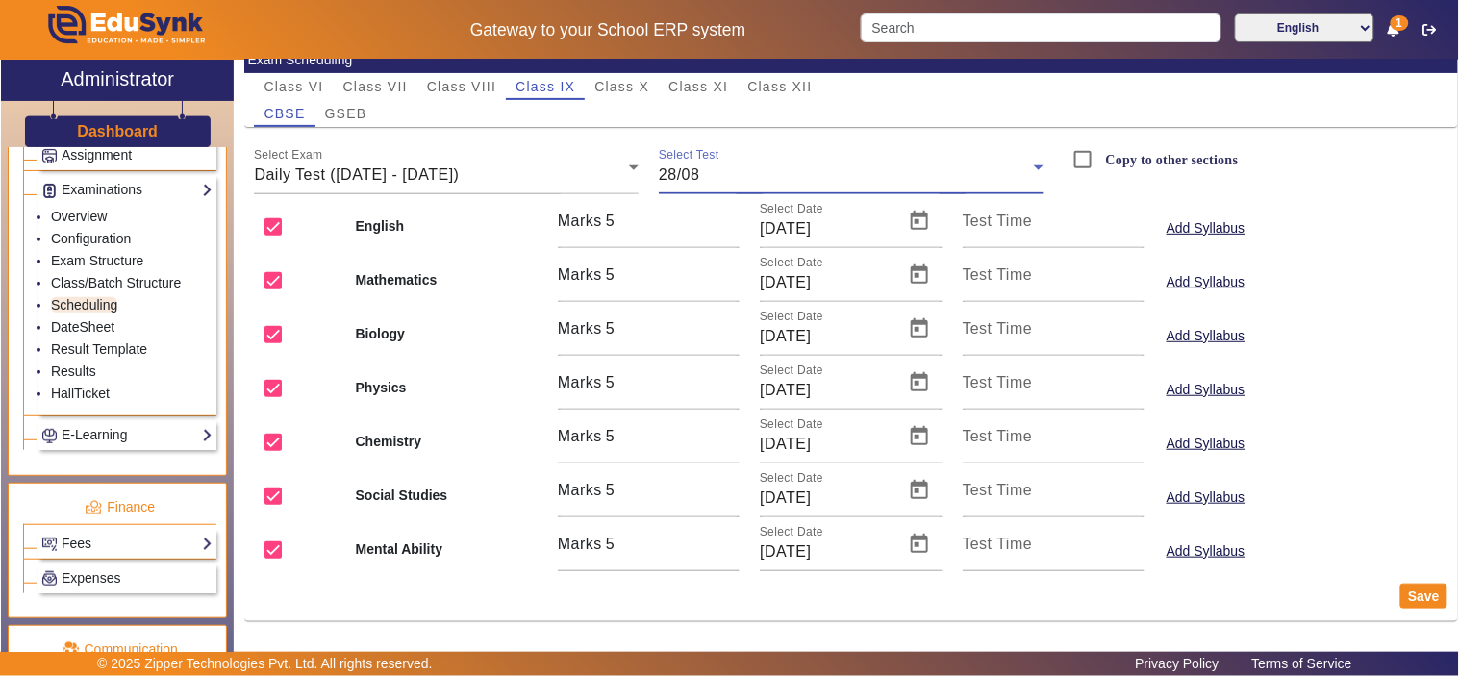
click at [774, 174] on div "28/08" at bounding box center [846, 174] width 375 height 23
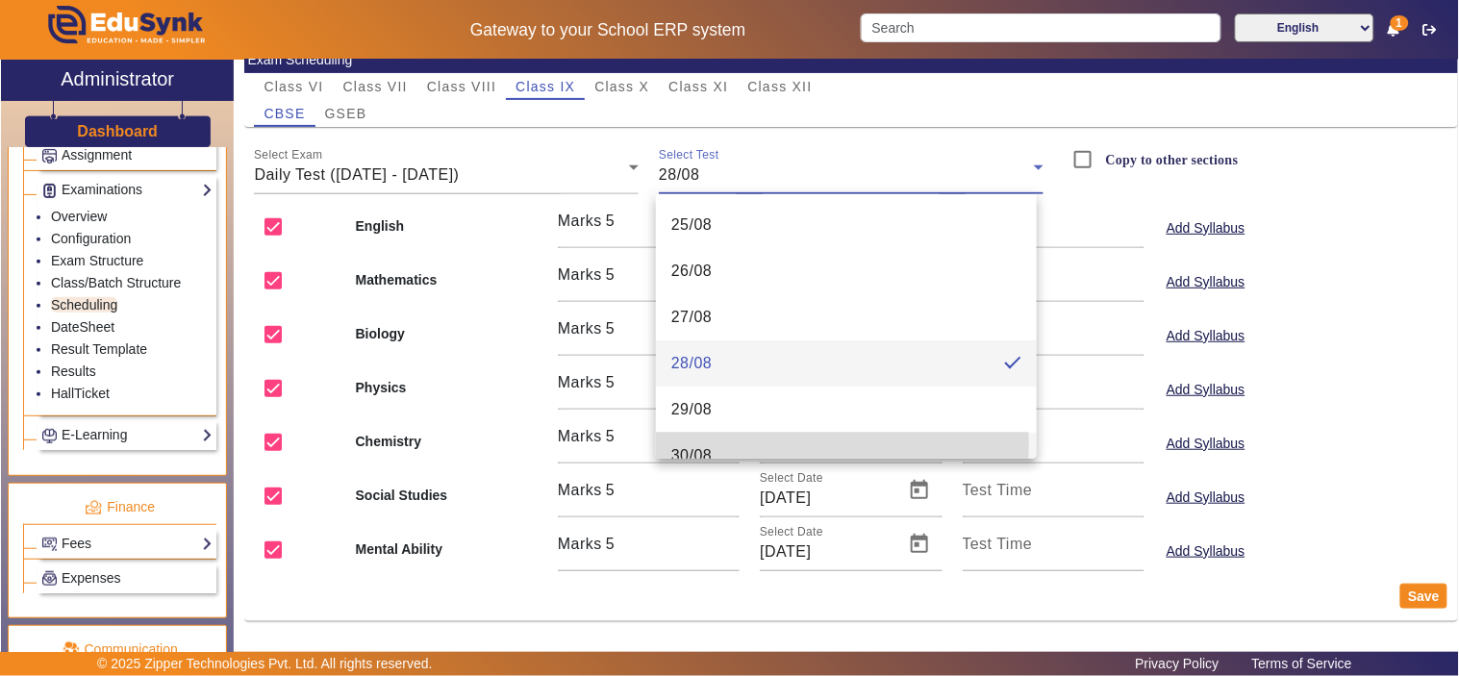
click at [795, 442] on mat-option "30/08" at bounding box center [846, 456] width 381 height 46
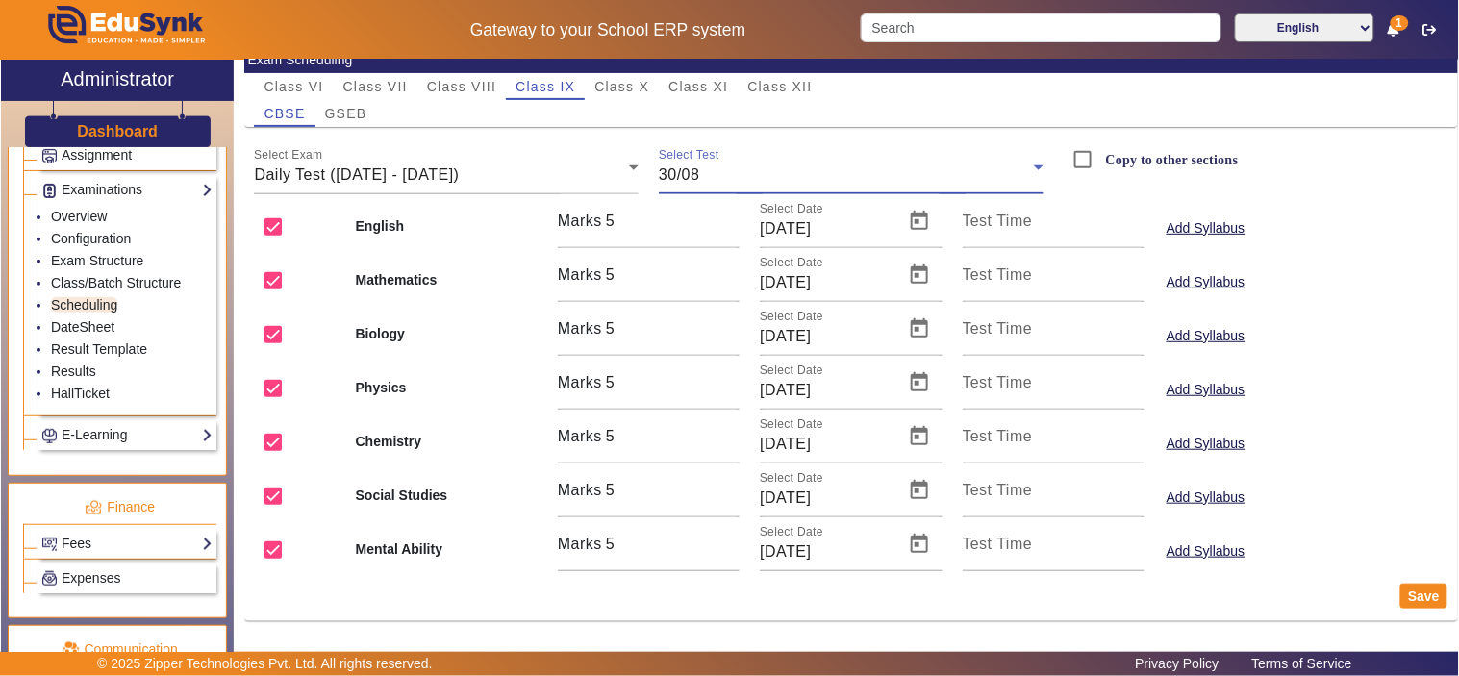
click at [939, 621] on div "STUDYFLIX Exam Scheduling Class VI Class VII Class VIII Class IX Class X Class …" at bounding box center [851, 347] width 1214 height 575
click at [100, 194] on link "Examinations" at bounding box center [126, 190] width 171 height 22
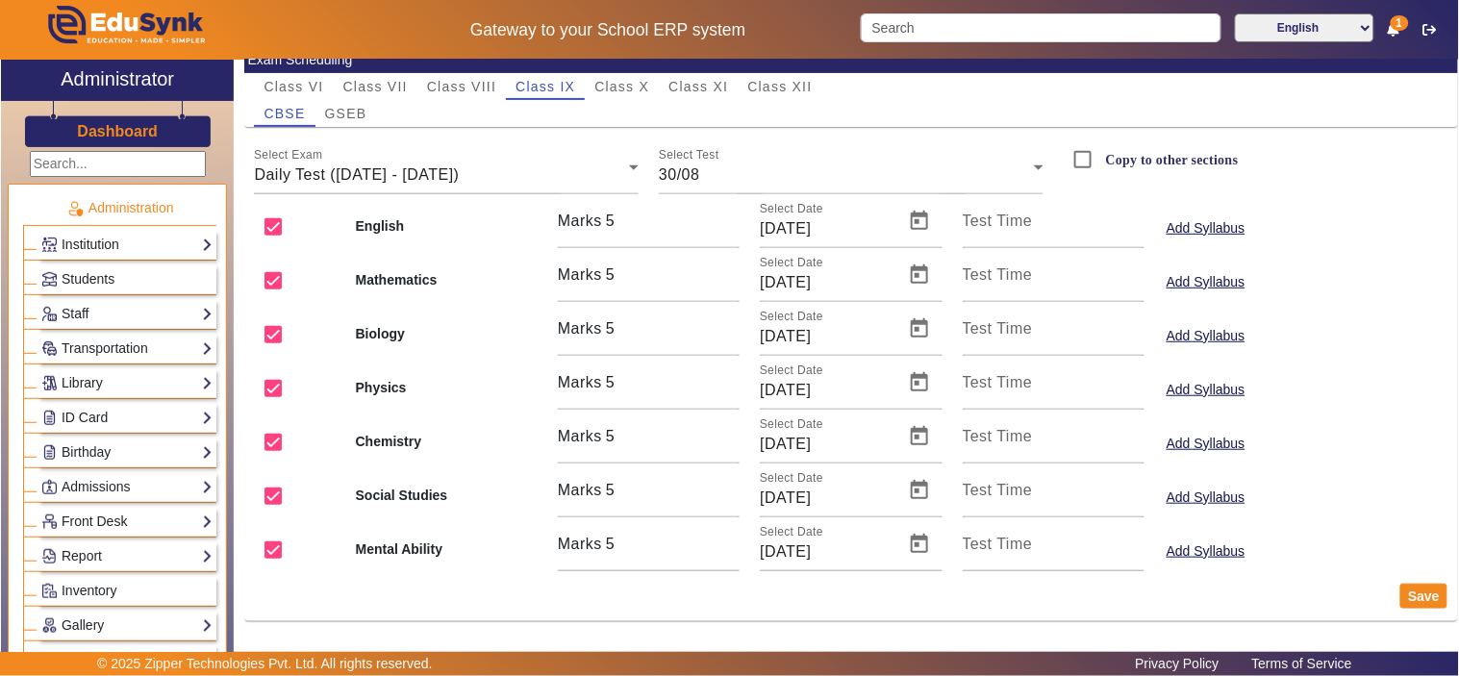
click at [118, 133] on h3 "Dashboard" at bounding box center [117, 131] width 81 height 18
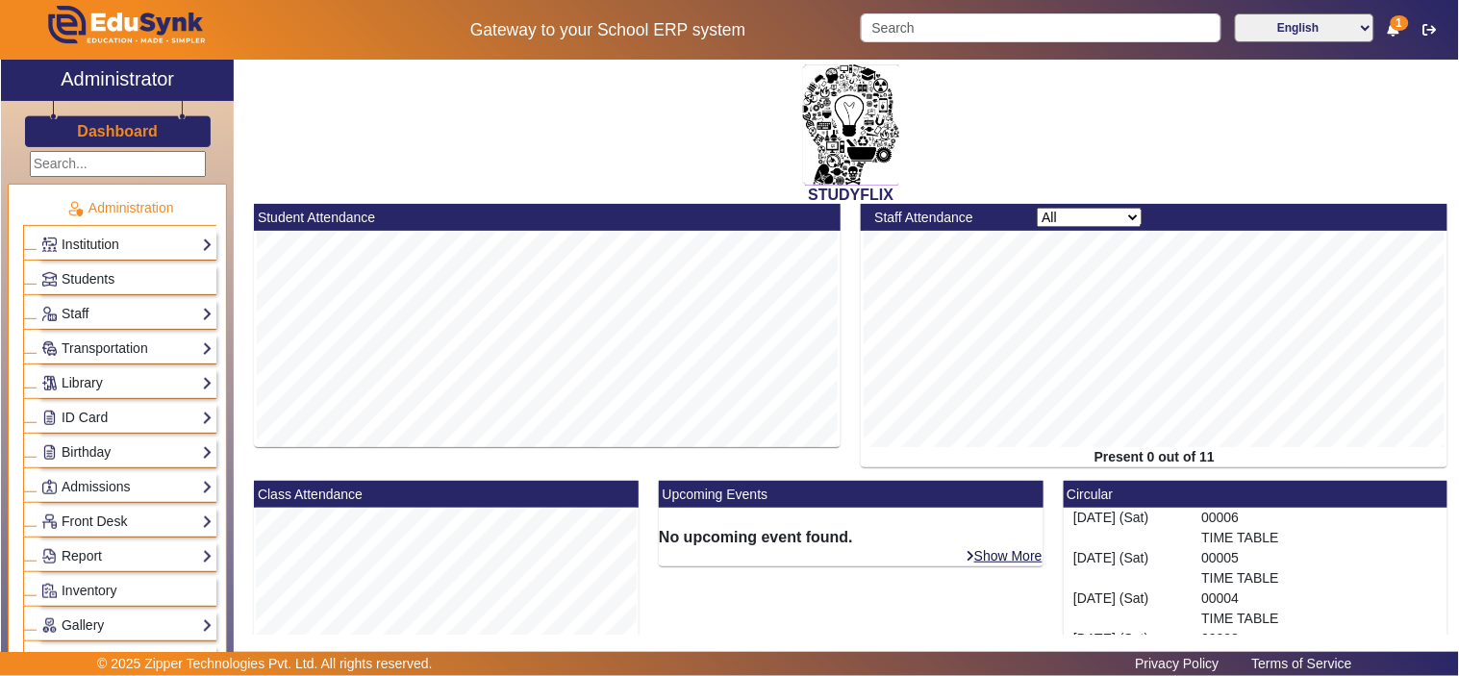
click at [135, 67] on h2 "Administrator" at bounding box center [117, 78] width 113 height 23
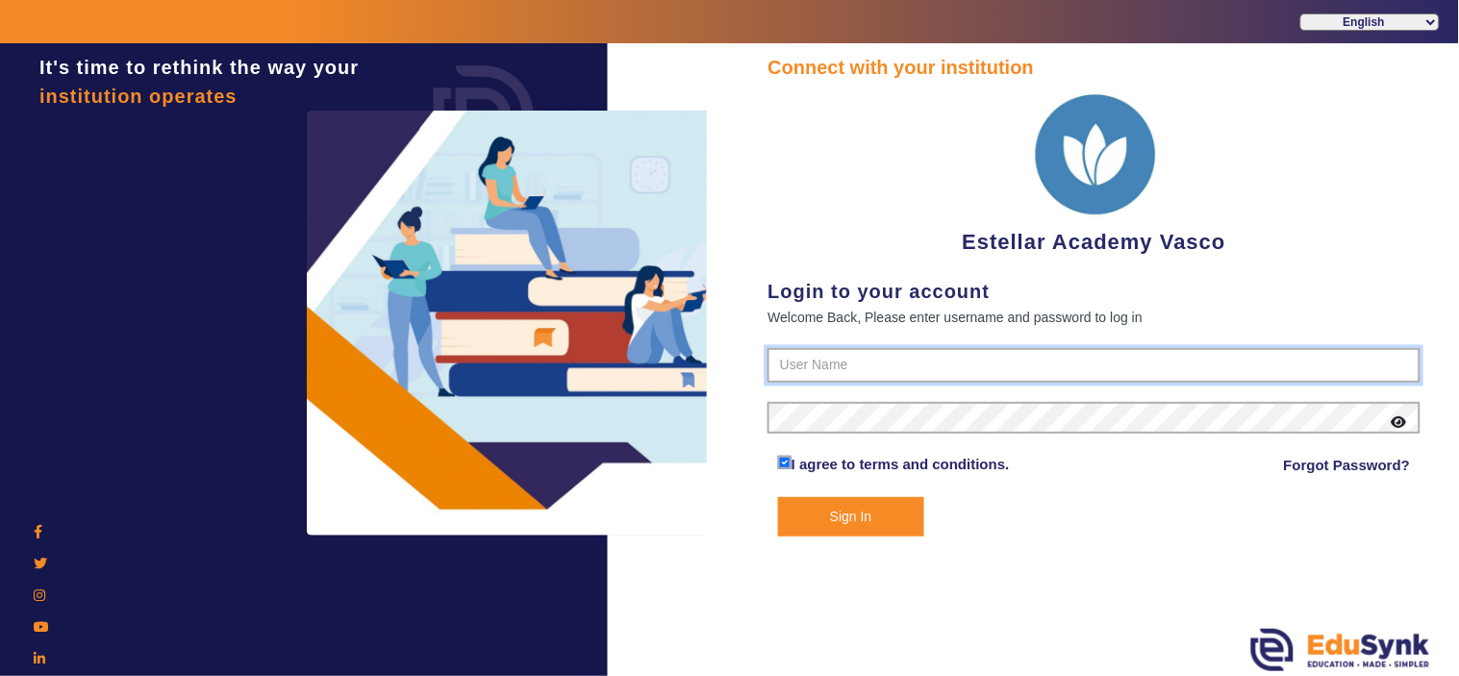
type input "7796657163"
click at [883, 510] on button "Sign In" at bounding box center [851, 516] width 146 height 39
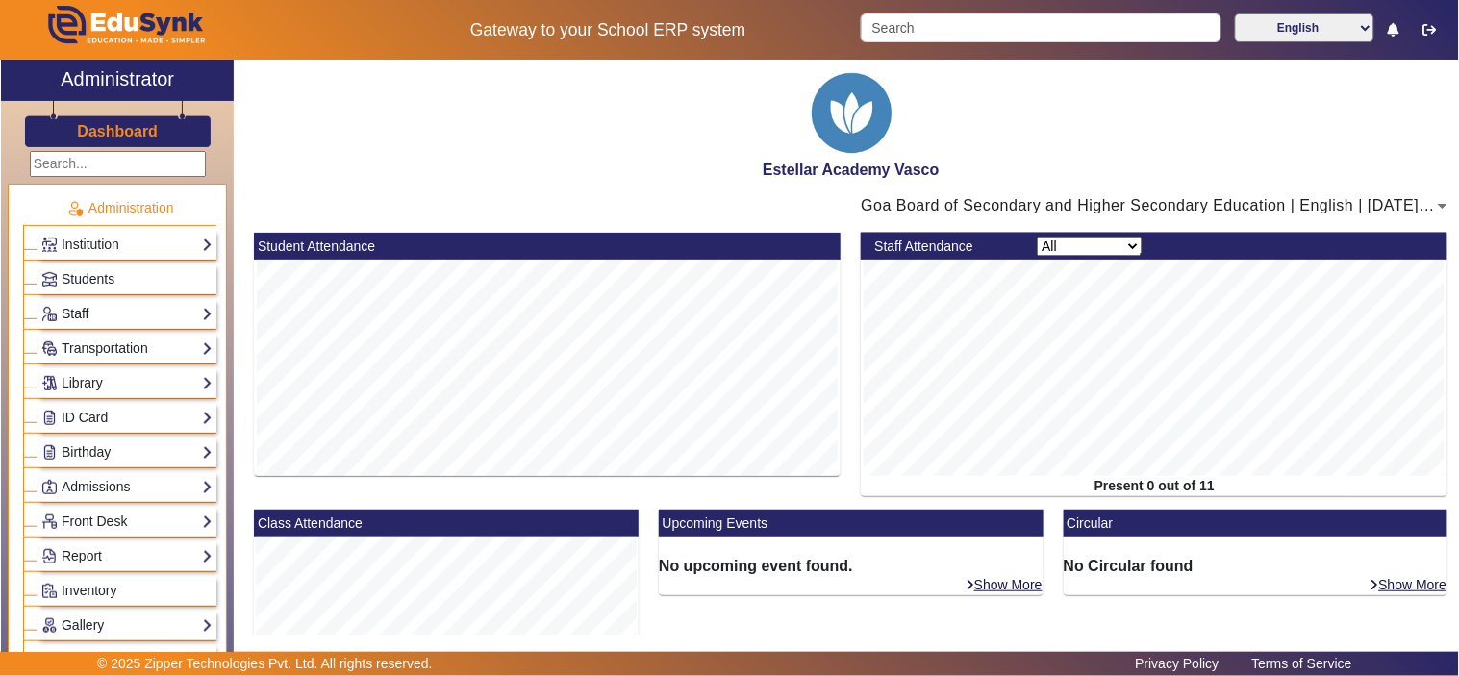
click at [99, 311] on link "Staff" at bounding box center [126, 314] width 171 height 22
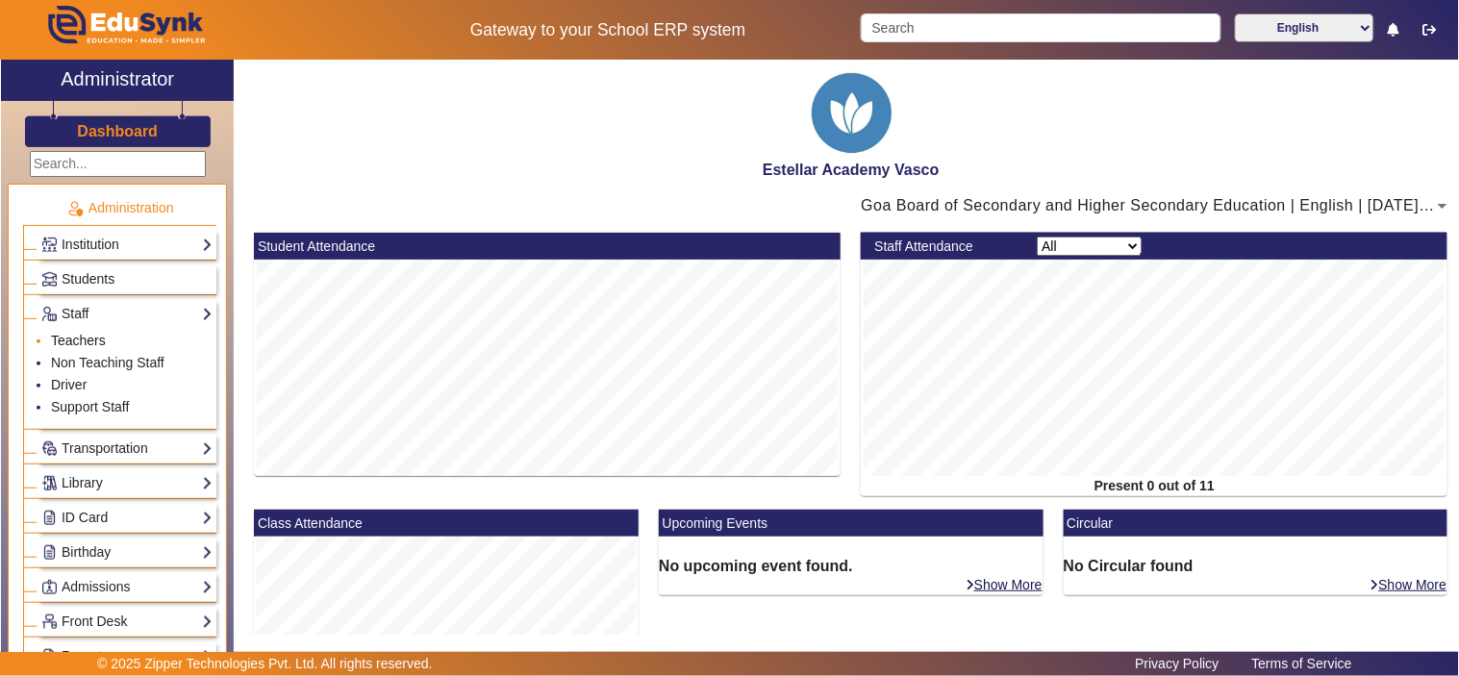
click at [96, 338] on link "Teachers" at bounding box center [78, 340] width 55 height 15
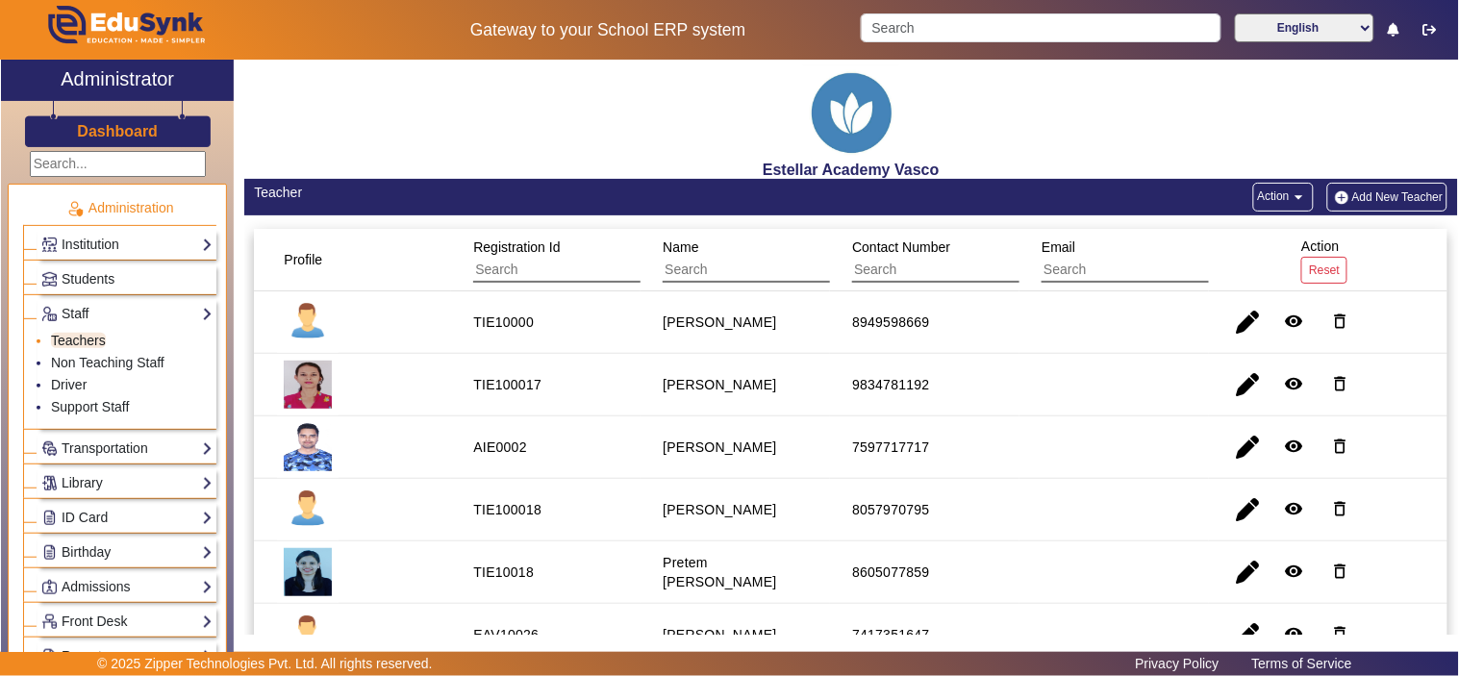
click at [77, 339] on link "Teachers" at bounding box center [78, 340] width 55 height 15
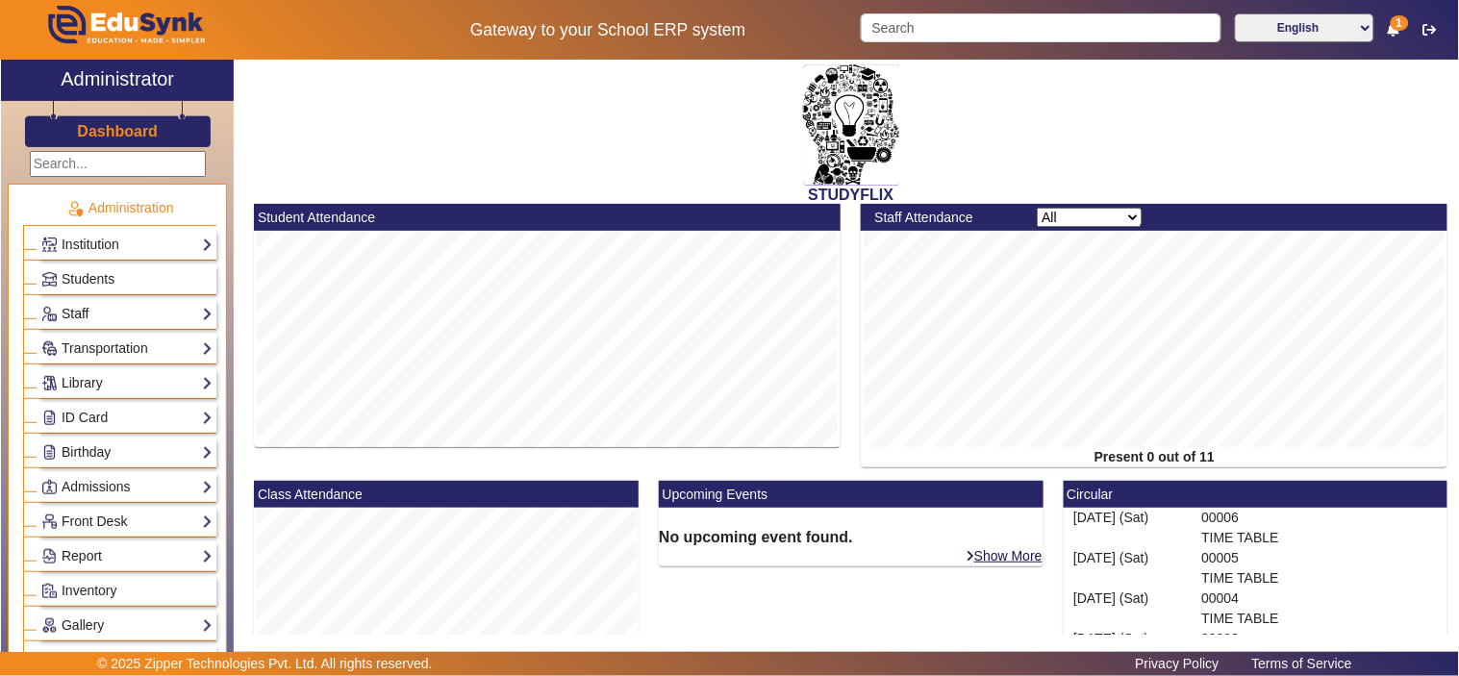
click at [100, 312] on link "Staff" at bounding box center [126, 314] width 171 height 22
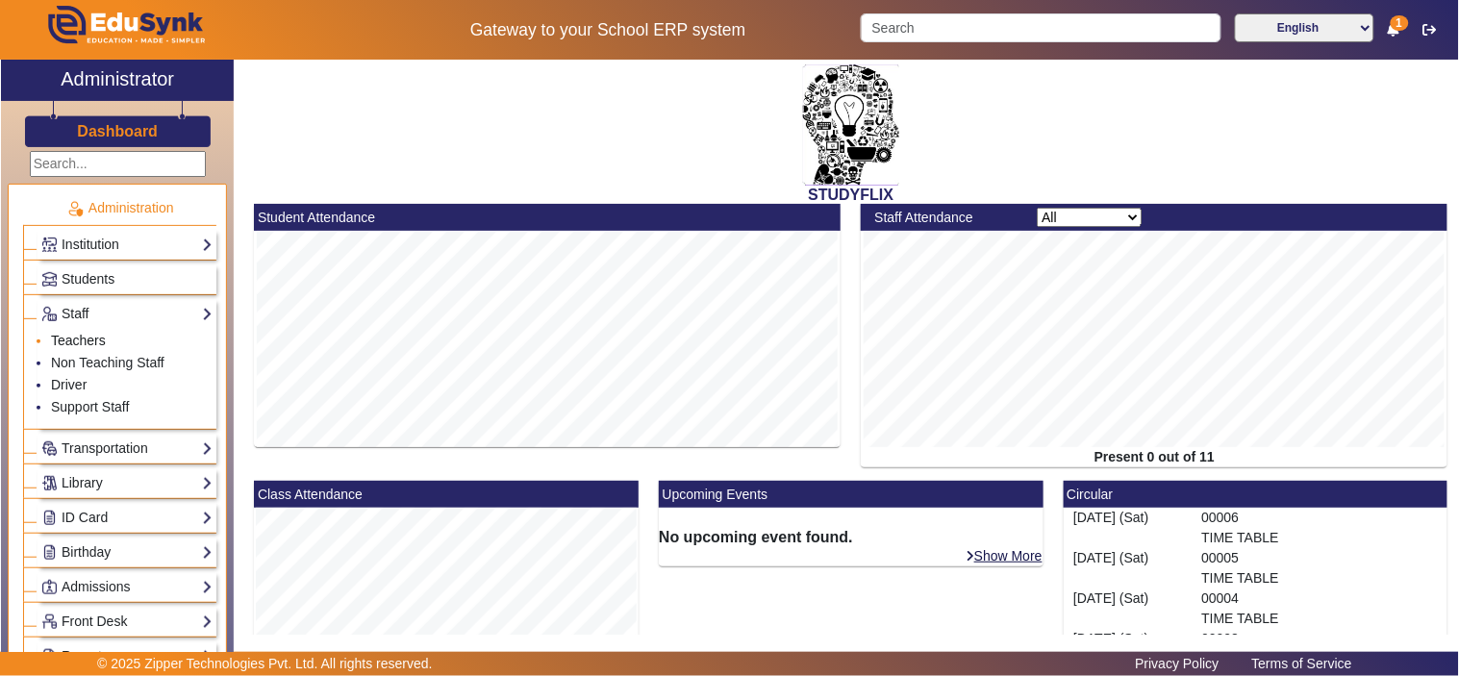
click at [85, 335] on link "Teachers" at bounding box center [78, 340] width 55 height 15
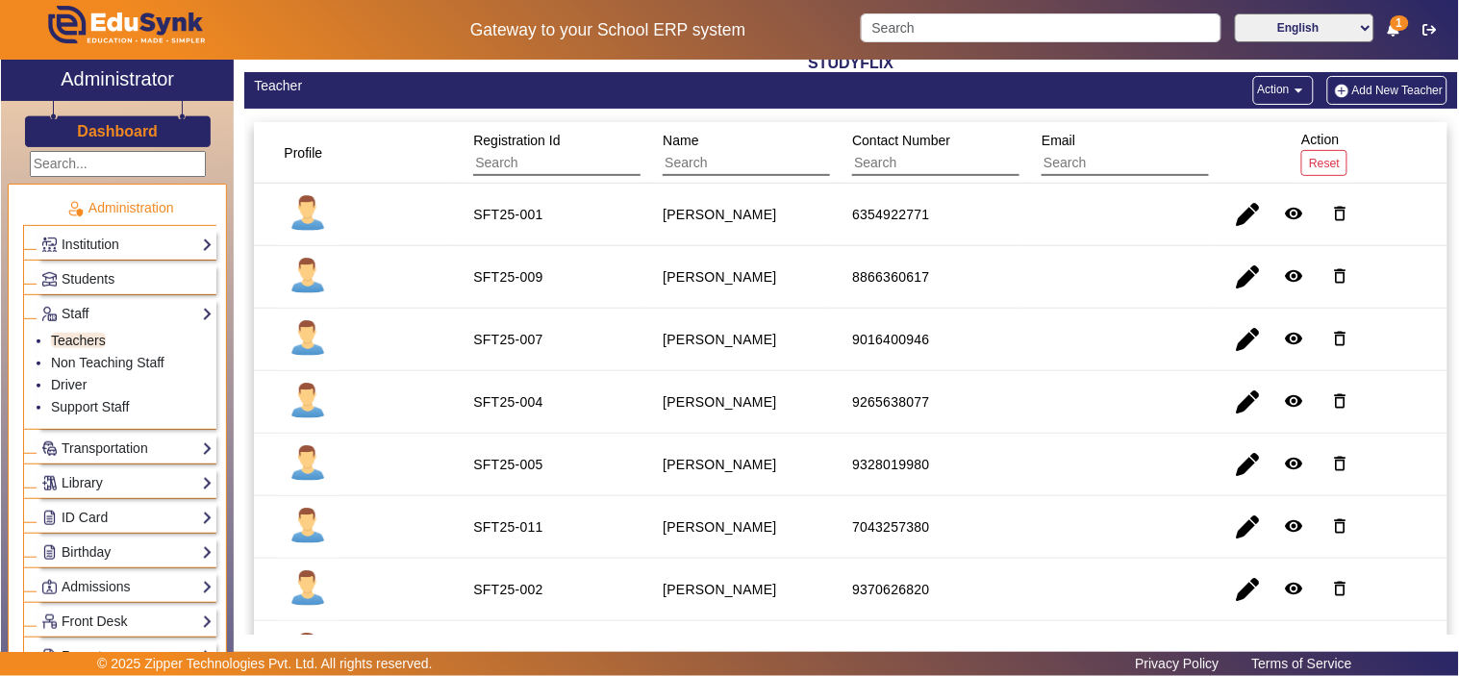
scroll to position [81, 0]
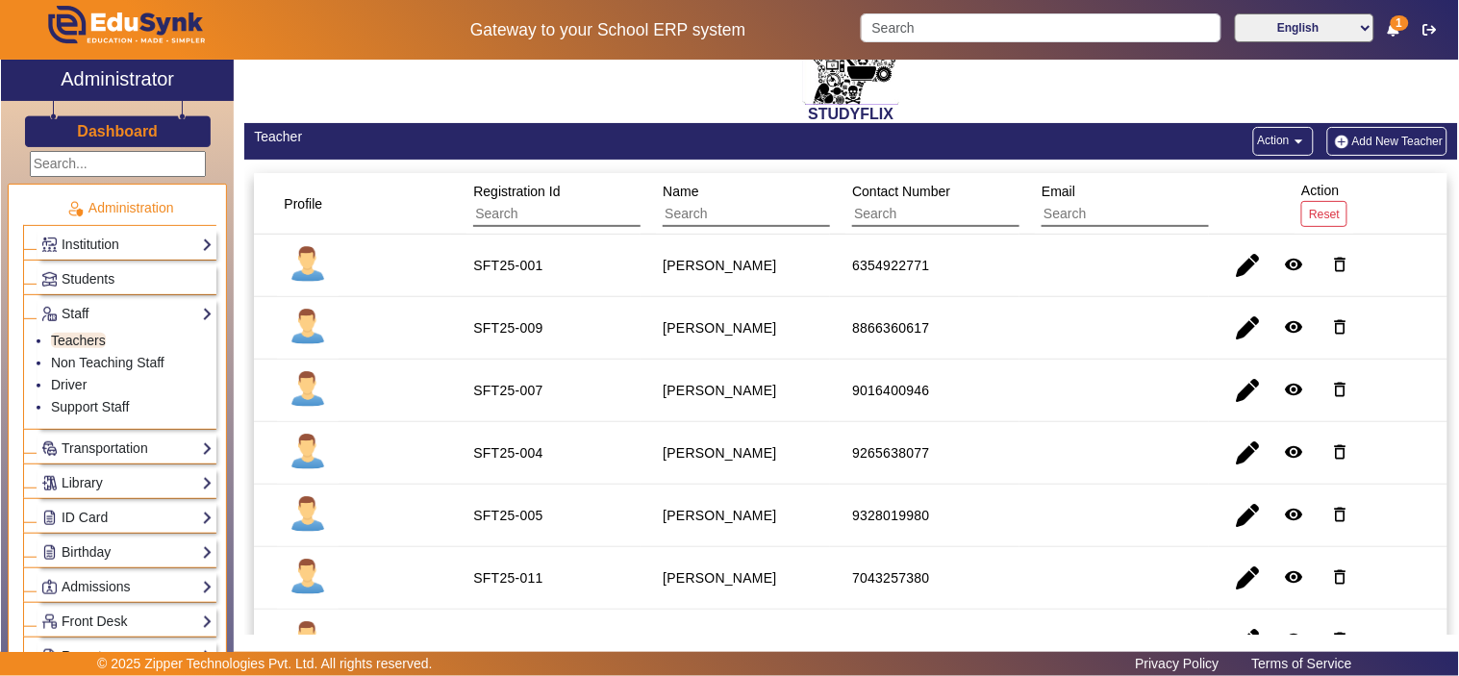
click at [524, 192] on span "Registration Id" at bounding box center [516, 191] width 87 height 15
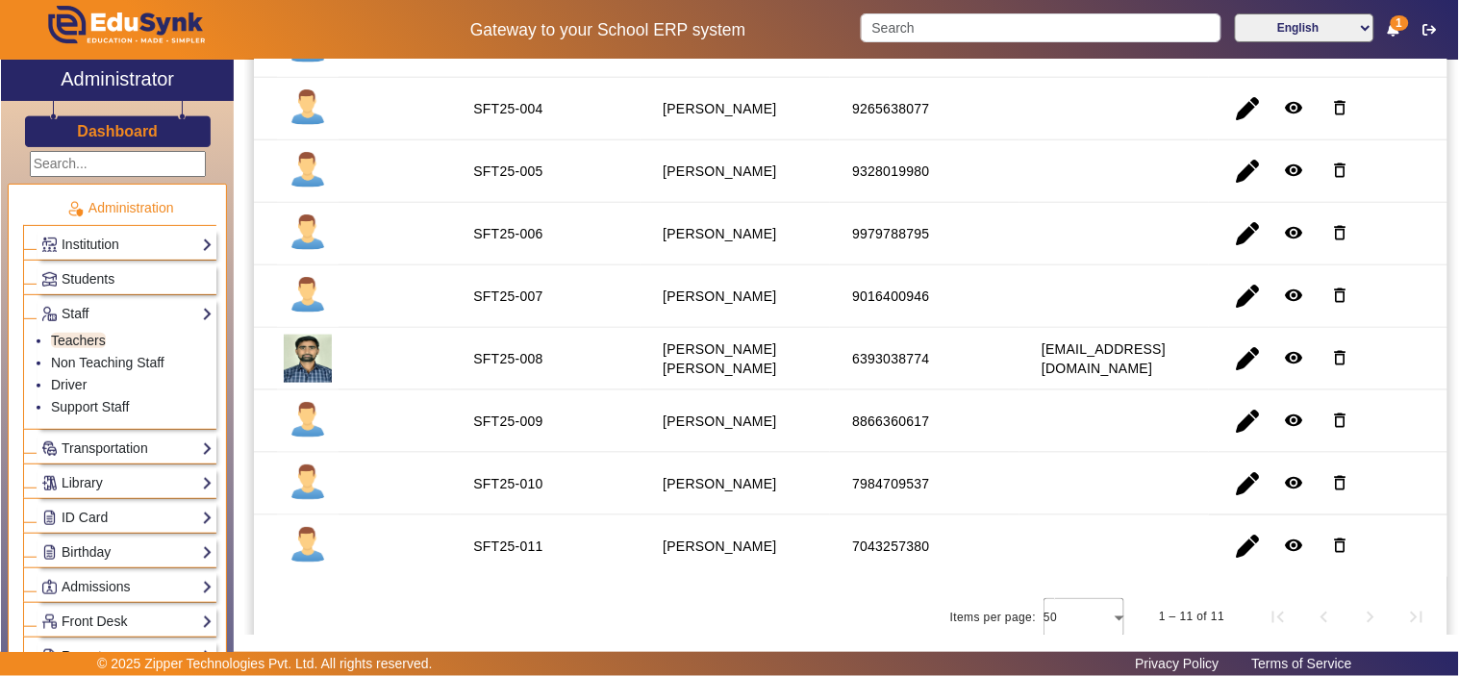
scroll to position [437, 0]
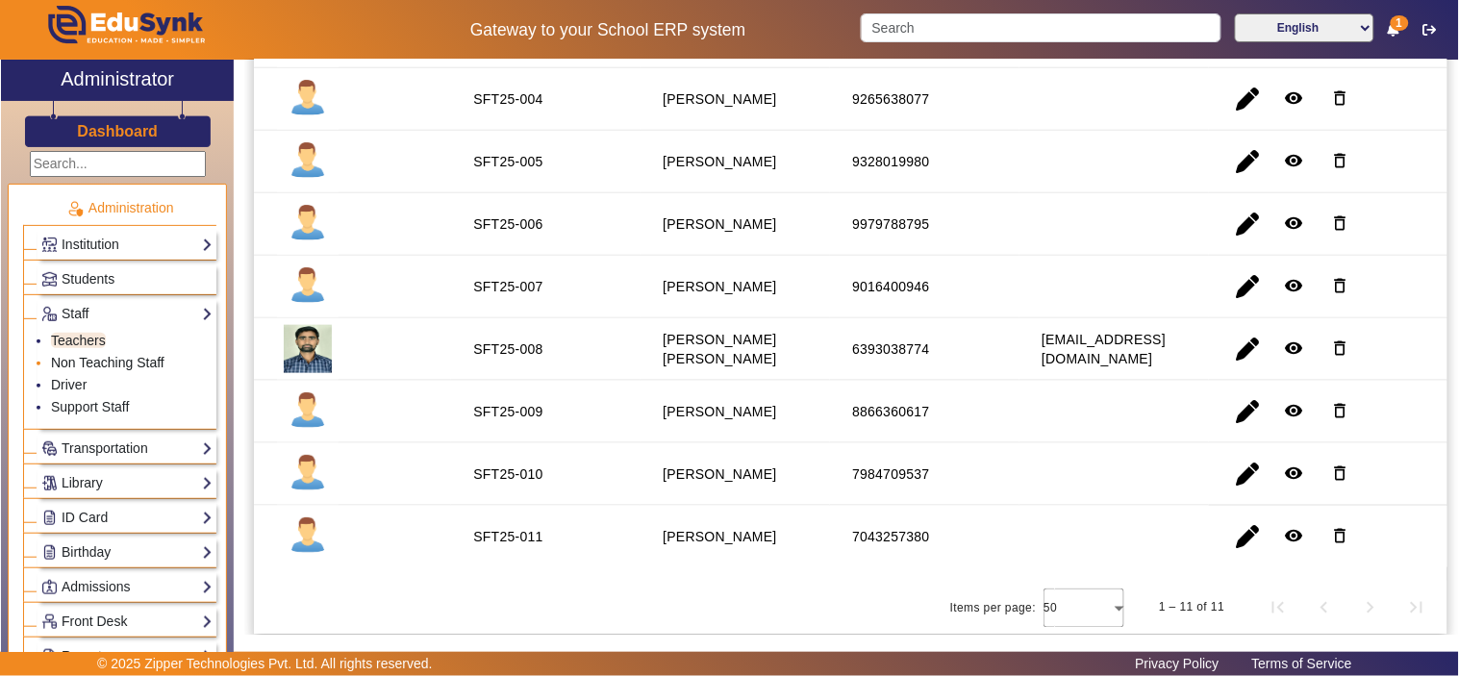
click at [122, 358] on link "Non Teaching Staff" at bounding box center [107, 362] width 113 height 15
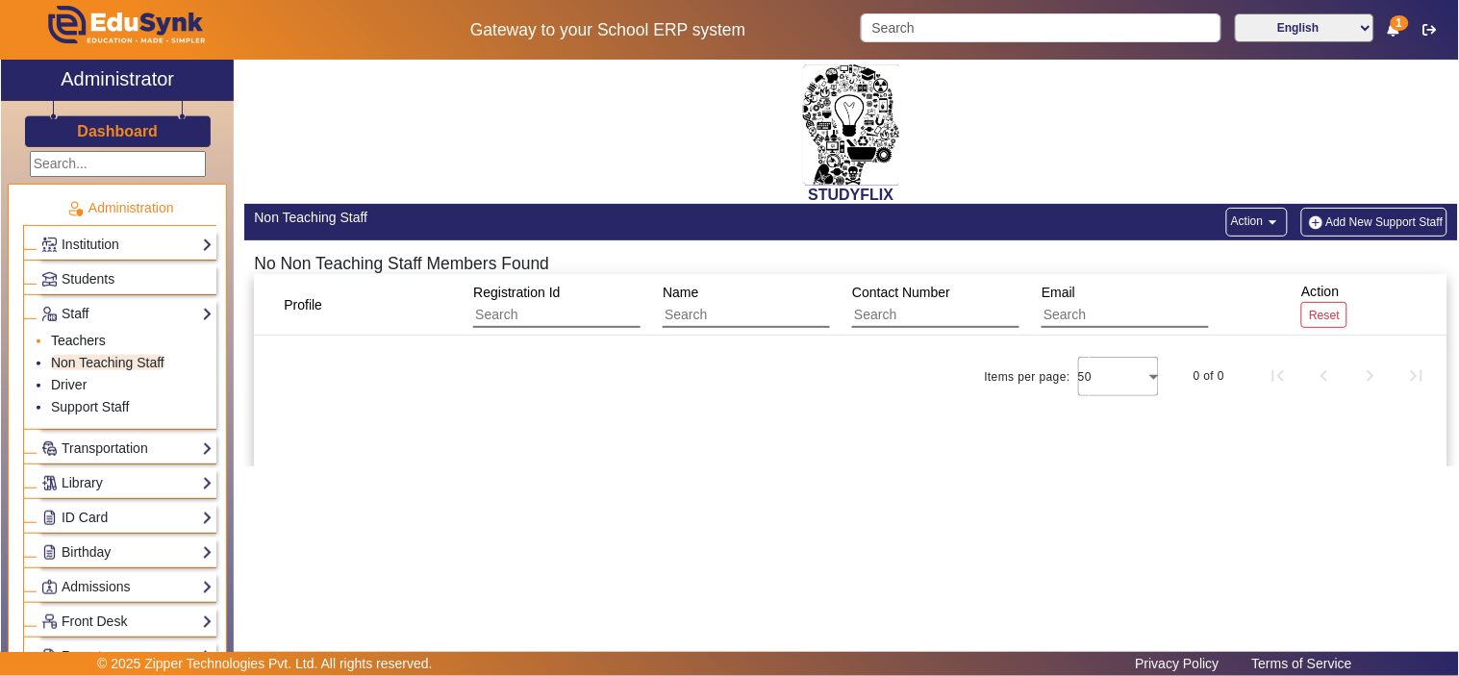
click at [92, 338] on link "Teachers" at bounding box center [78, 340] width 55 height 15
